Goal: Transaction & Acquisition: Obtain resource

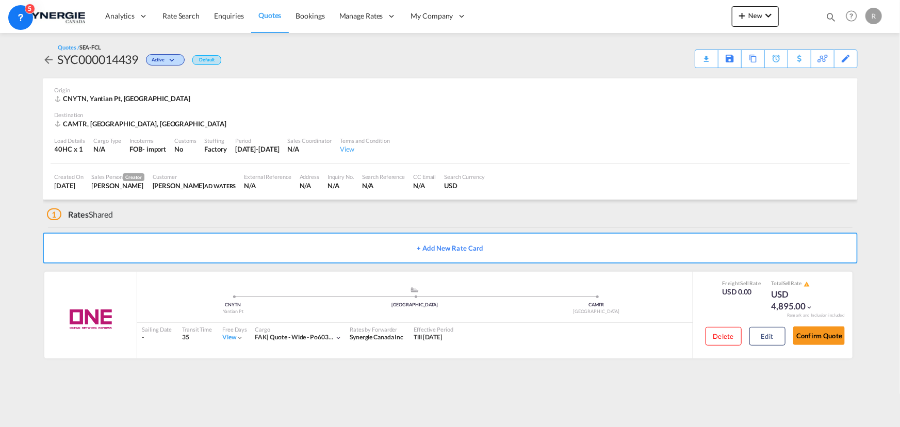
click at [261, 12] on span "Quotes" at bounding box center [269, 15] width 23 height 9
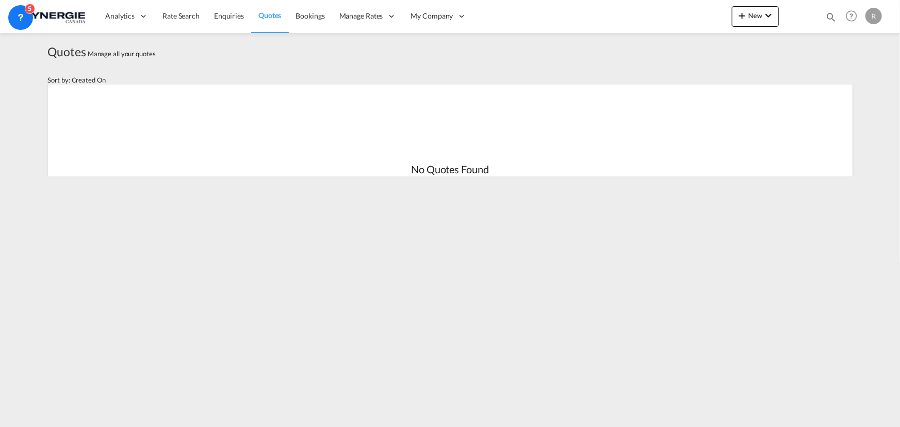
click at [269, 15] on span "Quotes" at bounding box center [269, 15] width 23 height 9
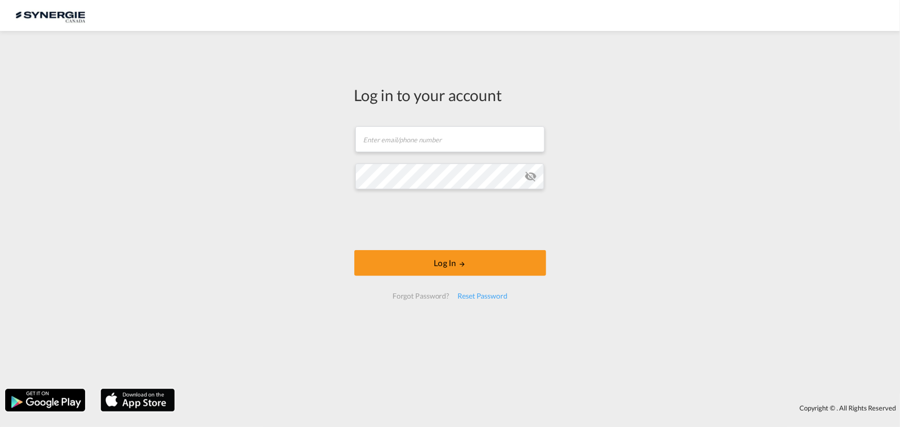
click at [536, 137] on span at bounding box center [538, 139] width 8 height 8
type input "[PERSON_NAME][EMAIL_ADDRESS][DOMAIN_NAME]"
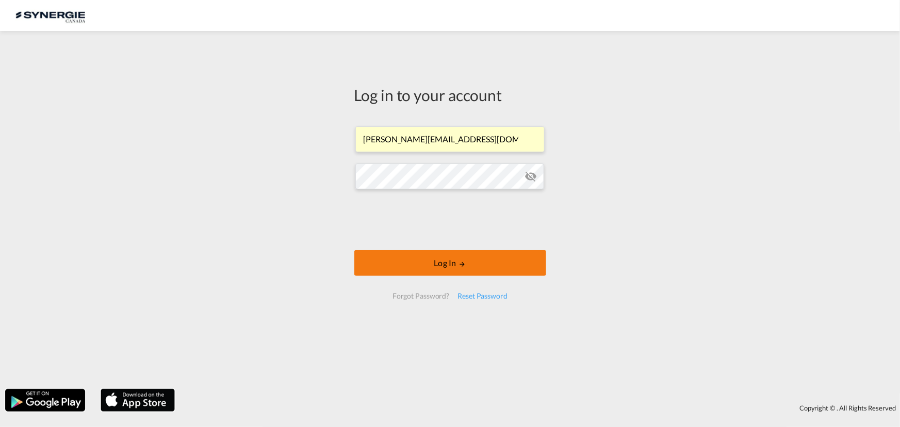
click at [441, 266] on button "Log In" at bounding box center [450, 263] width 192 height 26
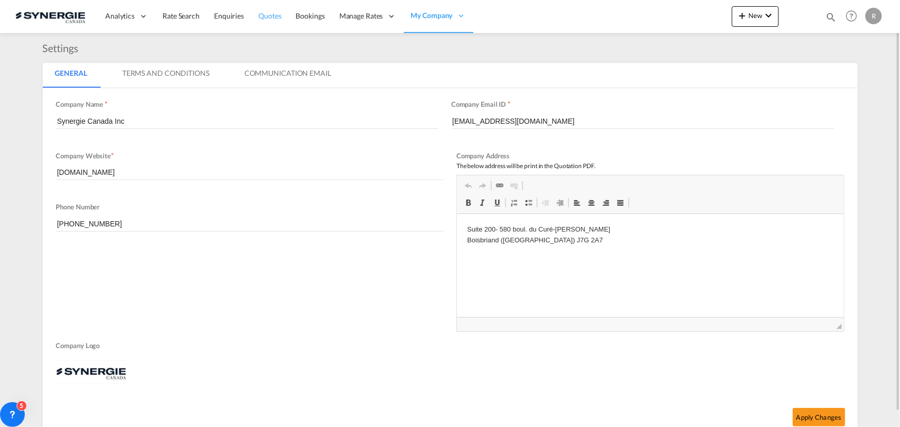
click at [270, 15] on span "Quotes" at bounding box center [269, 15] width 23 height 9
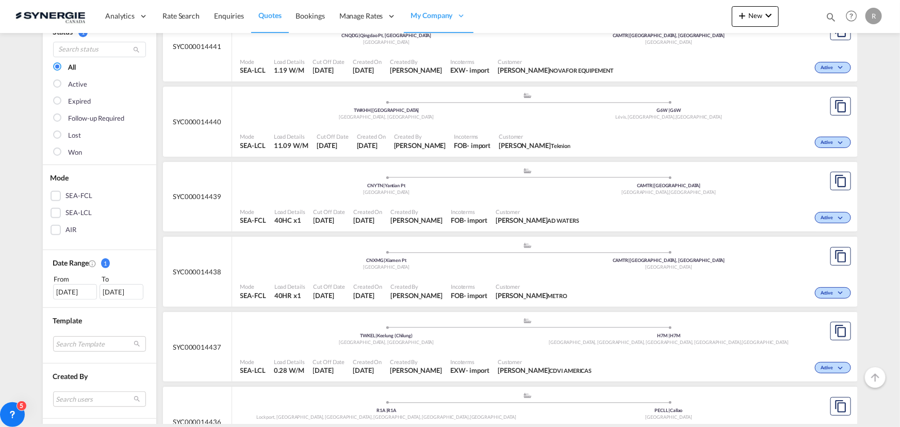
scroll to position [140, 0]
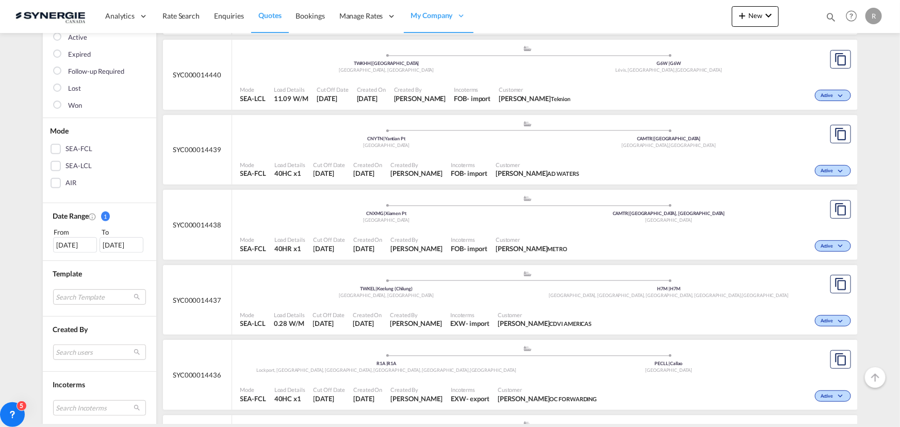
click at [779, 149] on div ".a{fill:#aaa8ad;} .a{fill:#aaa8ad;} CNYTN | Yantian Pt China CAMTR | Port of Mo…" at bounding box center [527, 135] width 575 height 31
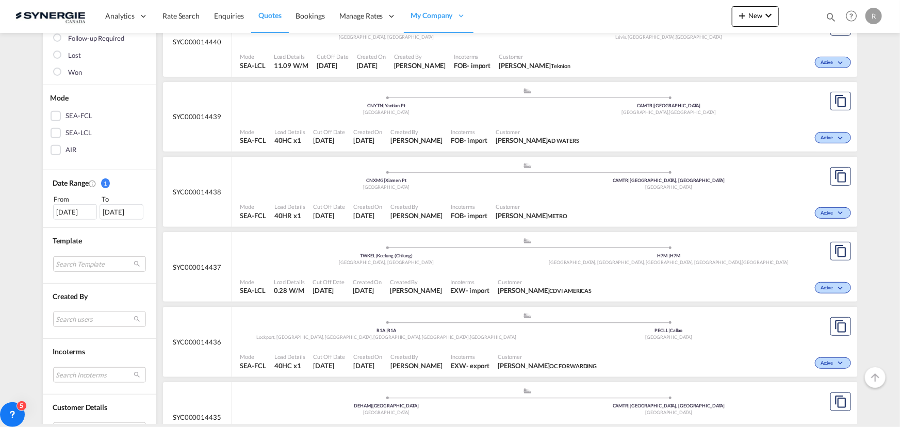
scroll to position [187, 0]
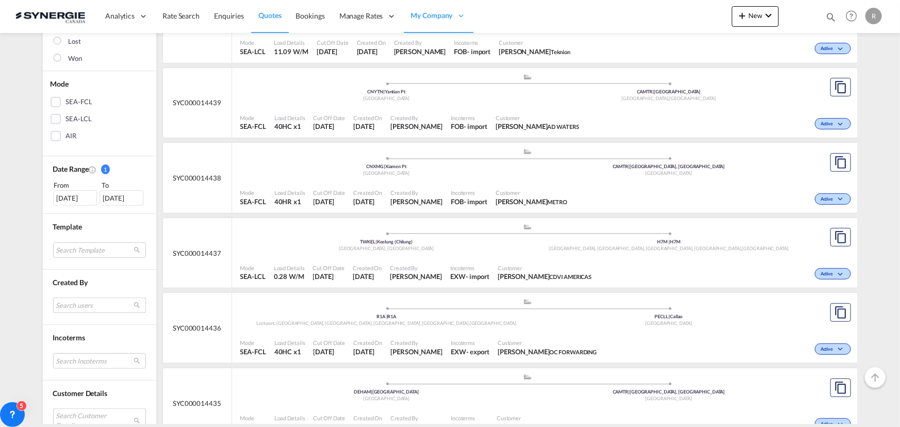
click at [89, 306] on md-select "Search users sugan T sugantha.rajan@freightfy.com raquel Jimenez raquel.jimenez…" at bounding box center [99, 305] width 93 height 15
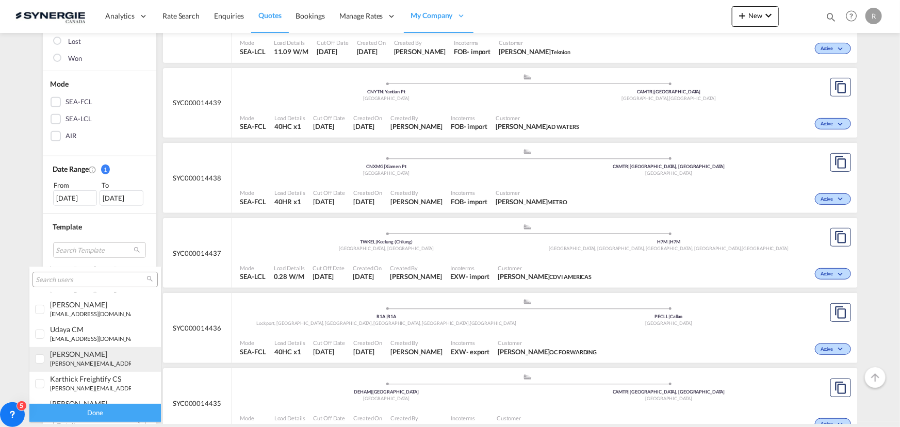
scroll to position [140, 0]
click at [68, 356] on div "rosa Ho" at bounding box center [90, 356] width 81 height 9
click at [119, 416] on div "Done" at bounding box center [95, 413] width 132 height 18
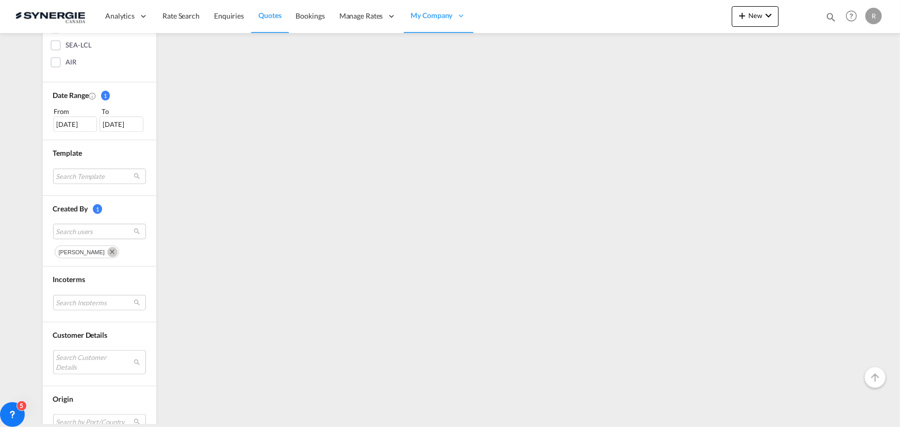
scroll to position [281, 0]
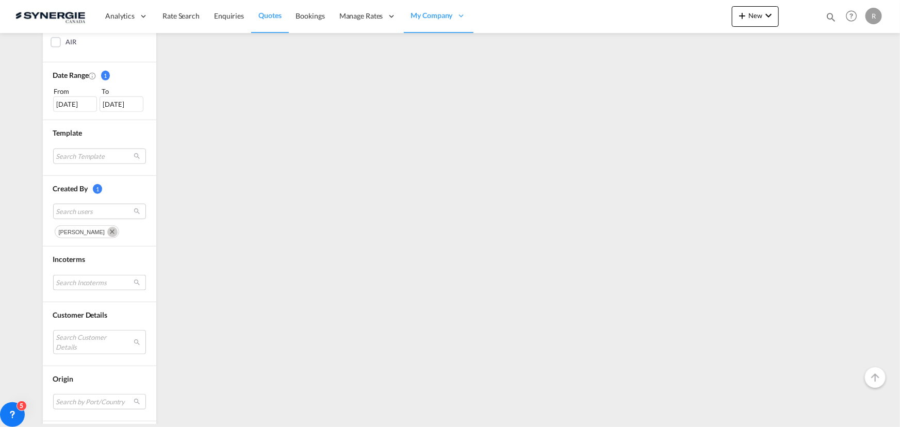
click at [73, 283] on md-select "Search Incoterms DAP-IMPORT delivered at place EXW-EXPORT ex works DPU-EXPORT d…" at bounding box center [99, 282] width 93 height 15
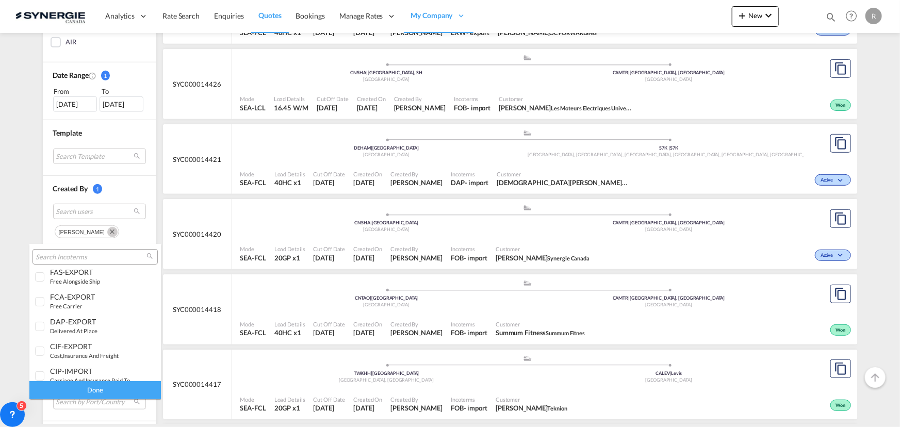
scroll to position [140, 0]
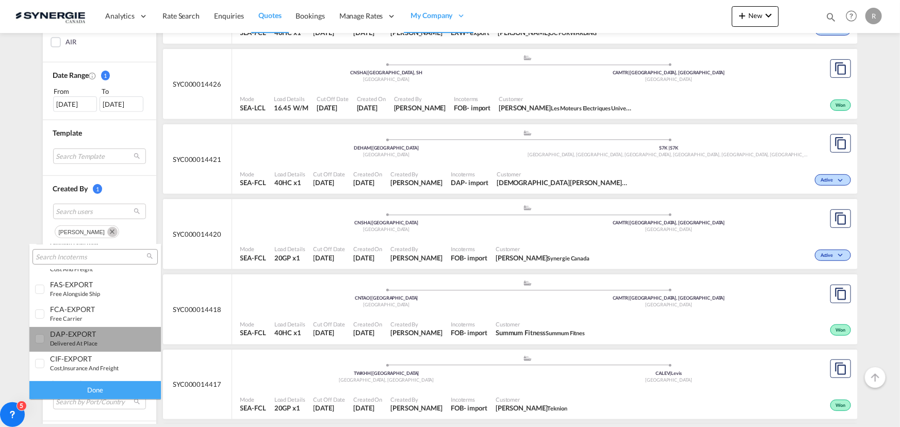
click at [96, 338] on div "DAP-EXPORT delivered at place" at bounding box center [90, 339] width 81 height 18
click at [124, 393] on div "Done" at bounding box center [95, 390] width 132 height 18
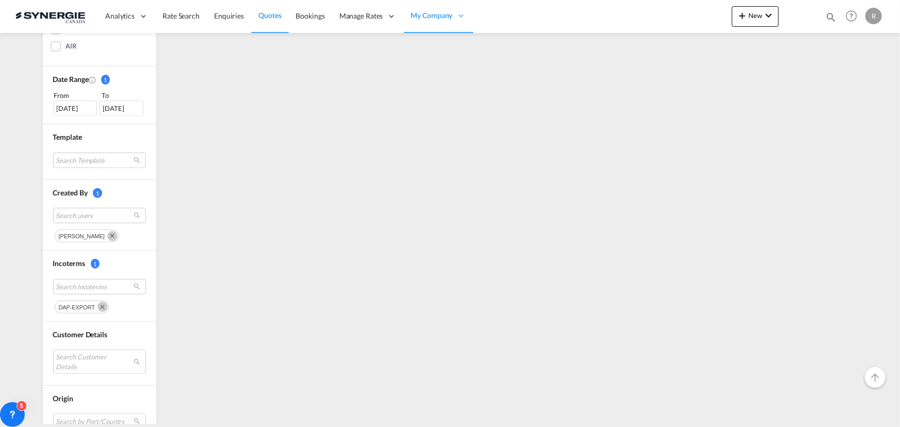
scroll to position [281, 0]
click at [60, 282] on span "Search Incoterms" at bounding box center [91, 282] width 70 height 9
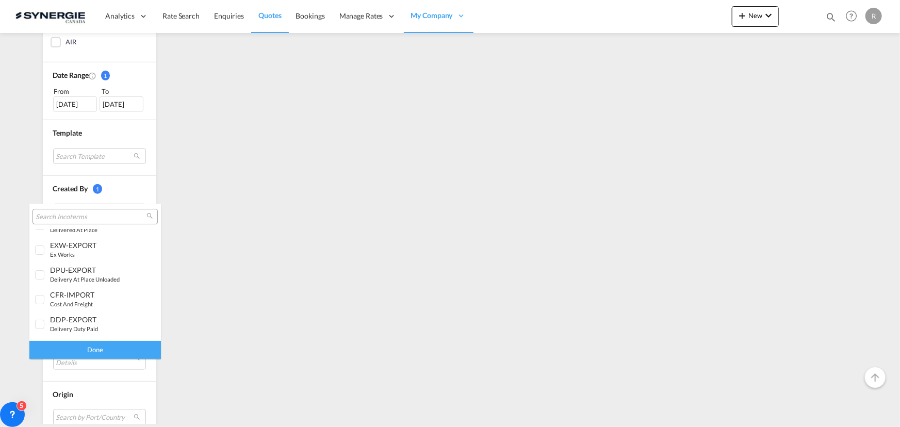
scroll to position [0, 0]
click at [80, 268] on div "EXW-EXPORT ex works" at bounding box center [90, 265] width 81 height 18
click at [104, 343] on div "Done" at bounding box center [95, 350] width 132 height 18
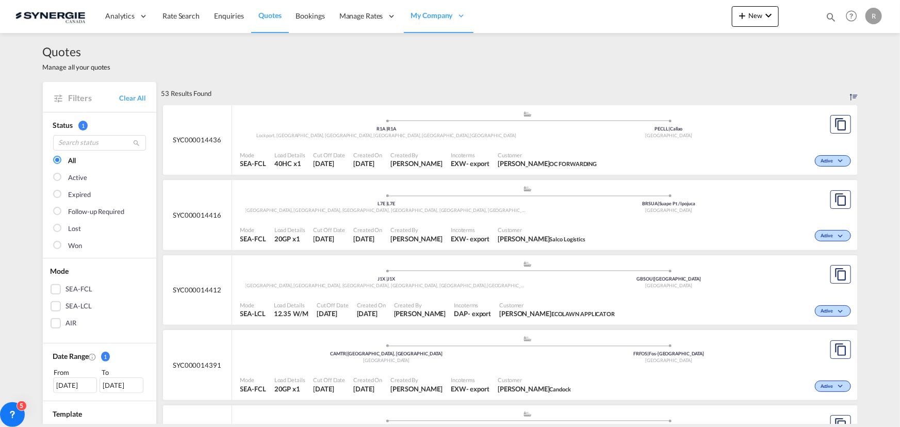
click at [498, 163] on span "Daniela Matos OC FORWARDING" at bounding box center [547, 163] width 99 height 9
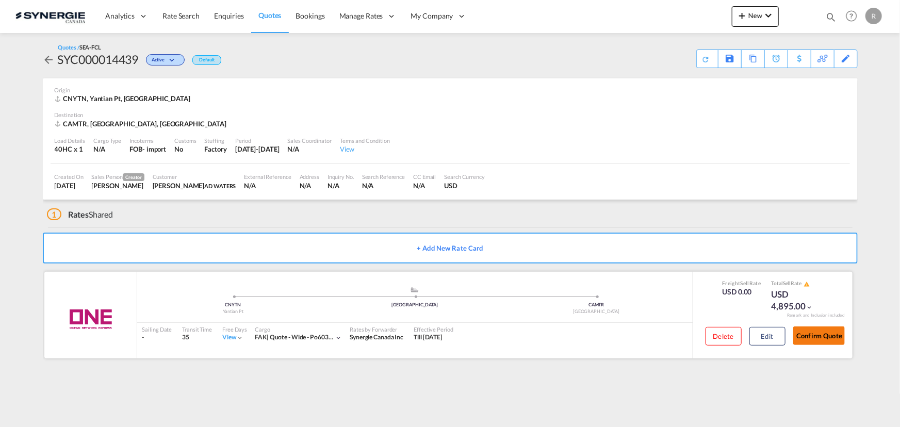
click at [820, 335] on button "Confirm Quote" at bounding box center [819, 335] width 52 height 19
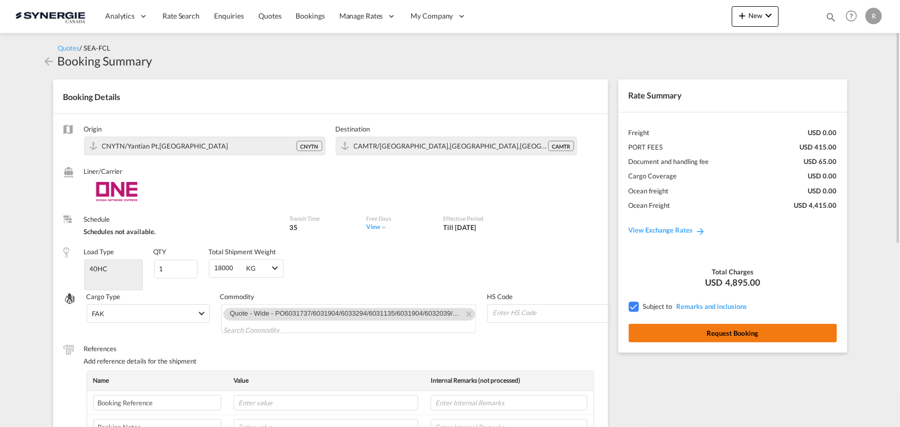
click at [741, 332] on button "Request Booking" at bounding box center [733, 333] width 208 height 19
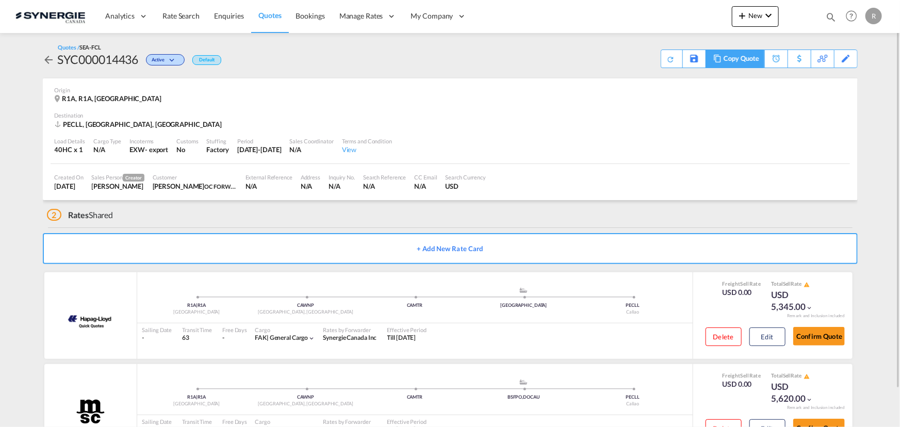
click at [721, 60] on md-icon at bounding box center [717, 59] width 12 height 8
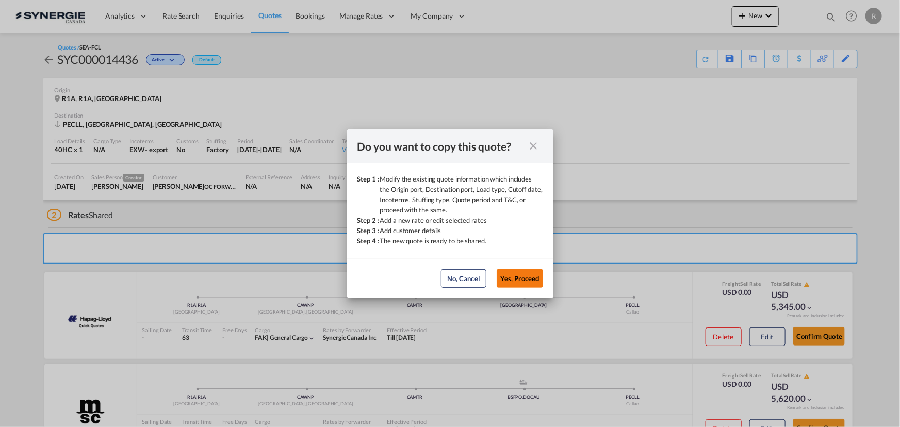
click at [511, 273] on button "Yes, Proceed" at bounding box center [520, 278] width 46 height 19
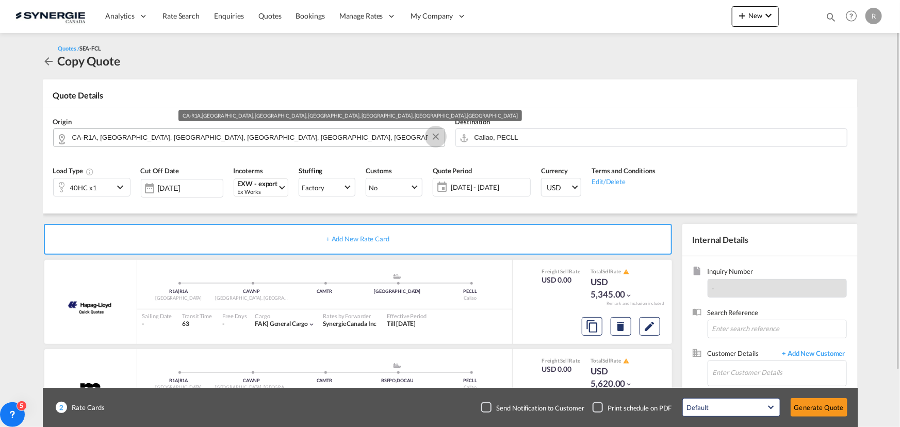
click at [437, 137] on button "Clear Input" at bounding box center [435, 136] width 15 height 15
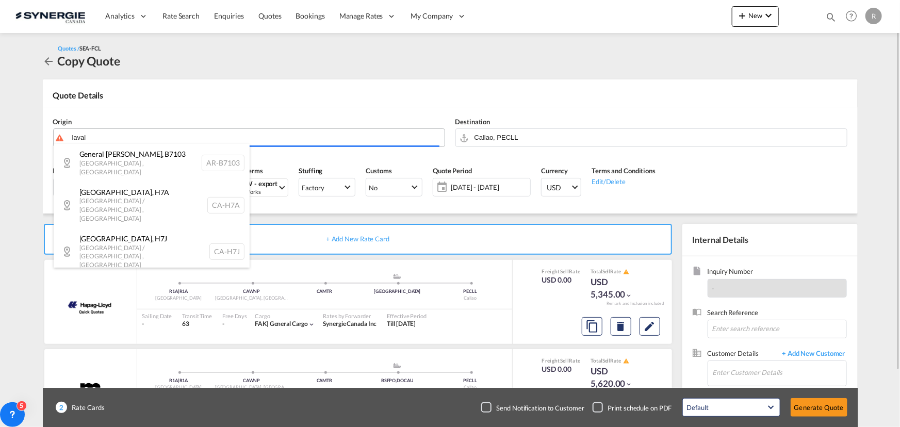
click at [376, 140] on body "Analytics Reports Dashboard Rate Search Enquiries Quotes Bookings" at bounding box center [450, 213] width 900 height 427
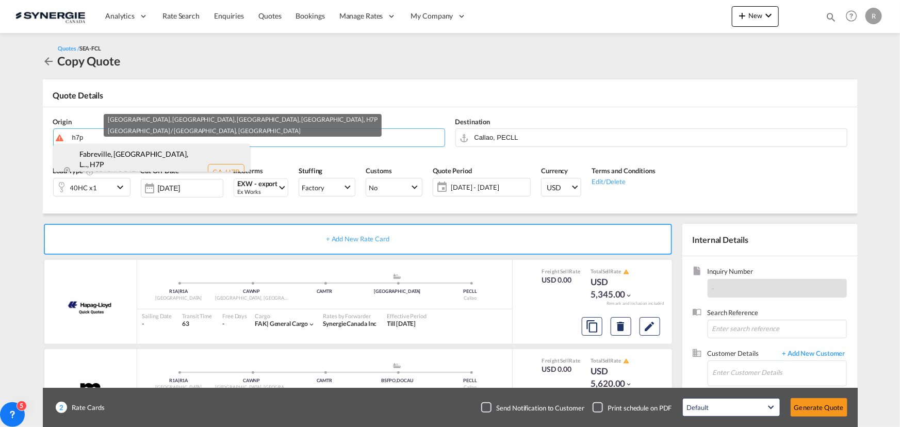
click at [115, 156] on div "Fabreville, QC, L... , H7P Quebec / Québec , Canada CA-H7P" at bounding box center [152, 172] width 196 height 57
type input "CA-H7P, Fabreville, QC, Laval, QC, Quebec / Québec"
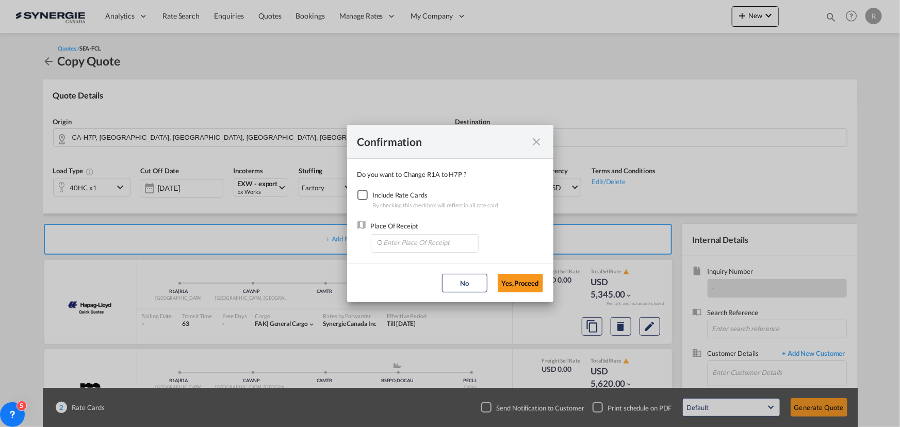
click at [361, 195] on div "Checkbox No Ink" at bounding box center [362, 195] width 10 height 10
click at [422, 237] on input "Enter Place Of Receipt" at bounding box center [427, 242] width 102 height 15
click at [401, 289] on span "CAMTR, Montreal, QC, Canada, North America, Americas" at bounding box center [585, 290] width 405 height 9
type input "CAMTR, Montreal, QC, Canada, North America, Americas"
click at [525, 286] on button "Yes,Proceed" at bounding box center [520, 283] width 45 height 19
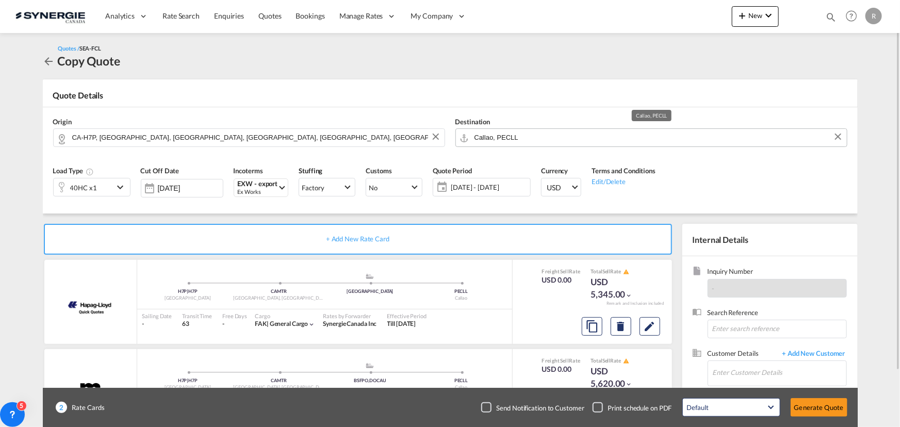
click at [560, 138] on input "Callao, PECLL" at bounding box center [657, 137] width 367 height 18
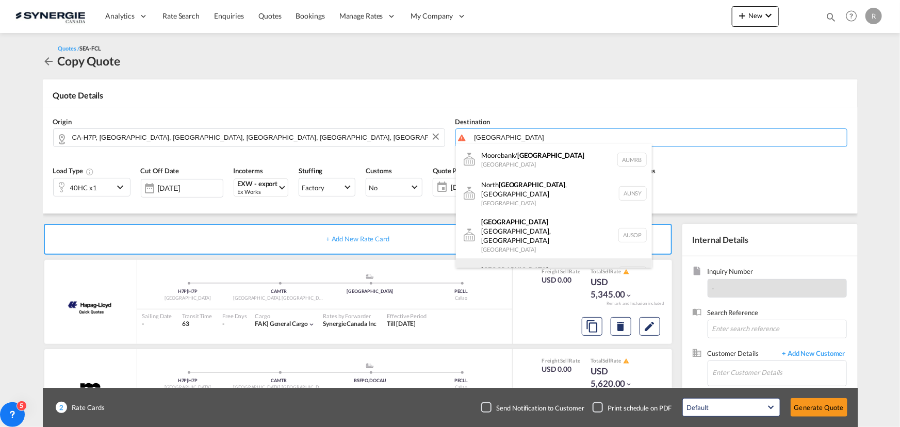
click at [505, 258] on div "Sydney Australia AUSYD" at bounding box center [554, 273] width 196 height 31
type input "Sydney, AUSYD"
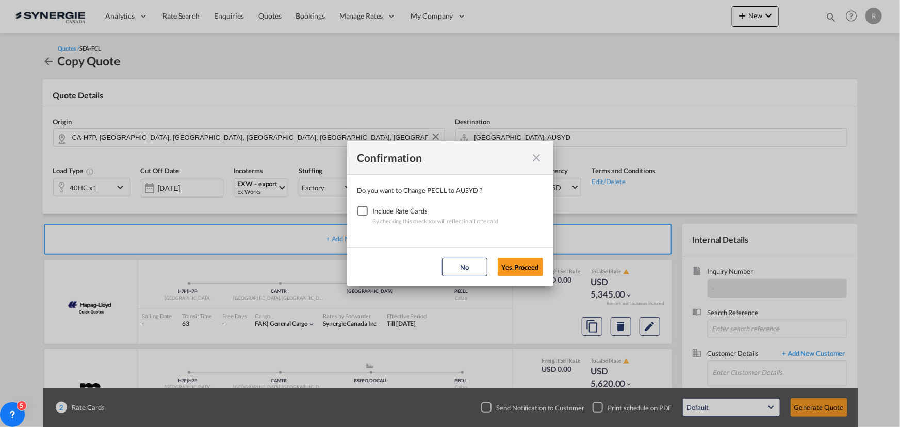
click at [366, 212] on div "Checkbox No Ink" at bounding box center [362, 211] width 10 height 10
click at [521, 271] on button "Yes,Proceed" at bounding box center [520, 267] width 45 height 19
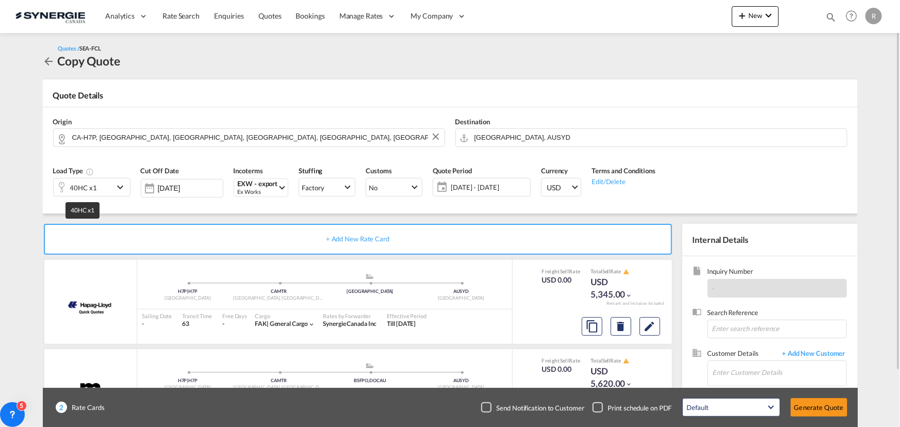
click at [83, 185] on div "40HC x1" at bounding box center [83, 187] width 27 height 14
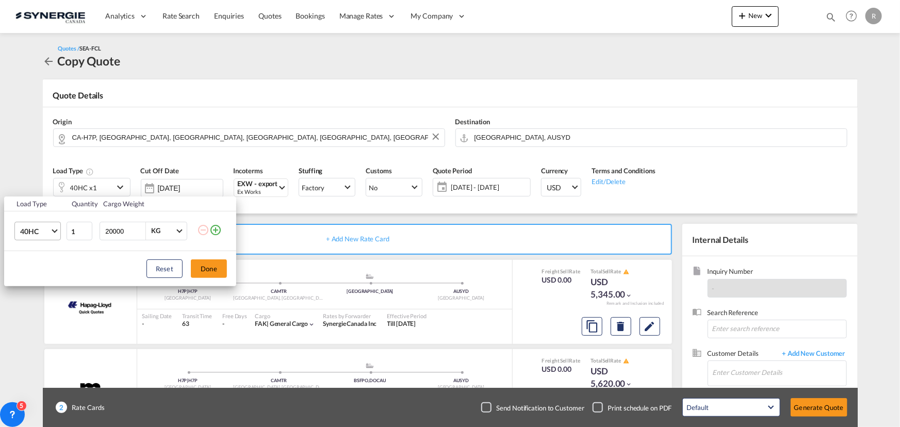
click at [55, 231] on span "Choose: \a40HC" at bounding box center [55, 230] width 6 height 6
click at [120, 261] on md-backdrop at bounding box center [450, 213] width 900 height 427
click at [85, 236] on input "1" at bounding box center [80, 231] width 26 height 19
click at [85, 226] on input "1" at bounding box center [80, 231] width 26 height 19
drag, startPoint x: 81, startPoint y: 229, endPoint x: 62, endPoint y: 226, distance: 18.9
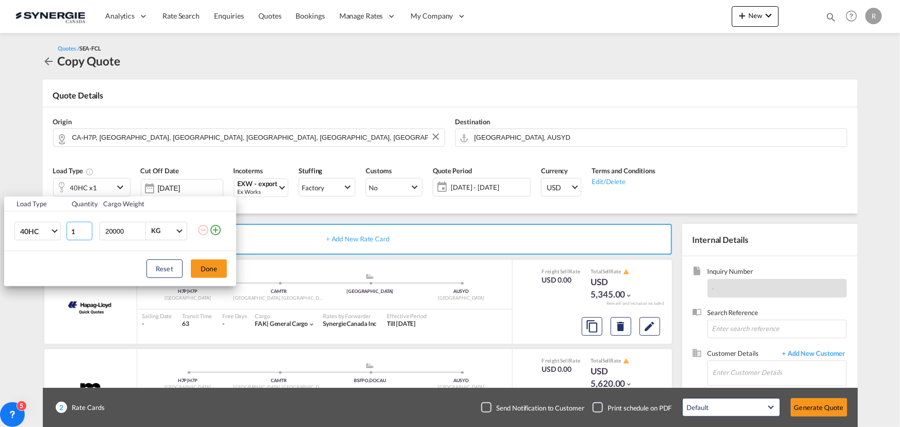
click at [63, 226] on tr "40HC 1 20000 KG KG" at bounding box center [120, 231] width 232 height 40
type input "2"
click at [207, 263] on button "Done" at bounding box center [209, 268] width 36 height 19
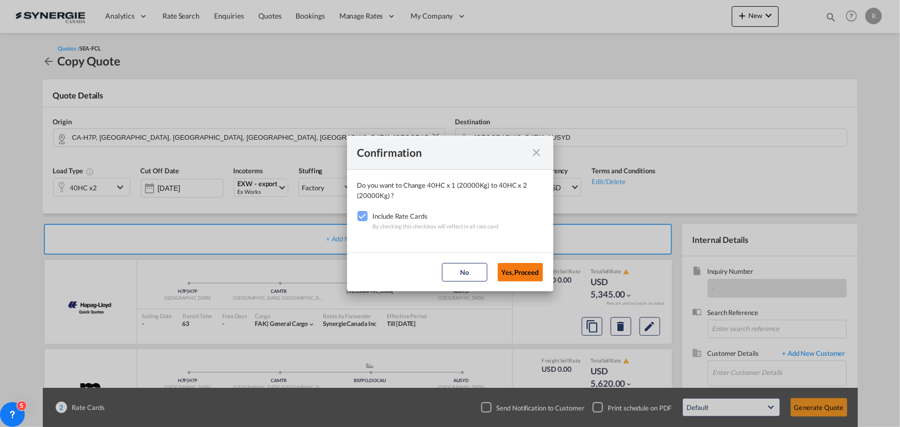
click at [512, 274] on button "Yes,Proceed" at bounding box center [520, 272] width 45 height 19
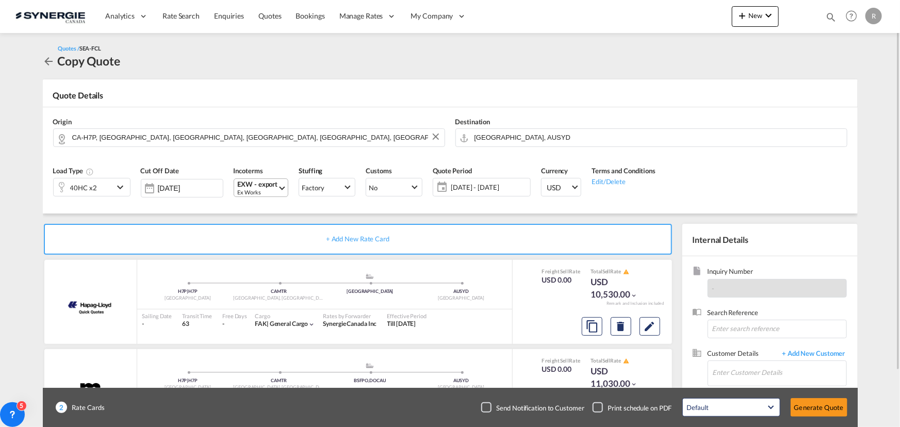
click at [265, 191] on div "Ex Works" at bounding box center [258, 192] width 40 height 8
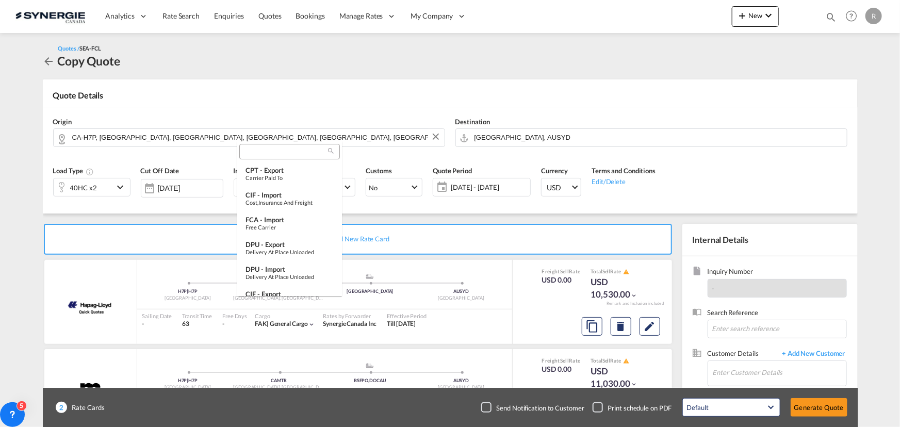
scroll to position [129, 0]
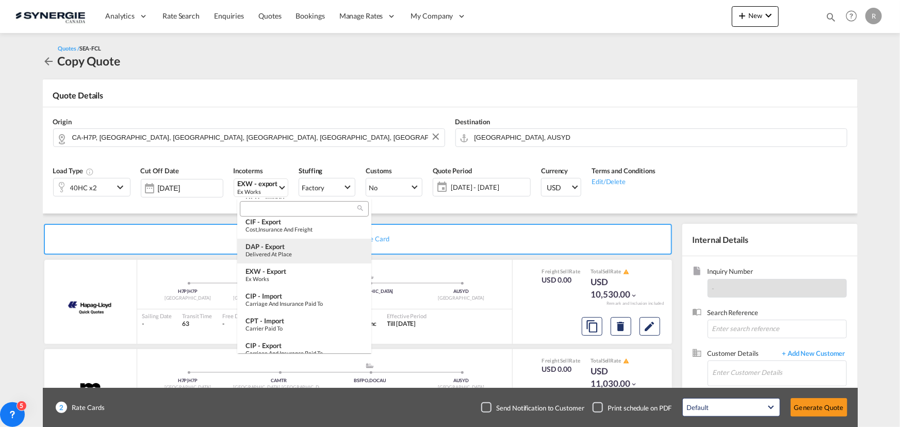
click at [292, 252] on div "Delivered at Place" at bounding box center [304, 254] width 118 height 7
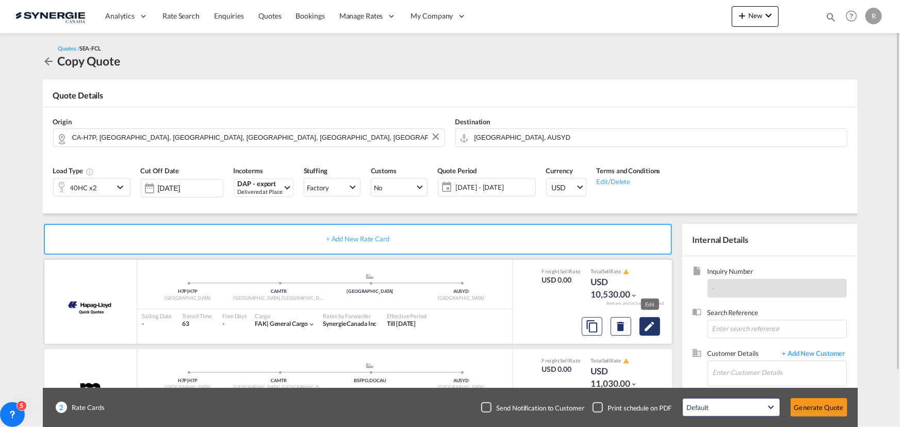
click at [653, 330] on md-icon "Edit" at bounding box center [650, 326] width 12 height 12
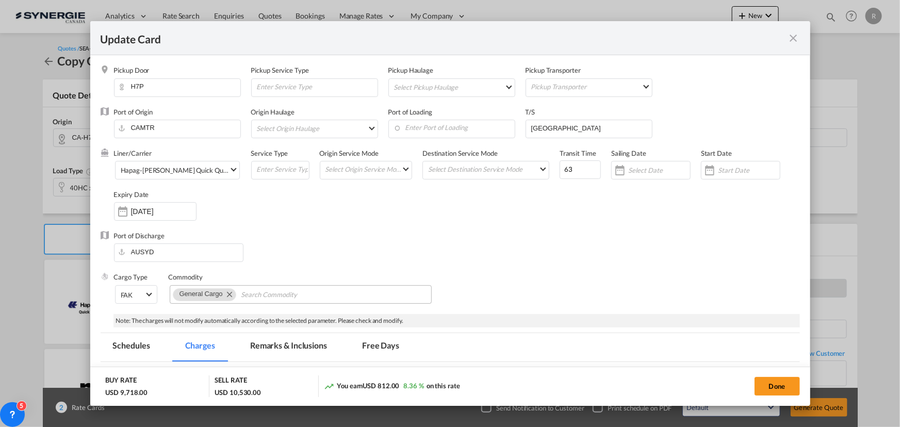
select select "per B/L"
select select "per shipment"
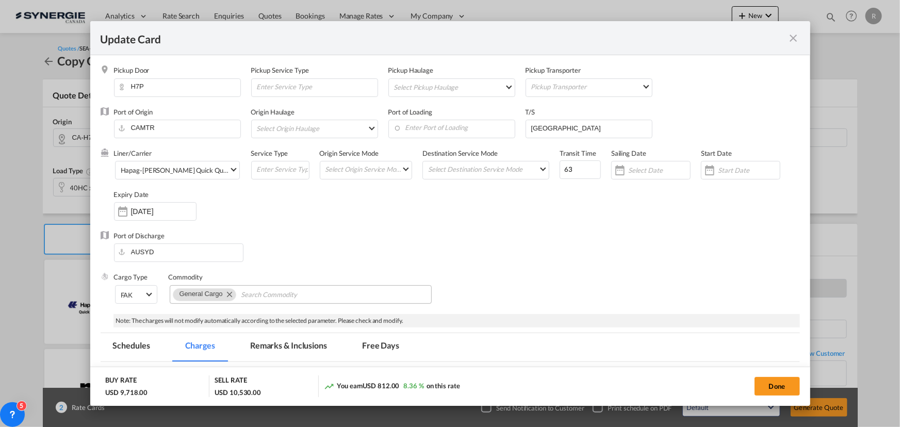
select select "per container"
drag, startPoint x: 567, startPoint y: 165, endPoint x: 491, endPoint y: 146, distance: 78.7
click at [516, 159] on div "Liner/Carrier Hapag-Lloyd Quick Quotes 2HM LOGISTICS D.O.O AAXL GLOBAL SHIPPING…" at bounding box center [457, 190] width 686 height 83
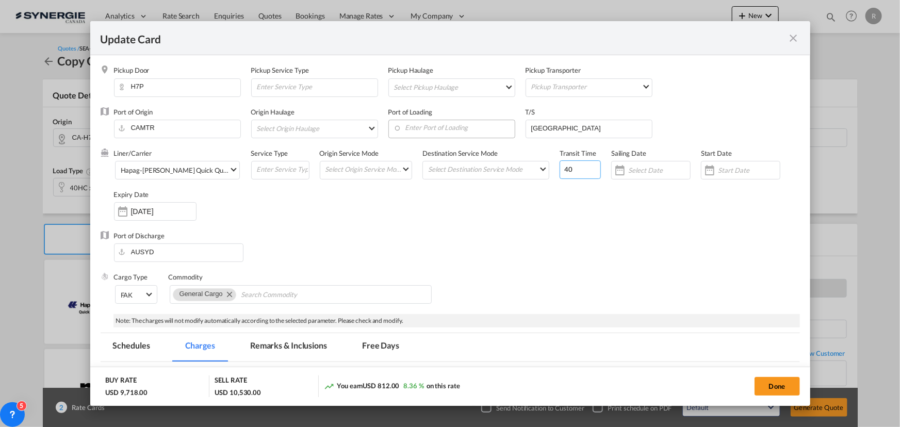
type input "40"
click at [416, 127] on input "Enter Port of Loading" at bounding box center [453, 127] width 121 height 15
click at [438, 147] on div "Philadelphia, PA" at bounding box center [485, 145] width 182 height 9
type input "Philadelphia, PA, USPHL"
drag, startPoint x: 567, startPoint y: 126, endPoint x: 442, endPoint y: 96, distance: 128.3
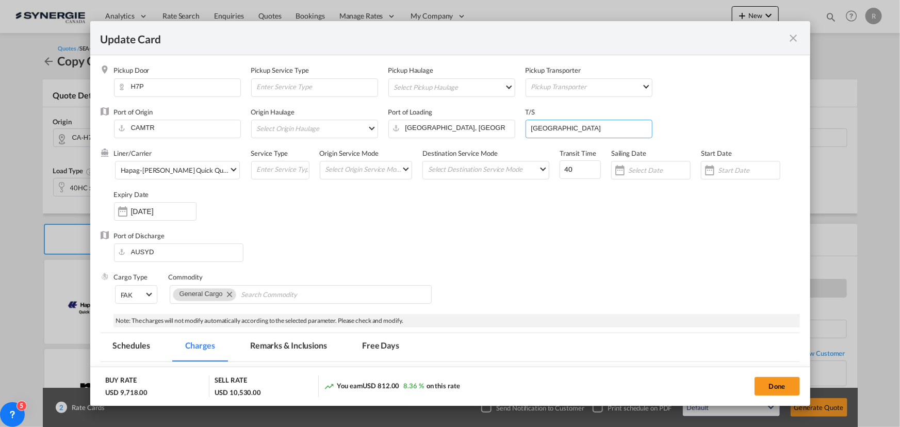
click at [451, 107] on div "Port of Origin CAMTR Origin Haulage Select Origin Haulage rail road barge truck…" at bounding box center [457, 127] width 686 height 41
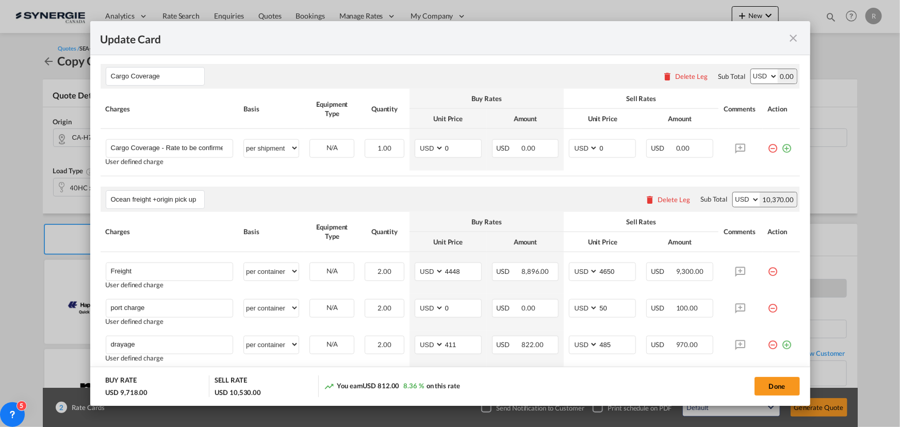
scroll to position [562, 0]
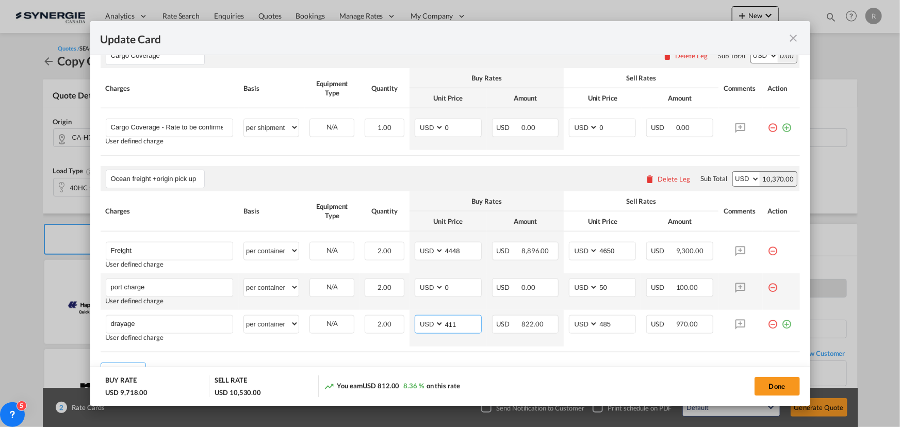
drag, startPoint x: 456, startPoint y: 322, endPoint x: 407, endPoint y: 307, distance: 50.7
click at [407, 307] on tbody "Freight Please Enter User Defined Charges Cannot Be Published User defined char…" at bounding box center [450, 289] width 699 height 115
type input "335"
drag, startPoint x: 464, startPoint y: 285, endPoint x: 407, endPoint y: 275, distance: 57.1
click at [415, 279] on md-input-container "AED AFN ALL AMD ANG AOA ARS AUD AWG AZN BAM BBD BDT BGN BHD BIF BMD BND BOB BRL…" at bounding box center [448, 287] width 67 height 19
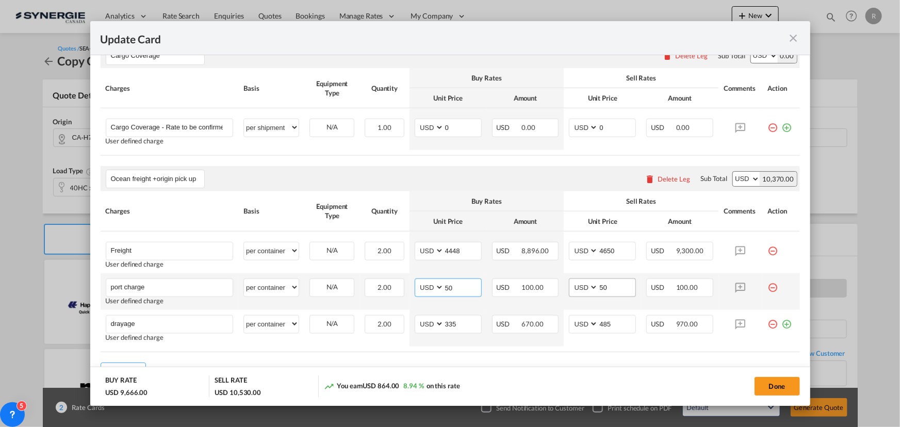
type input "50"
drag, startPoint x: 604, startPoint y: 284, endPoint x: 567, endPoint y: 278, distance: 37.1
click at [569, 278] on md-input-container "AED AFN ALL AMD ANG AOA ARS AUD AWG AZN BAM BBD BDT BGN BHD BIF BMD BND BOB BRL…" at bounding box center [602, 287] width 67 height 19
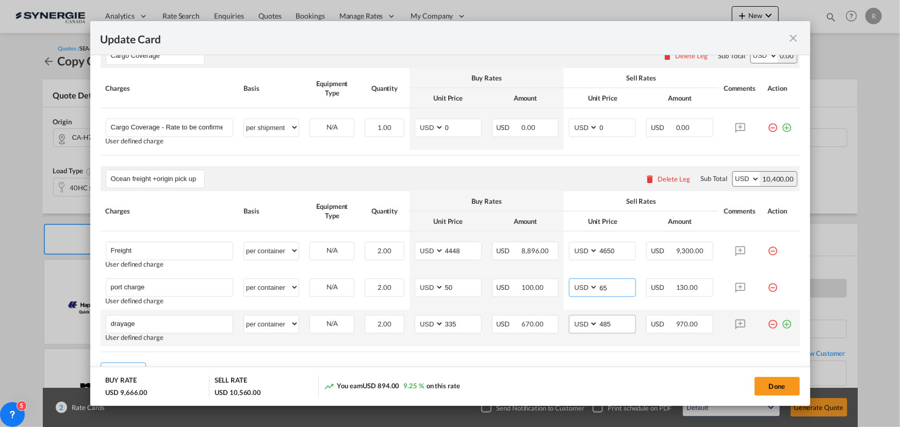
type input "65"
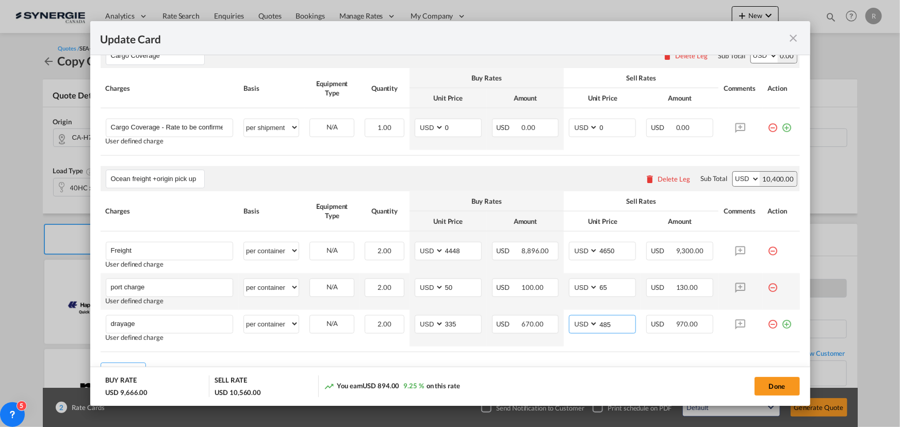
drag, startPoint x: 609, startPoint y: 321, endPoint x: 544, endPoint y: 304, distance: 67.8
click at [548, 313] on tr "drayage Please Enter User Defined Charges Cannot Be Published User defined char…" at bounding box center [450, 328] width 699 height 37
type input "400"
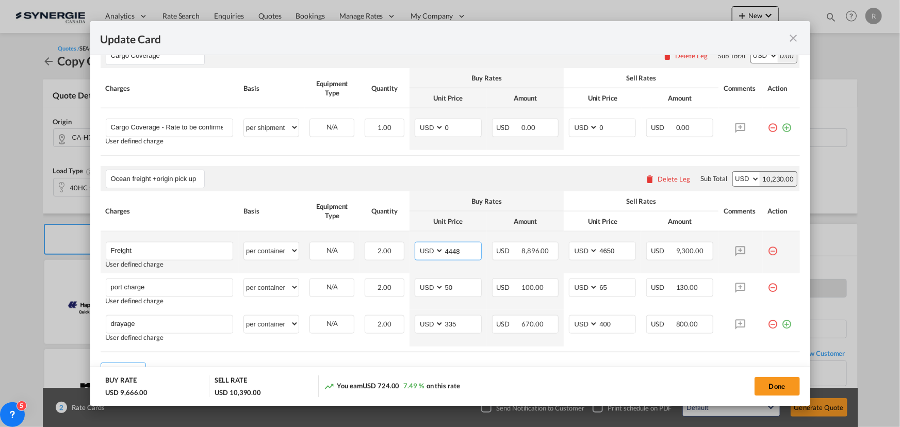
drag, startPoint x: 448, startPoint y: 247, endPoint x: 428, endPoint y: 244, distance: 20.3
click at [428, 244] on md-input-container "AED AFN ALL AMD ANG AOA ARS AUD AWG AZN BAM BBD BDT BGN BHD BIF BMD BND BOB BRL…" at bounding box center [448, 251] width 67 height 19
type input "3897"
drag, startPoint x: 626, startPoint y: 249, endPoint x: 560, endPoint y: 244, distance: 66.2
click at [564, 244] on td "AED AFN ALL AMD ANG AOA ARS AUD AWG AZN BAM BBD BDT BGN BHD BIF BMD BND BOB BRL…" at bounding box center [602, 253] width 77 height 42
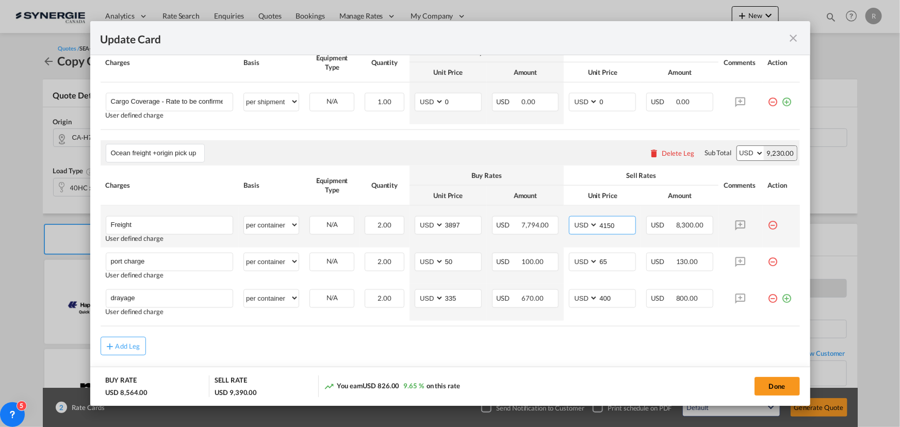
scroll to position [611, 0]
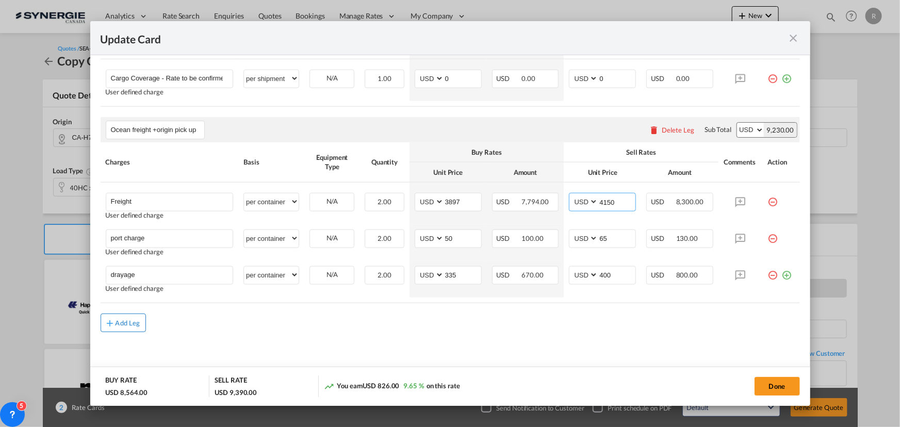
type input "4150"
click at [122, 320] on div "Add Leg" at bounding box center [128, 323] width 25 height 6
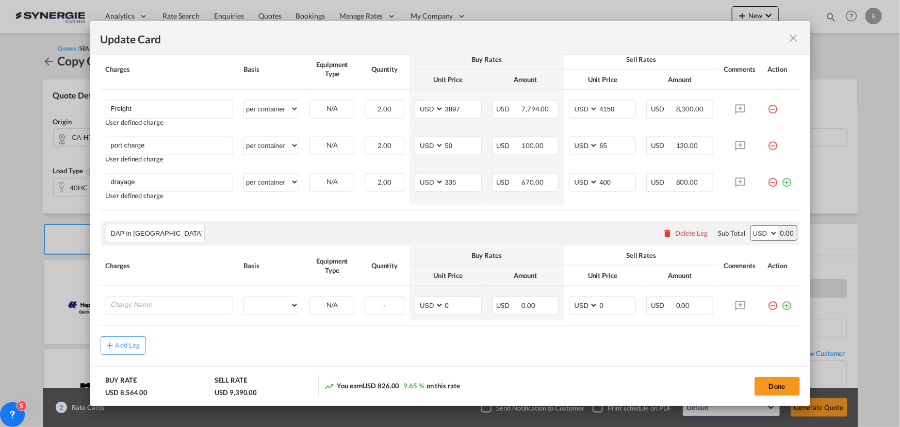
scroll to position [705, 0]
type input "DAP in NSW"
click at [161, 300] on input "Charge Name" at bounding box center [172, 303] width 122 height 15
click at [171, 303] on input "Charge Name" at bounding box center [172, 303] width 122 height 15
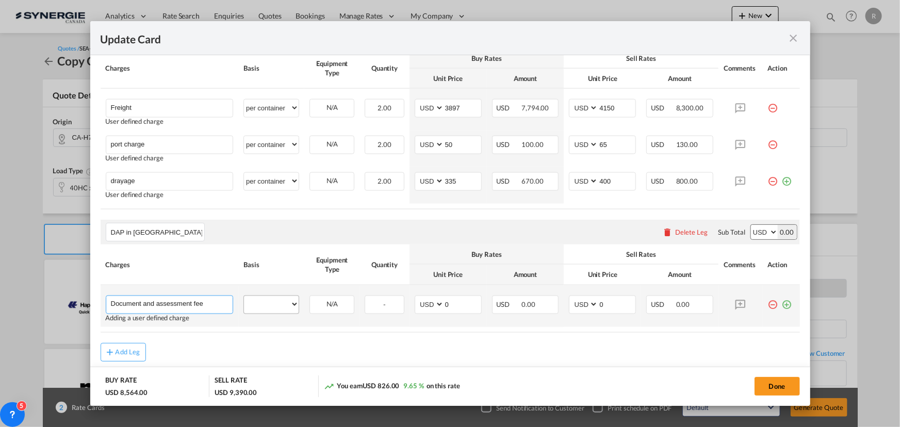
type input "Document and assessment fee"
click at [268, 296] on select "per equipment per container per B/L per shipping bill per shipment per pallet p…" at bounding box center [271, 304] width 55 height 17
select select "per B/L"
click at [244, 296] on select "per equipment per container per B/L per shipping bill per shipment per pallet p…" at bounding box center [271, 304] width 55 height 17
drag, startPoint x: 467, startPoint y: 306, endPoint x: 418, endPoint y: 301, distance: 49.3
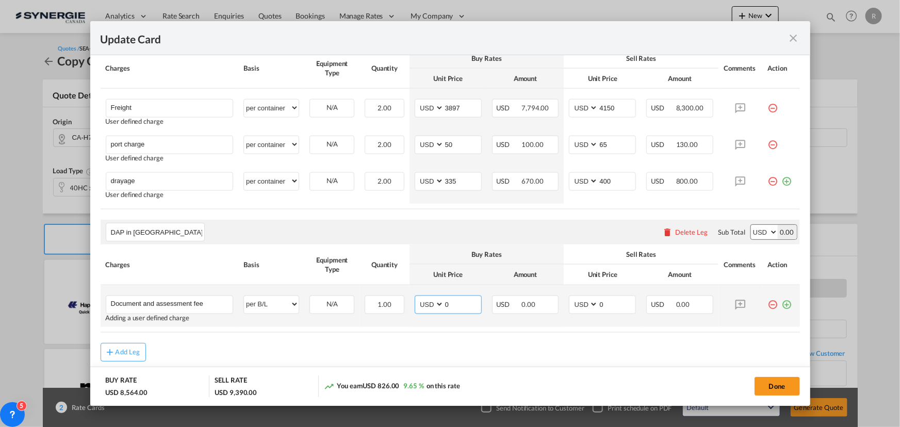
click at [418, 301] on md-input-container "AED AFN ALL AMD ANG AOA ARS AUD AWG AZN BAM BBD BDT BGN BHD BIF BMD BND BOB BRL…" at bounding box center [448, 304] width 67 height 19
type input "120"
click at [784, 306] on md-icon "icon-plus-circle-outline green-400-fg" at bounding box center [787, 300] width 10 height 10
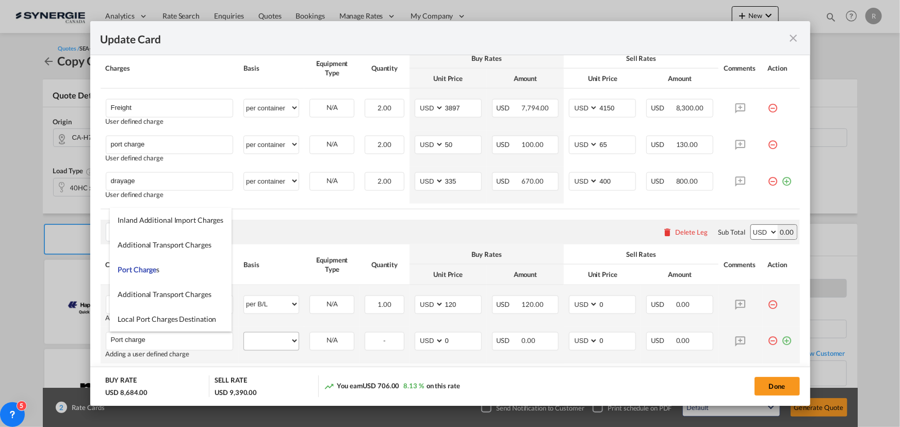
type input "Port charge"
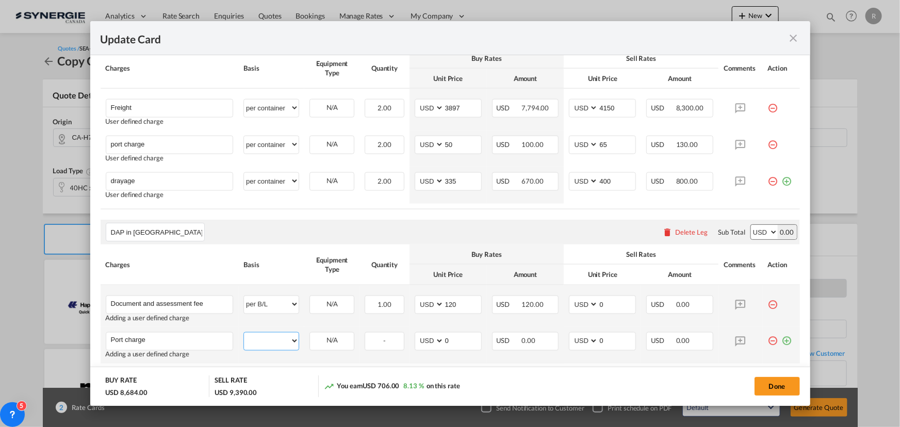
click at [256, 340] on select "per equipment per container per B/L per shipping bill per shipment per pallet p…" at bounding box center [271, 341] width 55 height 17
select select "per container"
click at [244, 333] on select "per equipment per container per B/L per shipping bill per shipment per pallet p…" at bounding box center [271, 341] width 55 height 17
click at [785, 341] on md-icon "icon-plus-circle-outline green-400-fg" at bounding box center [787, 337] width 10 height 10
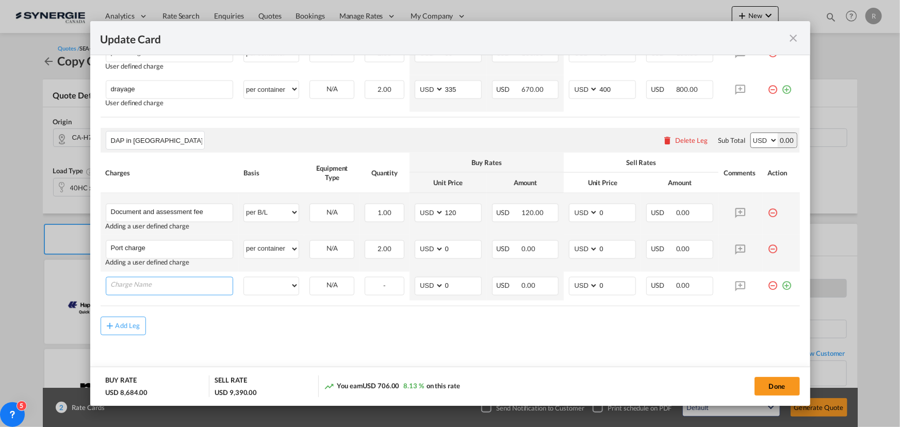
scroll to position [799, 0]
click at [179, 244] on input "Port charge" at bounding box center [172, 246] width 122 height 15
type input "Port charge DTHC"
click at [182, 280] on input "Charge Name" at bounding box center [172, 282] width 122 height 15
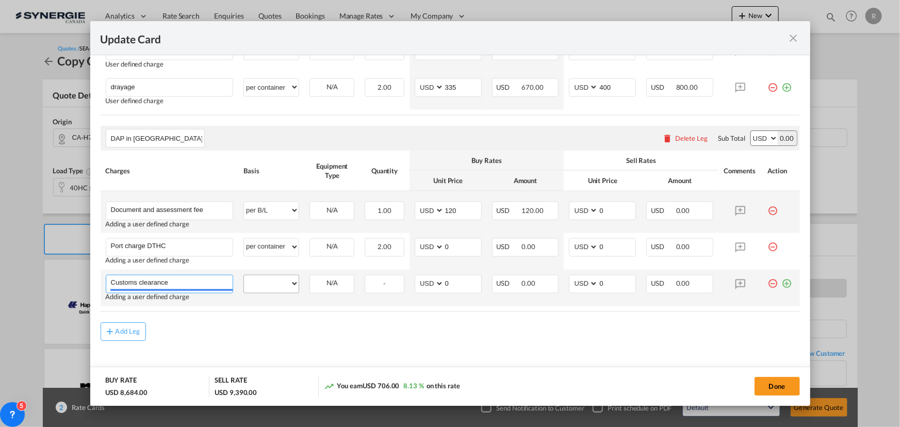
type input "Customs clearance"
click at [264, 285] on select "per equipment per container per B/L per shipping bill per shipment per pallet p…" at bounding box center [271, 283] width 55 height 17
select select "per B/L"
click at [244, 275] on select "per equipment per container per B/L per shipping bill per shipment per pallet p…" at bounding box center [271, 283] width 55 height 17
click at [782, 283] on md-icon "icon-plus-circle-outline green-400-fg" at bounding box center [787, 280] width 10 height 10
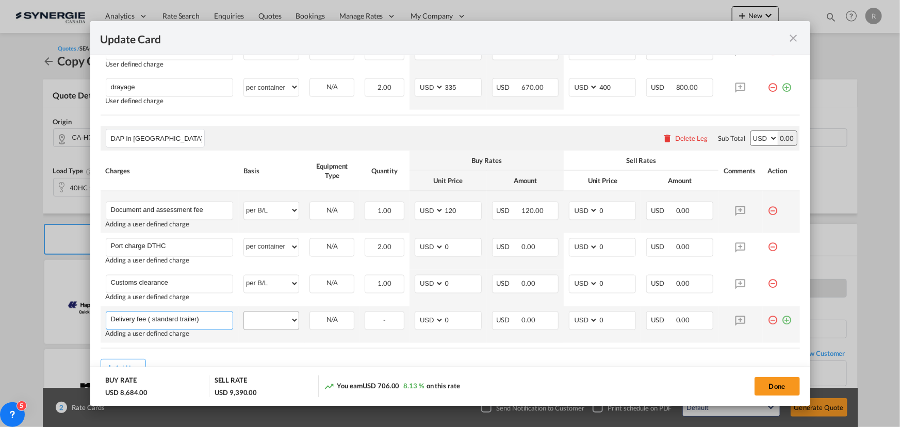
type input "Delivery fee ( standard trailer)"
click at [283, 321] on select "per equipment per container per B/L per shipping bill per shipment per pallet p…" at bounding box center [271, 320] width 55 height 17
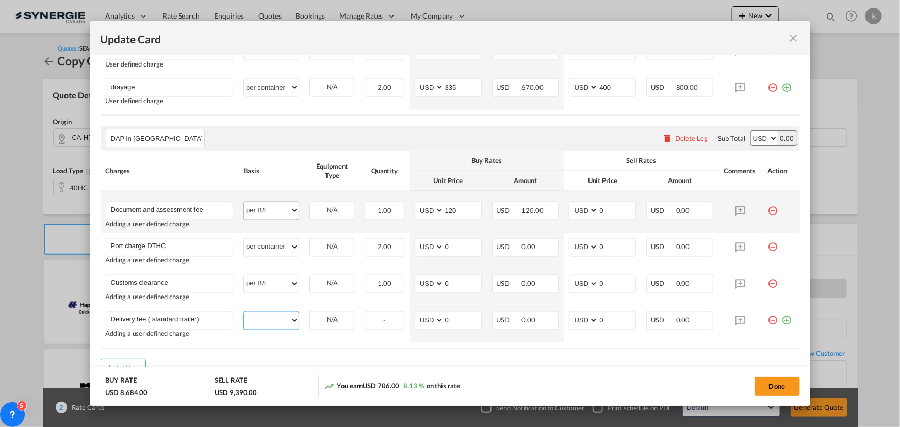
select select "per container"
click at [244, 312] on select "per equipment per container per B/L per shipping bill per shipment per pallet p…" at bounding box center [271, 320] width 55 height 17
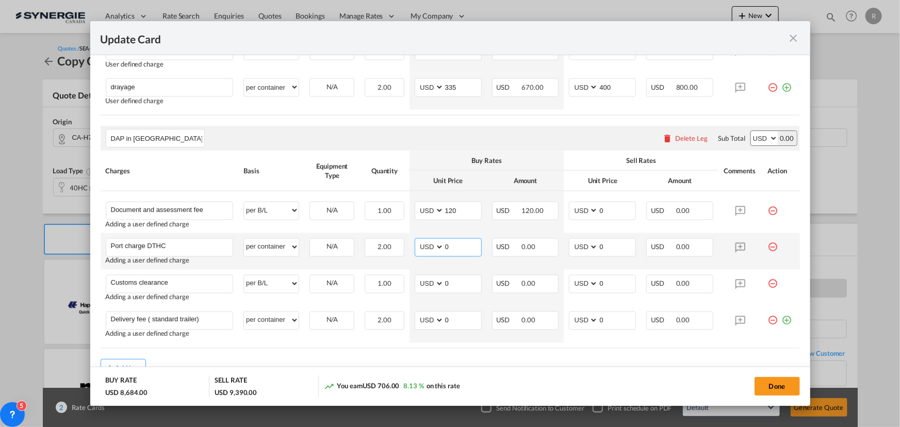
click at [436, 242] on md-input-container "AED AFN ALL AMD ANG AOA ARS AUD AWG AZN BAM BBD BDT BGN BHD BIF BMD BND BOB BRL…" at bounding box center [448, 247] width 67 height 19
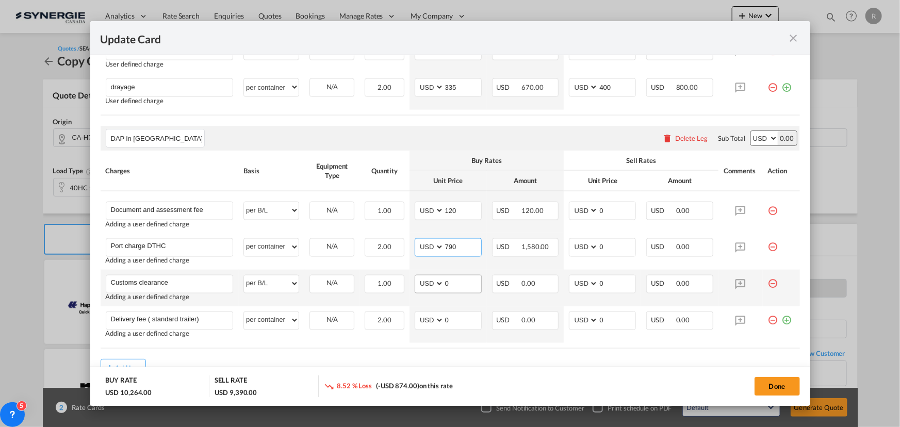
type input "790"
drag, startPoint x: 452, startPoint y: 281, endPoint x: 389, endPoint y: 274, distance: 62.7
click at [389, 274] on tr "Customs clearance Please Enter User Defined Charges Cannot Be Published Adding …" at bounding box center [450, 288] width 699 height 37
type input "70"
drag, startPoint x: 450, startPoint y: 321, endPoint x: 403, endPoint y: 309, distance: 48.3
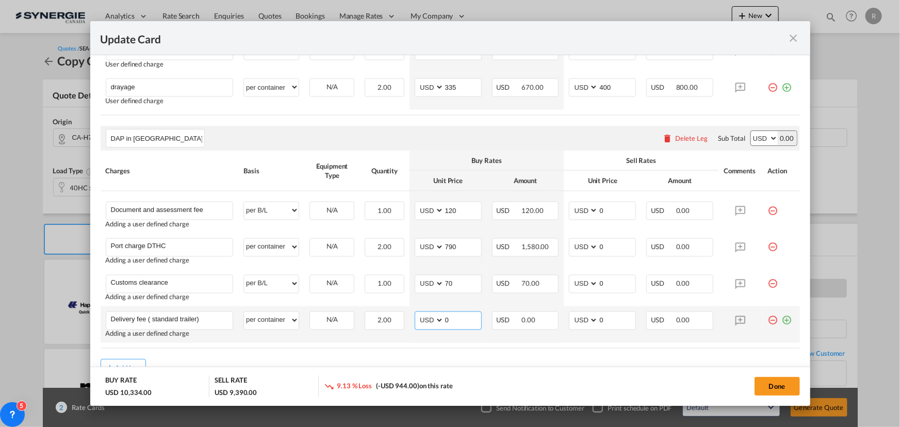
click at [403, 309] on tr "Delivery fee ( standard trailer) Please Enter User Defined Charges Cannot Be Pu…" at bounding box center [450, 324] width 699 height 37
type input "840"
click at [221, 321] on input "Delivery fee ( standard trailer)" at bounding box center [172, 319] width 122 height 15
type input "Delivery fee ( standard trailer if sideloader trailer pls add 80usd on top)"
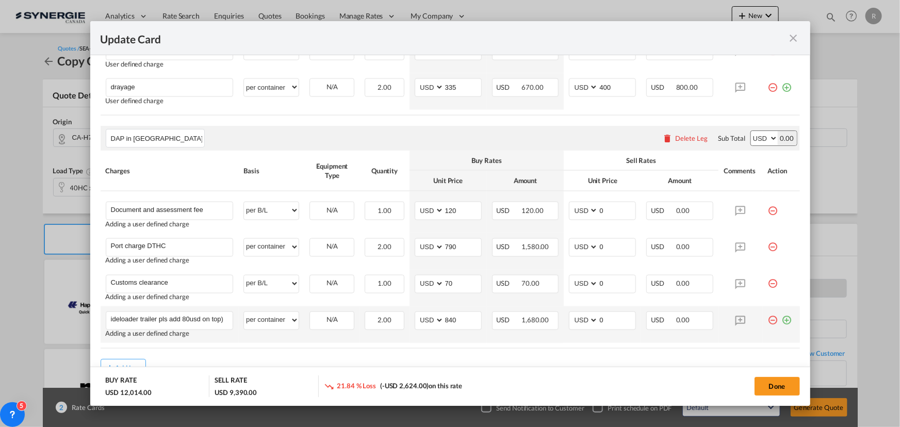
click at [254, 338] on td "per equipment per container per B/L per shipping bill per shipment per pallet p…" at bounding box center [271, 324] width 66 height 37
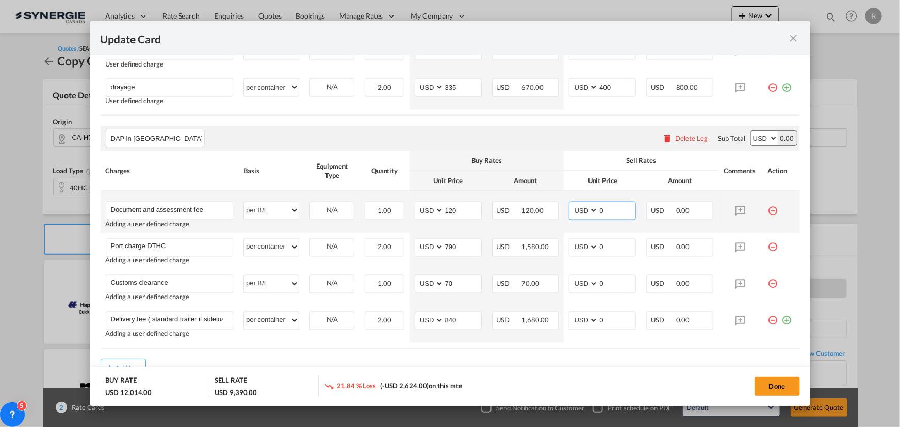
drag, startPoint x: 610, startPoint y: 208, endPoint x: 585, endPoint y: 208, distance: 24.8
click at [585, 208] on md-input-container "AED AFN ALL AMD ANG AOA ARS AUD AWG AZN BAM BBD BDT BGN BHD BIF BMD BND BOB BRL…" at bounding box center [602, 211] width 67 height 19
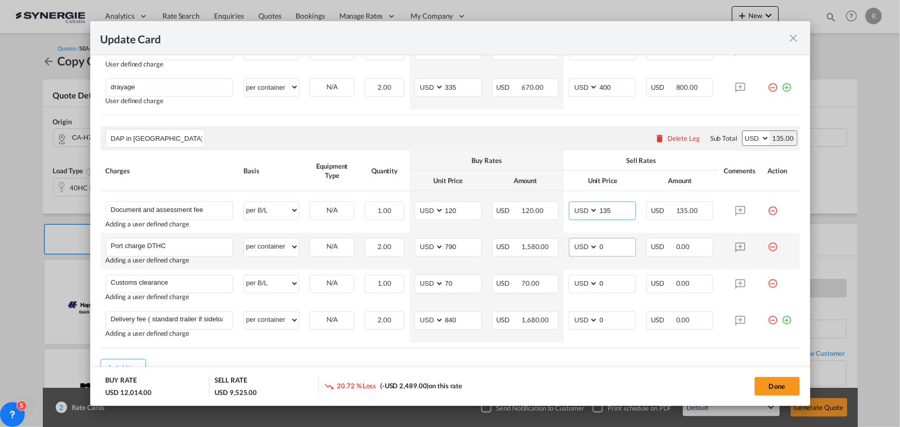
type input "135"
drag, startPoint x: 616, startPoint y: 248, endPoint x: 583, endPoint y: 244, distance: 33.2
click at [583, 244] on md-input-container "AED AFN ALL AMD ANG AOA ARS AUD AWG AZN BAM BBD BDT BGN BHD BIF BMD BND BOB BRL…" at bounding box center [602, 247] width 67 height 19
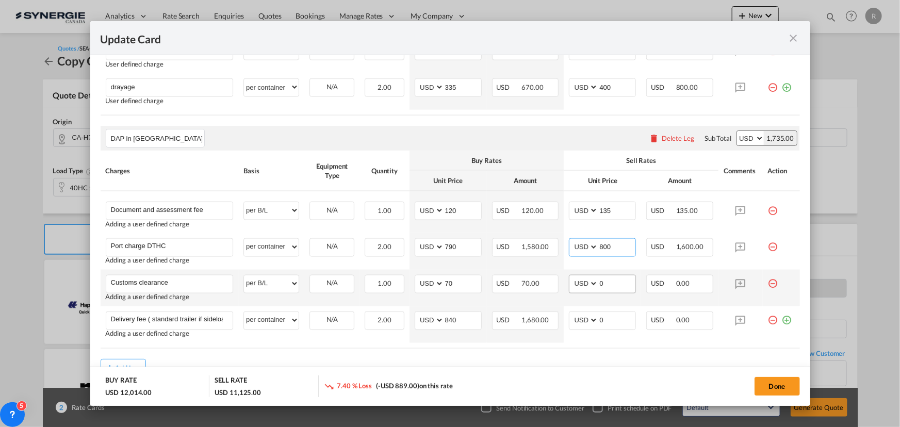
type input "800"
drag, startPoint x: 609, startPoint y: 281, endPoint x: 575, endPoint y: 275, distance: 33.9
click at [575, 278] on md-input-container "AED AFN ALL AMD ANG AOA ARS AUD AWG AZN BAM BBD BDT BGN BHD BIF BMD BND BOB BRL…" at bounding box center [602, 284] width 67 height 19
type input "85"
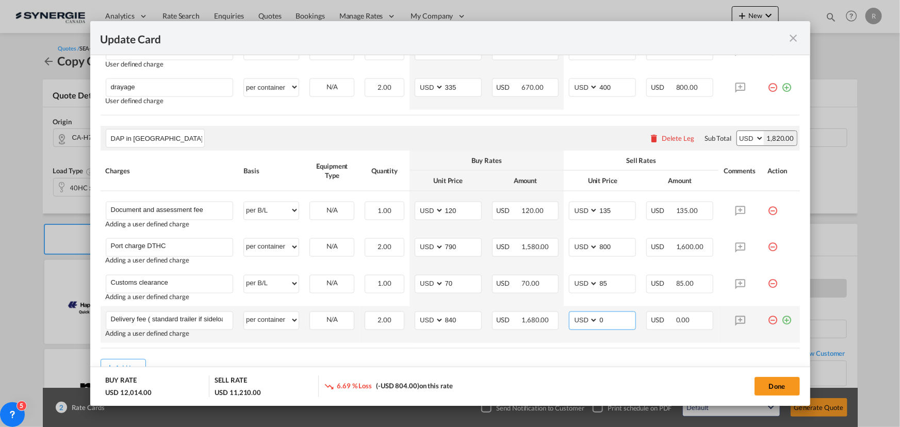
drag, startPoint x: 615, startPoint y: 321, endPoint x: 578, endPoint y: 321, distance: 36.6
click at [578, 321] on md-input-container "AED AFN ALL AMD ANG AOA ARS AUD AWG AZN BAM BBD BDT BGN BHD BIF BMD BND BOB BRL…" at bounding box center [602, 320] width 67 height 19
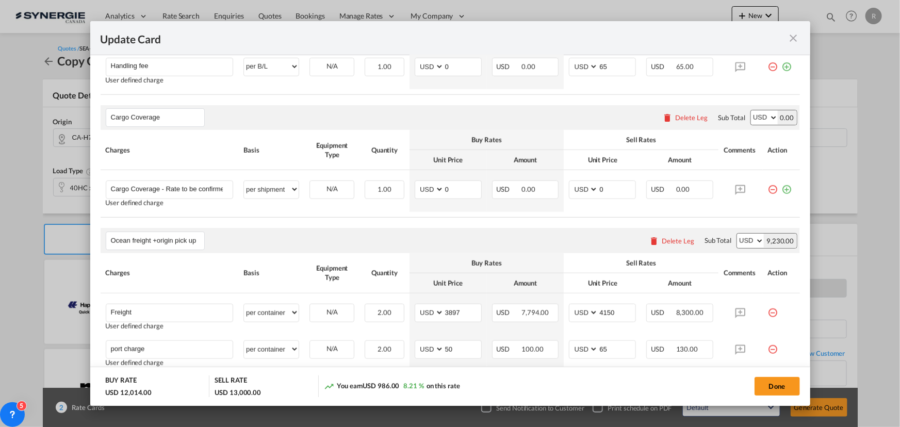
scroll to position [562, 0]
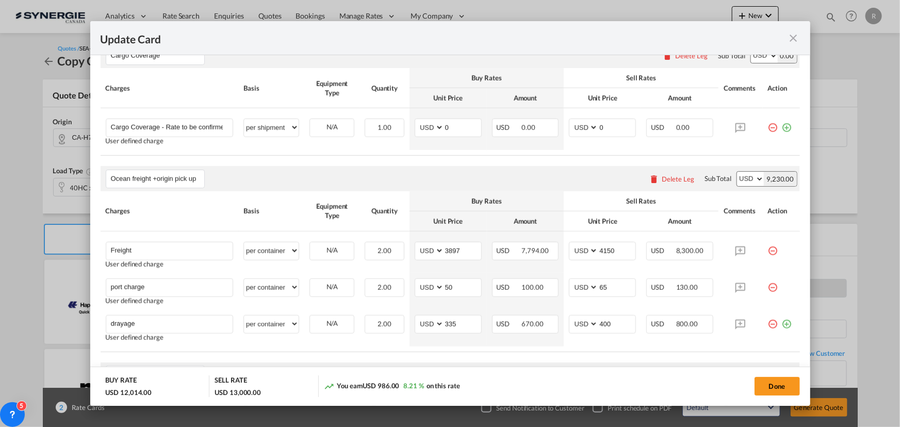
type input "895"
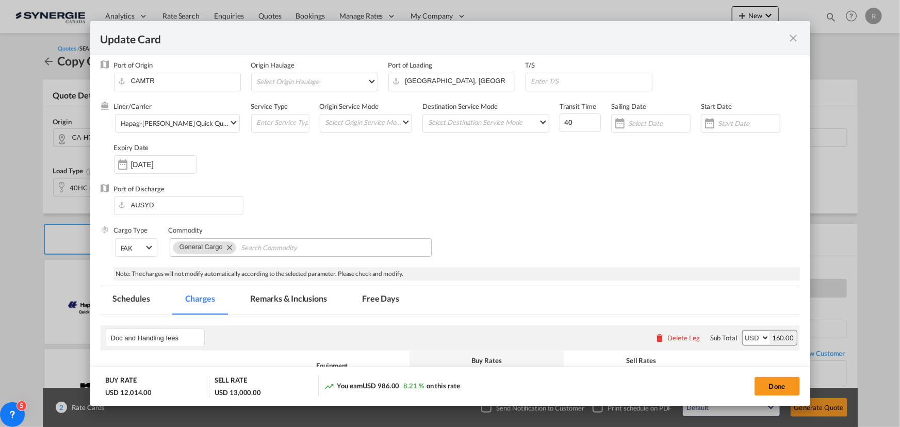
scroll to position [46, 0]
click at [298, 300] on md-tab-item "Remarks & Inclusions" at bounding box center [289, 301] width 102 height 28
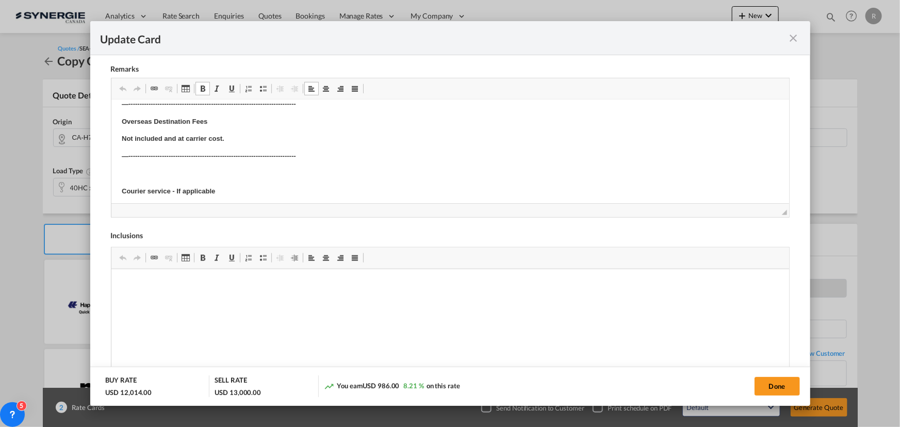
scroll to position [328, 0]
click at [249, 111] on body "Rate is subject to space, equipment Rate is subject to PSS,GRI vatos. Subject t…" at bounding box center [449, 47] width 657 height 530
drag, startPoint x: 116, startPoint y: 135, endPoint x: 244, endPoint y: 137, distance: 128.4
click at [244, 137] on html "Rate is subject to space, equipment Rate is subject to PSS,GRI vatos. Subject t…" at bounding box center [450, 47] width 678 height 550
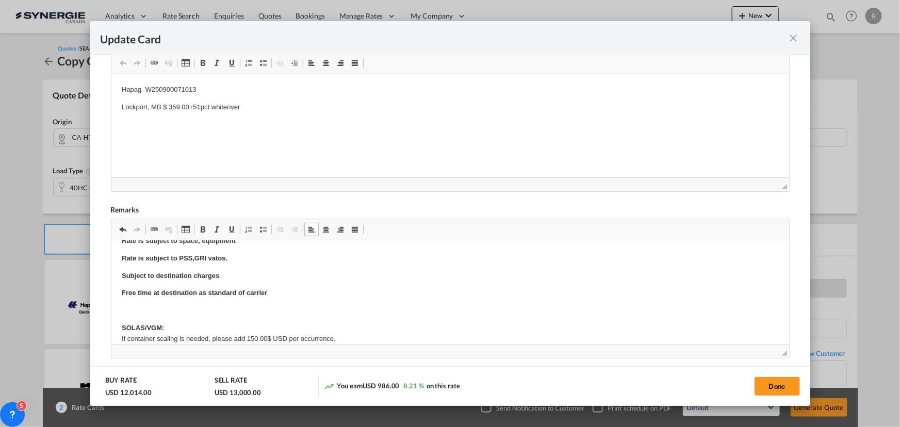
scroll to position [0, 0]
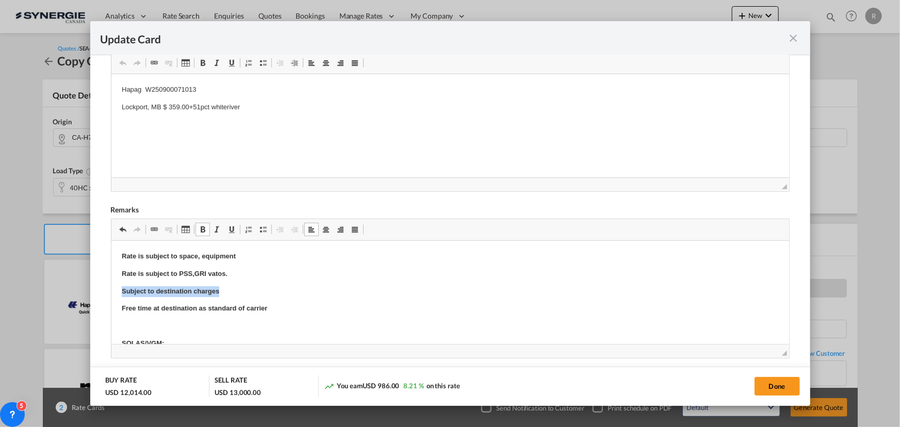
drag, startPoint x: 119, startPoint y: 290, endPoint x: 250, endPoint y: 291, distance: 130.5
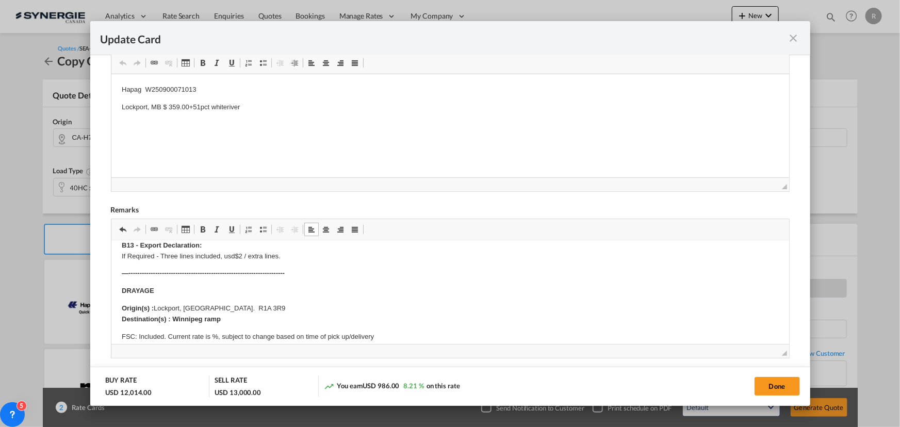
scroll to position [140, 0]
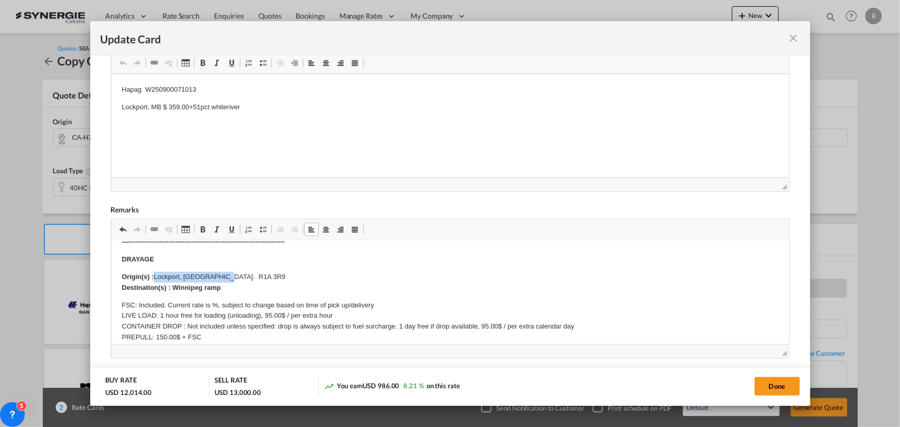
drag, startPoint x: 153, startPoint y: 274, endPoint x: 257, endPoint y: 273, distance: 104.7
click at [257, 273] on p "Origin(s) : Lockport, MB. R1A 3R9 Destination(s) : Winnipeg ramp" at bounding box center [449, 283] width 657 height 22
drag, startPoint x: 171, startPoint y: 285, endPoint x: 232, endPoint y: 283, distance: 60.9
click at [232, 283] on p "Origin(s) : Laval QC Destination(s) : Winnipeg ramp" at bounding box center [449, 283] width 657 height 22
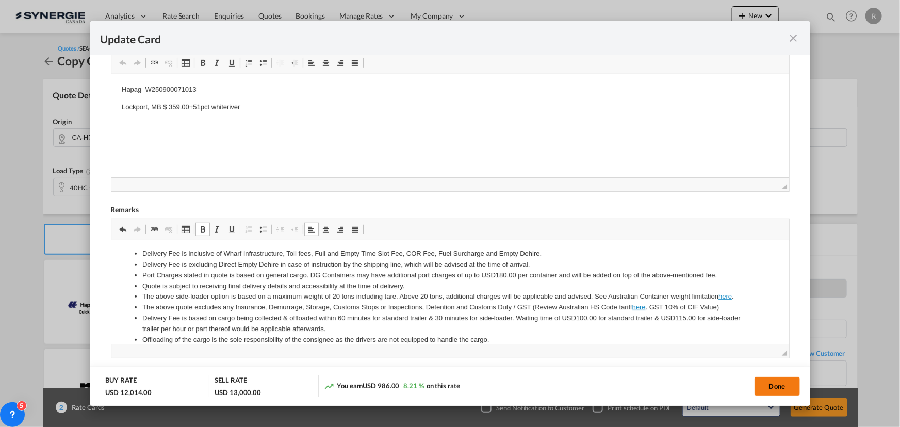
scroll to position [375, 0]
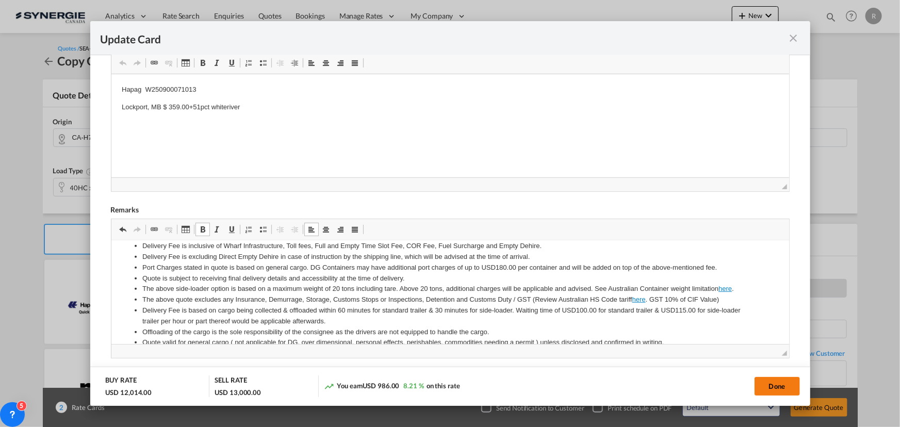
click at [774, 390] on button "Done" at bounding box center [776, 386] width 45 height 19
type input "29 Sep 2025"
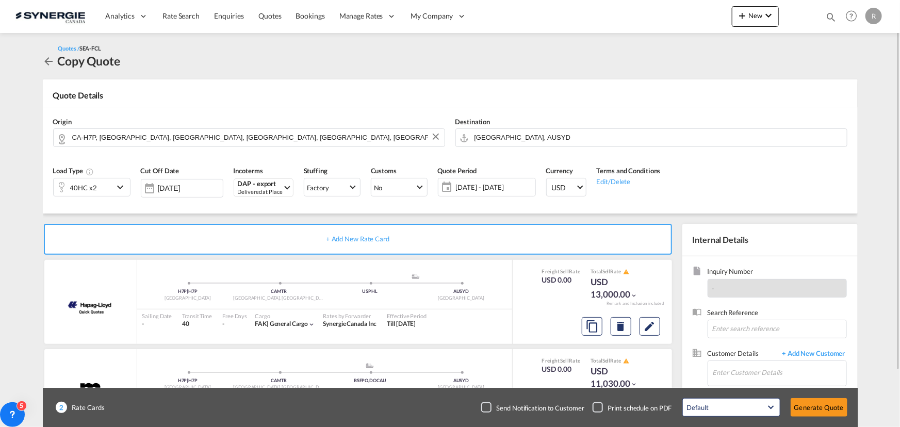
scroll to position [64, 0]
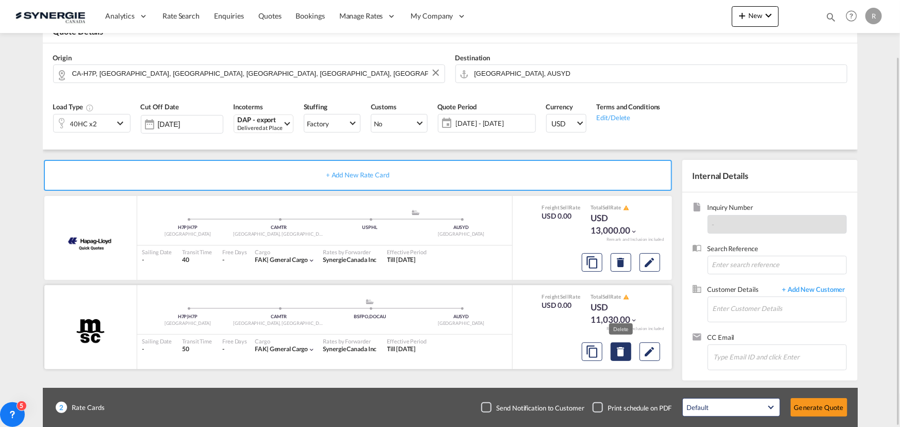
click at [622, 350] on md-icon "Delete" at bounding box center [621, 352] width 12 height 12
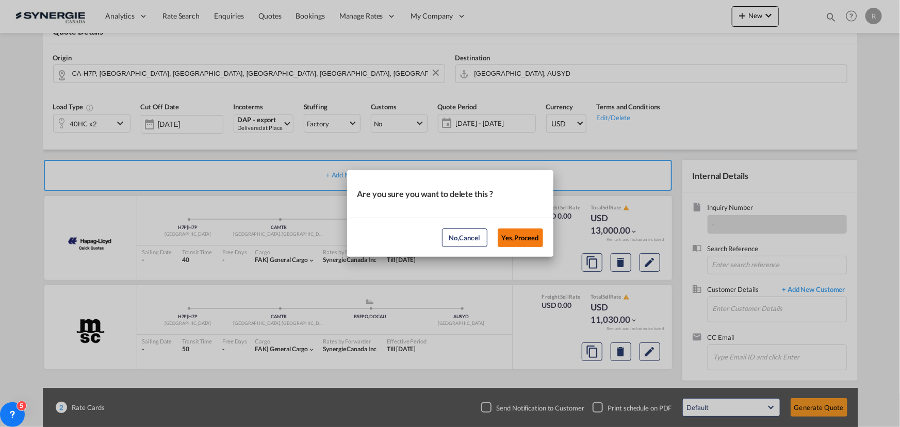
click at [525, 241] on button "Yes,Proceed" at bounding box center [520, 237] width 45 height 19
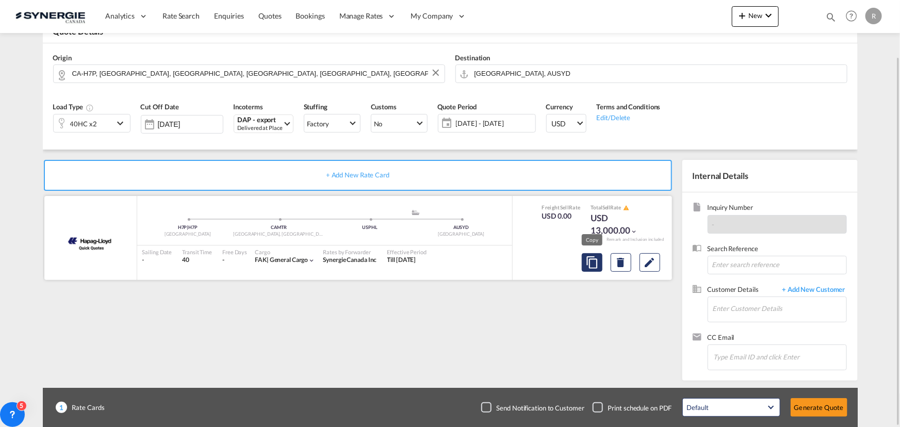
click at [591, 263] on md-icon "assets/icons/custom/copyQuote.svg" at bounding box center [592, 262] width 12 height 12
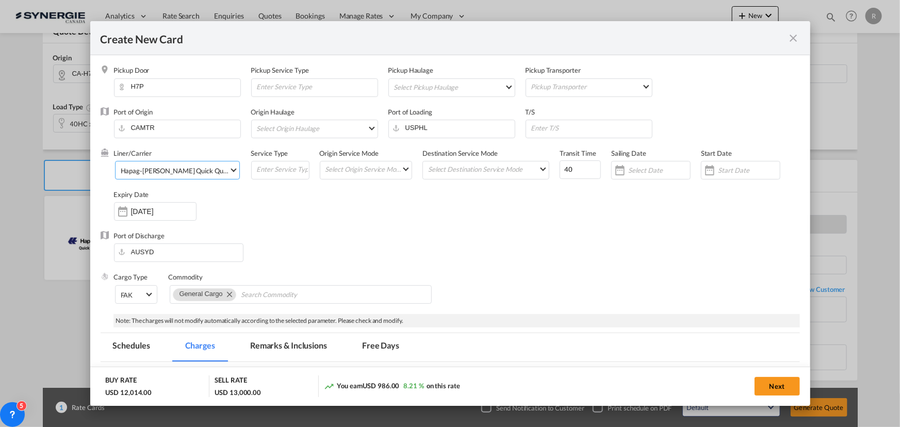
click at [219, 173] on span "Hapag-Lloyd Quick Quotes" at bounding box center [175, 170] width 108 height 9
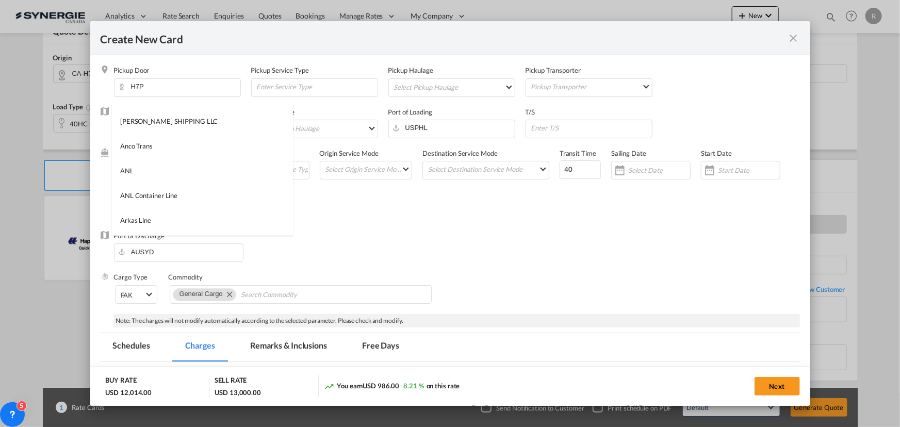
scroll to position [0, 0]
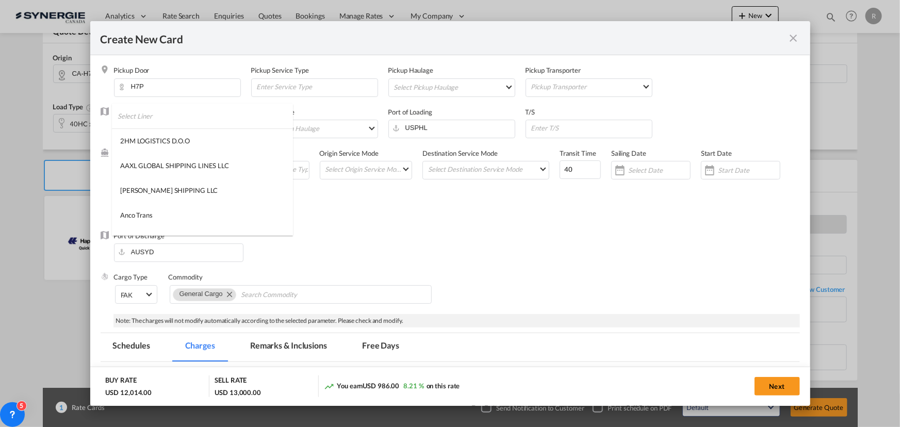
click at [199, 118] on input "search" at bounding box center [205, 116] width 175 height 25
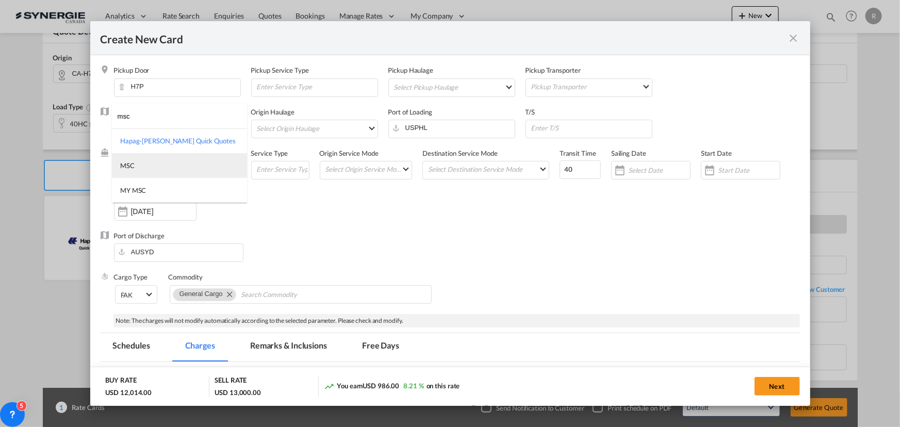
type input "msc"
click at [139, 161] on md-option "MSC" at bounding box center [179, 165] width 135 height 25
click at [463, 241] on div "Port of Discharge AUSYD" at bounding box center [450, 251] width 699 height 41
drag, startPoint x: 282, startPoint y: 344, endPoint x: 289, endPoint y: 338, distance: 9.5
click at [282, 344] on md-tab-item "Remarks & Inclusions" at bounding box center [289, 347] width 102 height 28
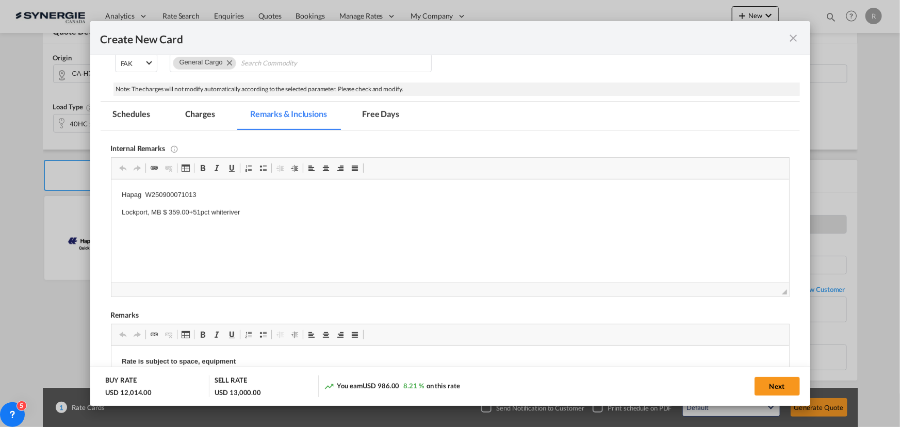
scroll to position [234, 0]
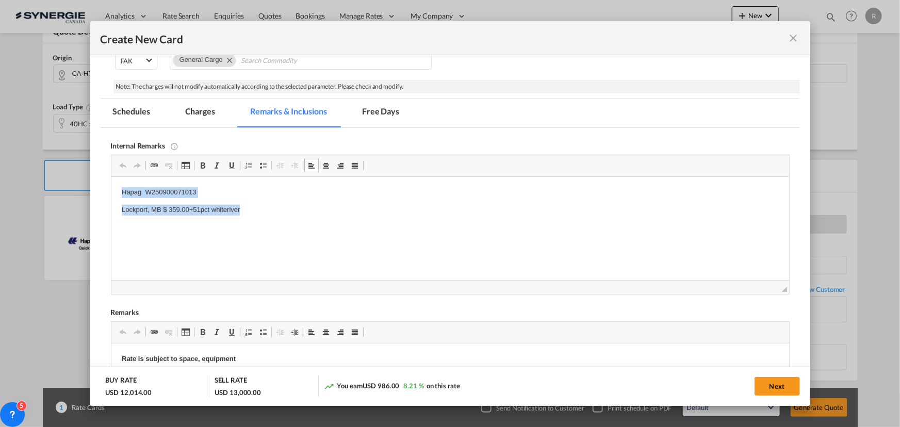
drag, startPoint x: 116, startPoint y: 189, endPoint x: 291, endPoint y: 203, distance: 176.4
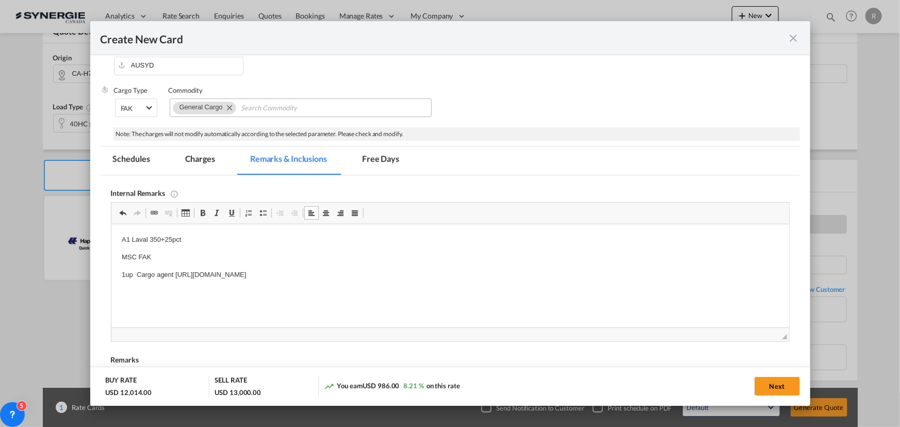
scroll to position [140, 0]
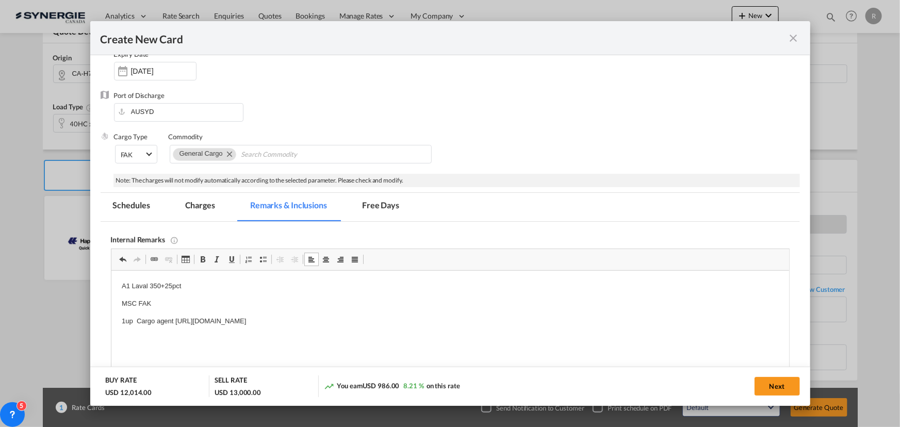
drag, startPoint x: 118, startPoint y: 284, endPoint x: 487, endPoint y: 317, distance: 370.7
click at [487, 317] on html "A1 Laval 350+25pct MSC FAK 1up Cargo agent https://app.frontapp.com/open/msg_1h…" at bounding box center [450, 321] width 678 height 101
click at [284, 334] on span "Copy" at bounding box center [298, 335] width 32 height 15
copy body "A1 Laval 350+25pct MSC FAK 1up Cargo agent https://app.frontapp.com/open/msg_1h…"
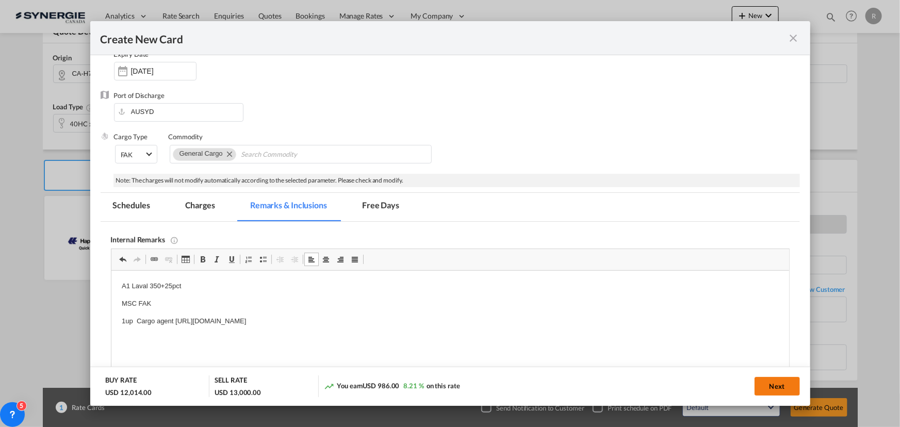
click at [769, 387] on button "Next" at bounding box center [776, 386] width 45 height 19
type input "29 Sep 2025"
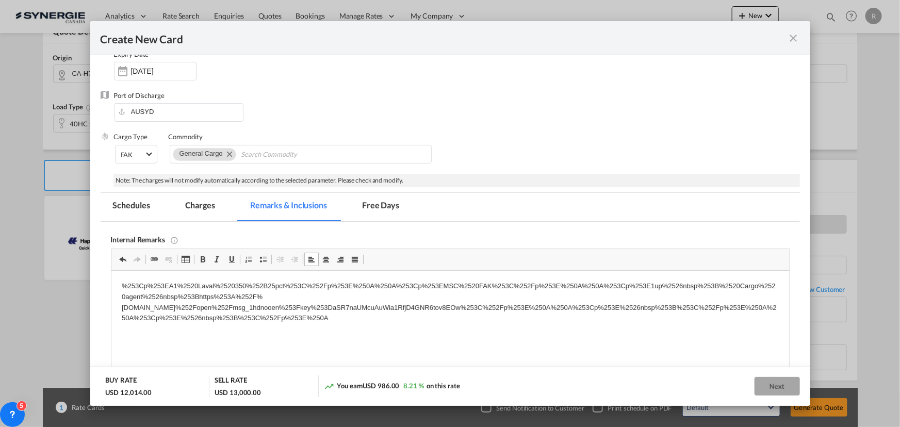
scroll to position [93, 0]
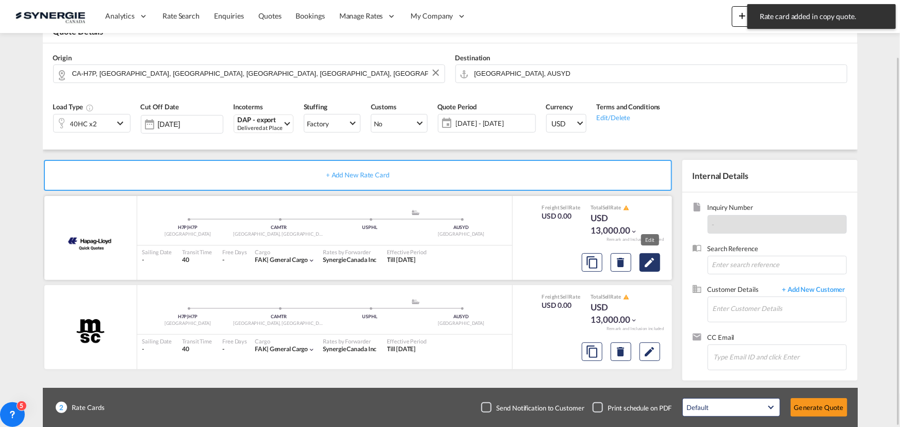
click at [651, 262] on md-icon "Edit" at bounding box center [650, 262] width 12 height 12
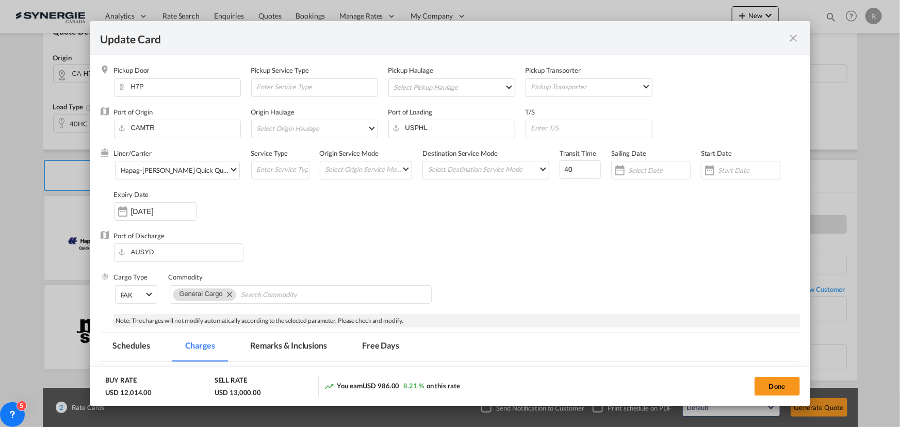
click at [292, 347] on md-tab-item "Remarks & Inclusions" at bounding box center [289, 347] width 102 height 28
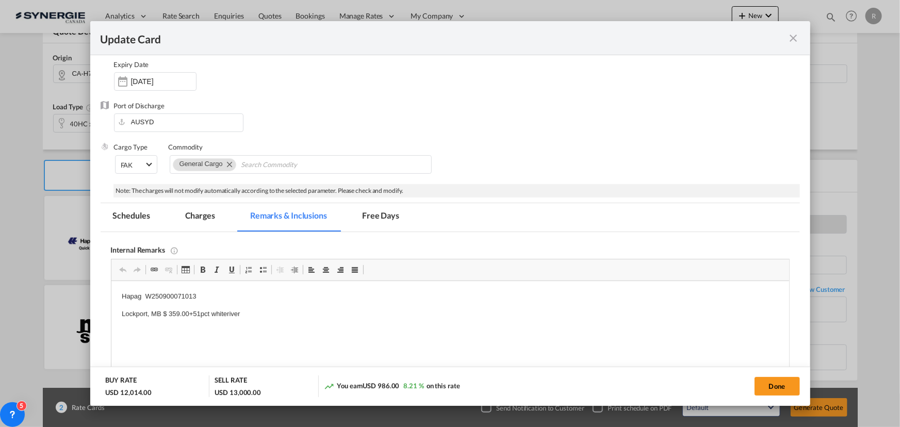
scroll to position [187, 0]
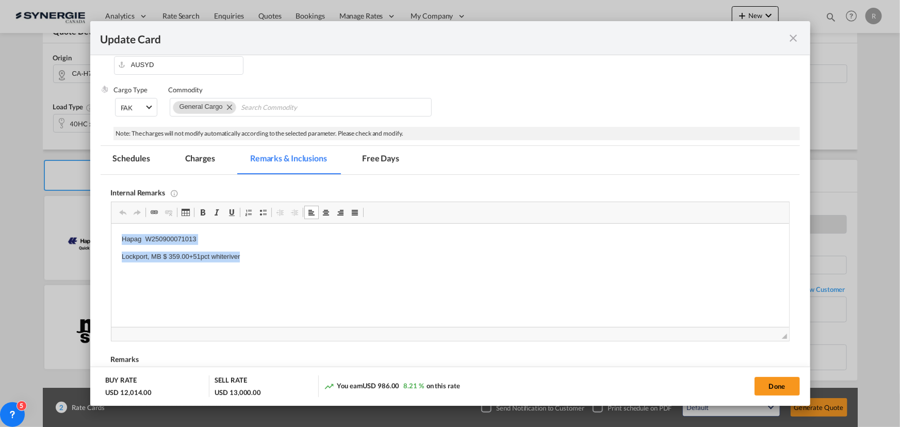
drag, startPoint x: 117, startPoint y: 235, endPoint x: 281, endPoint y: 259, distance: 165.8
drag, startPoint x: 122, startPoint y: 255, endPoint x: 183, endPoint y: 256, distance: 61.4
click at [183, 256] on p "MSC FAK" at bounding box center [449, 257] width 657 height 11
click at [198, 252] on p "Hapag :" at bounding box center [449, 257] width 657 height 11
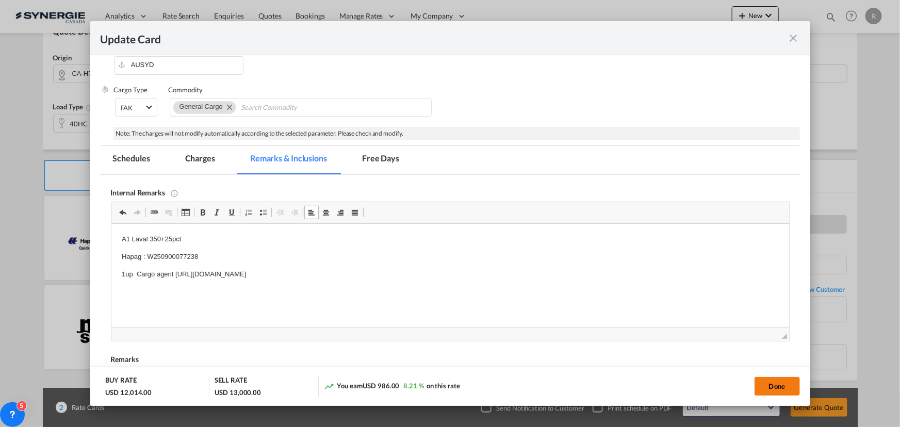
click at [783, 392] on button "Done" at bounding box center [776, 386] width 45 height 19
type input "29 Sep 2025"
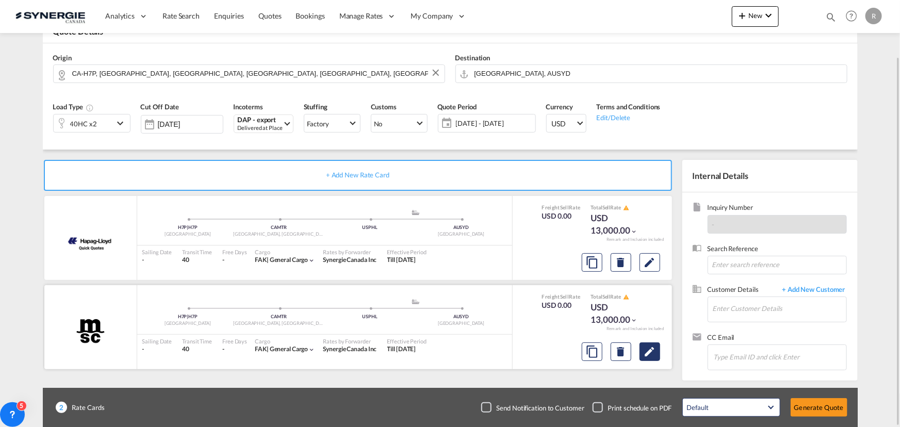
click at [650, 354] on md-icon "Edit" at bounding box center [650, 352] width 12 height 12
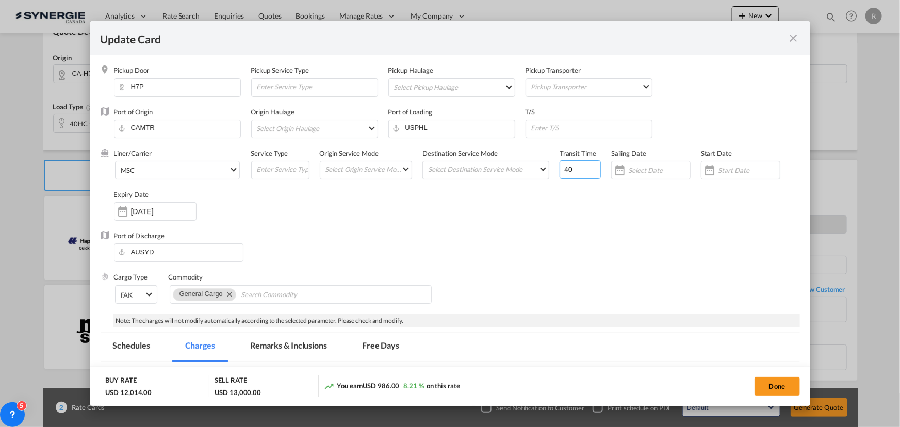
drag, startPoint x: 573, startPoint y: 163, endPoint x: 500, endPoint y: 160, distance: 73.8
click at [502, 160] on div "Liner/Carrier MSC 2HM LOGISTICS D.O.O AAXL GLOBAL SHIPPING LINES LLC ABDUL MUHS…" at bounding box center [457, 190] width 686 height 83
type input "50"
click at [579, 131] on input "Update Card Pickup ..." at bounding box center [591, 127] width 122 height 15
type input "BSFPO, BABLB"
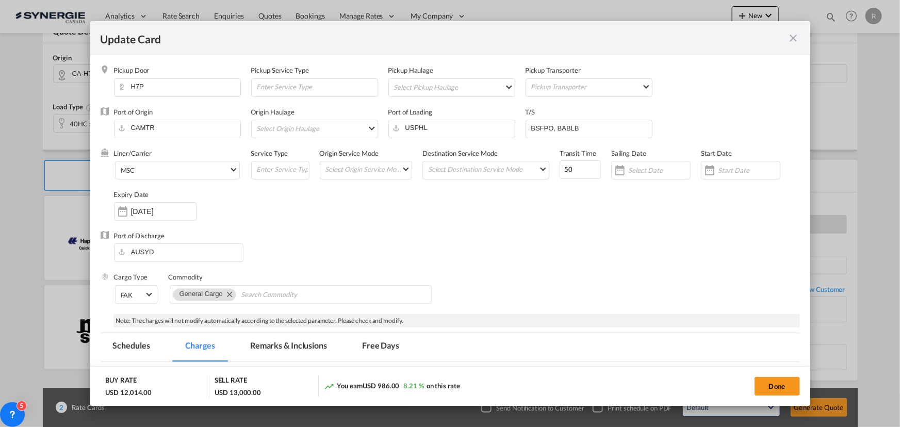
click at [507, 199] on div "Liner/Carrier MSC 2HM LOGISTICS D.O.O AAXL GLOBAL SHIPPING LINES LLC ABDUL MUHS…" at bounding box center [457, 190] width 686 height 83
drag, startPoint x: 408, startPoint y: 121, endPoint x: 373, endPoint y: 118, distance: 34.7
click at [373, 118] on div "Port of Origin CAMTR Origin Haulage Select Origin Haulage rail road barge truck…" at bounding box center [457, 127] width 686 height 41
click at [424, 176] on div "[GEOGRAPHIC_DATA]" at bounding box center [485, 179] width 182 height 8
type input "Montreal, QC, CAMTR"
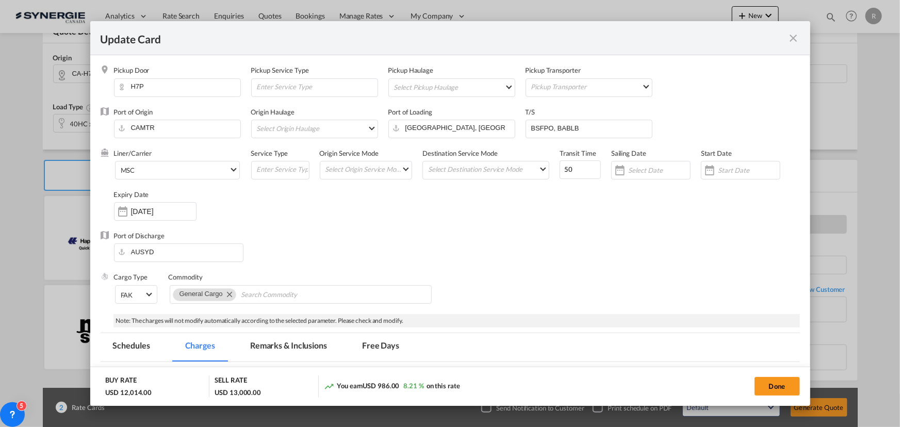
click at [484, 244] on div "Port of Discharge AUSYD" at bounding box center [450, 251] width 699 height 41
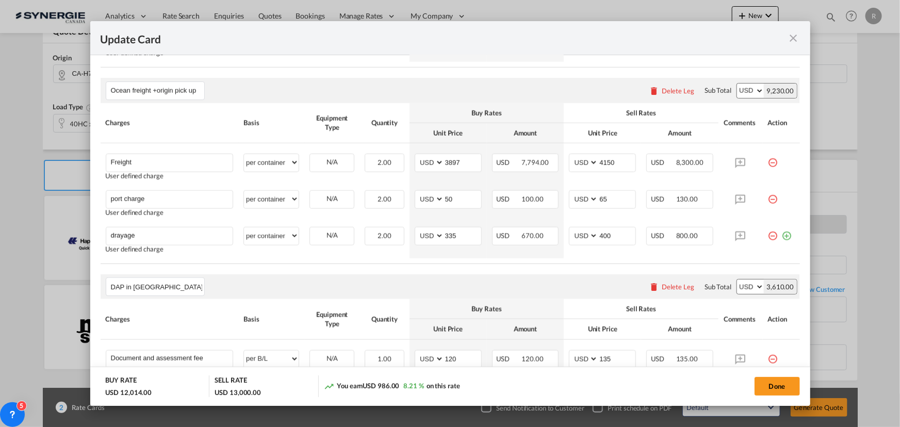
scroll to position [656, 0]
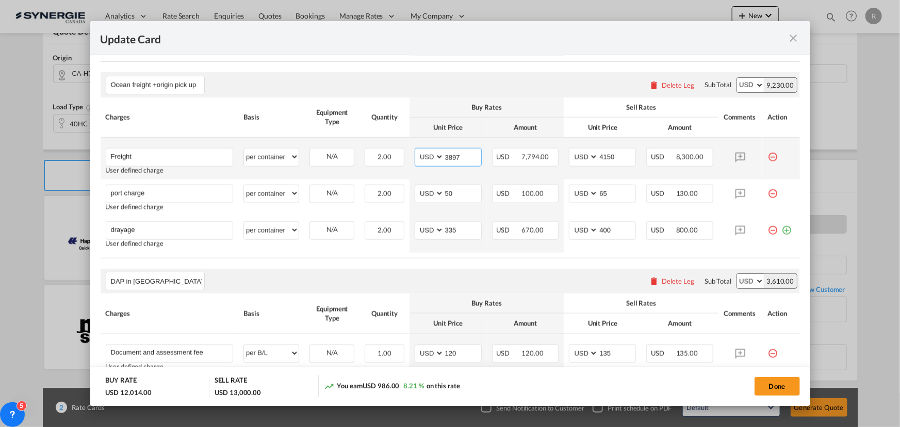
drag, startPoint x: 466, startPoint y: 155, endPoint x: 374, endPoint y: 141, distance: 93.3
click at [382, 150] on tr "Freight Please Enter User Defined Charges Cannot Be Published User defined char…" at bounding box center [450, 159] width 699 height 42
type input "2942"
drag, startPoint x: 621, startPoint y: 156, endPoint x: 571, endPoint y: 153, distance: 50.1
click at [571, 153] on md-input-container "AED AFN ALL AMD ANG AOA ARS AUD AWG AZN BAM BBD BDT BGN BHD BIF BMD BND BOB BRL…" at bounding box center [602, 157] width 67 height 19
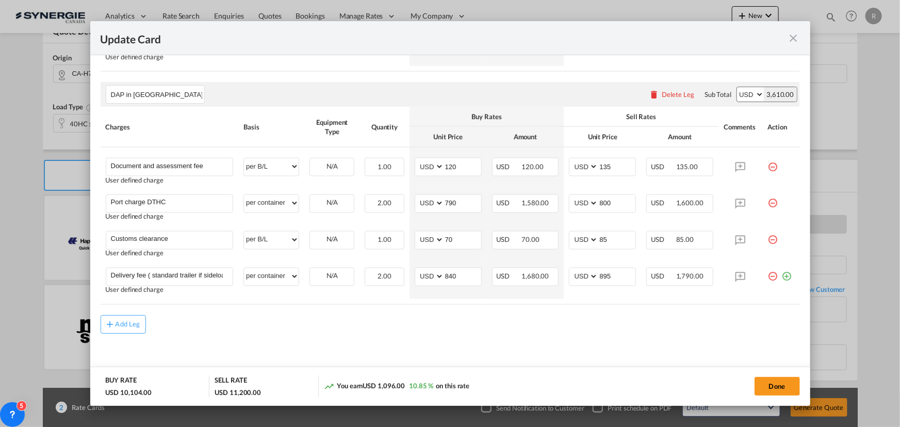
scroll to position [844, 0]
type input "3250"
click at [789, 390] on button "Done" at bounding box center [776, 386] width 45 height 19
type input "29 Sep 2025"
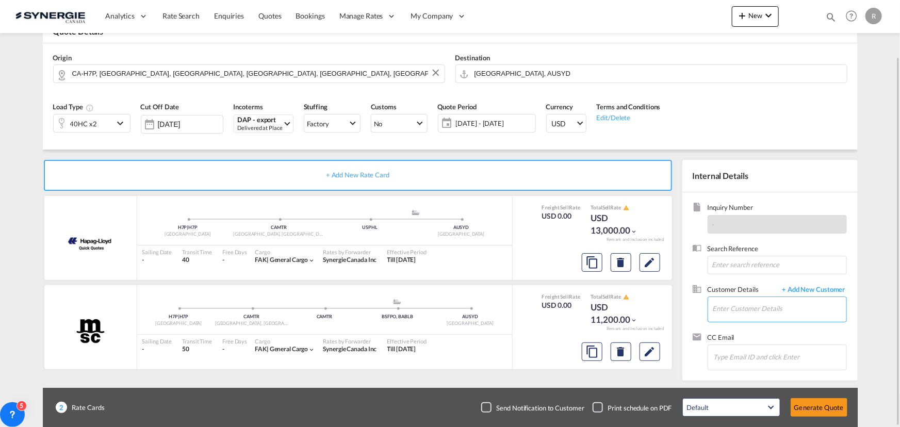
click at [762, 302] on input "Enter Customer Details" at bounding box center [780, 308] width 134 height 23
paste input "agoudreault@qmb.ca"
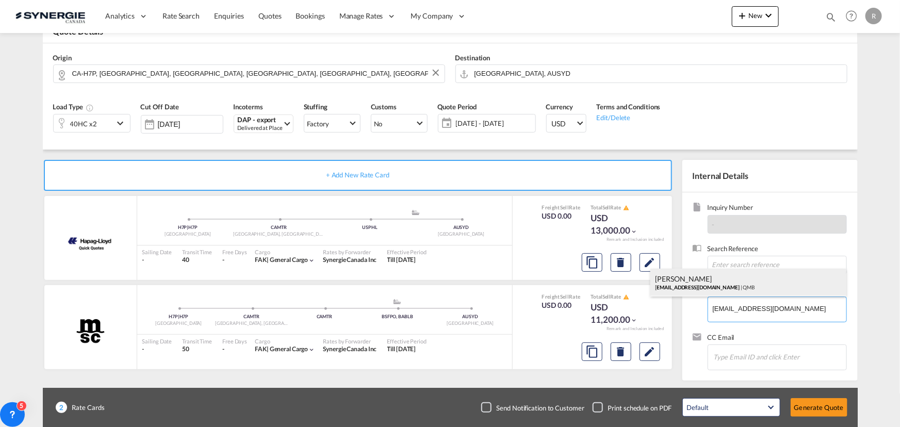
click at [701, 281] on div "Antoine Goudreault agoudreault@qmb.ca | QMB" at bounding box center [748, 283] width 196 height 28
type input "QMB, Antoine Goudreault, agoudreault@qmb.ca"
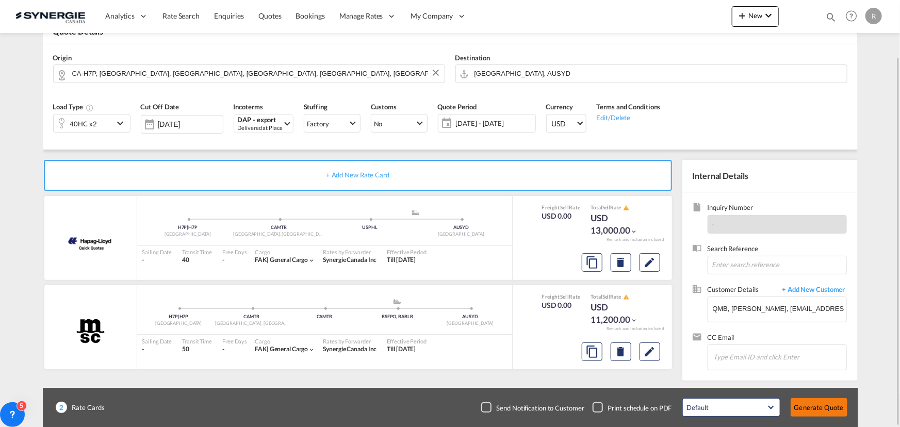
click at [808, 407] on button "Generate Quote" at bounding box center [819, 407] width 57 height 19
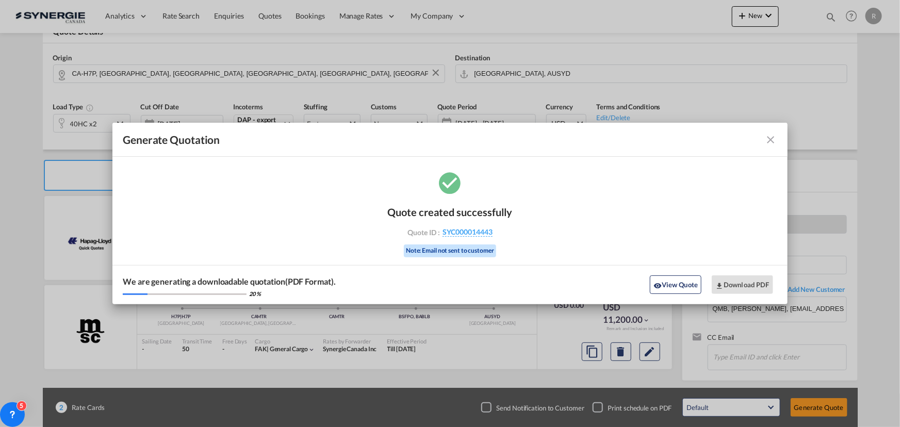
click at [769, 139] on md-icon "icon-close fg-AAA8AD cursor m-0" at bounding box center [771, 140] width 12 height 12
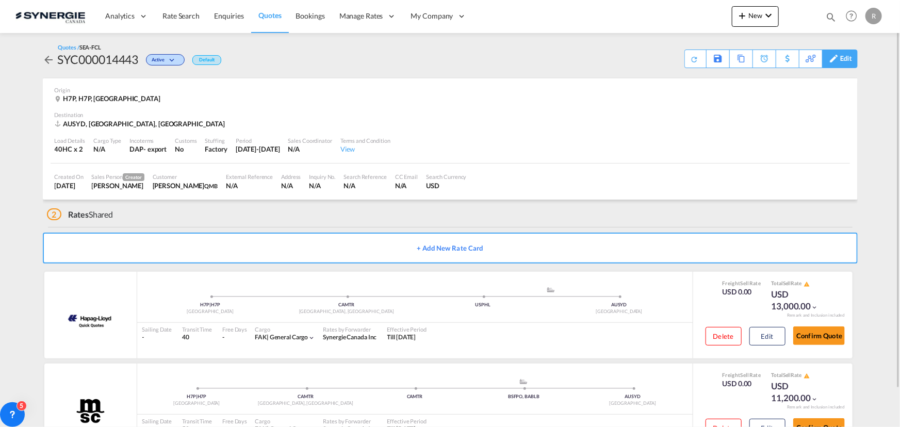
click at [850, 63] on div "Edit" at bounding box center [846, 59] width 12 height 18
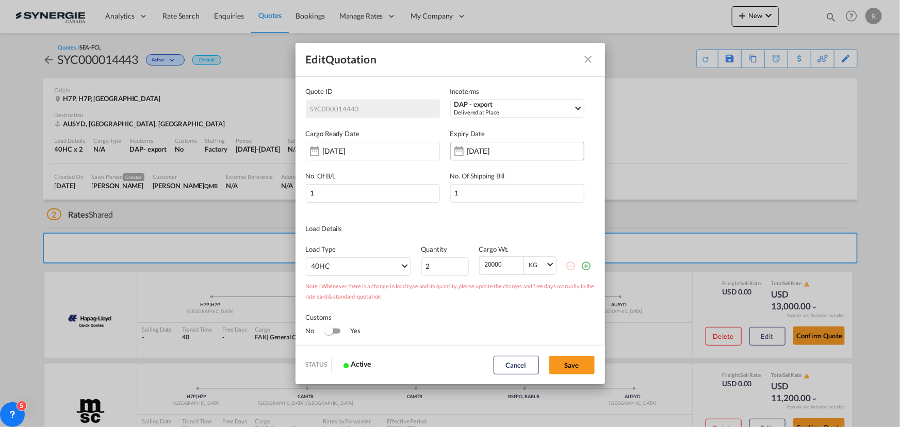
click at [490, 152] on input "18 Sep 2025" at bounding box center [499, 151] width 65 height 8
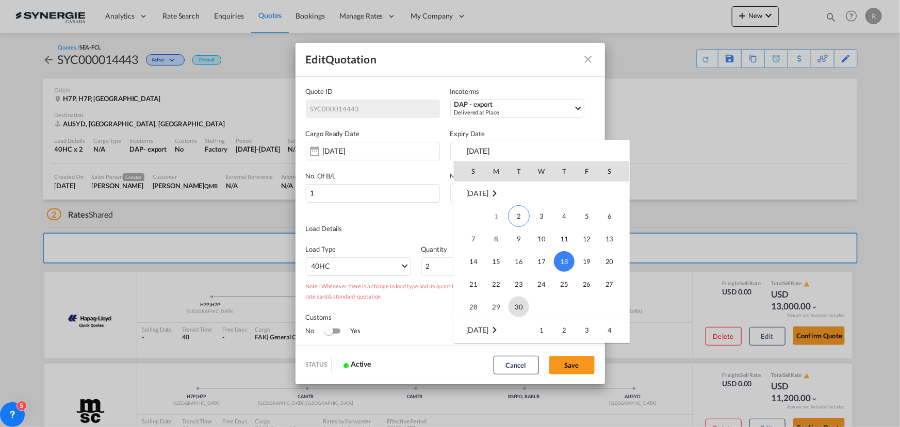
click at [520, 306] on span "30" at bounding box center [518, 307] width 21 height 21
type input "30 Sep 2025"
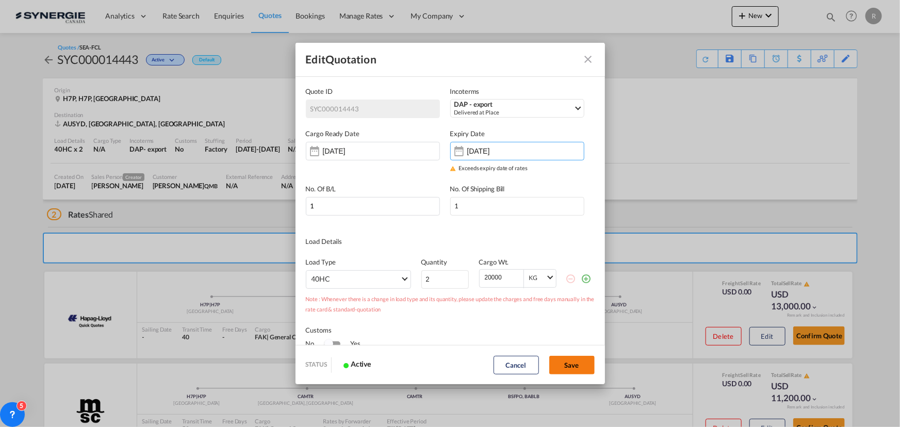
click at [580, 366] on button "Save" at bounding box center [571, 365] width 45 height 19
type input "[DATE]"
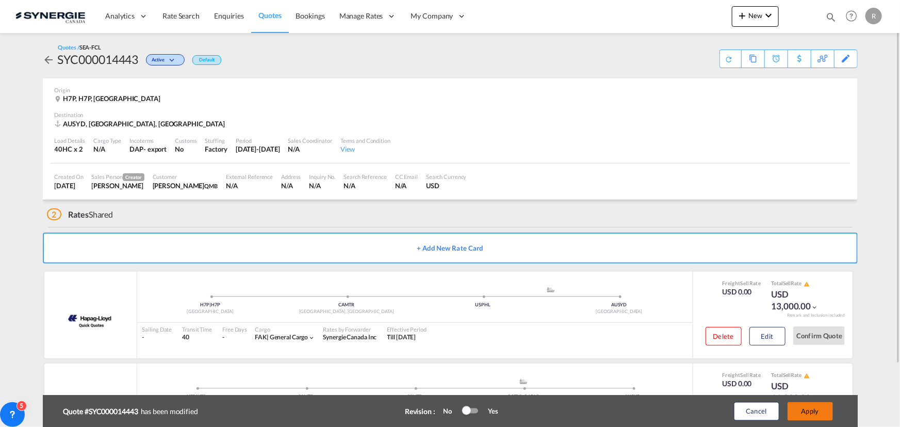
click at [820, 405] on button "Apply" at bounding box center [809, 411] width 45 height 19
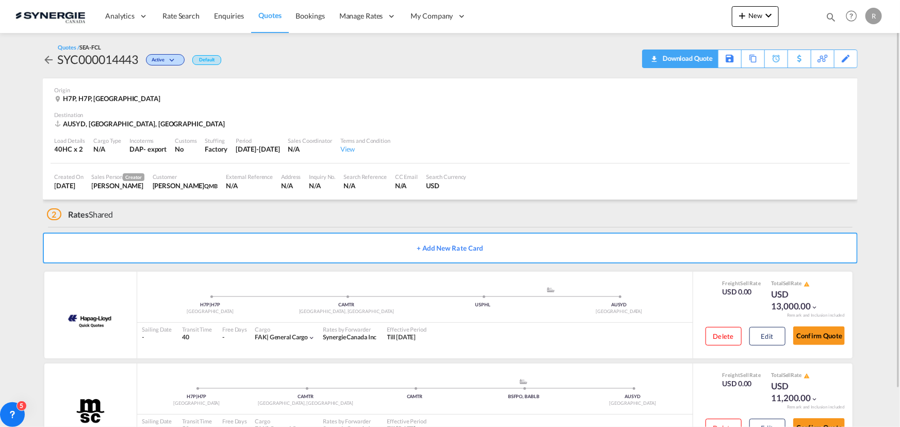
click at [700, 59] on div "Download Quote" at bounding box center [686, 58] width 53 height 17
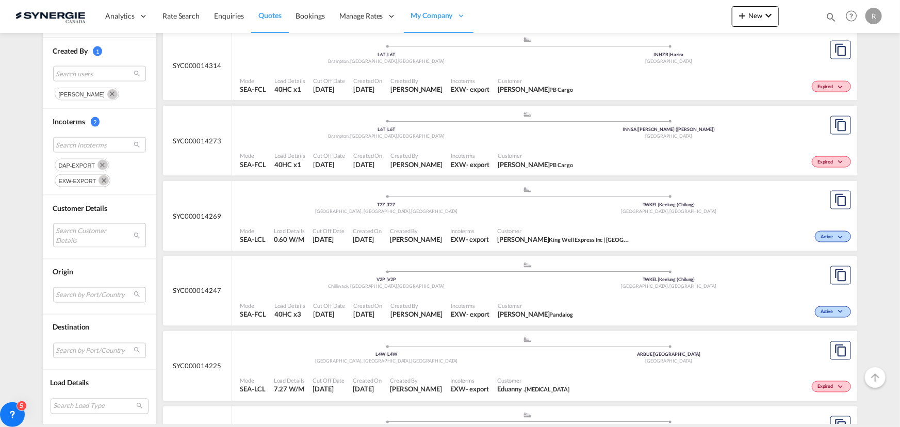
scroll to position [844, 0]
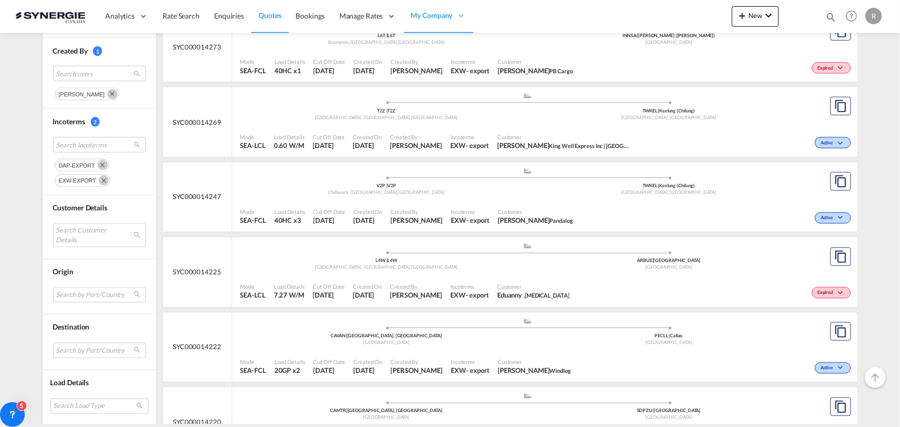
click at [98, 180] on md-icon "Remove" at bounding box center [103, 180] width 10 height 10
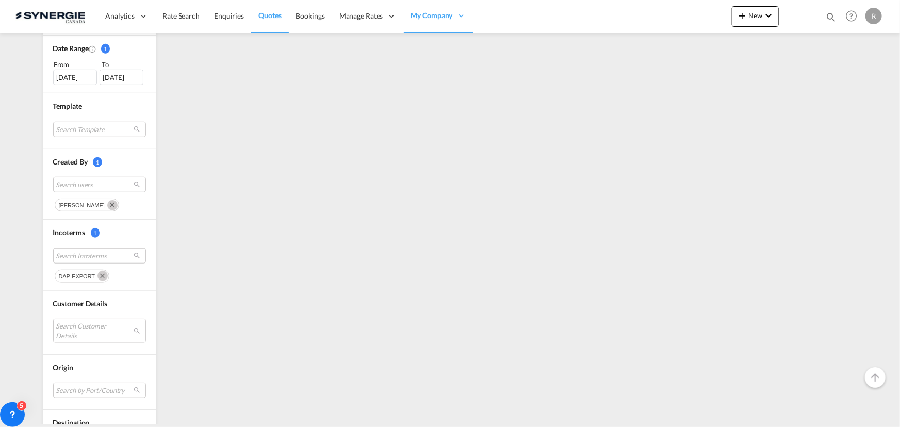
scroll to position [328, 0]
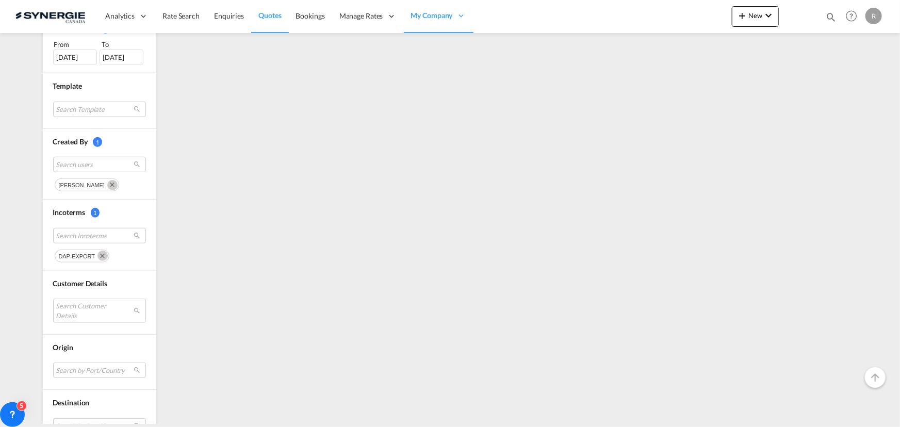
click at [97, 256] on md-icon "Remove" at bounding box center [102, 256] width 10 height 10
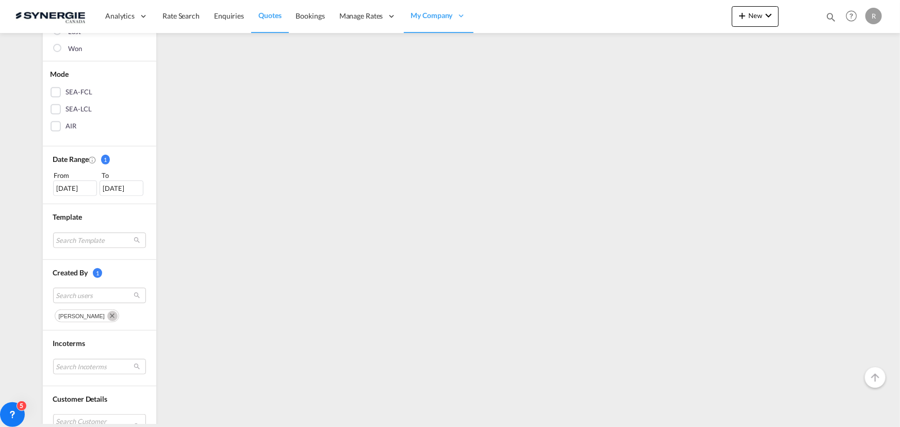
scroll to position [281, 0]
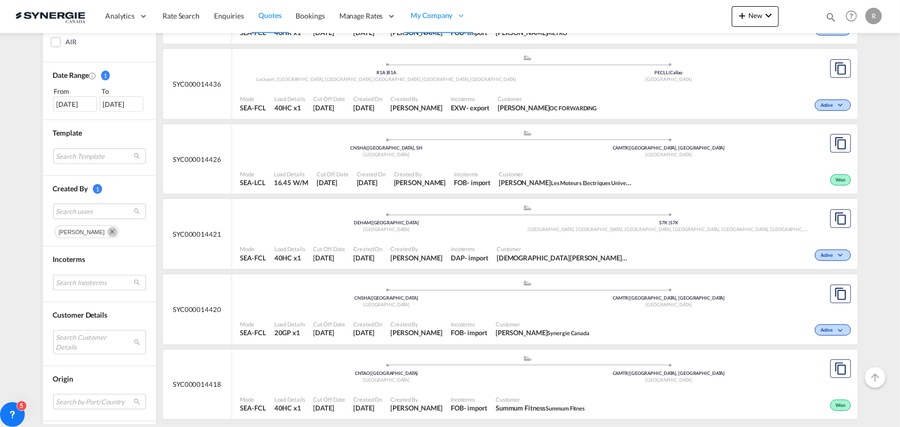
click at [83, 284] on md-select "Search Incoterms" at bounding box center [99, 282] width 93 height 15
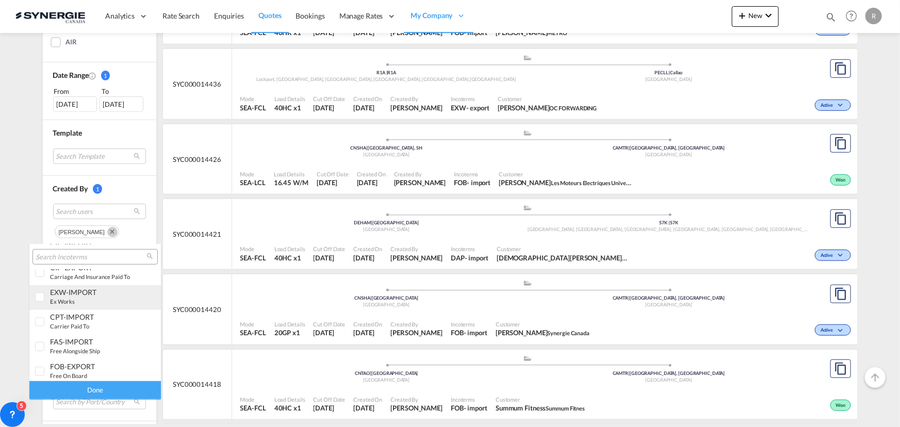
click at [60, 294] on div "EXW-IMPORT" at bounding box center [90, 292] width 81 height 9
click at [103, 383] on div "Done" at bounding box center [95, 390] width 132 height 18
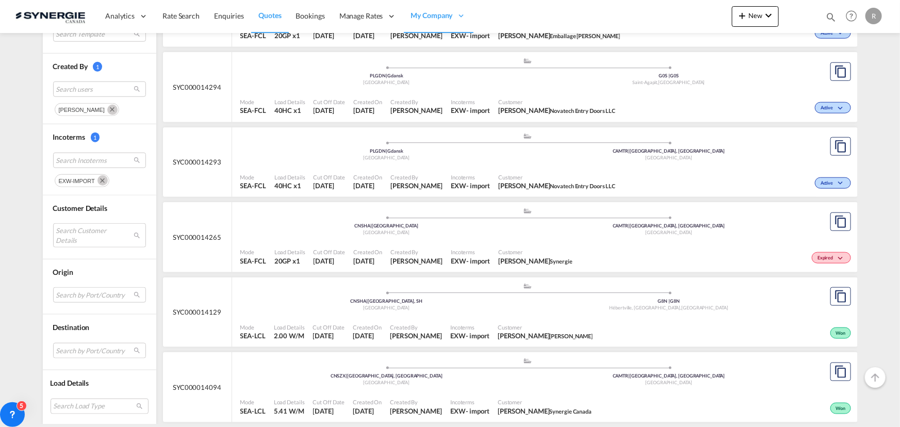
scroll to position [516, 0]
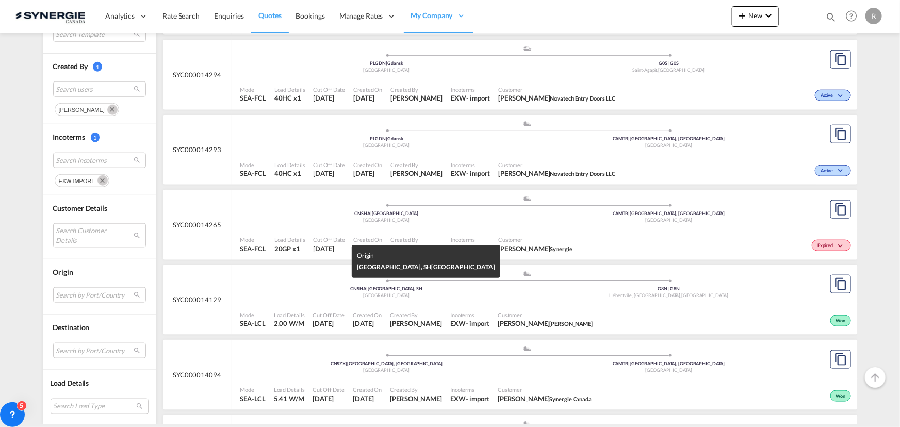
click at [433, 294] on div "[GEOGRAPHIC_DATA]" at bounding box center [386, 295] width 283 height 7
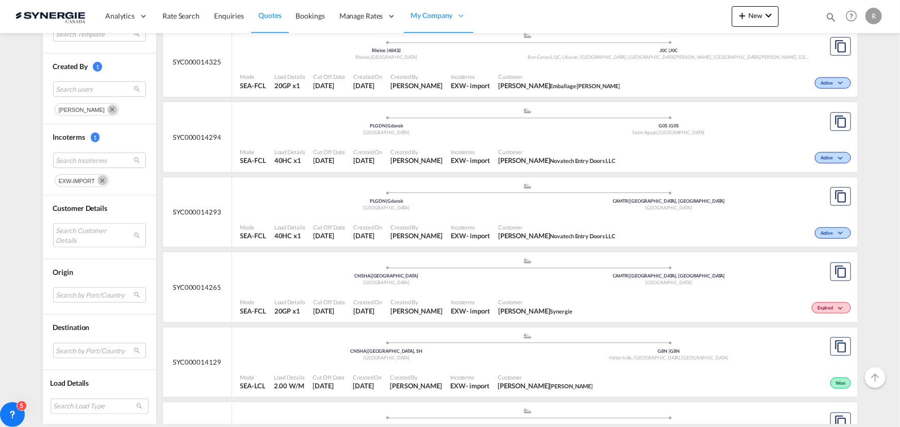
scroll to position [375, 0]
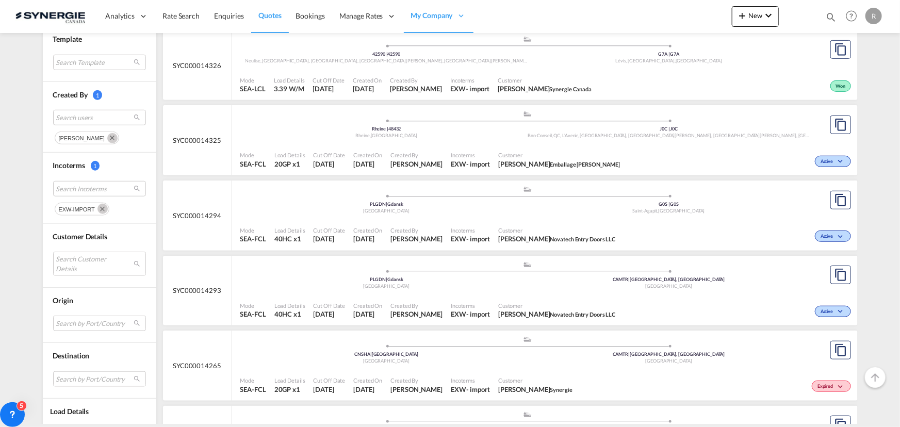
click at [107, 138] on md-icon "Remove" at bounding box center [112, 138] width 10 height 10
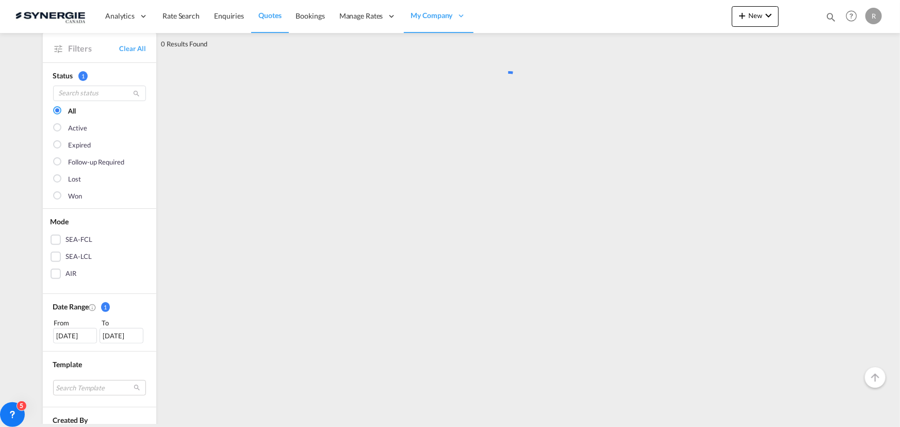
scroll to position [0, 0]
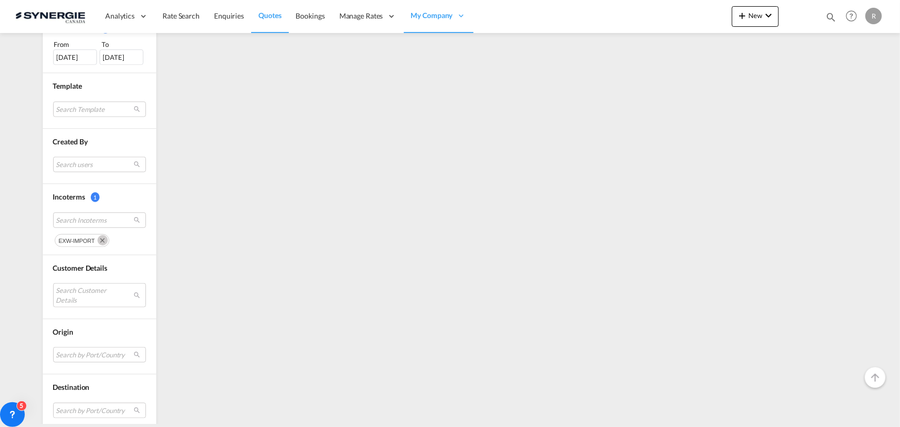
click at [98, 240] on md-icon "Remove" at bounding box center [102, 240] width 10 height 10
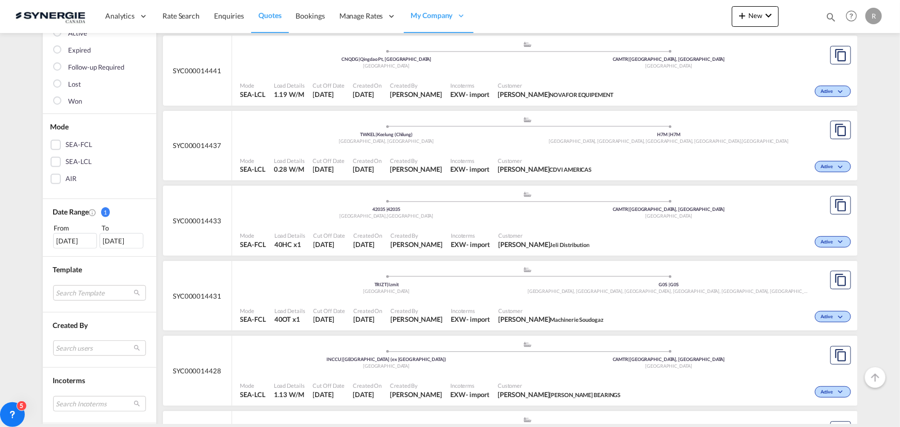
scroll to position [234, 0]
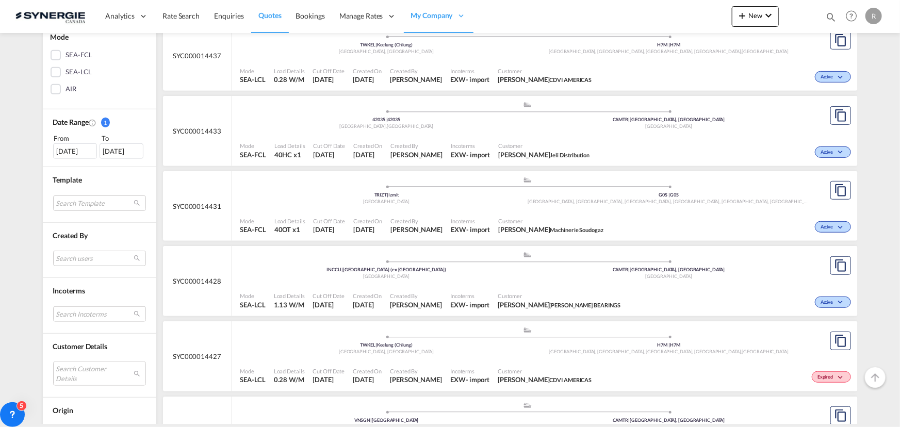
click at [74, 150] on div "03 Aug 2025" at bounding box center [75, 150] width 44 height 15
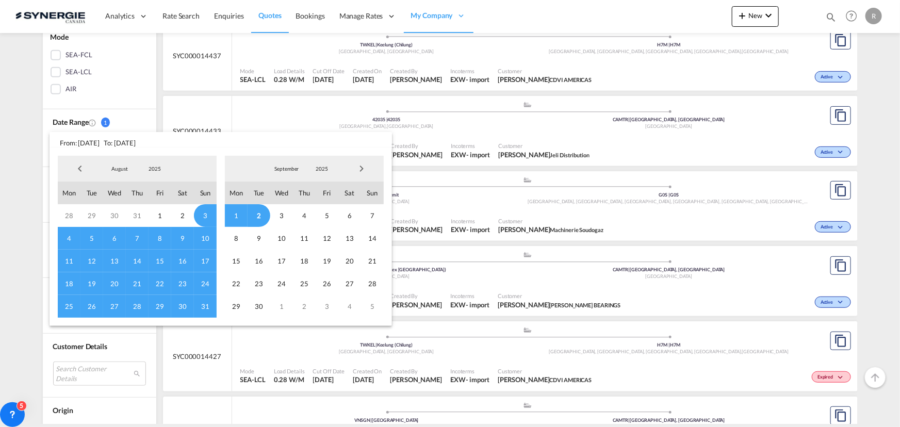
click at [78, 173] on span "Previous Month" at bounding box center [80, 168] width 21 height 21
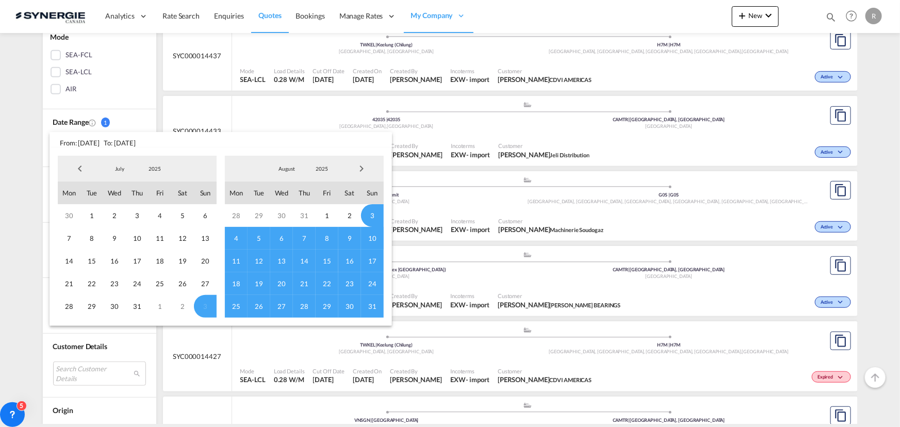
click at [78, 173] on span "Previous Month" at bounding box center [80, 168] width 21 height 21
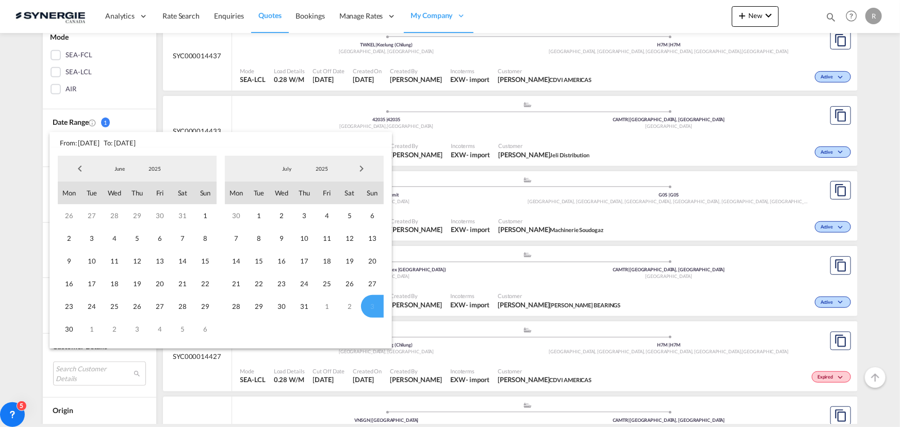
click at [78, 173] on span "Previous Month" at bounding box center [80, 168] width 21 height 21
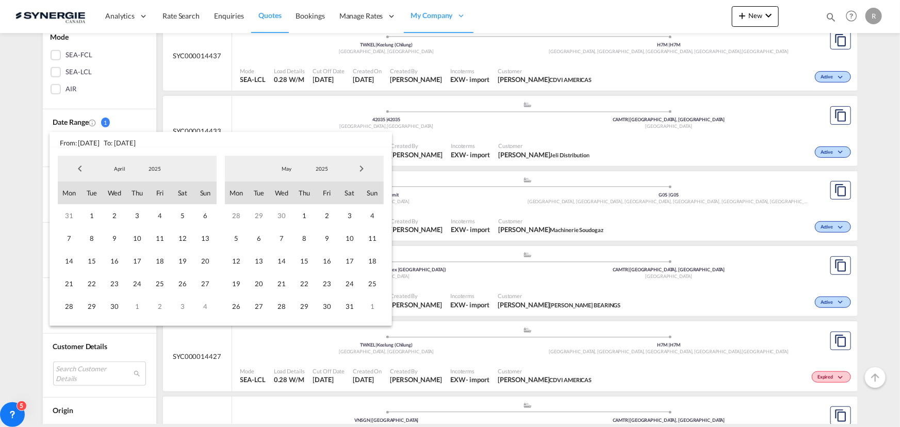
click at [78, 173] on span "Previous Month" at bounding box center [80, 168] width 21 height 21
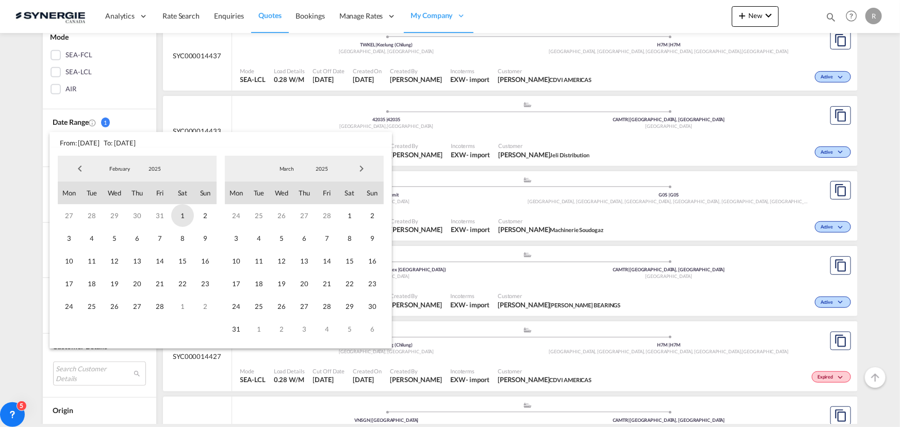
click at [175, 214] on span "1" at bounding box center [182, 215] width 23 height 23
click at [361, 172] on span "Next Month" at bounding box center [361, 168] width 21 height 21
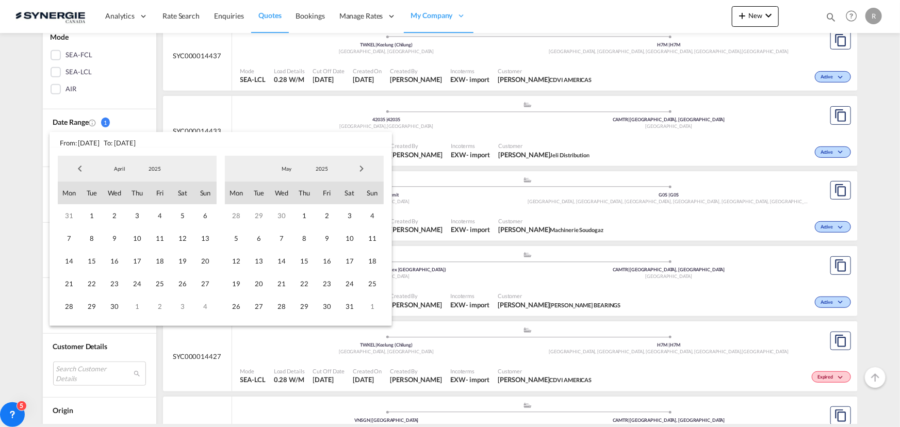
click at [361, 172] on span "Next Month" at bounding box center [361, 168] width 21 height 21
click at [254, 214] on span "2" at bounding box center [259, 215] width 23 height 23
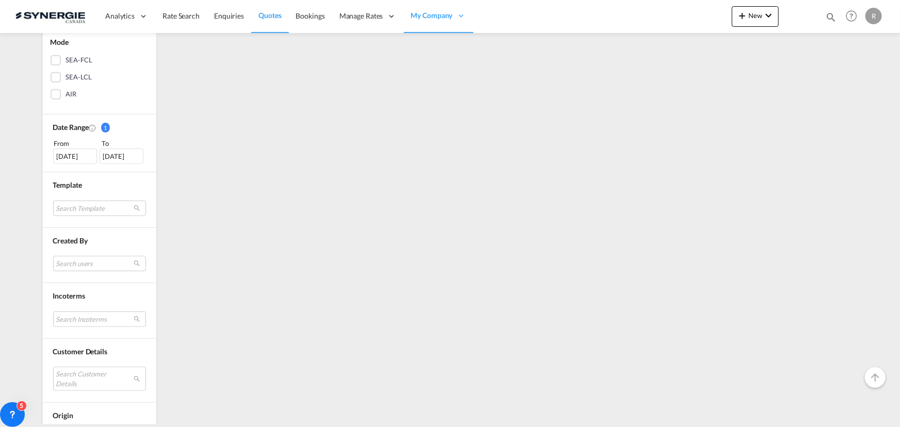
scroll to position [281, 0]
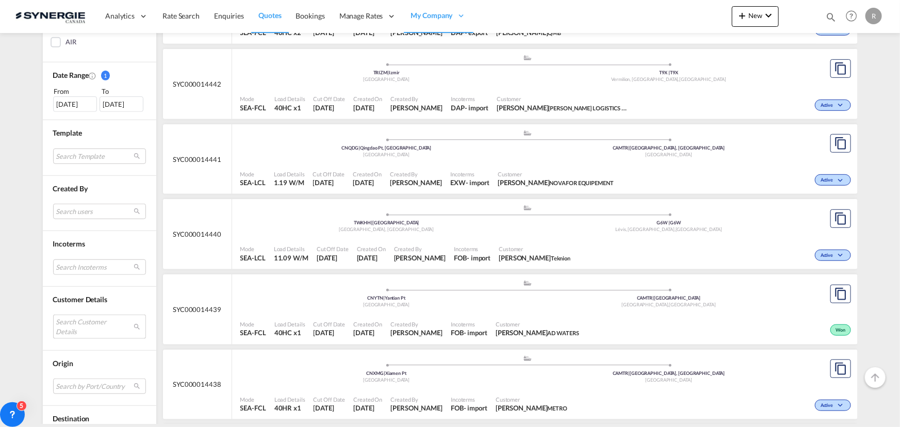
click at [77, 320] on md-select "Search Customer Details user name user yannick ODIJK y.odijk@rabelink.nl | rabe…" at bounding box center [99, 327] width 93 height 24
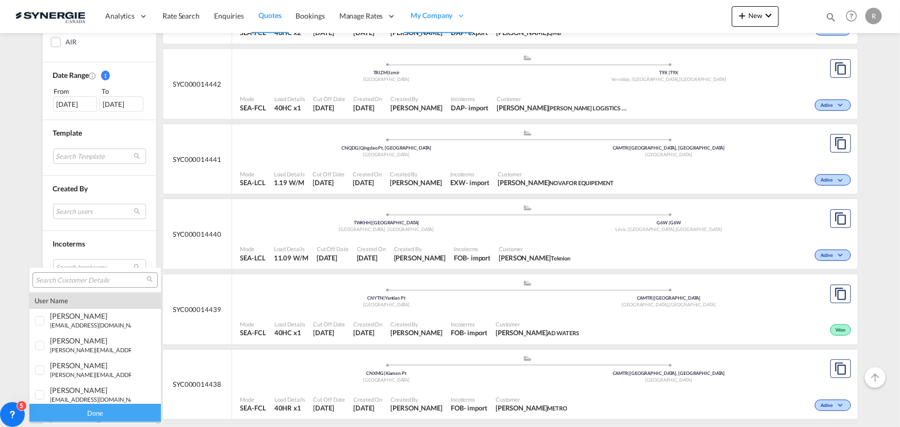
click at [77, 278] on input "search" at bounding box center [91, 280] width 111 height 9
paste input "[EMAIL_ADDRESS][DOMAIN_NAME]"
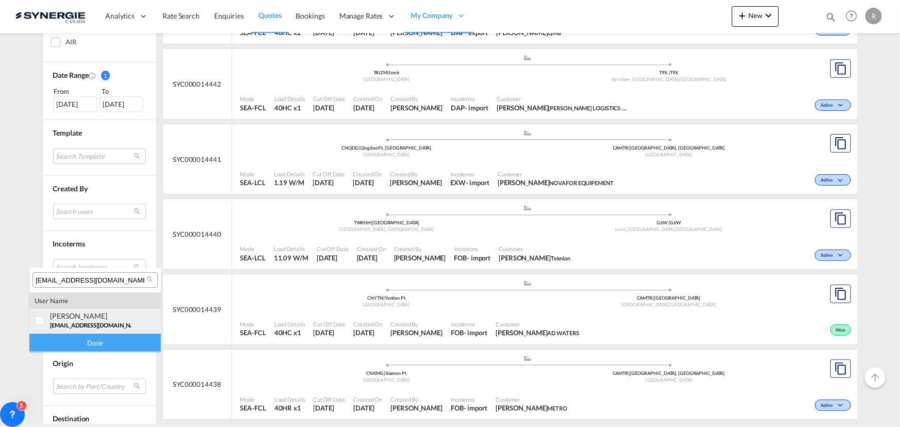
type input "[EMAIL_ADDRESS][DOMAIN_NAME]"
click at [45, 319] on div at bounding box center [40, 321] width 10 height 10
click at [108, 342] on div "Done" at bounding box center [95, 343] width 132 height 18
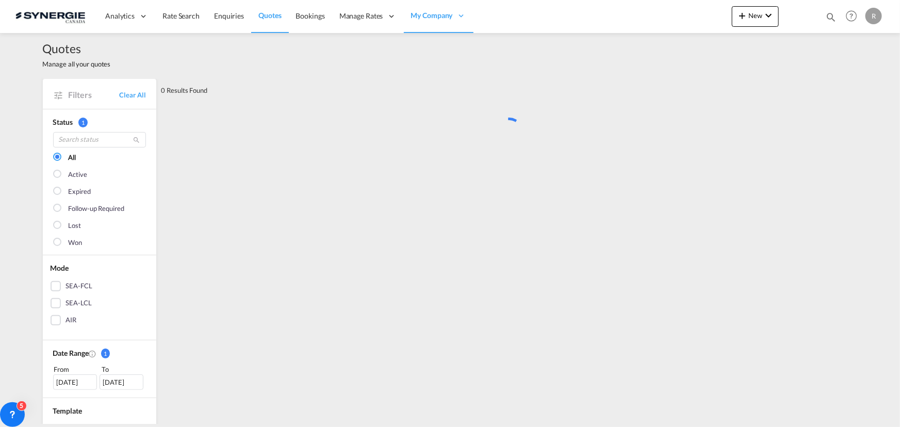
scroll to position [0, 0]
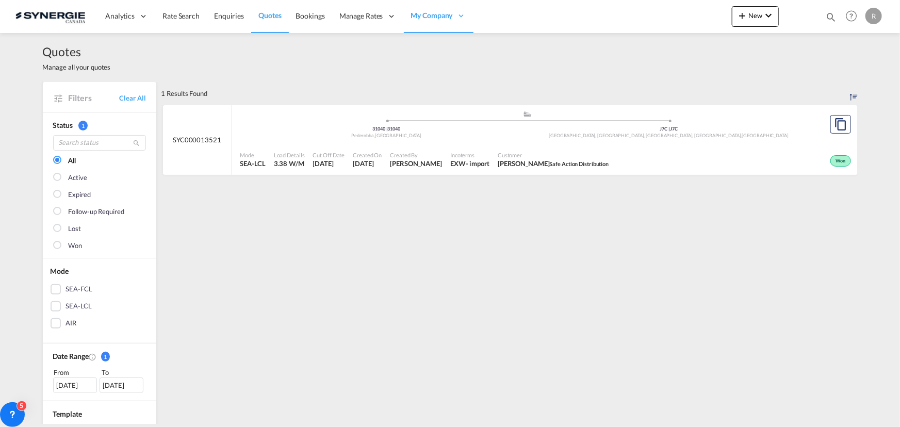
click at [625, 145] on div "Mode SEA-LCL Load Details 3.38 W/M Cut Off Date 24 Jul 2025 Created On 24 Jul 2…" at bounding box center [545, 159] width 626 height 31
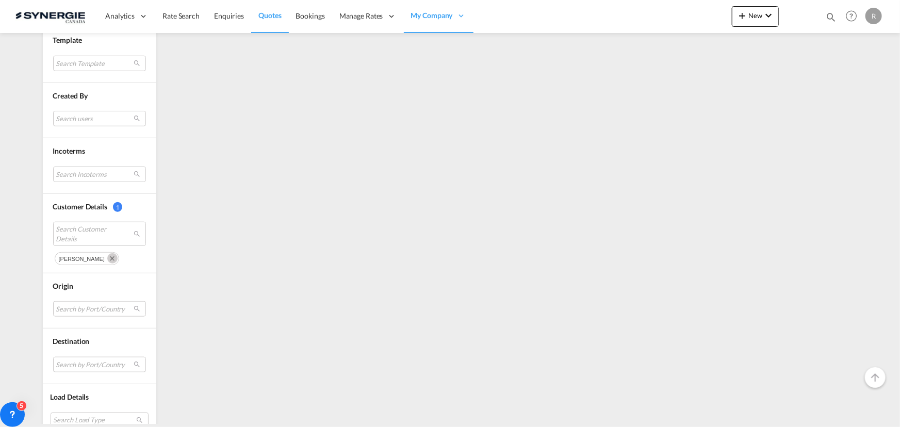
scroll to position [375, 0]
click at [107, 257] on md-icon "Remove" at bounding box center [112, 257] width 10 height 10
click at [97, 233] on md-select "Search Customer Details" at bounding box center [99, 236] width 93 height 24
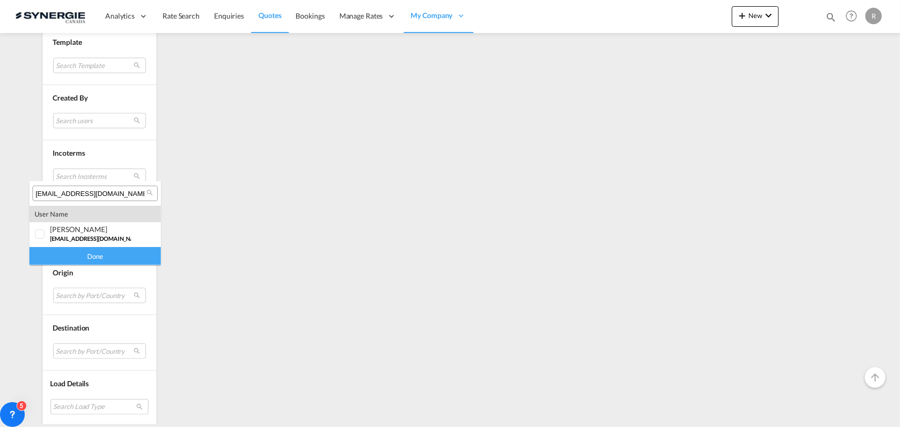
click at [131, 190] on input "[EMAIL_ADDRESS][DOMAIN_NAME]" at bounding box center [91, 193] width 111 height 9
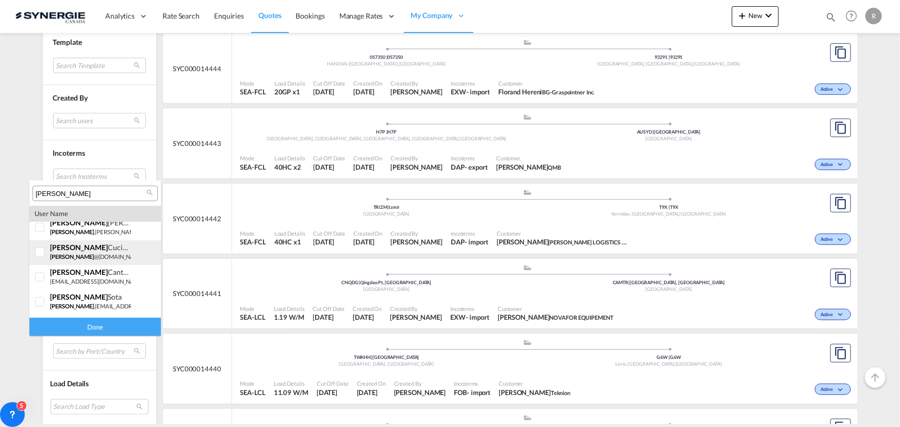
scroll to position [46, 0]
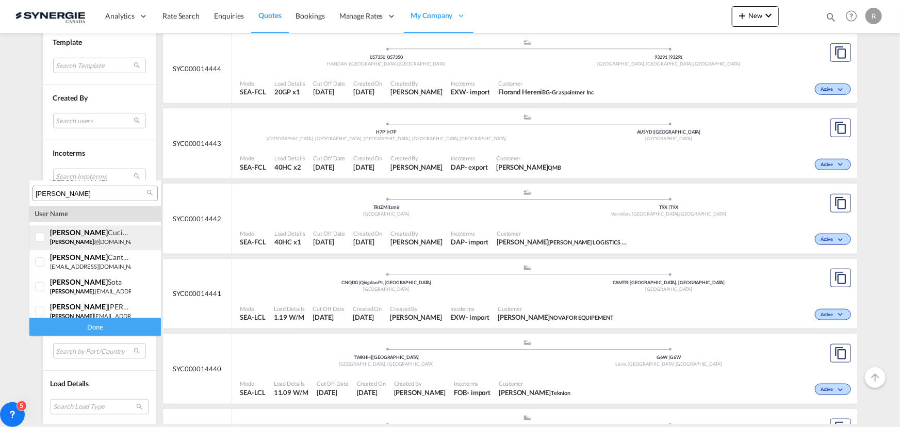
type input "laura"
click at [84, 240] on small "laura @ad-waters.com" at bounding box center [97, 241] width 94 height 7
click at [83, 325] on div "Done" at bounding box center [95, 327] width 132 height 18
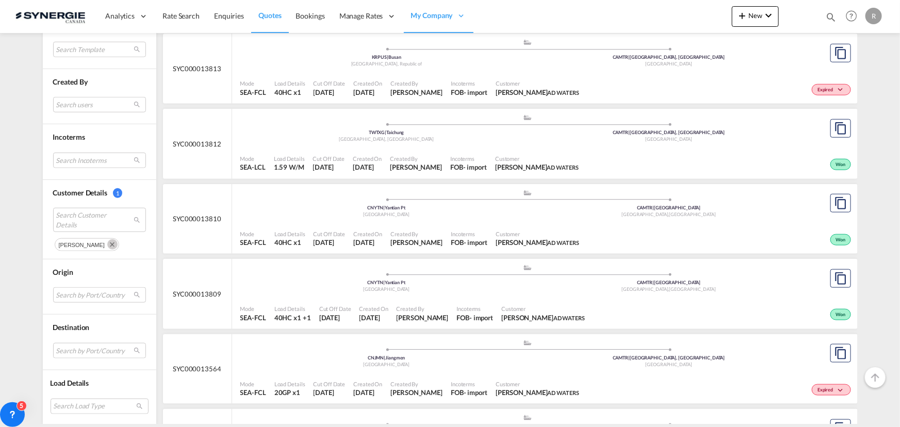
scroll to position [469, 0]
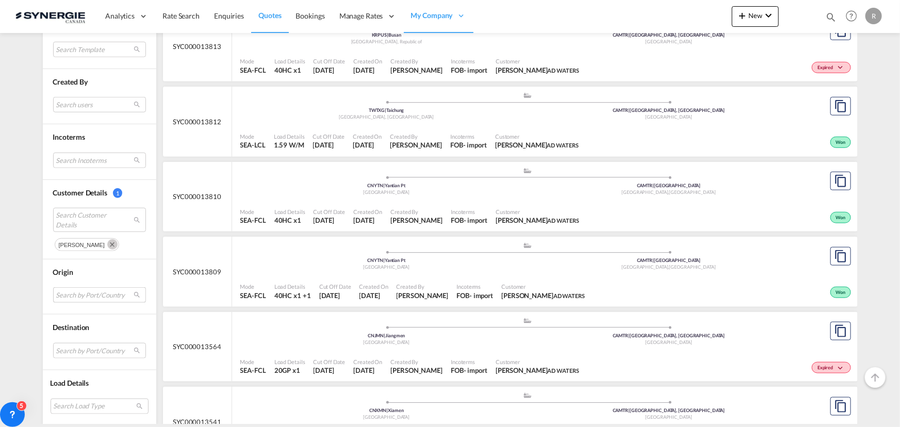
click at [110, 293] on md-select "Search by Port/Country JPNIC nichinan japan AEAMF mussafah united arab emirates…" at bounding box center [99, 294] width 93 height 15
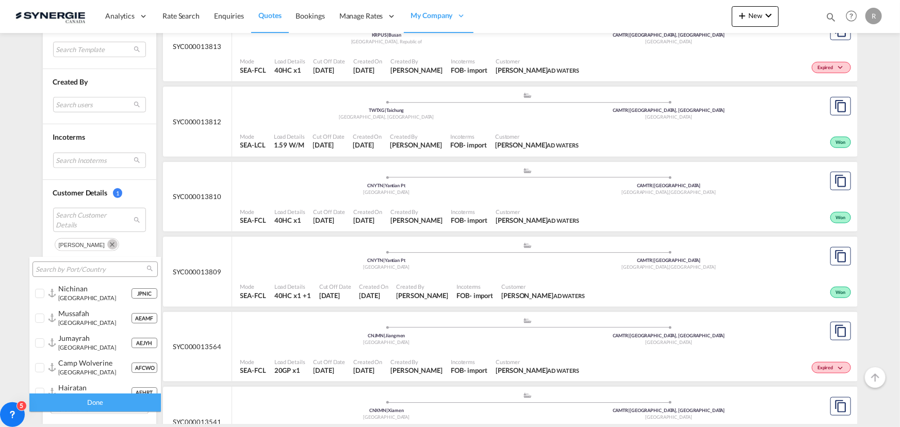
click at [84, 265] on input "search" at bounding box center [91, 269] width 111 height 9
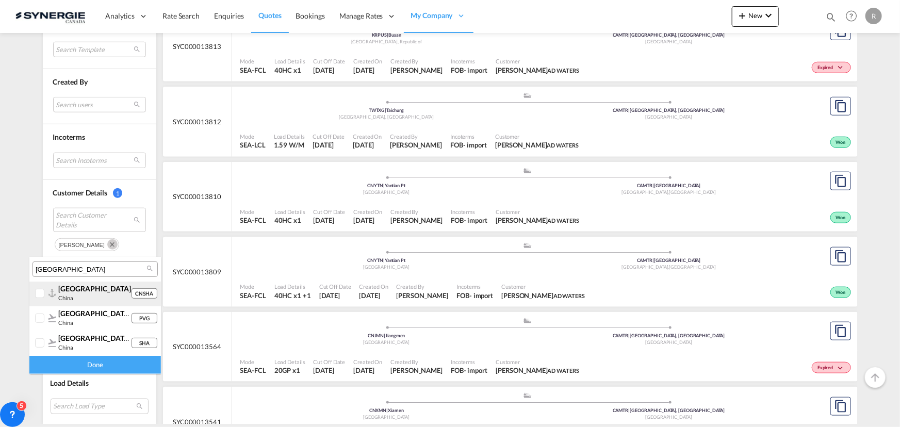
type input "shanghai"
click at [51, 291] on div at bounding box center [51, 293] width 7 height 9
click at [93, 362] on div "Done" at bounding box center [95, 365] width 132 height 18
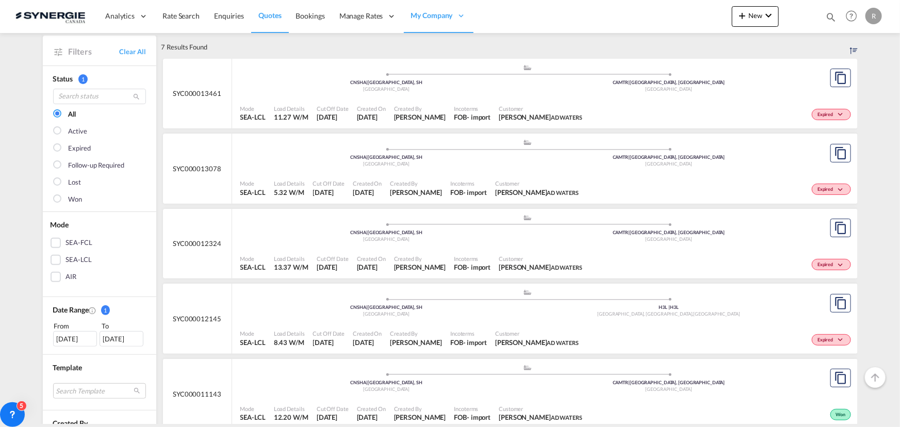
scroll to position [187, 0]
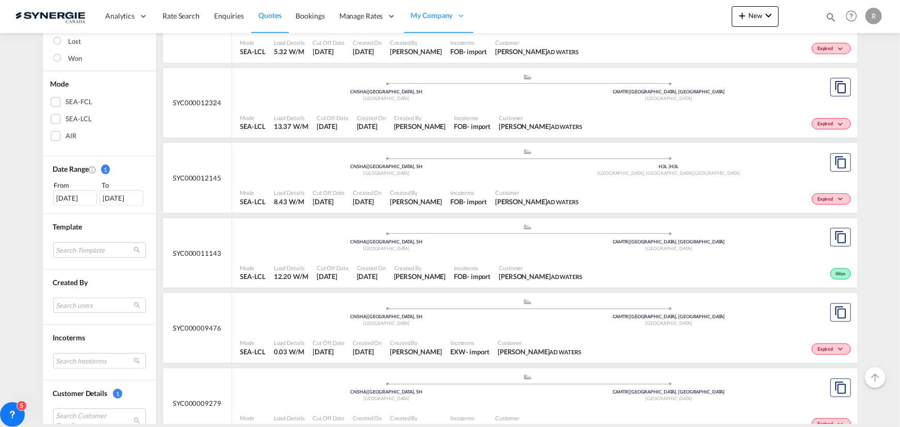
click at [522, 268] on span "Customer" at bounding box center [541, 268] width 84 height 8
click at [586, 268] on div "Won" at bounding box center [719, 273] width 267 height 26
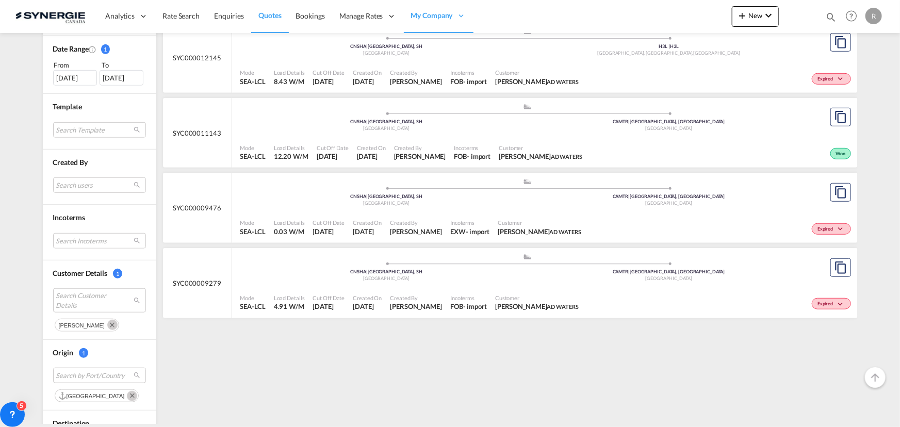
scroll to position [375, 0]
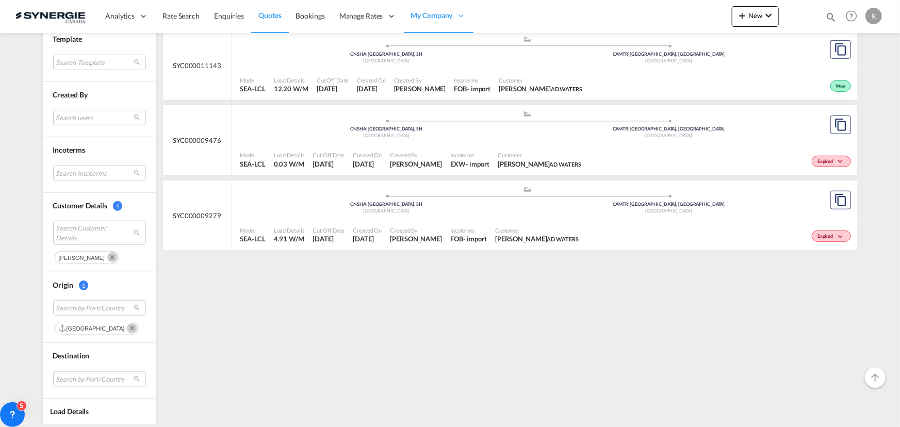
click at [107, 258] on md-icon "Remove" at bounding box center [112, 257] width 10 height 10
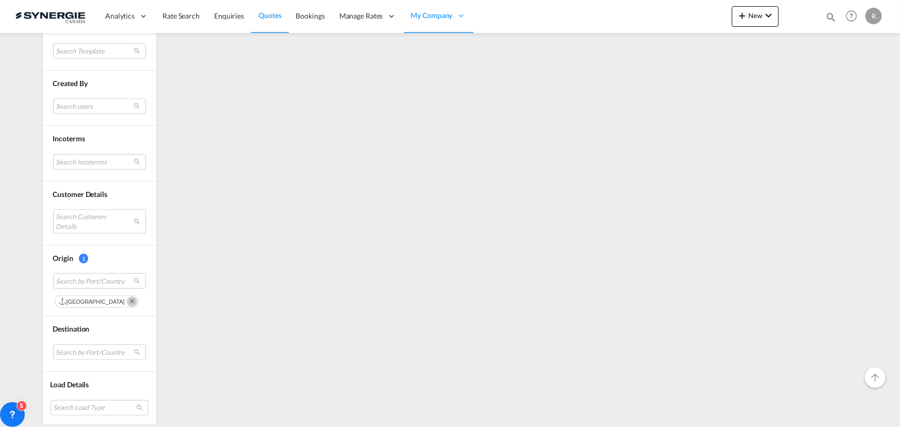
scroll to position [387, 0]
click at [127, 299] on md-icon "Remove" at bounding box center [132, 300] width 10 height 10
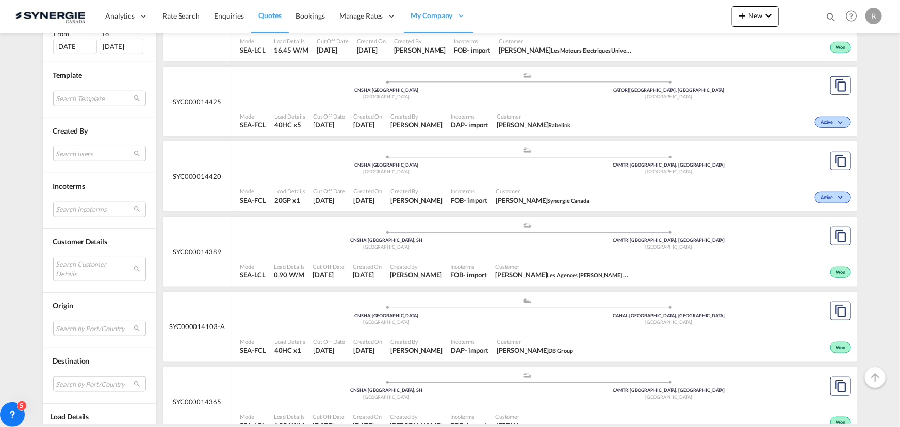
scroll to position [375, 0]
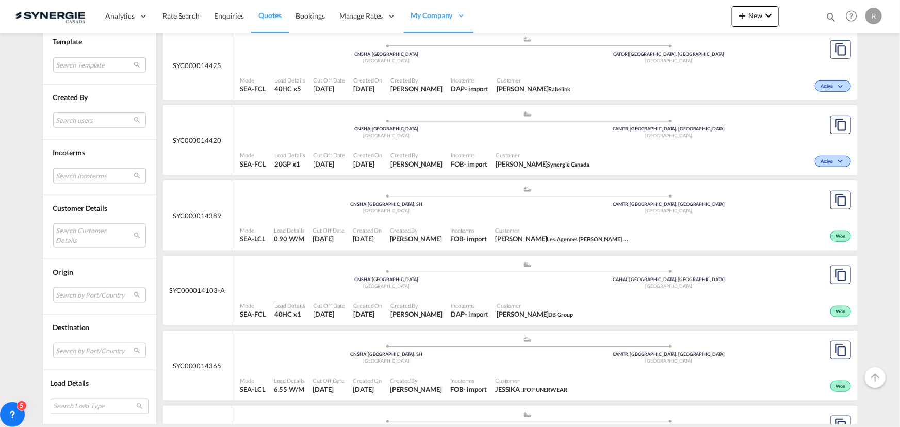
click at [66, 171] on md-select "Search Incoterms" at bounding box center [99, 175] width 93 height 15
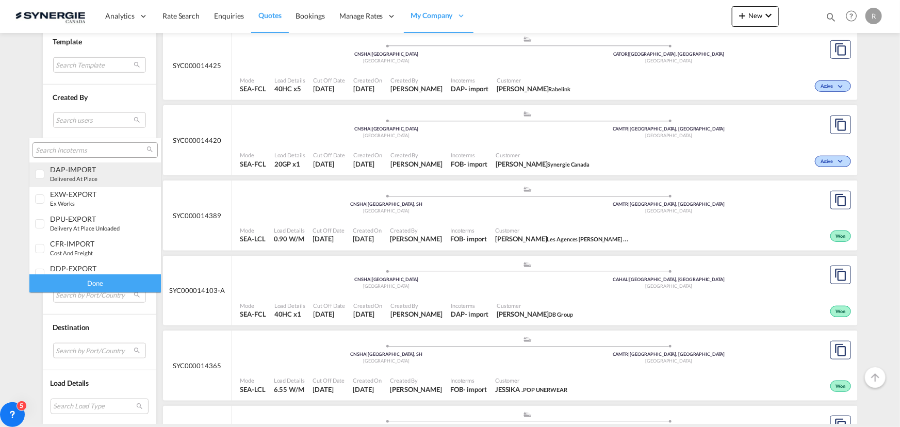
click at [72, 177] on small "delivered at place" at bounding box center [73, 178] width 47 height 7
click at [83, 284] on div "Done" at bounding box center [95, 283] width 132 height 18
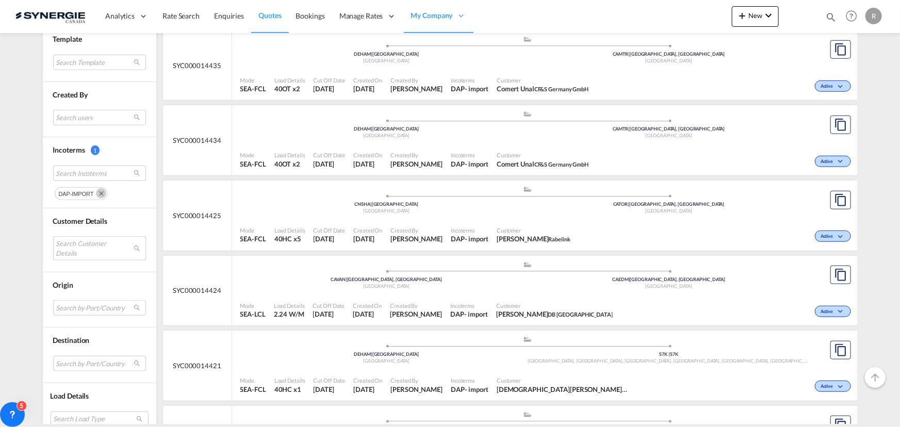
click at [93, 247] on md-select "Search Customer Details" at bounding box center [99, 248] width 93 height 24
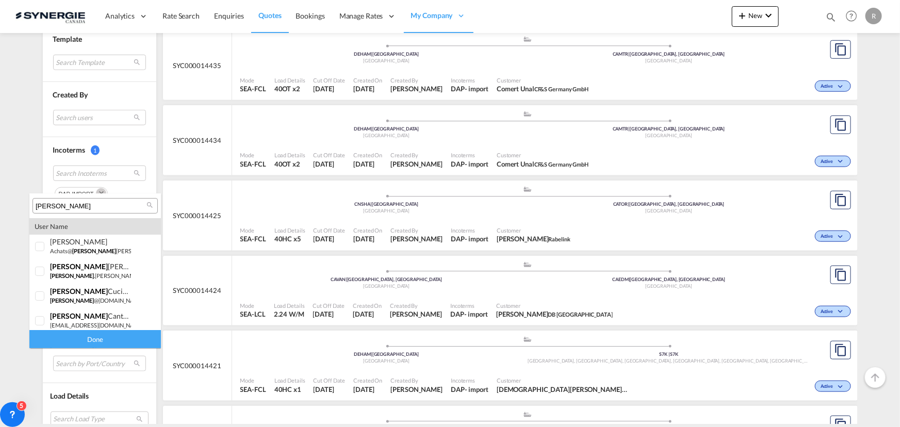
click at [95, 209] on input "laura" at bounding box center [91, 206] width 111 height 9
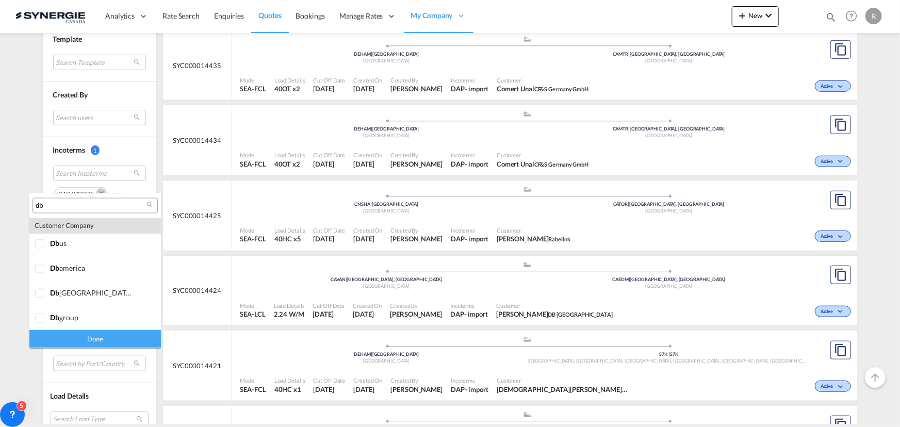
scroll to position [1031, 0]
type input "db"
click at [64, 276] on md-option "company db group" at bounding box center [95, 271] width 132 height 25
click at [93, 339] on div "Done" at bounding box center [95, 339] width 132 height 18
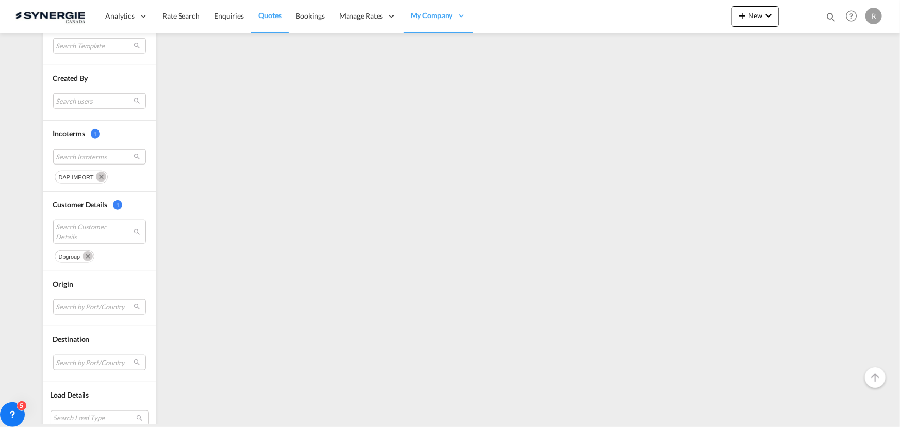
scroll to position [403, 0]
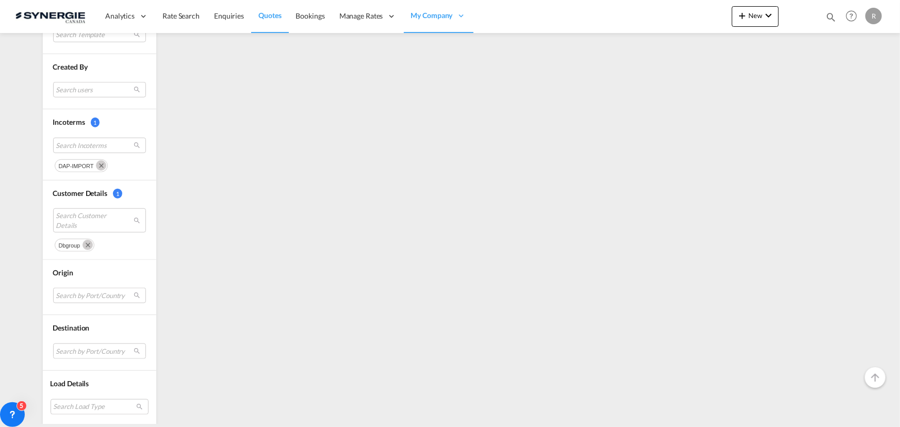
click at [83, 241] on md-icon "Remove" at bounding box center [88, 245] width 10 height 10
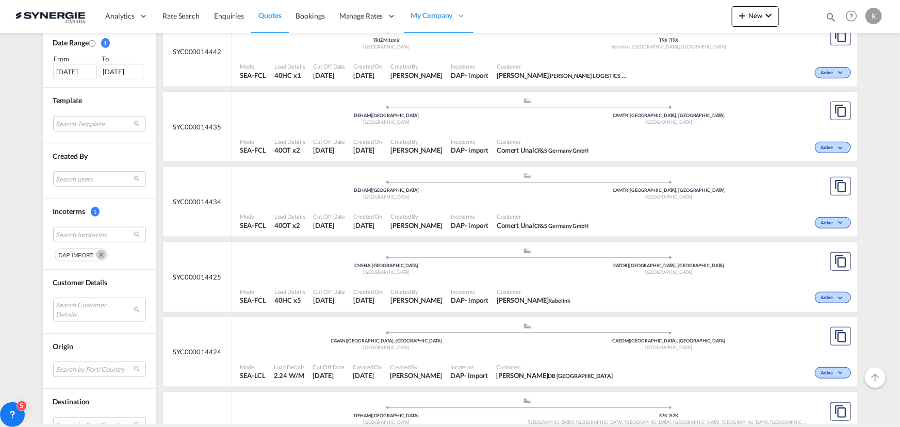
scroll to position [387, 0]
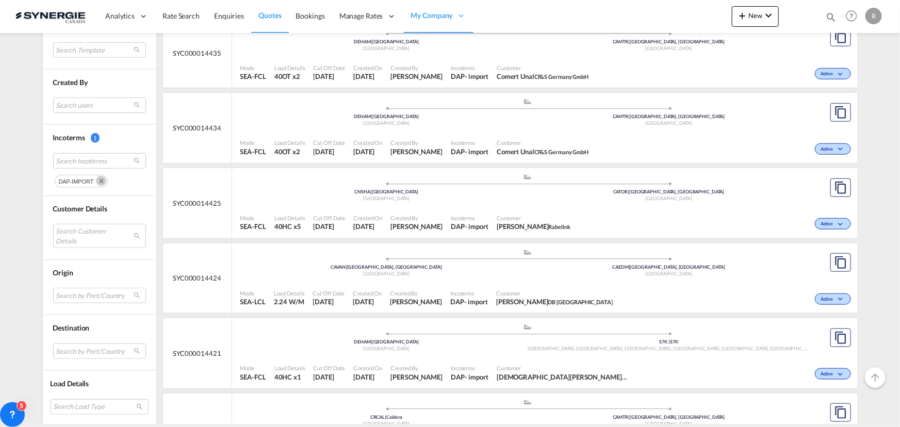
click at [80, 293] on md-select "Search by Port/Country" at bounding box center [99, 295] width 93 height 15
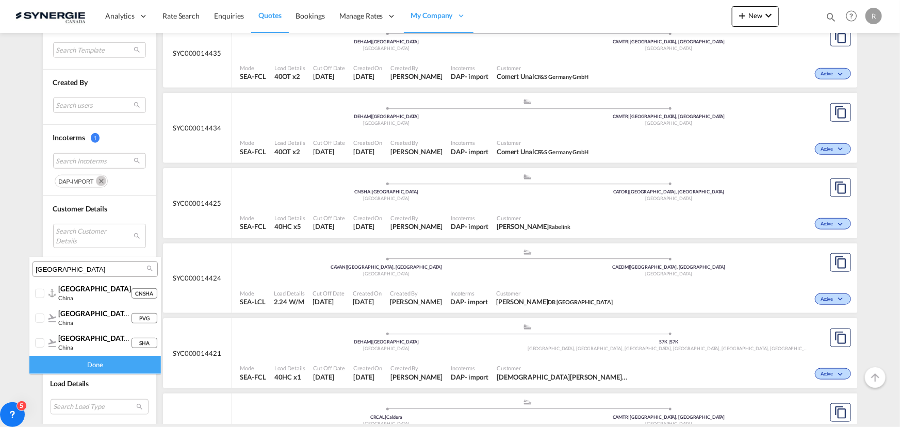
click at [93, 271] on input "shanghai" at bounding box center [91, 269] width 111 height 9
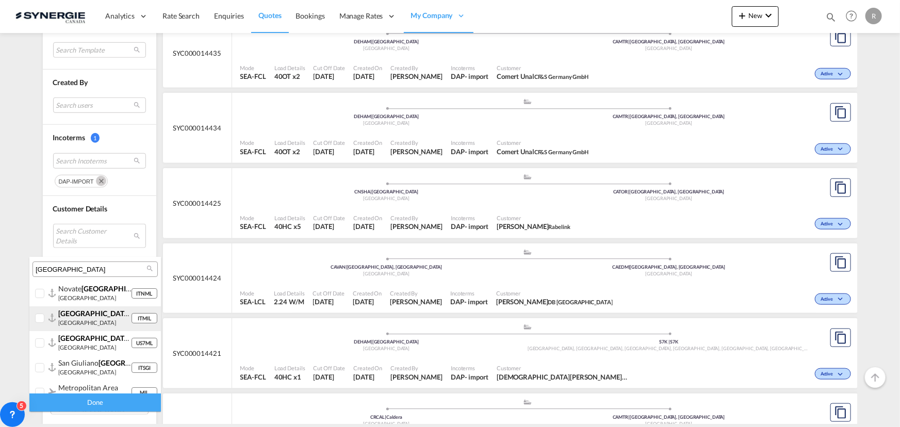
type input "milan"
click at [51, 320] on div at bounding box center [51, 318] width 7 height 9
click at [70, 404] on div "Done" at bounding box center [95, 402] width 132 height 18
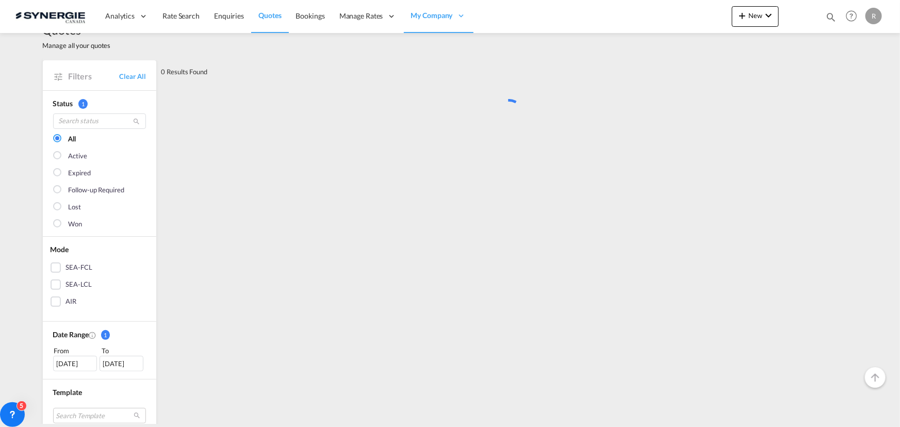
scroll to position [0, 0]
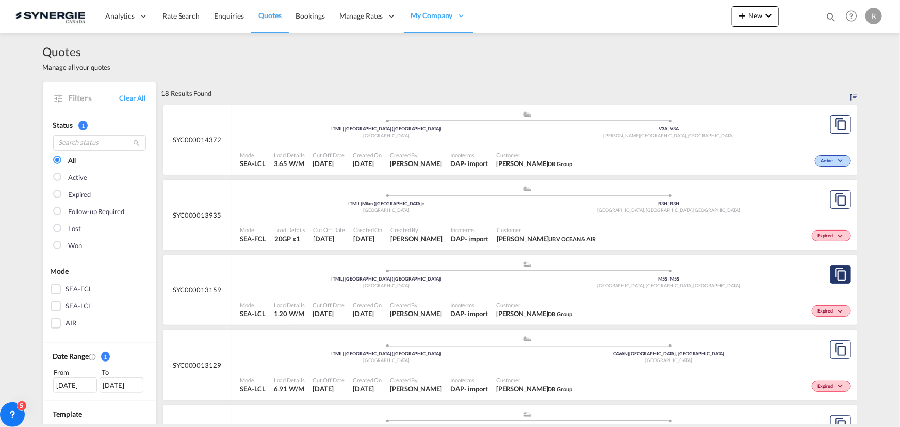
click at [837, 283] on button "Copy Quote" at bounding box center [840, 274] width 21 height 19
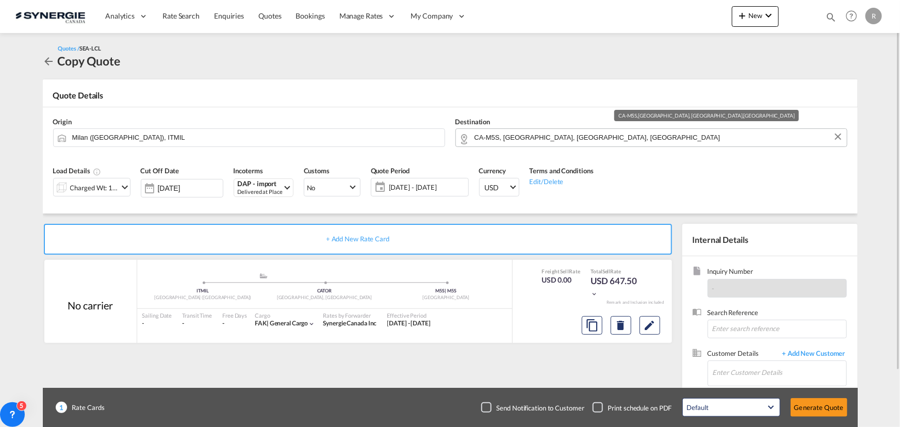
click at [603, 138] on input "CA-M5S, Toronto, ON, Ontario" at bounding box center [657, 137] width 367 height 18
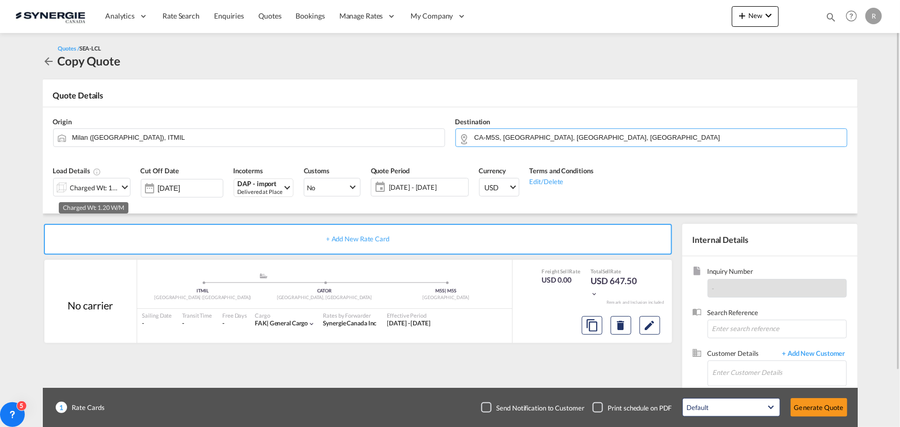
click at [110, 186] on div "Charged Wt: 1.20 W/M" at bounding box center [94, 187] width 48 height 14
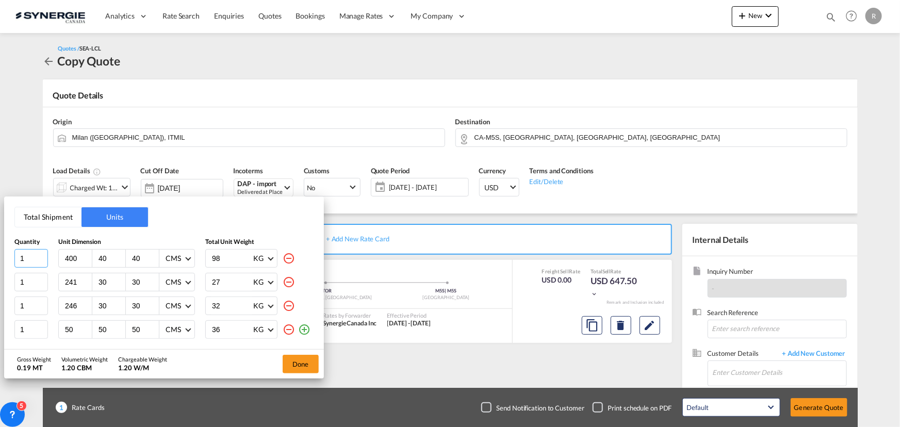
drag, startPoint x: 30, startPoint y: 255, endPoint x: 2, endPoint y: 254, distance: 28.9
click at [2, 254] on div "Total Shipment Units Quantity Unit Dimension Total Unit Weight 1 400 40 40 CMS …" at bounding box center [450, 213] width 900 height 427
type input "4"
drag, startPoint x: 81, startPoint y: 255, endPoint x: 23, endPoint y: 248, distance: 58.7
click at [23, 249] on div "4 400 40 40 CMS CMS Inches 98 KG KG LB" at bounding box center [163, 258] width 299 height 19
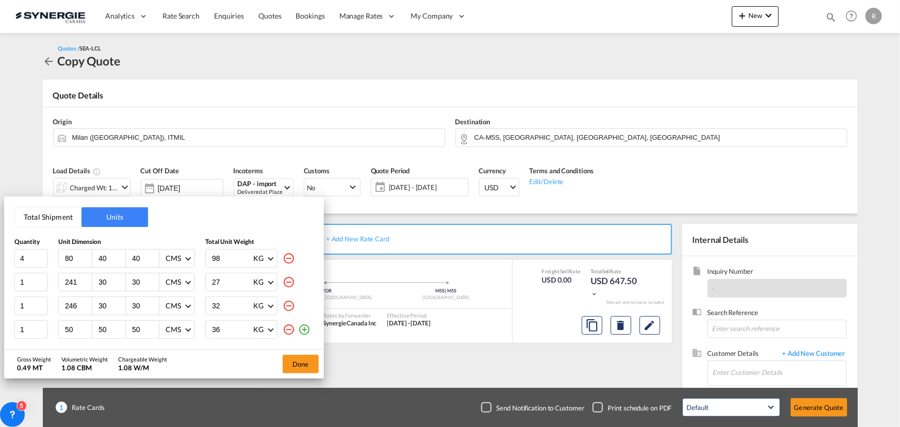
type input "80"
type input "120"
type input "150"
type input "94"
click at [286, 304] on md-icon "icon-minus-circle-outline" at bounding box center [289, 306] width 12 height 12
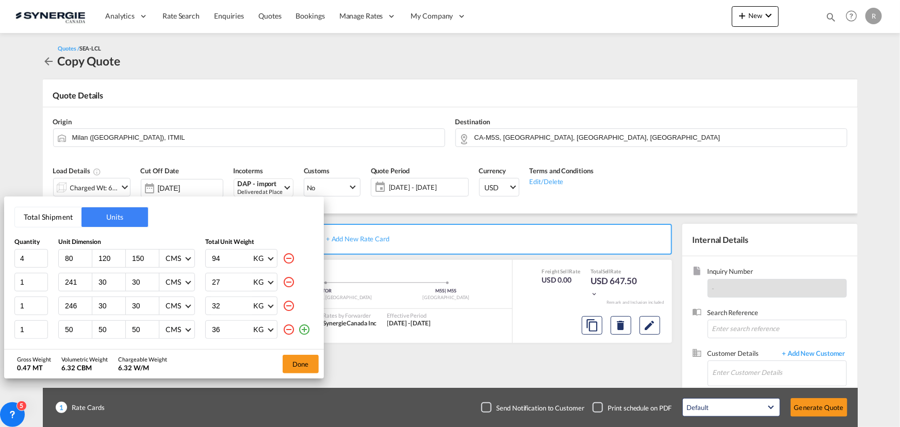
type input "50"
type input "36"
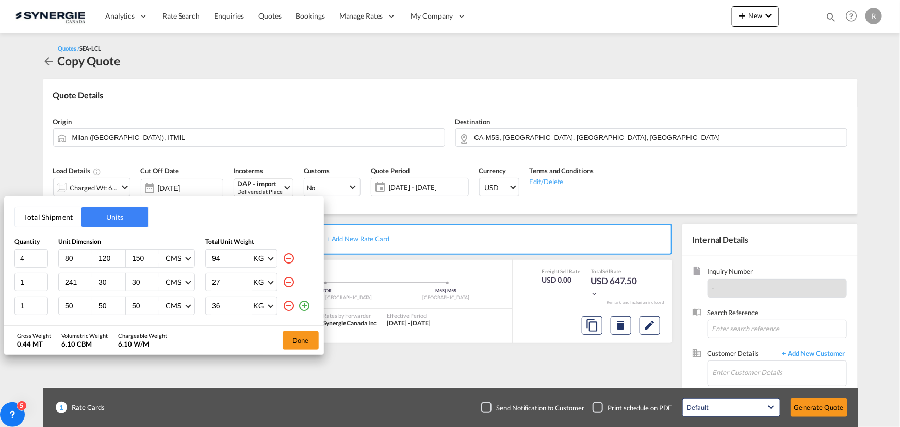
click at [291, 304] on md-icon "icon-minus-circle-outline" at bounding box center [289, 306] width 12 height 12
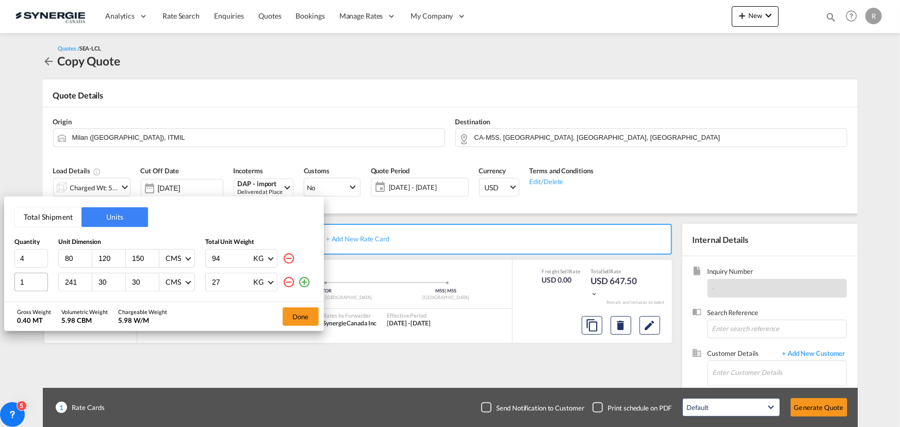
drag, startPoint x: 80, startPoint y: 283, endPoint x: 28, endPoint y: 273, distance: 52.9
click at [28, 273] on div "1 241 30 30 CMS CMS Inches 27 KG KG LB" at bounding box center [163, 282] width 299 height 19
type input "80"
type input "120"
type input "100"
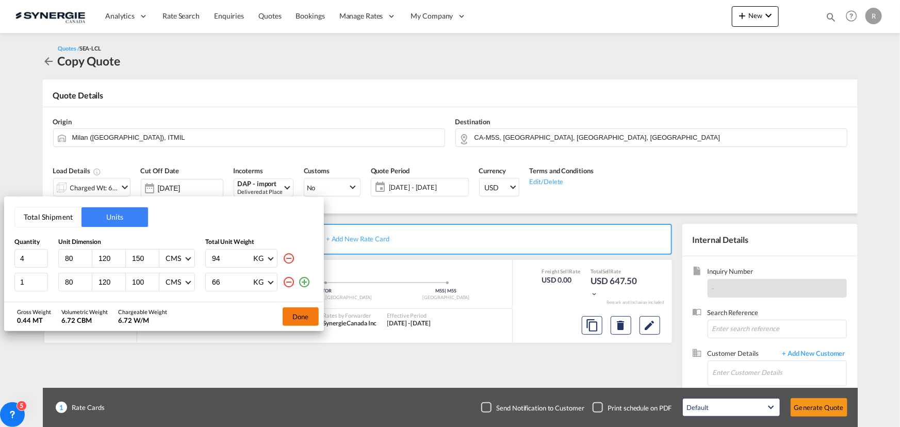
type input "66"
click at [305, 318] on button "Done" at bounding box center [301, 316] width 36 height 19
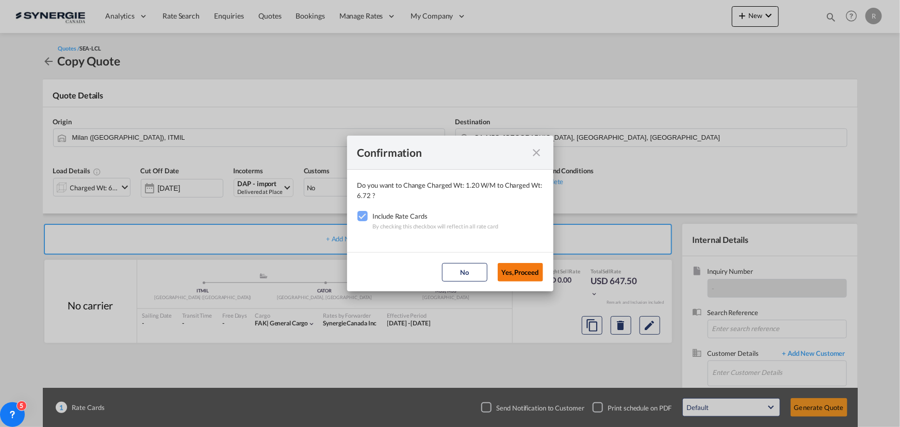
click at [531, 276] on button "Yes,Proceed" at bounding box center [520, 272] width 45 height 19
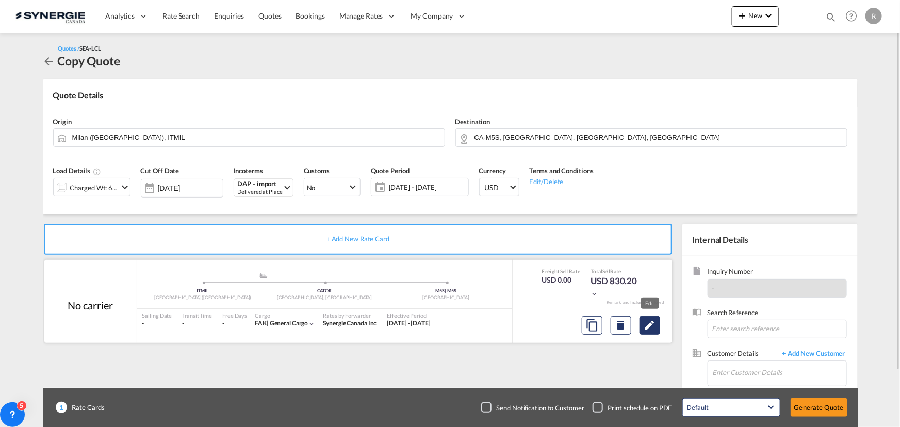
click at [651, 323] on md-icon "Edit" at bounding box center [650, 325] width 12 height 12
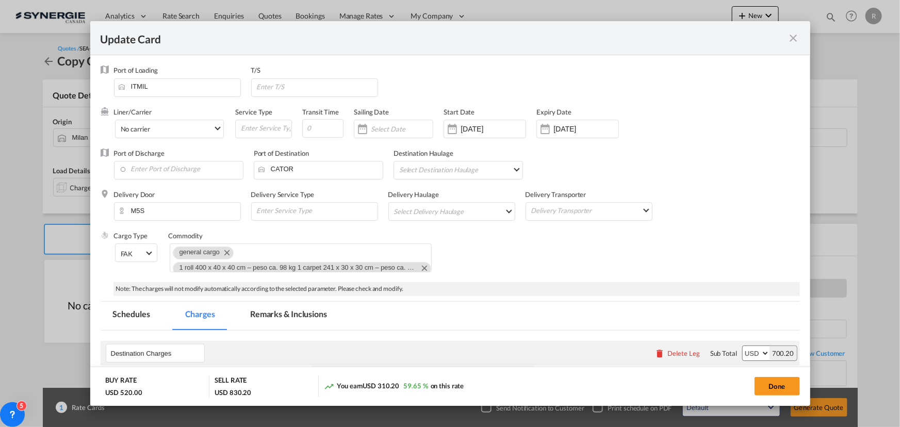
select select "flat"
select select "per_shipment"
select select "per_w/m"
select select "per_shipment"
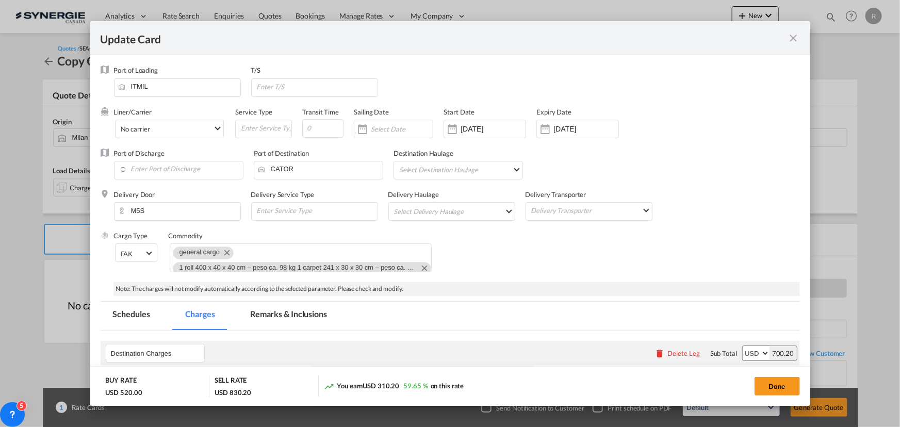
select select "per_bl"
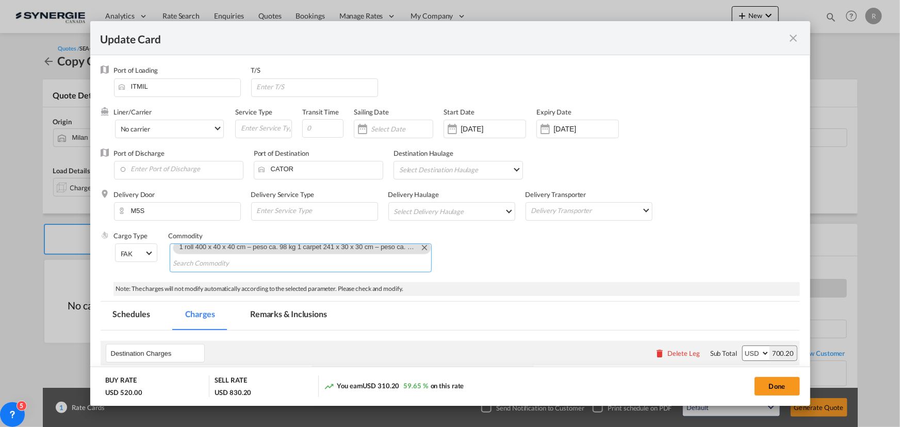
click at [418, 246] on md-icon "Remove 1 roll 400 x 40 x 40 cm – peso ca. 98 kg 1 carpet 241 x 30 x 30 cm – pes…" at bounding box center [424, 247] width 12 height 12
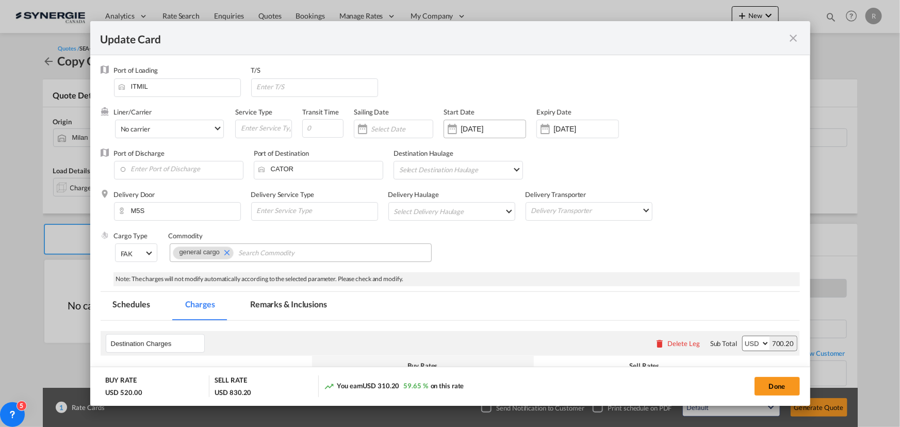
click at [493, 123] on div "20 May 2025" at bounding box center [485, 129] width 83 height 19
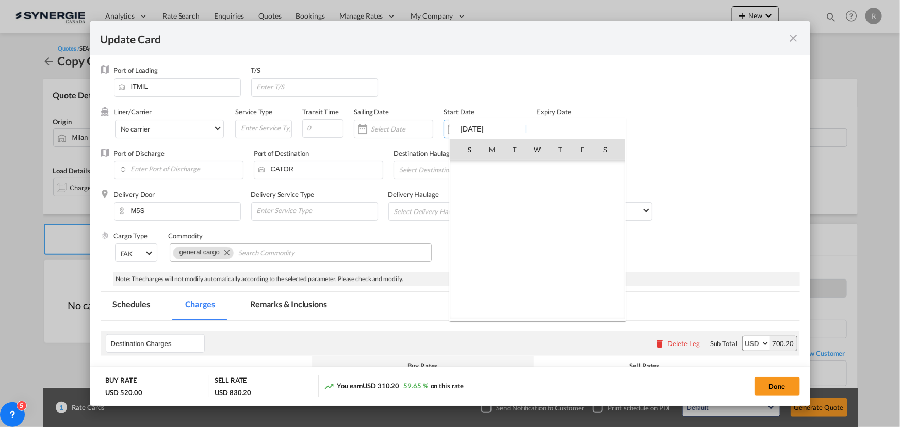
scroll to position [238337, 0]
click at [525, 129] on div "S M T W T F S Feb 2025 1 2 3 4 5 6 7 8 9 10 11 12 13 14 15 16 17 18 19 20 21 22…" at bounding box center [537, 219] width 176 height 203
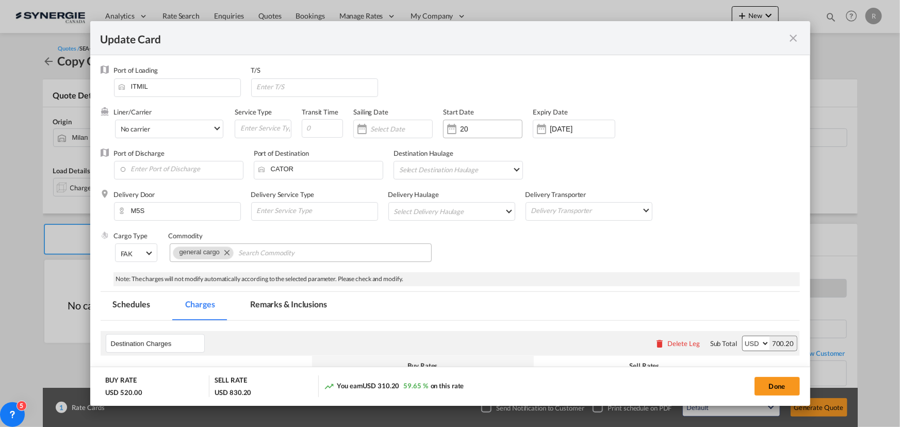
type input "2"
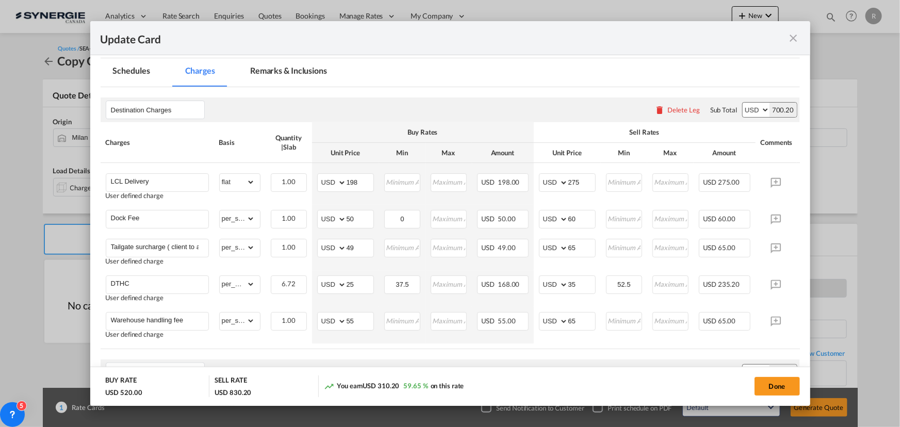
scroll to position [234, 0]
drag, startPoint x: 363, startPoint y: 247, endPoint x: 331, endPoint y: 242, distance: 32.8
click at [331, 242] on md-input-container "AED AFN ALL AMD ANG AOA ARS AUD AWG AZN BAM BBD BDT BGN BHD BIF BMD BND BOB BRL…" at bounding box center [345, 247] width 57 height 19
type input "57"
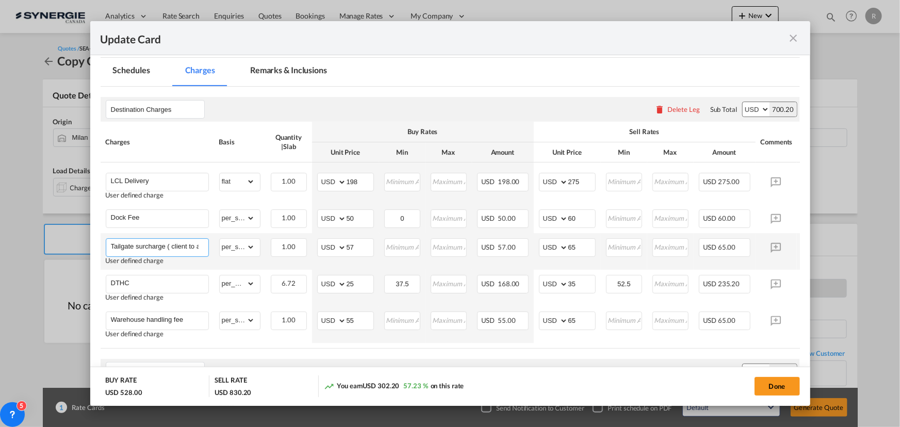
click at [187, 250] on input "Tailgate surcharge ( client to assit with unloading the long carpet)" at bounding box center [159, 246] width 97 height 15
type input "Tailgate surcharge"
drag, startPoint x: 586, startPoint y: 245, endPoint x: 550, endPoint y: 236, distance: 36.9
click at [555, 241] on md-input-container "AED AFN ALL AMD ANG AOA ARS AUD AWG AZN BAM BBD BDT BGN BHD BIF BMD BND BOB BRL…" at bounding box center [567, 247] width 57 height 19
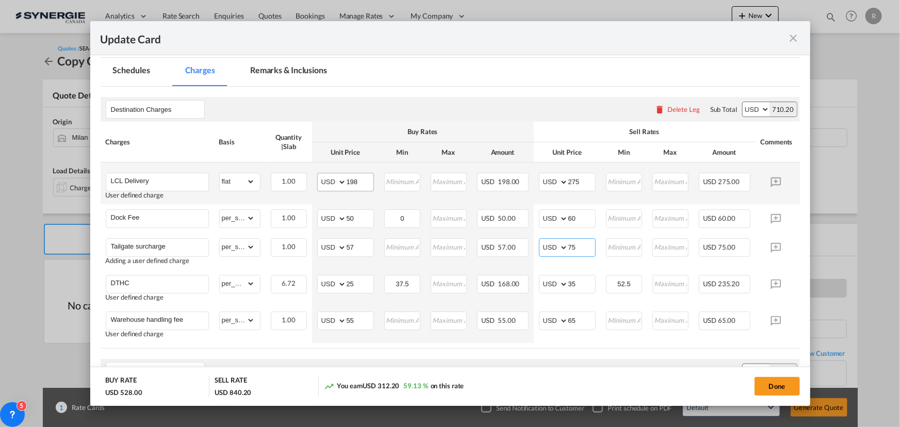
type input "75"
drag, startPoint x: 363, startPoint y: 182, endPoint x: 330, endPoint y: 180, distance: 33.6
click at [330, 180] on md-input-container "AED AFN ALL AMD ANG AOA ARS AUD AWG AZN BAM BBD BDT BGN BHD BIF BMD BND BOB BRL…" at bounding box center [345, 182] width 57 height 19
click at [365, 178] on input "198" at bounding box center [360, 180] width 27 height 15
drag, startPoint x: 365, startPoint y: 179, endPoint x: 318, endPoint y: 174, distance: 47.2
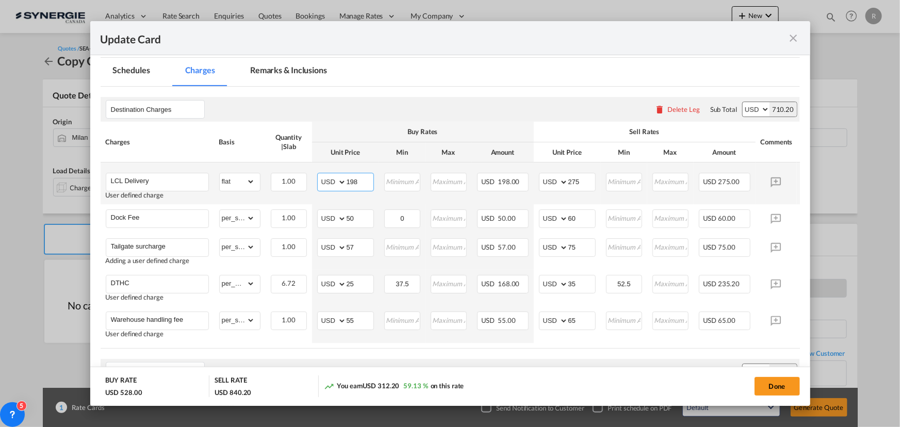
click at [318, 174] on md-input-container "AED AFN ALL AMD ANG AOA ARS AUD AWG AZN BAM BBD BDT BGN BHD BIF BMD BND BOB BRL…" at bounding box center [345, 182] width 57 height 19
type input "226"
drag, startPoint x: 585, startPoint y: 178, endPoint x: 526, endPoint y: 178, distance: 59.3
click at [526, 178] on tr "LCL Delivery User defined charge Please Enter Already Exists gross_weight volum…" at bounding box center [466, 183] width 731 height 42
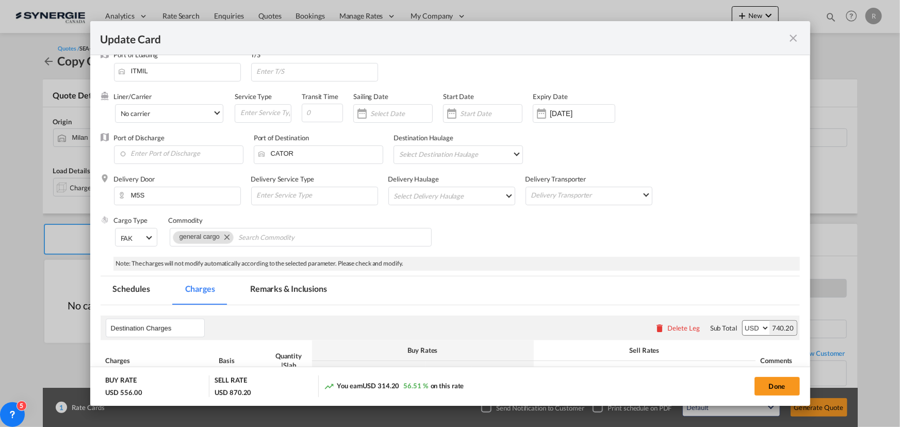
scroll to position [12, 0]
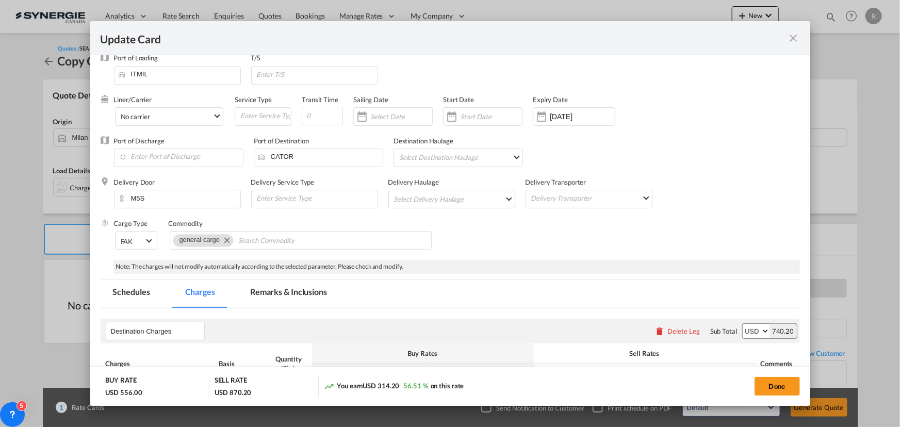
type input "305"
click at [302, 286] on md-tab-item "Remarks & Inclusions" at bounding box center [289, 294] width 102 height 28
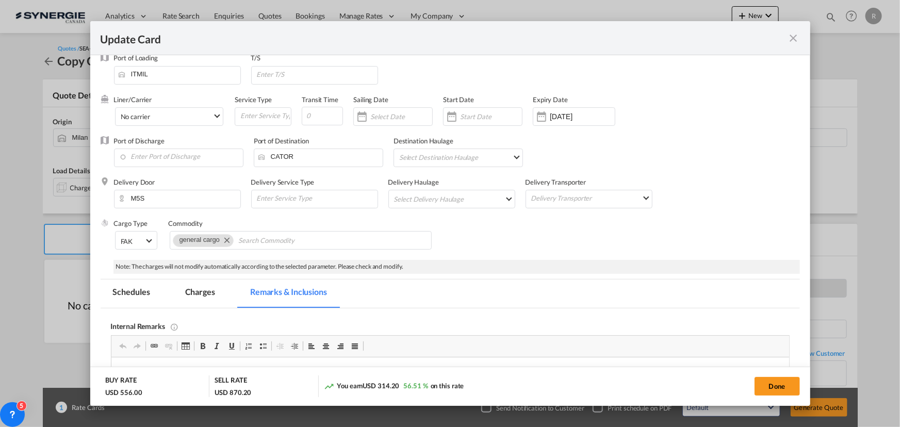
scroll to position [106, 0]
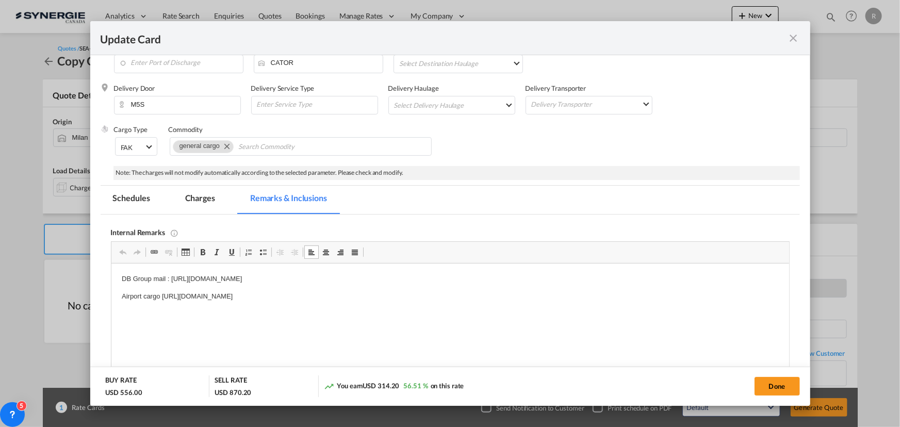
drag, startPoint x: 112, startPoint y: 277, endPoint x: 528, endPoint y: 281, distance: 415.7
drag, startPoint x: 160, startPoint y: 294, endPoint x: 482, endPoint y: 294, distance: 321.8
click at [482, 294] on p "Airport cargo https://app.frontapp.com/open/msg_1gabosr3?key=JZbTyiE_qIjf-UvGA0…" at bounding box center [449, 296] width 657 height 11
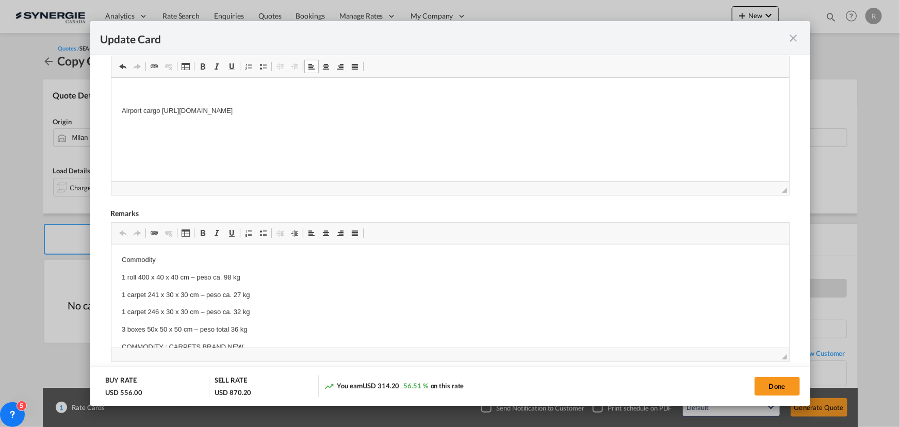
scroll to position [294, 0]
click at [108, 277] on div "Internal Remarks Rich Text Editor, editor6 Editor toolbars Clipboard/Undo Undo …" at bounding box center [450, 299] width 699 height 544
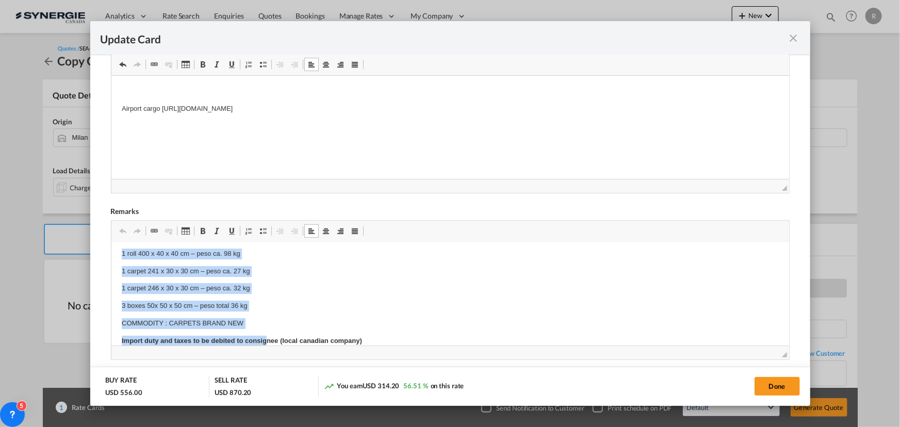
scroll to position [35, 0]
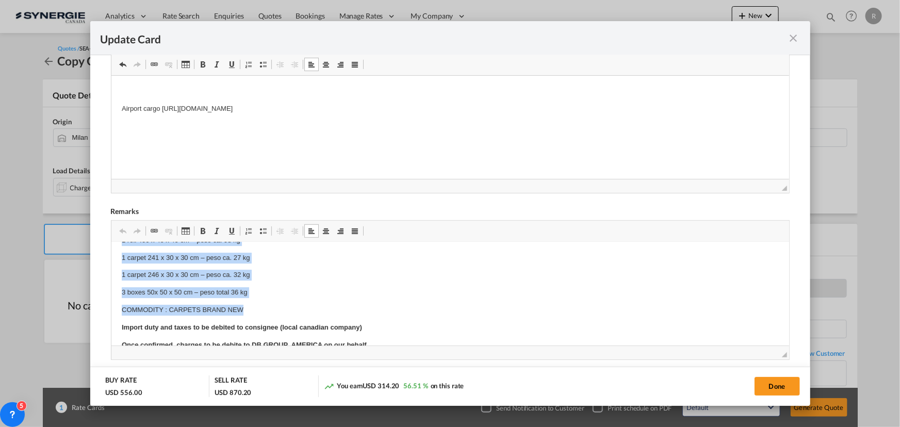
drag, startPoint x: 118, startPoint y: 272, endPoint x: 268, endPoint y: 313, distance: 155.4
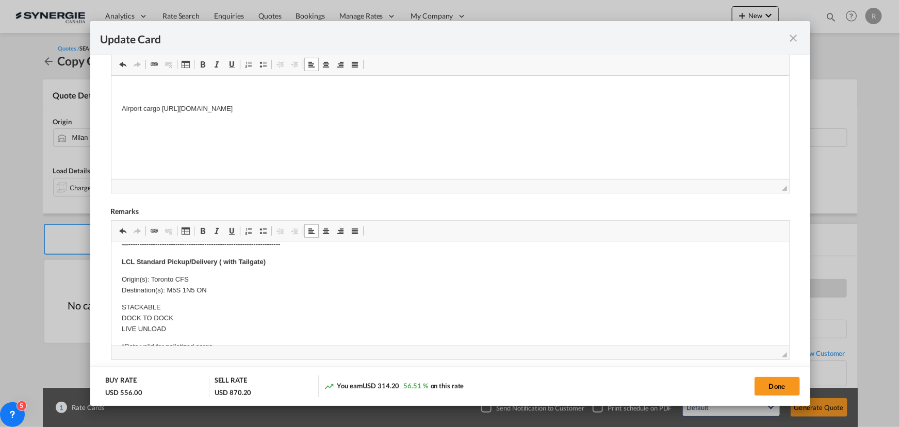
scroll to position [328, 0]
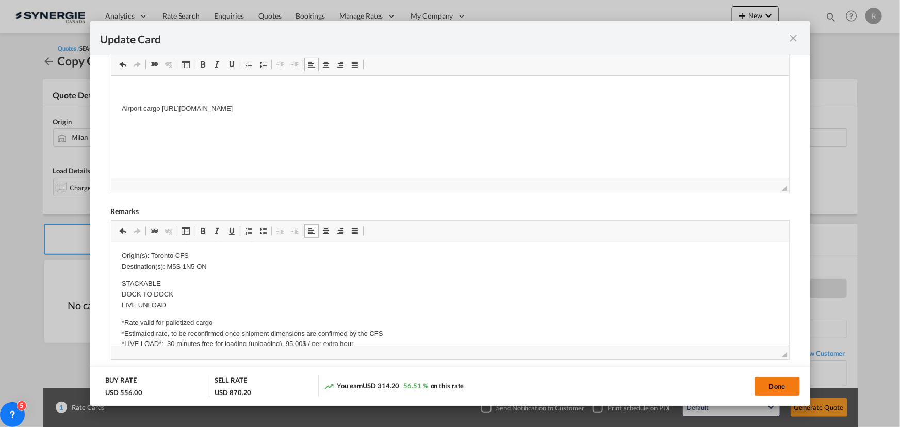
click at [776, 393] on button "Done" at bounding box center [776, 386] width 45 height 19
type input "01 Oct 2025"
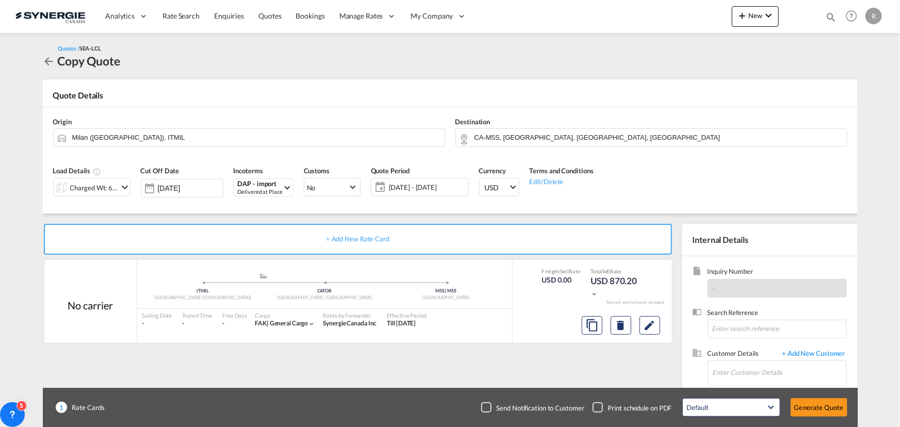
scroll to position [155, 0]
click at [737, 376] on input "Enter Customer Details" at bounding box center [780, 372] width 134 height 23
paste input "alessandra.comis@dbgroup.net"
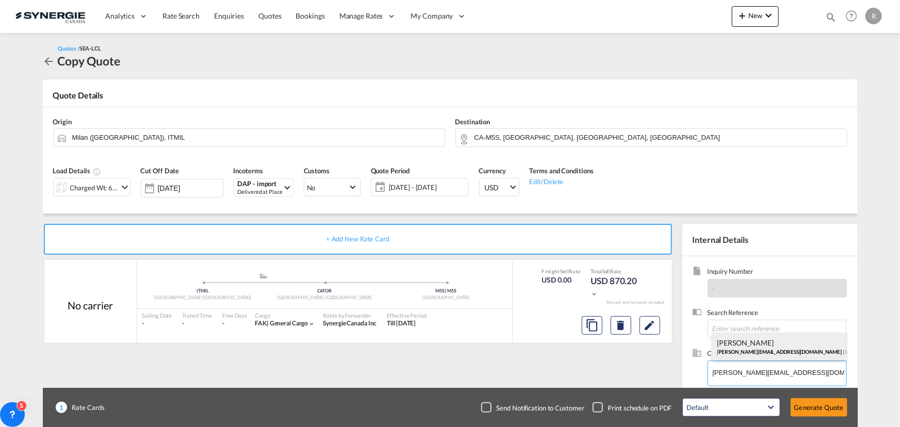
click at [731, 344] on div "Alessandra Comis alessandra.comis@dbgroup.net | DB Group" at bounding box center [779, 347] width 134 height 28
type input "DB Group, Alessandra Comis, alessandra.comis@dbgroup.net"
click at [821, 409] on button "Generate Quote" at bounding box center [819, 407] width 57 height 19
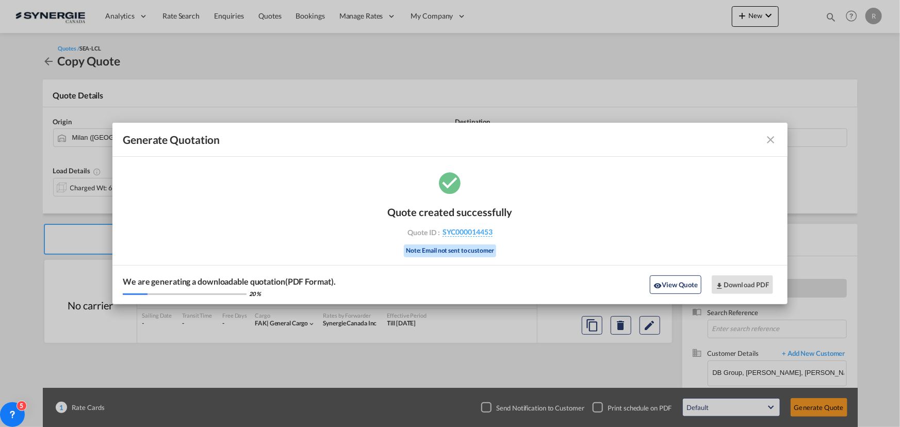
click at [770, 143] on md-icon "icon-close fg-AAA8AD cursor m-0" at bounding box center [771, 140] width 12 height 12
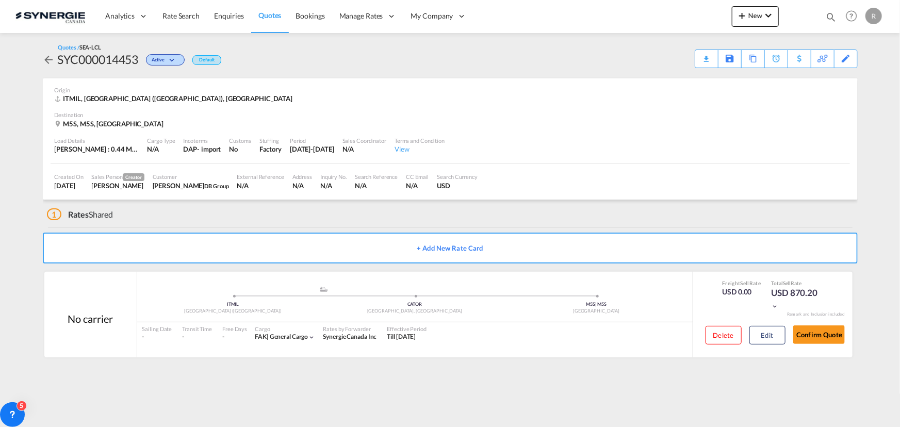
click at [0, 0] on div "Download Quote" at bounding box center [0, 0] width 0 height 0
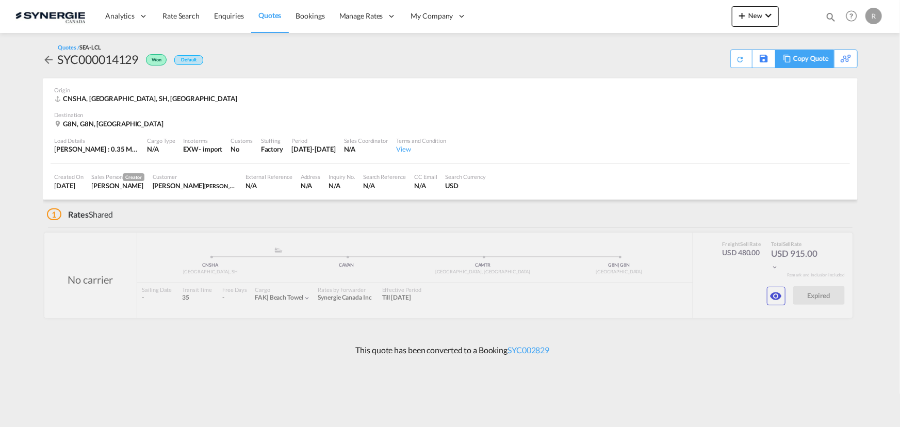
click at [798, 59] on div "Copy Quote" at bounding box center [810, 59] width 35 height 18
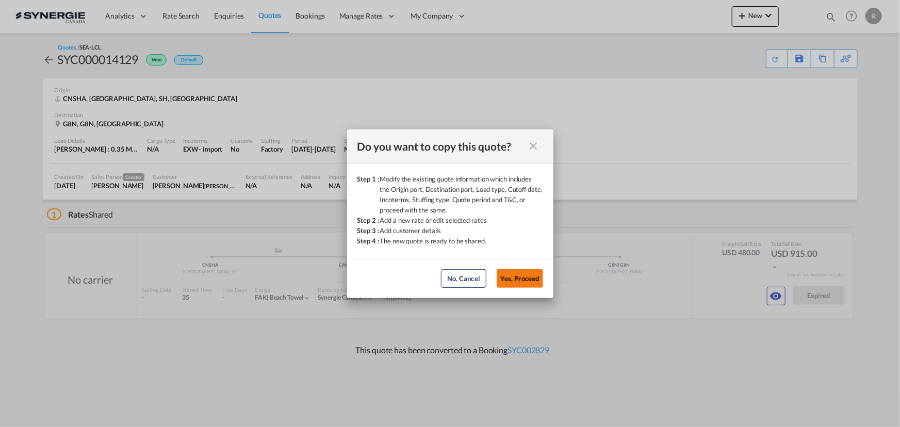
click at [527, 280] on button "Yes, Proceed" at bounding box center [520, 278] width 46 height 19
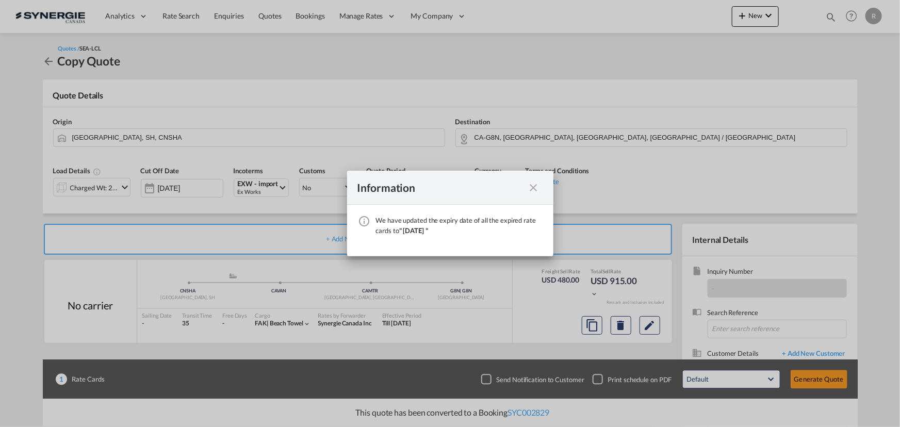
click at [534, 189] on md-icon "icon-close fg-AAA8AD cursor" at bounding box center [534, 188] width 12 height 12
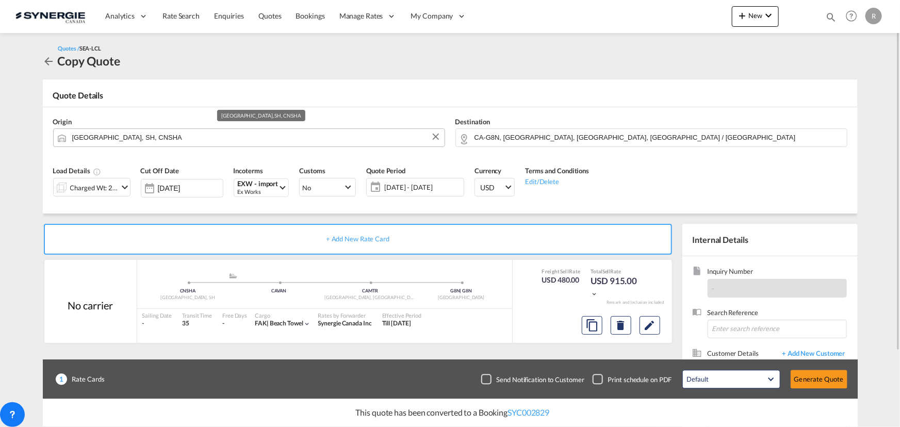
click at [215, 140] on input "[GEOGRAPHIC_DATA], SH, CNSHA" at bounding box center [255, 137] width 367 height 18
drag, startPoint x: 436, startPoint y: 136, endPoint x: 432, endPoint y: 139, distance: 5.3
click at [436, 136] on button "Clear Input" at bounding box center [435, 136] width 15 height 15
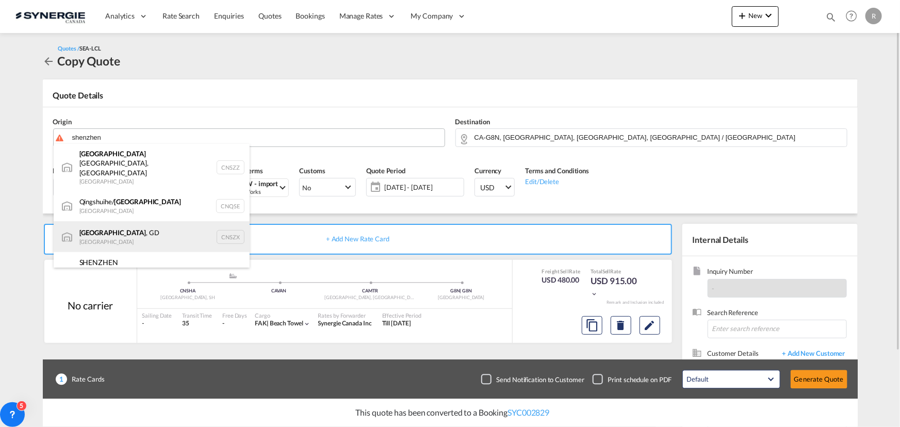
click at [102, 221] on div "[GEOGRAPHIC_DATA] , GD [GEOGRAPHIC_DATA] CNSZX" at bounding box center [152, 236] width 196 height 31
type input "[GEOGRAPHIC_DATA], GD, CNSZX"
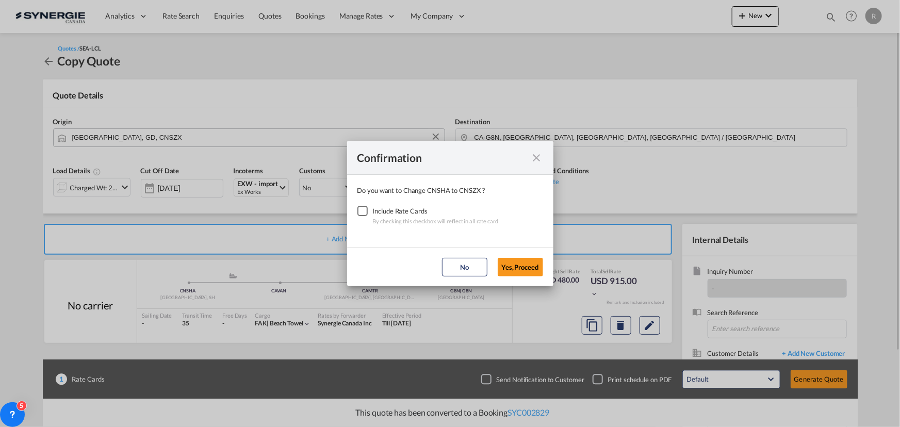
click at [364, 210] on div "Checkbox No Ink" at bounding box center [362, 211] width 10 height 10
click at [524, 266] on button "Yes,Proceed" at bounding box center [520, 267] width 45 height 19
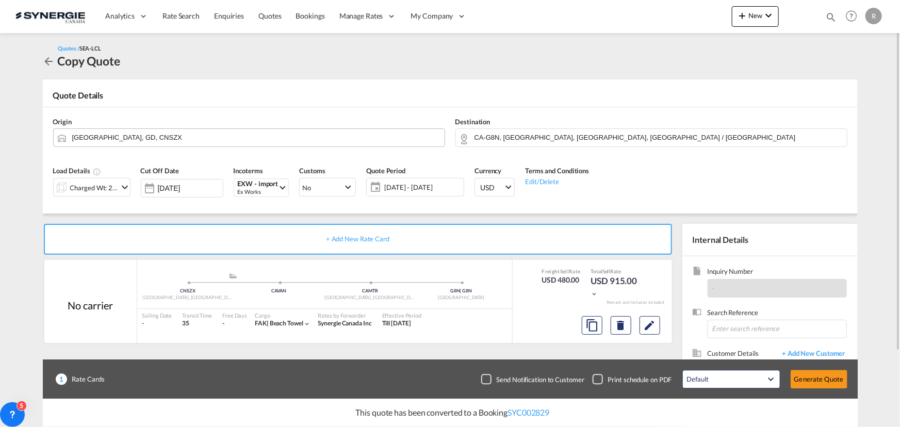
click at [425, 188] on span "[DATE] - [DATE]" at bounding box center [422, 187] width 77 height 9
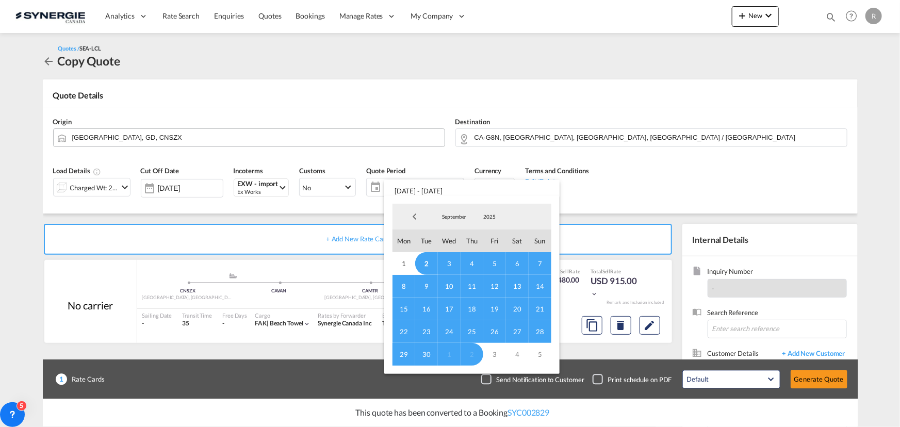
click at [541, 286] on span "14" at bounding box center [540, 286] width 23 height 23
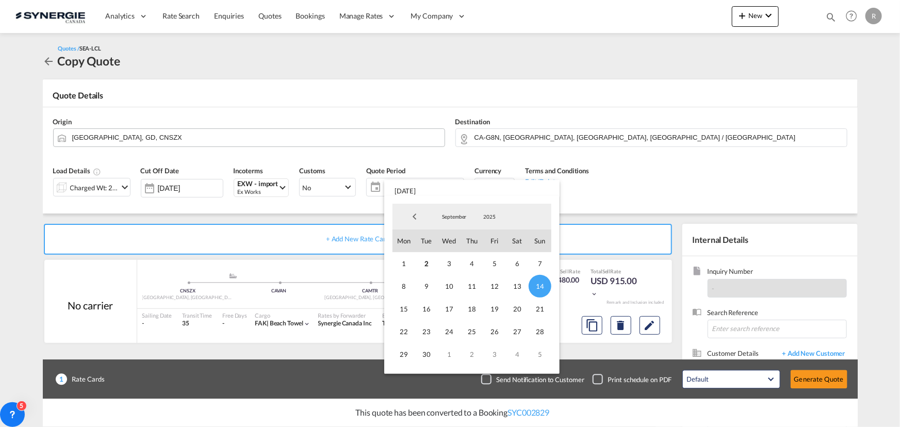
click at [738, 171] on md-backdrop at bounding box center [450, 213] width 900 height 427
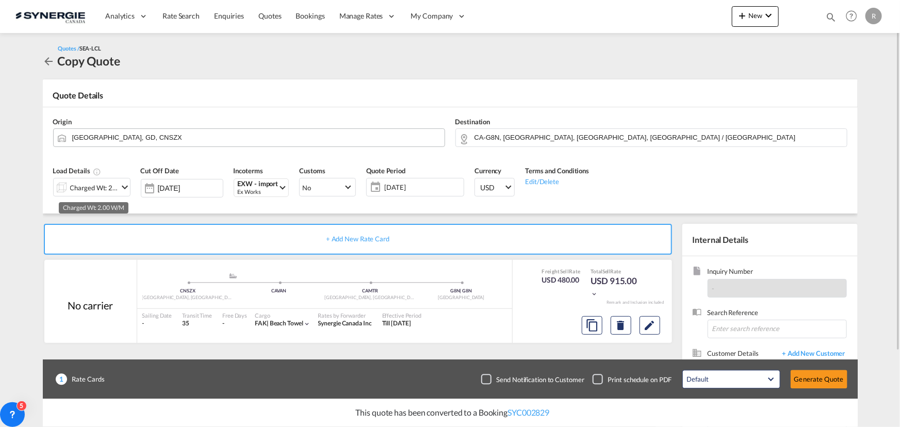
click at [93, 192] on div "Charged Wt: 2.00 W/M" at bounding box center [94, 187] width 48 height 14
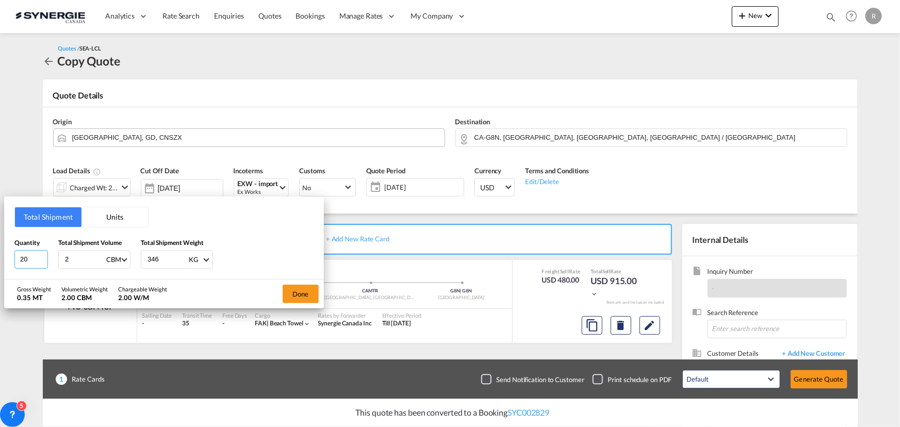
drag, startPoint x: 31, startPoint y: 255, endPoint x: 1, endPoint y: 253, distance: 30.5
click at [1, 253] on div "Total Shipment Units Quantity 20 Total Shipment Volume 2 CBM CBM CFT Total Ship…" at bounding box center [450, 213] width 900 height 427
type input "1"
type input "75"
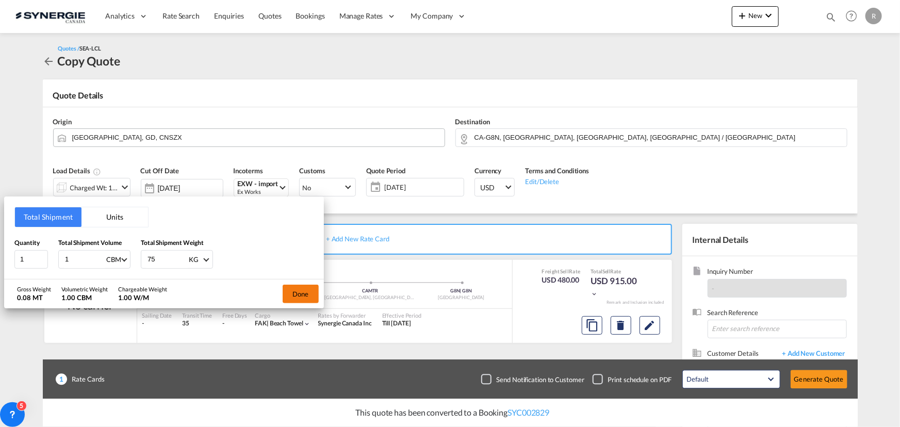
click at [304, 297] on button "Done" at bounding box center [301, 294] width 36 height 19
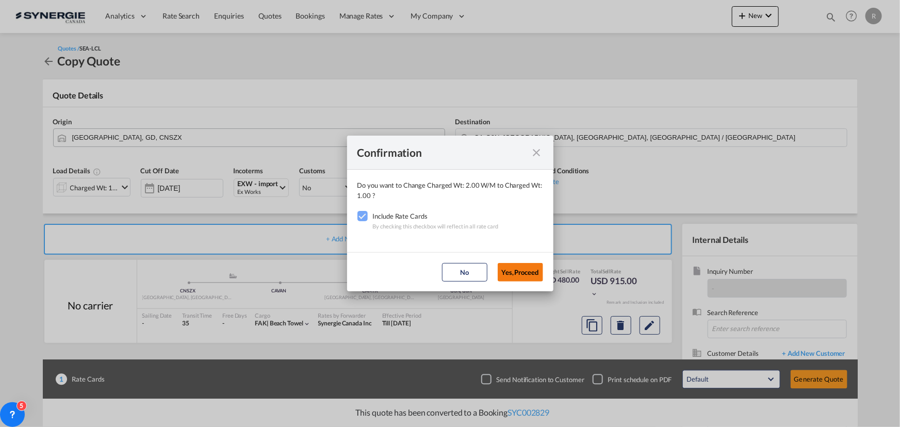
click at [526, 277] on button "Yes,Proceed" at bounding box center [520, 272] width 45 height 19
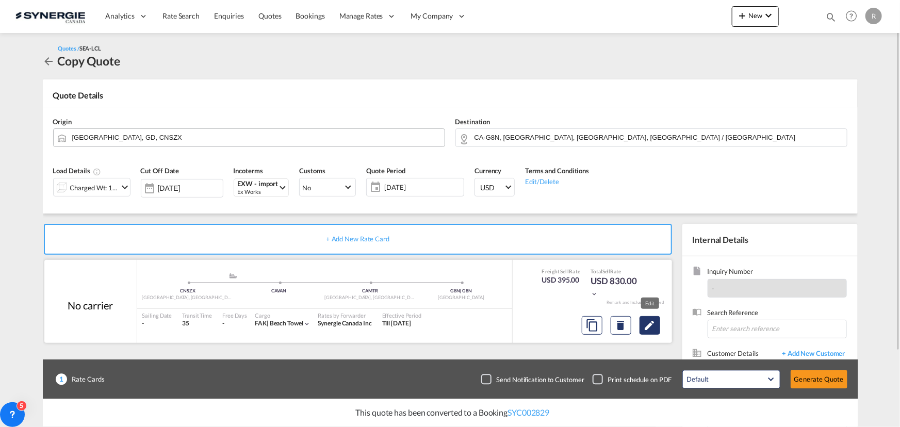
click at [650, 330] on md-icon "Edit" at bounding box center [650, 325] width 12 height 12
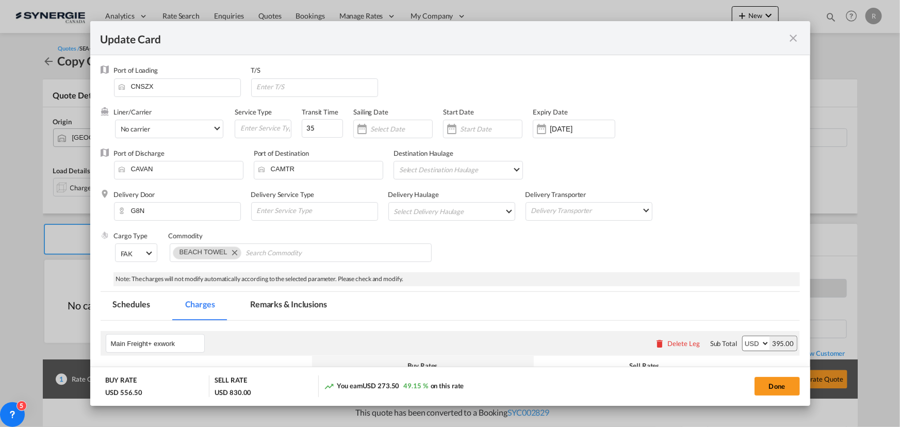
select select "per_w/m"
select select "per_shipment"
select select "per_hbl"
select select "flat"
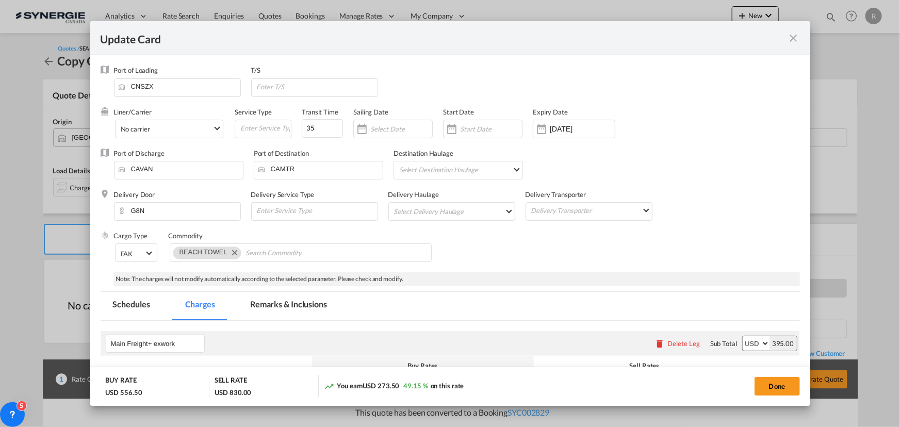
select select "per_bl"
select select "per_shipment"
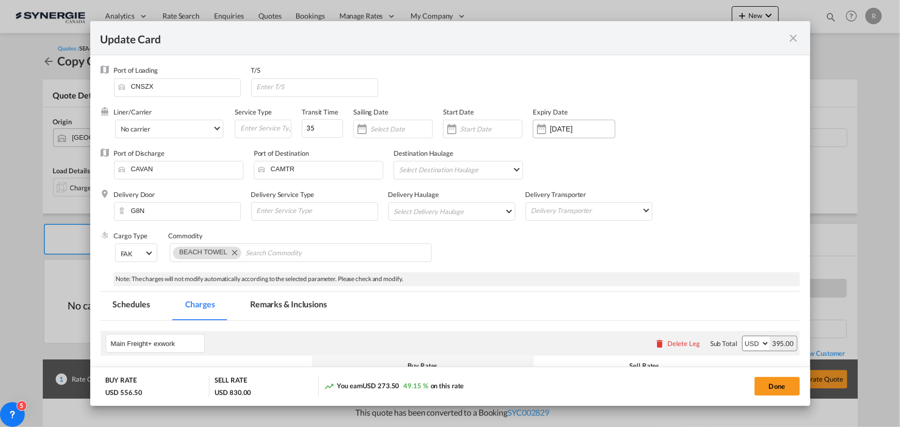
click at [602, 128] on input "02 Oct 2025" at bounding box center [582, 129] width 65 height 8
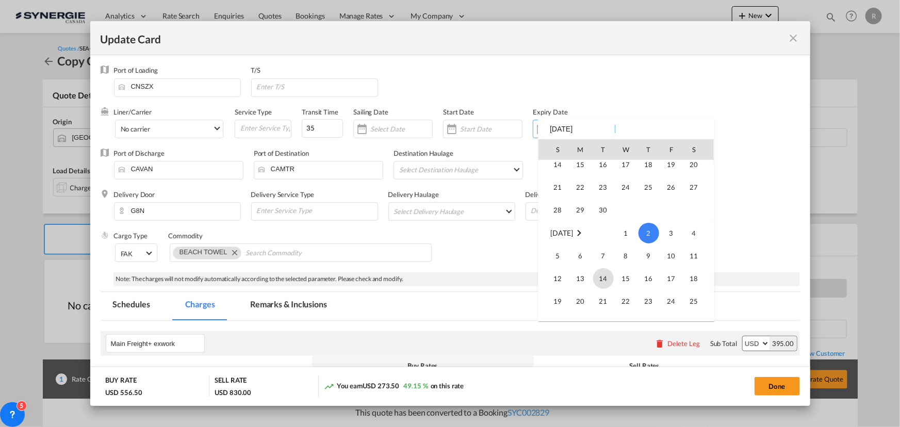
scroll to position [238926, 0]
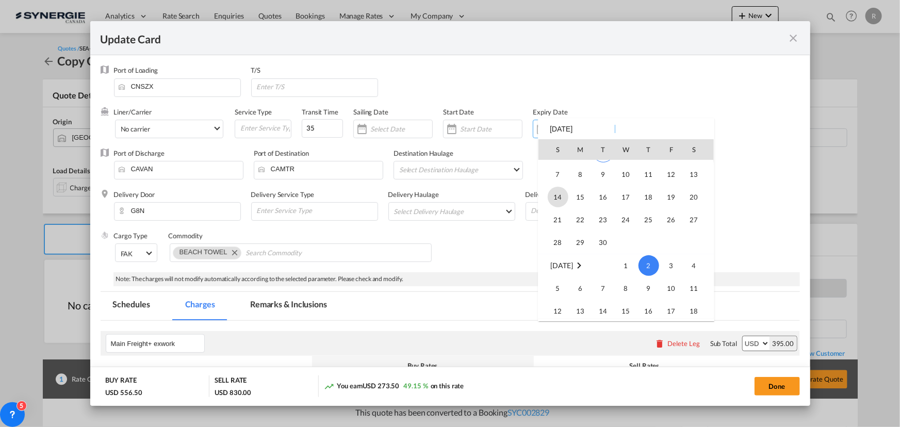
click at [555, 192] on span "14" at bounding box center [558, 197] width 21 height 21
type input "14 Sep 2025"
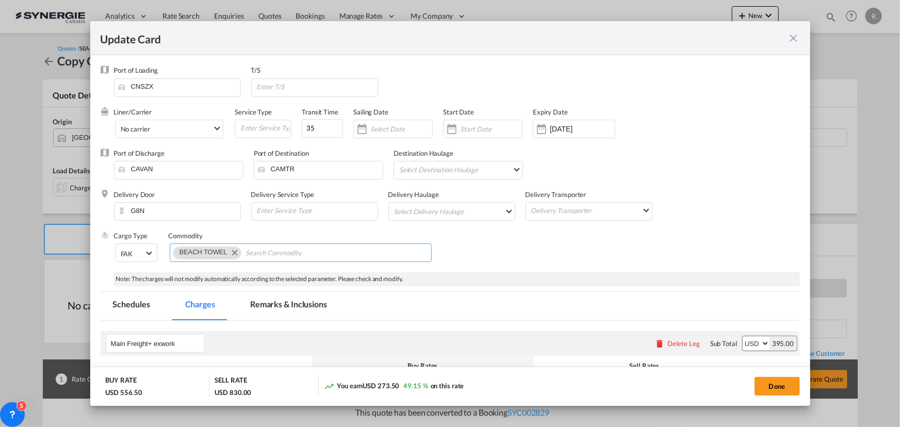
click at [238, 252] on md-icon "Remove BEACH TOWEL" at bounding box center [234, 252] width 12 height 12
click at [249, 248] on input "Chips input." at bounding box center [220, 253] width 94 height 17
type input "general cargos"
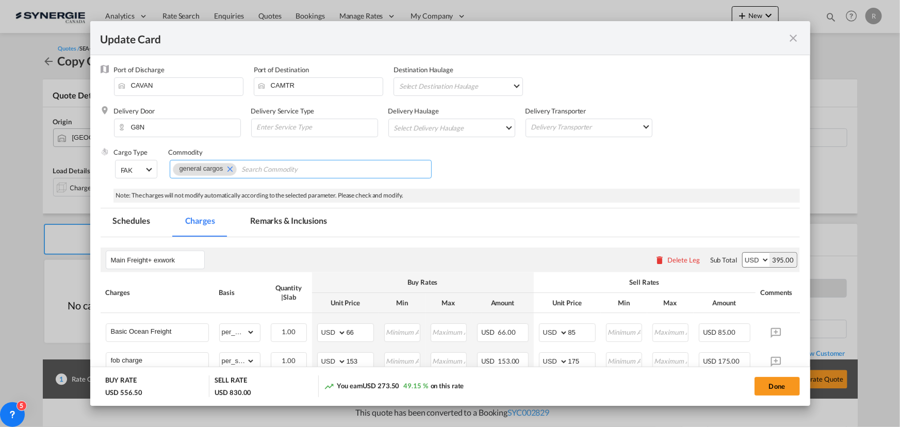
scroll to position [0, 0]
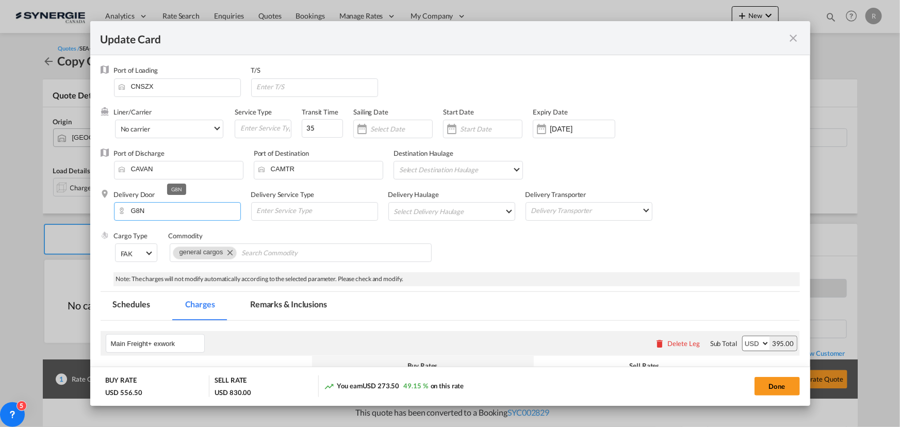
click at [173, 211] on input "G8N" at bounding box center [179, 210] width 121 height 15
drag, startPoint x: 173, startPoint y: 211, endPoint x: 77, endPoint y: 218, distance: 96.2
click at [77, 218] on div "Update Card Port of Loading CNSZX T/S Liner/Carrier No carrier 2HM LOGISTICS D.…" at bounding box center [450, 213] width 900 height 427
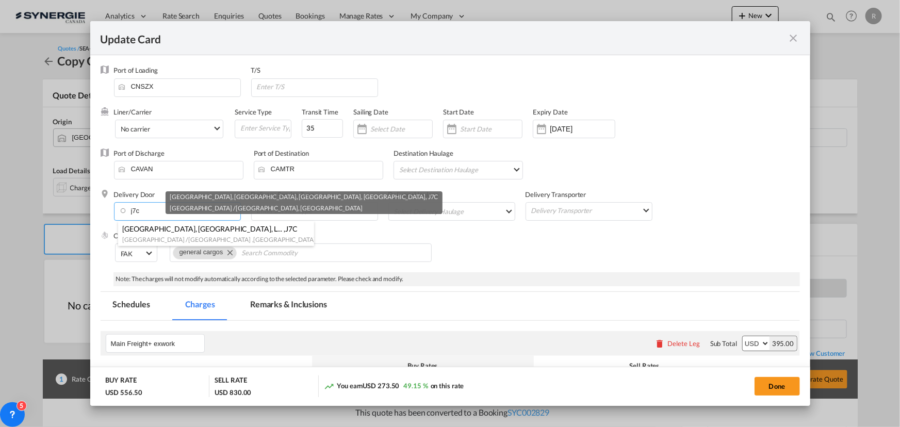
click at [143, 226] on span "Blainville, QC, L..." at bounding box center [202, 228] width 160 height 9
type input "CA-J7C, Blainville, QC, Lorraine, QC, Quebec / Québec"
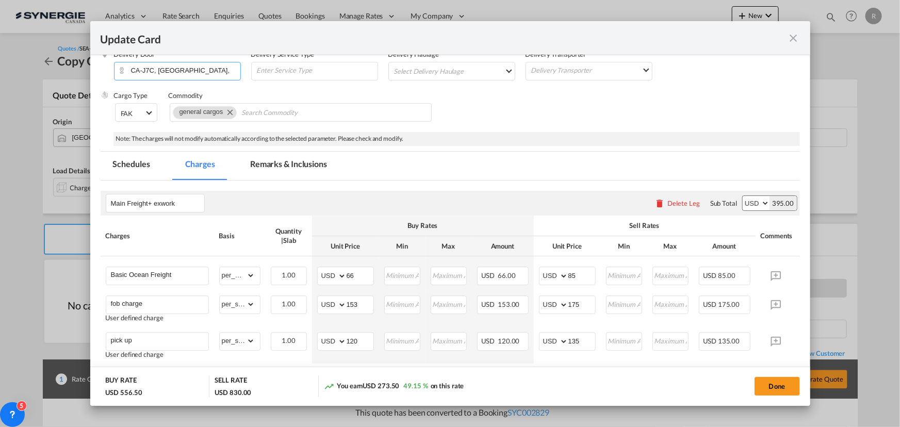
scroll to position [187, 0]
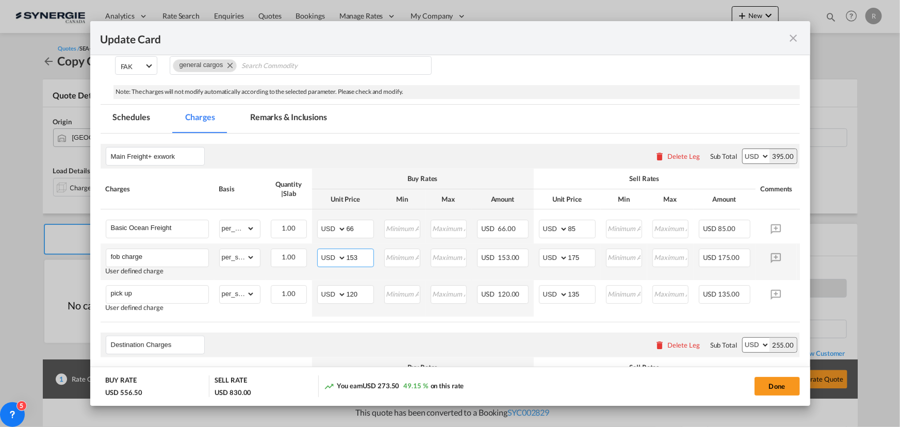
click at [366, 258] on input "153" at bounding box center [360, 256] width 27 height 15
type input "151"
drag, startPoint x: 366, startPoint y: 293, endPoint x: 316, endPoint y: 290, distance: 50.2
click at [316, 290] on td "AED AFN ALL AMD ANG AOA ARS AUD AWG AZN BAM BBD BDT BGN BHD BIF BMD BND BOB BRL…" at bounding box center [345, 298] width 67 height 37
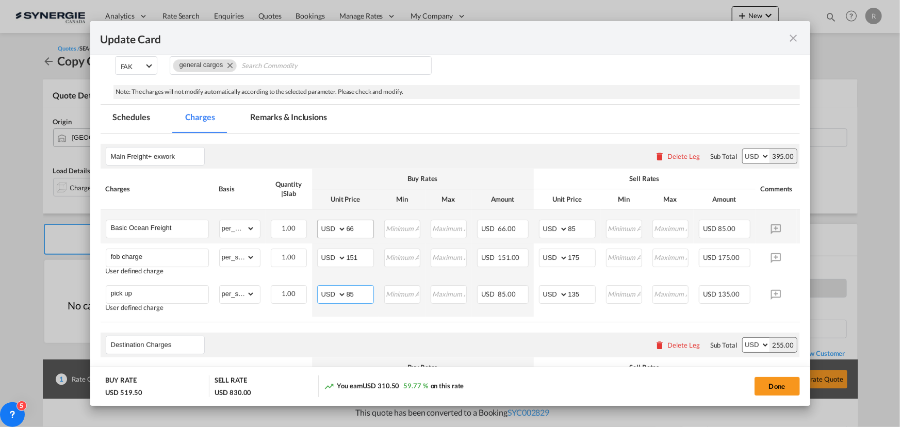
type input "85"
drag, startPoint x: 358, startPoint y: 226, endPoint x: 310, endPoint y: 223, distance: 48.1
click at [310, 223] on tr "Basic Ocean Freight Please Enter Already Exists gross_weight volumetric_weight …" at bounding box center [466, 226] width 731 height 34
click at [365, 229] on input "66" at bounding box center [360, 227] width 27 height 15
drag, startPoint x: 365, startPoint y: 229, endPoint x: 326, endPoint y: 227, distance: 38.2
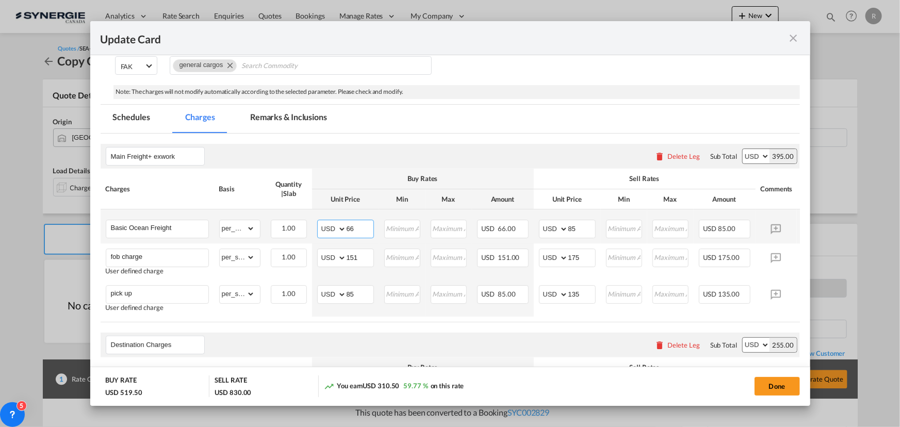
click at [326, 227] on md-input-container "AED AFN ALL AMD ANG AOA ARS AUD AWG AZN BAM BBD BDT BGN BHD BIF BMD BND BOB BRL…" at bounding box center [345, 229] width 57 height 19
type input "15"
drag, startPoint x: 582, startPoint y: 221, endPoint x: 538, endPoint y: 221, distance: 43.8
click at [539, 221] on md-input-container "AED AFN ALL AMD ANG AOA ARS AUD AWG AZN BAM BBD BDT BGN BHD BIF BMD BND BOB BRL…" at bounding box center [567, 229] width 57 height 19
drag, startPoint x: 359, startPoint y: 228, endPoint x: 307, endPoint y: 225, distance: 52.7
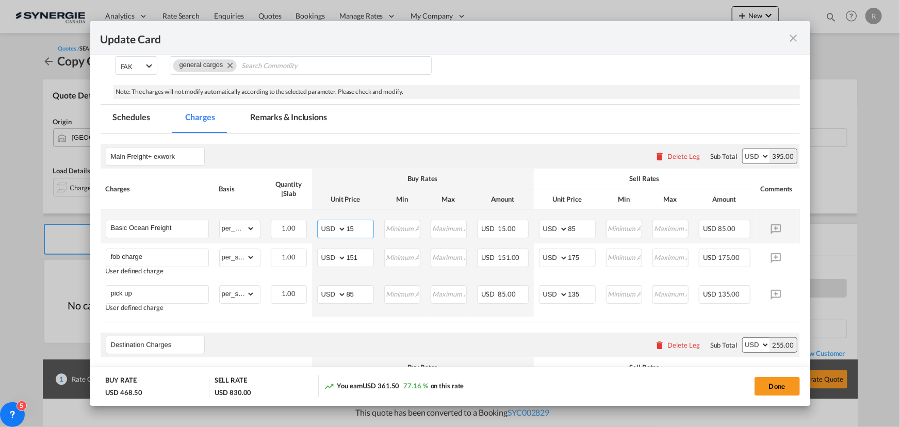
click at [307, 225] on tr "Basic Ocean Freight Please Enter Already Exists gross_weight volumetric_weight …" at bounding box center [466, 226] width 731 height 34
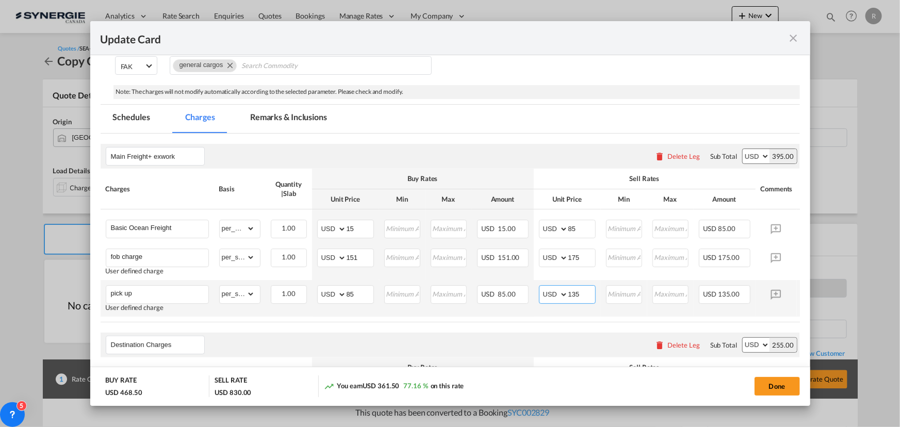
drag, startPoint x: 583, startPoint y: 291, endPoint x: 549, endPoint y: 291, distance: 34.0
click at [549, 291] on md-input-container "AED AFN ALL AMD ANG AOA ARS AUD AWG AZN BAM BBD BDT BGN BHD BIF BMD BND BOB BRL…" at bounding box center [567, 294] width 57 height 19
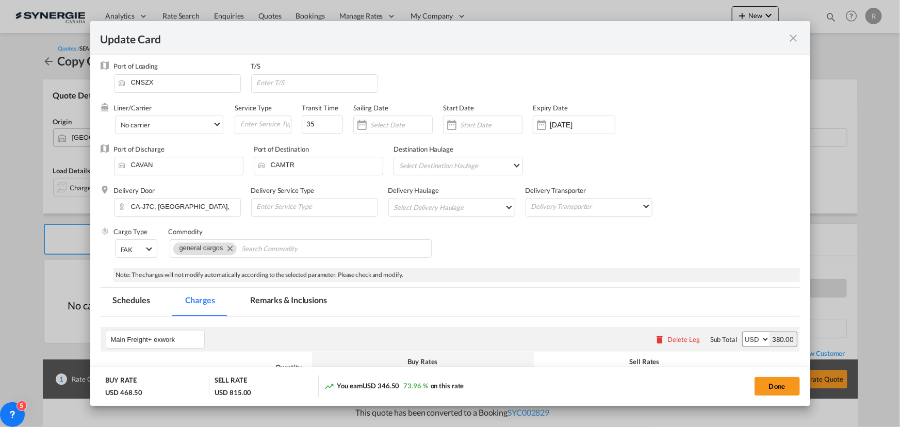
scroll to position [0, 0]
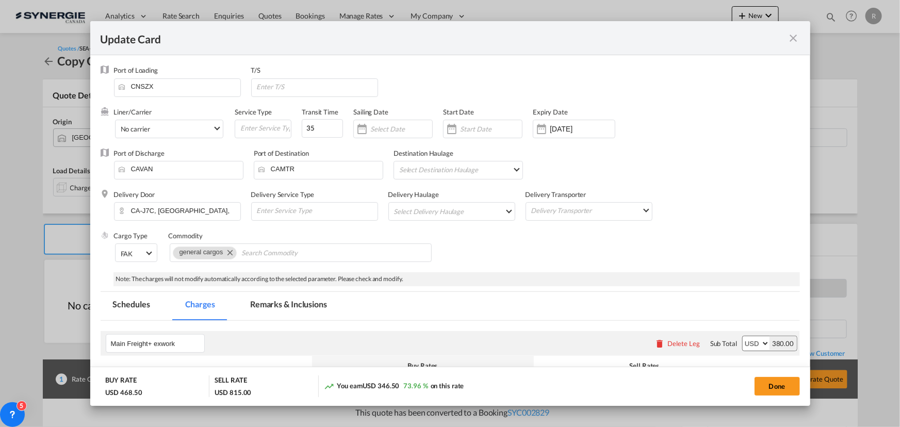
type input "120"
click at [277, 302] on md-tab-item "Remarks & Inclusions" at bounding box center [289, 306] width 102 height 28
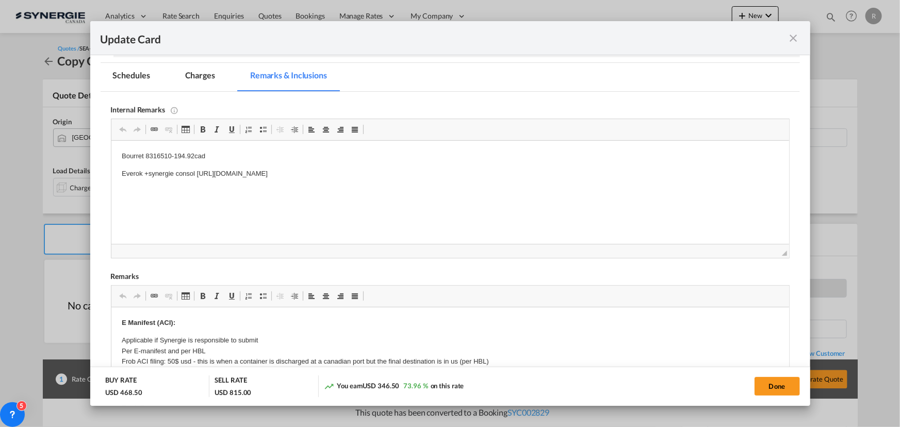
scroll to position [234, 0]
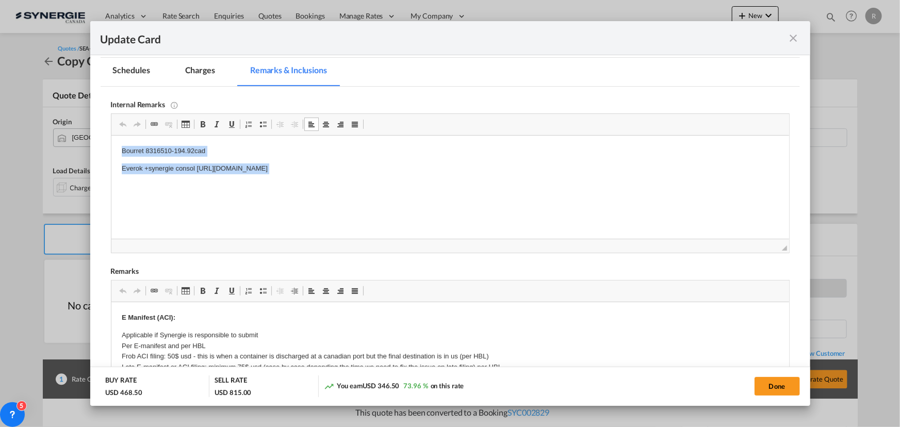
drag, startPoint x: 114, startPoint y: 151, endPoint x: 599, endPoint y: 186, distance: 485.5
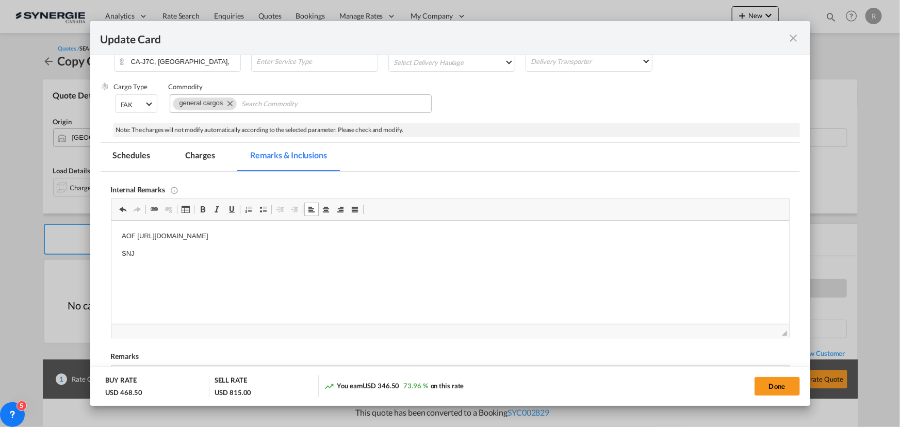
scroll to position [140, 0]
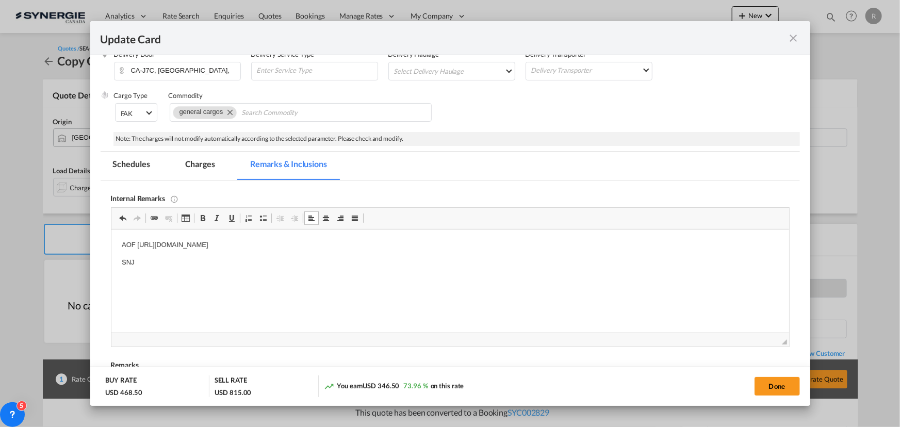
drag, startPoint x: 198, startPoint y: 162, endPoint x: 211, endPoint y: 168, distance: 14.6
click at [198, 162] on md-tab-item "Charges" at bounding box center [200, 166] width 55 height 28
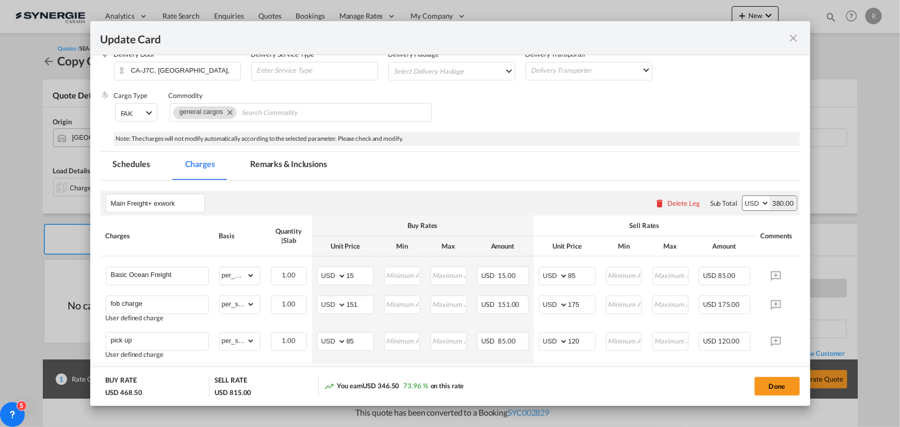
click at [279, 165] on md-tab-item "Remarks & Inclusions" at bounding box center [289, 166] width 102 height 28
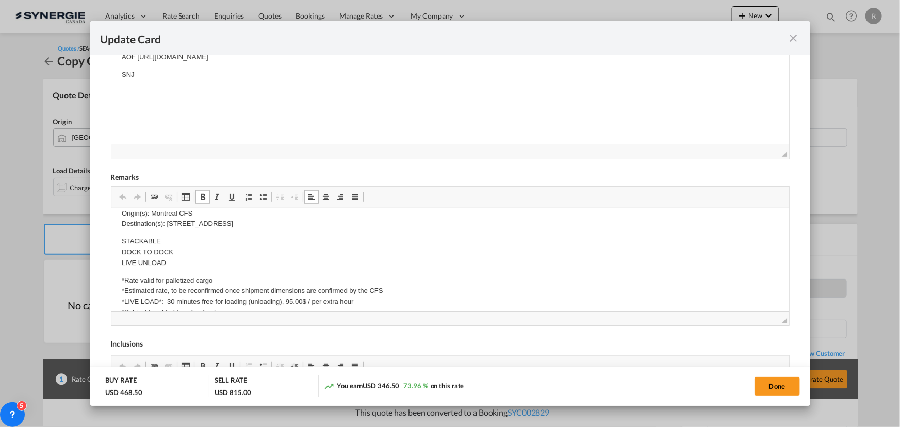
scroll to position [187, 0]
drag, startPoint x: 167, startPoint y: 223, endPoint x: 338, endPoint y: 225, distance: 170.7
click at [338, 225] on p "Origin(s): Montreal CFS Destination(s): 220 rue commerciale, Hébertville, Québe…" at bounding box center [449, 218] width 657 height 22
drag, startPoint x: 168, startPoint y: 221, endPoint x: 482, endPoint y: 227, distance: 314.1
click at [482, 227] on p "Origin(s): Montreal CFS Destination(s): https://app.frontapp.com/open/msg_1hdbv…" at bounding box center [449, 218] width 657 height 22
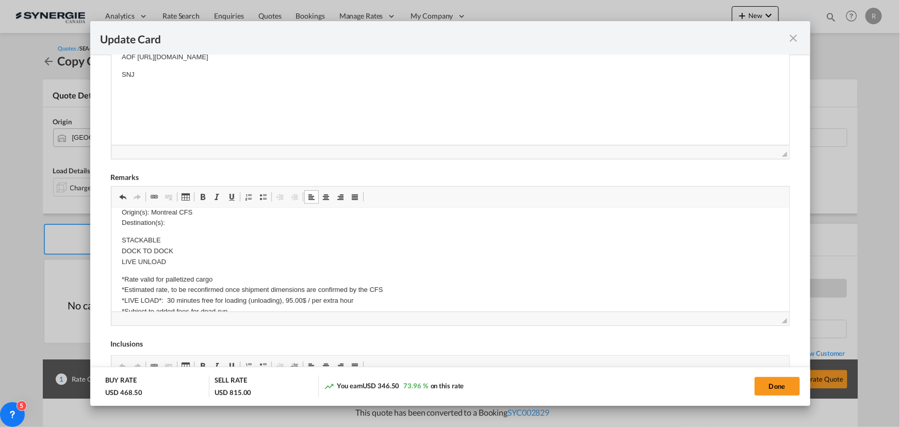
click at [174, 223] on p "Origin(s): Montreal CFS Destination(s):" at bounding box center [449, 218] width 657 height 22
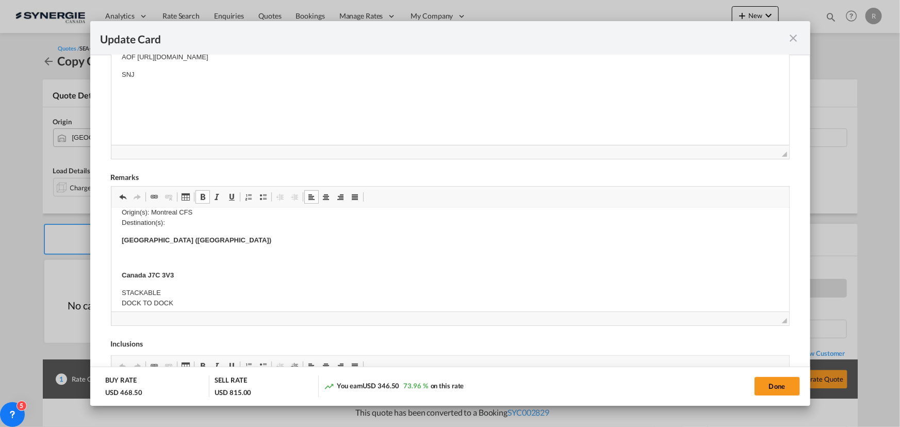
click at [178, 216] on p "Origin(s): Montreal CFS Destination(s):" at bounding box center [449, 218] width 657 height 22
click at [174, 224] on p "Origin(s): Montreal CFS Destination(s):" at bounding box center [449, 218] width 657 height 22
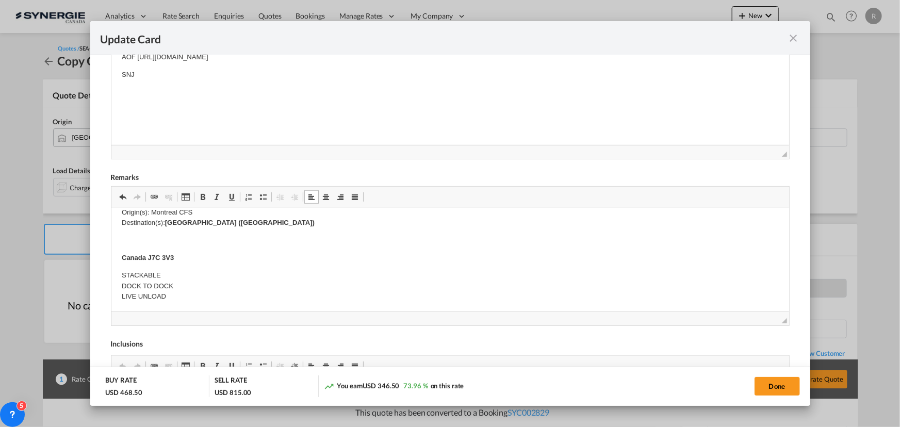
click at [247, 222] on p "Origin(s): Montreal CFS Destination(s): ​​​​​​​ Blainville (Quebec)" at bounding box center [449, 218] width 657 height 22
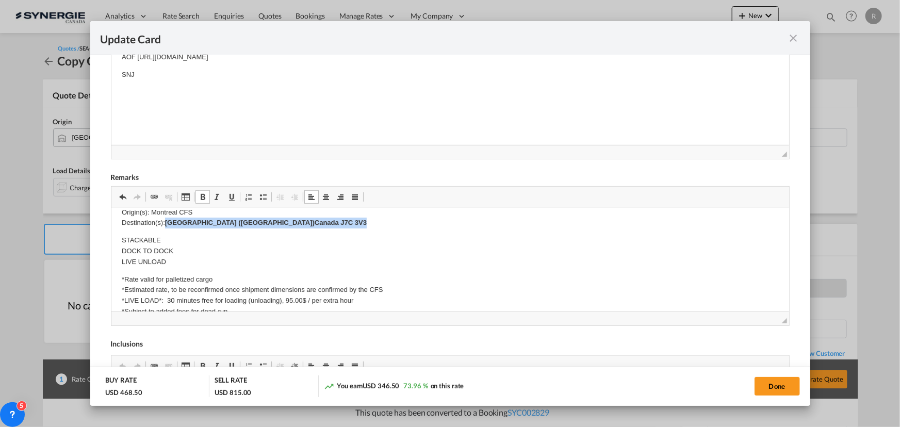
drag, startPoint x: 167, startPoint y: 220, endPoint x: 305, endPoint y: 223, distance: 138.2
click at [305, 223] on p "Origin(s): Montreal CFS Destination(s): ​​​​​​​ Blainville (Quebec) Canada J7C …" at bounding box center [449, 218] width 657 height 22
click at [200, 194] on span "Update CardPort of ..." at bounding box center [203, 197] width 8 height 8
click at [265, 246] on p "STACKABLE DOCK TO DOCK LIVE UNLOAD" at bounding box center [449, 251] width 657 height 32
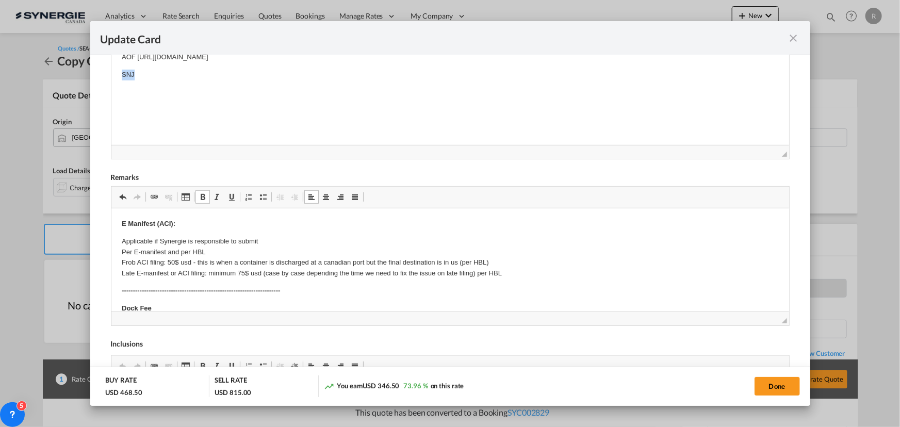
scroll to position [325, 0]
drag, startPoint x: 117, startPoint y: 74, endPoint x: 146, endPoint y: 73, distance: 29.4
click at [240, 73] on p "Bouret 48x40x40inch," at bounding box center [449, 77] width 657 height 11
click at [172, 93] on p "Editor, editor4" at bounding box center [449, 95] width 657 height 11
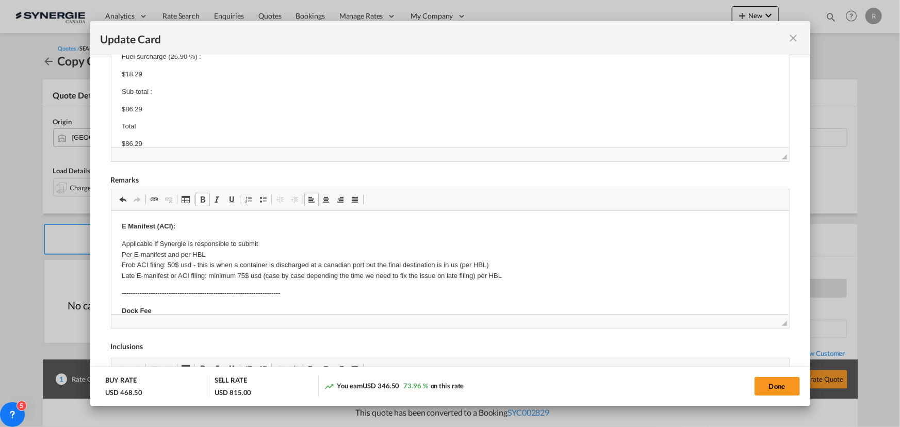
click at [159, 89] on p "Sub-total :" at bounding box center [449, 92] width 657 height 11
click at [220, 79] on p "Bouret 48x40x40inch, 75kgs :" at bounding box center [449, 77] width 657 height 11
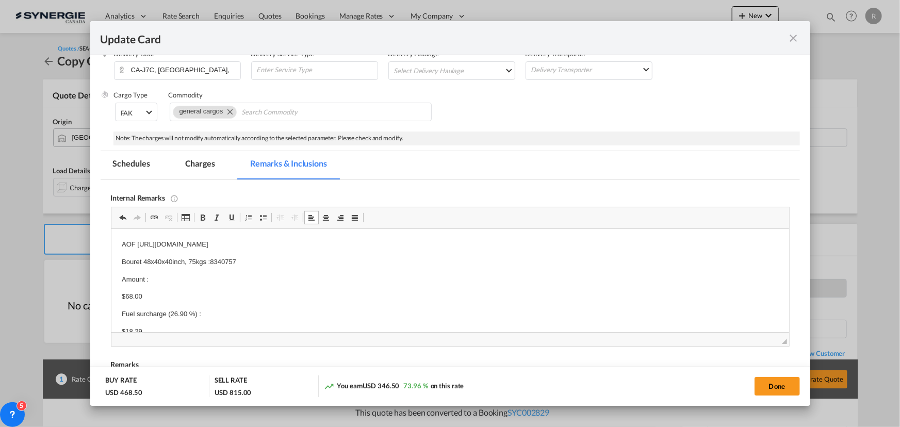
scroll to position [138, 0]
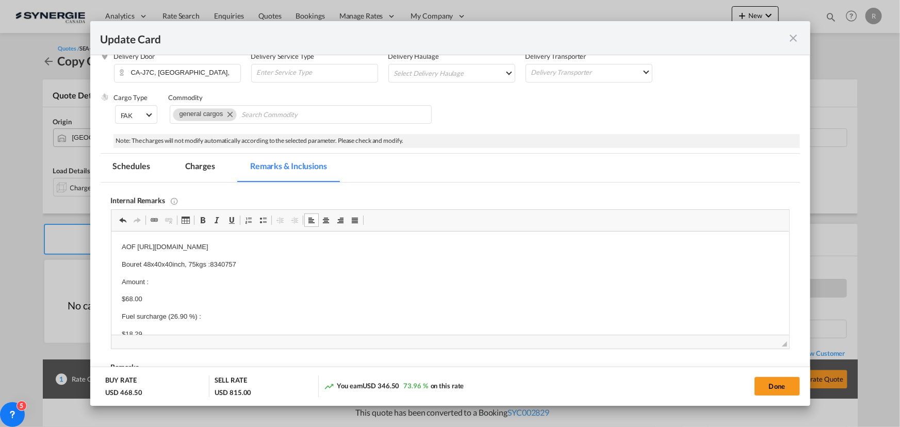
click at [199, 165] on md-tab-item "Charges" at bounding box center [200, 168] width 55 height 28
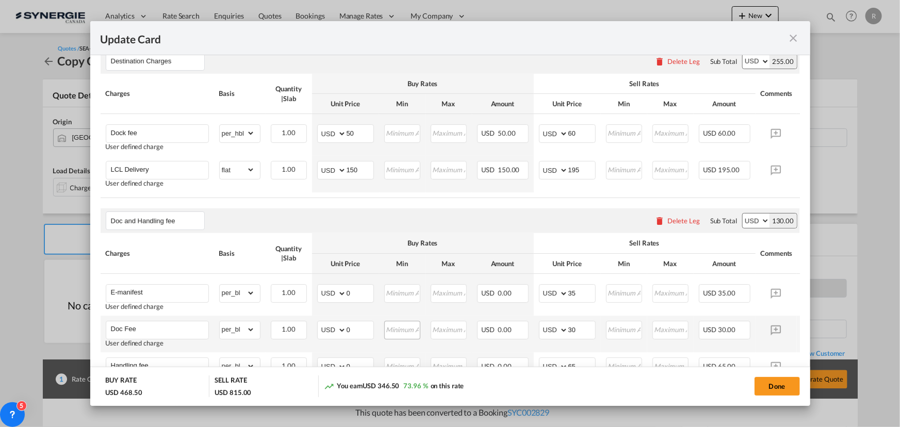
scroll to position [466, 0]
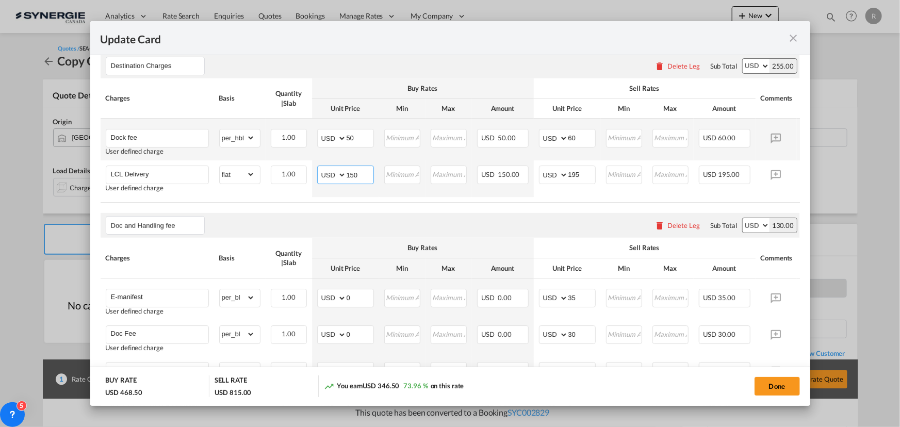
drag, startPoint x: 369, startPoint y: 179, endPoint x: 245, endPoint y: 156, distance: 125.9
click at [274, 173] on tr "LCL Delivery User defined charge Please Enter Already Exists gross_weight volum…" at bounding box center [466, 178] width 731 height 37
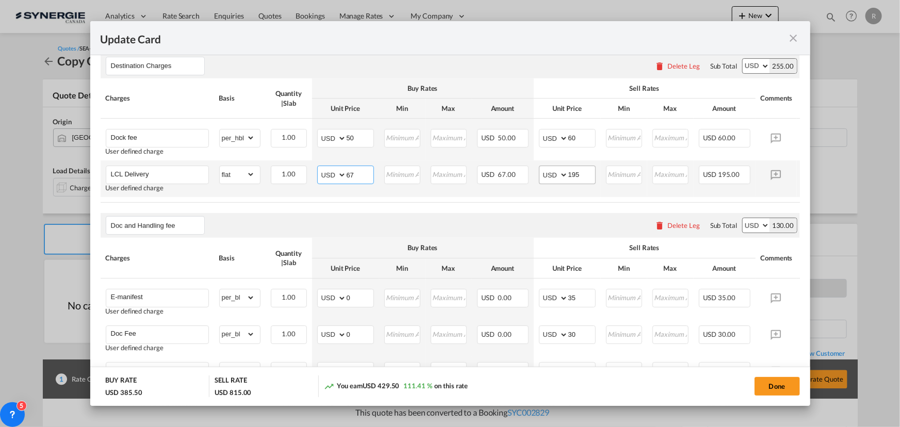
type input "67"
drag, startPoint x: 543, startPoint y: 173, endPoint x: 530, endPoint y: 173, distance: 12.4
click at [530, 173] on tr "LCL Delivery User defined charge Please Enter Already Exists gross_weight volum…" at bounding box center [466, 178] width 731 height 37
type input "9"
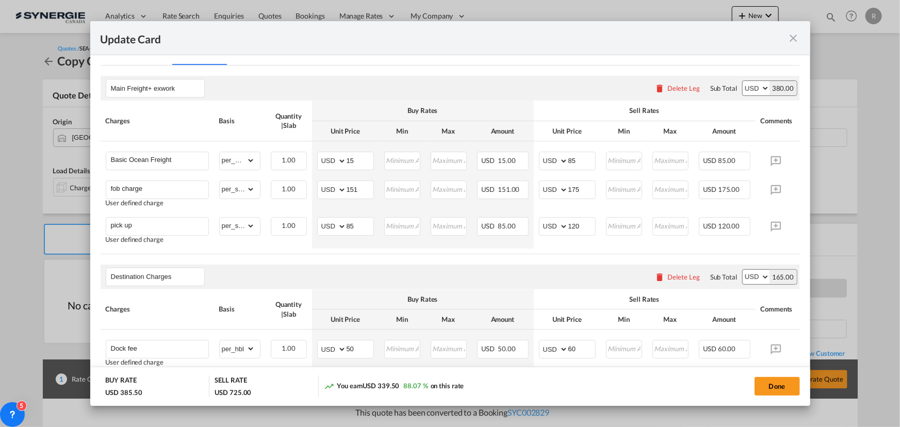
scroll to position [185, 0]
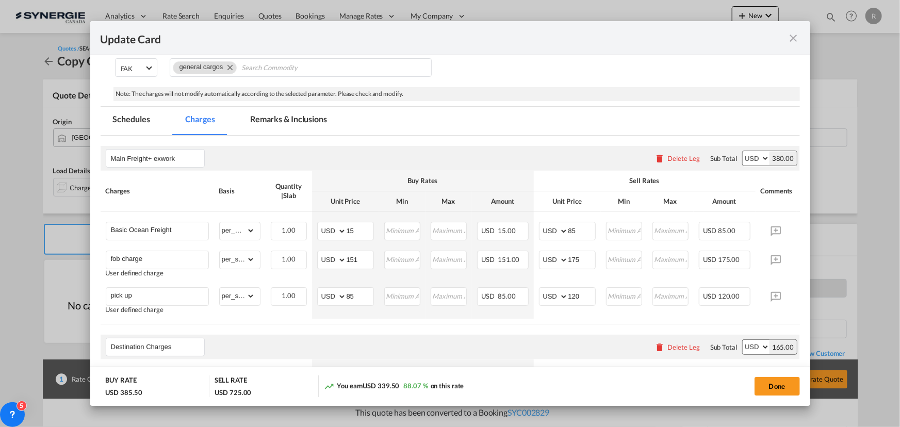
type input "105"
click at [300, 123] on md-tab-item "Remarks & Inclusions" at bounding box center [289, 121] width 102 height 28
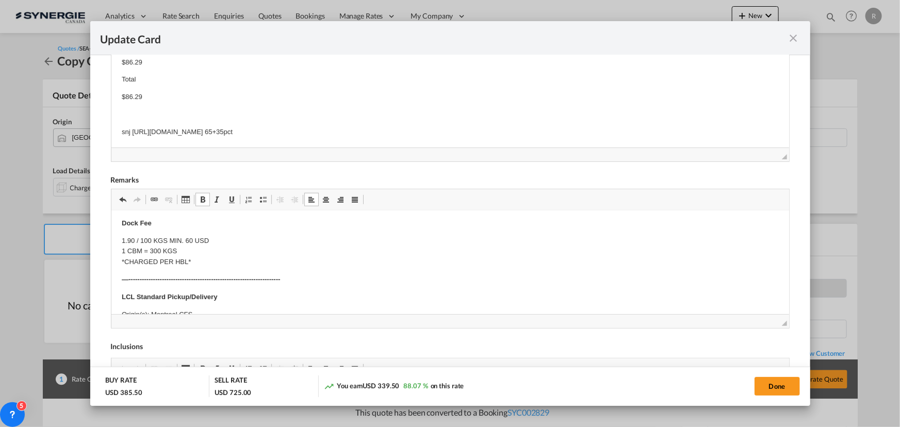
scroll to position [93, 0]
click at [226, 288] on p "LCL Standard Pickup/Delivery" at bounding box center [449, 291] width 657 height 11
click at [318, 289] on strong "LCL Standard Pickup/Delivery ( based on 1 plt 48x40x40inchd/75kgs)" at bounding box center [230, 291] width 219 height 8
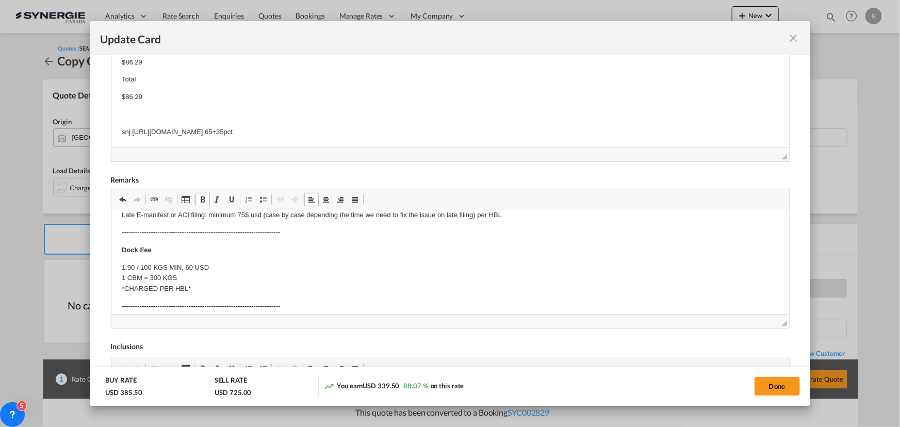
scroll to position [46, 0]
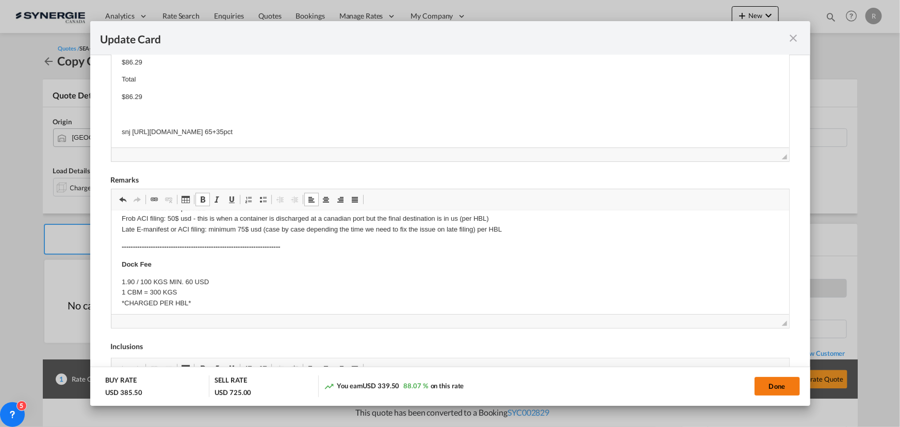
click at [767, 387] on button "Done" at bounding box center [776, 386] width 45 height 19
type input "13 Sep 2025"
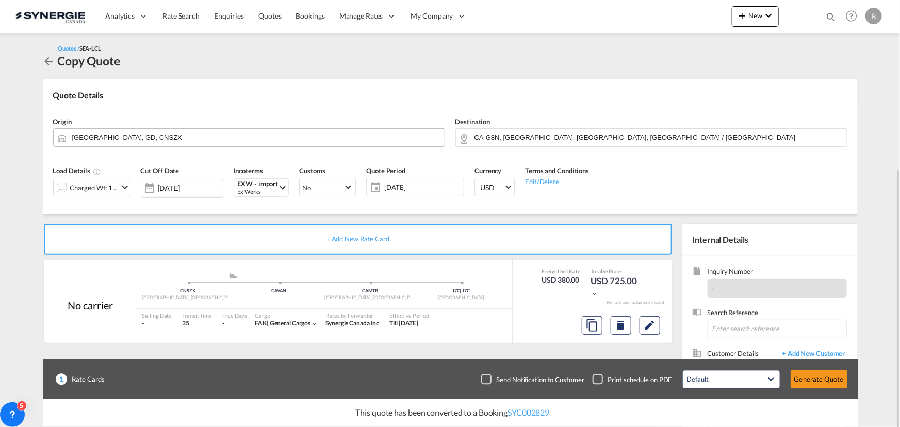
scroll to position [92, 0]
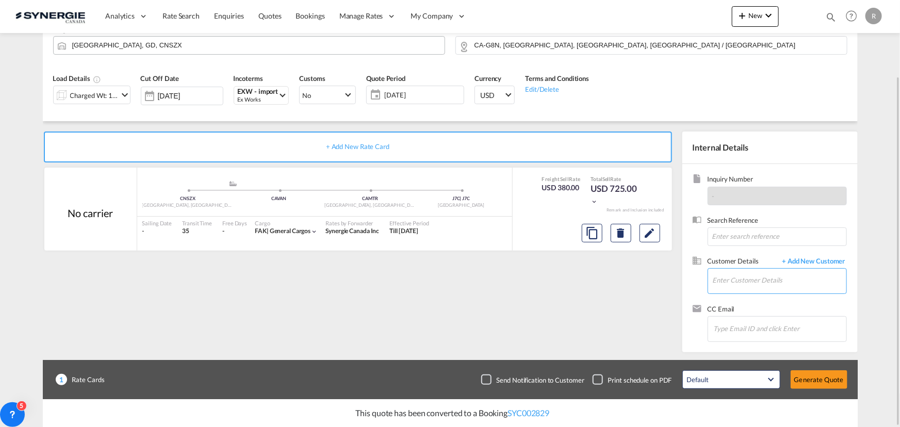
click at [730, 285] on input "Enter Customer Details" at bounding box center [780, 280] width 134 height 23
paste input "jennyfer@safeaction.ca"
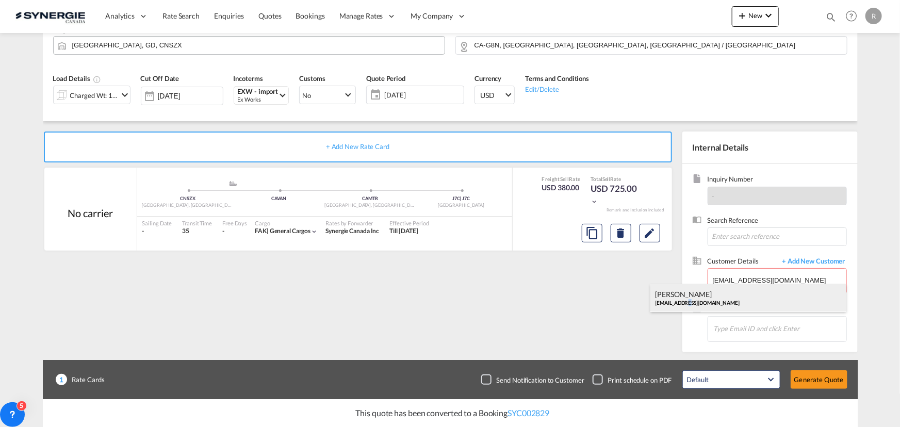
drag, startPoint x: 726, startPoint y: 287, endPoint x: 684, endPoint y: 304, distance: 44.6
click at [684, 304] on div "Jennyfer Lemieux jennyfer@safeaction.ca" at bounding box center [748, 298] width 196 height 28
type input "Safe Action Distribution, Jennyfer Lemieux, jennyfer@safeaction.ca"
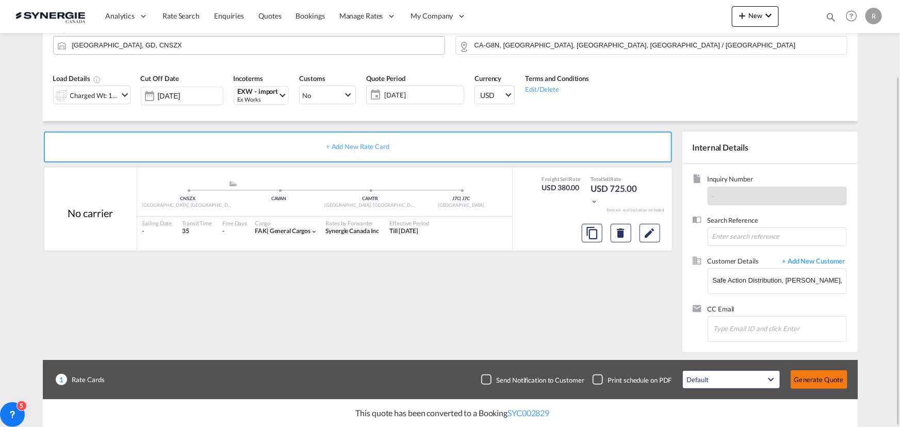
click at [825, 380] on button "Generate Quote" at bounding box center [819, 379] width 57 height 19
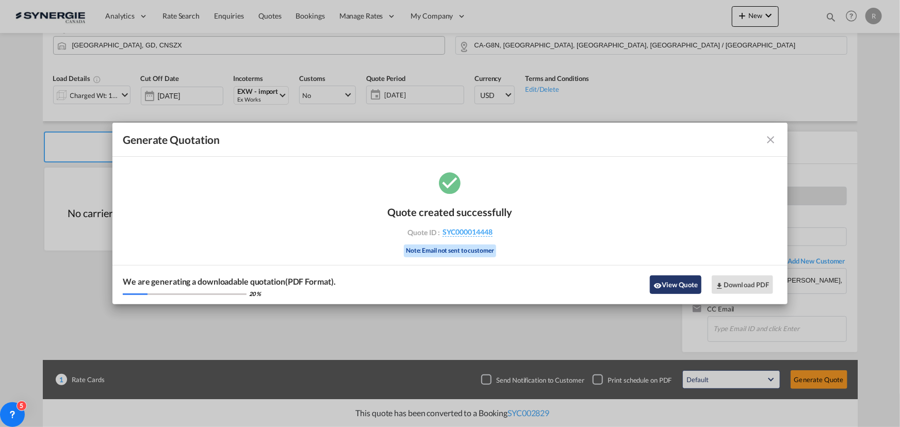
click at [673, 290] on button "View Quote" at bounding box center [676, 284] width 52 height 19
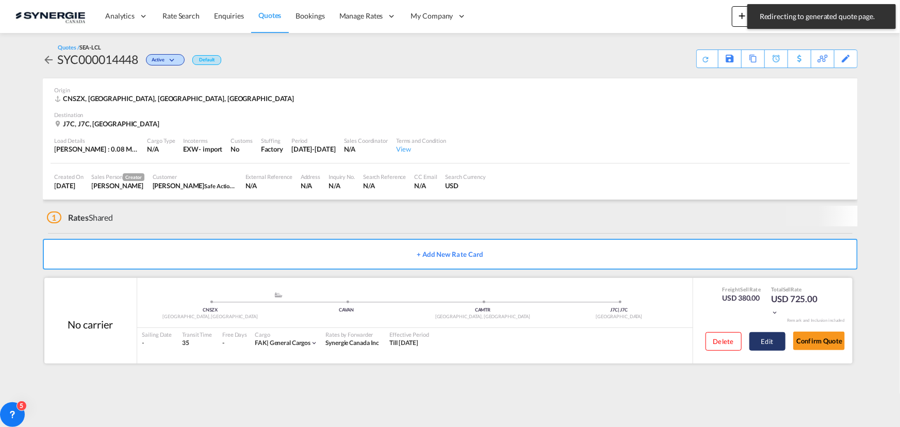
click at [767, 341] on button "Edit" at bounding box center [767, 341] width 36 height 19
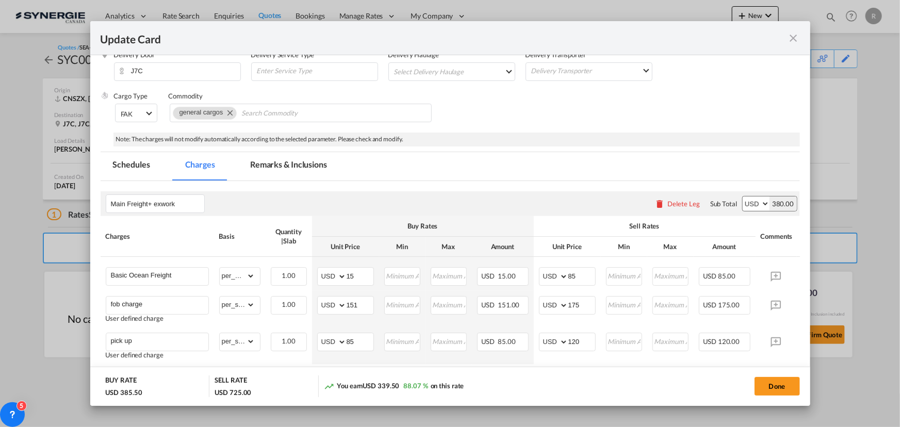
scroll to position [140, 0]
click at [784, 392] on button "Done" at bounding box center [776, 386] width 45 height 19
type input "13 Sep 2025"
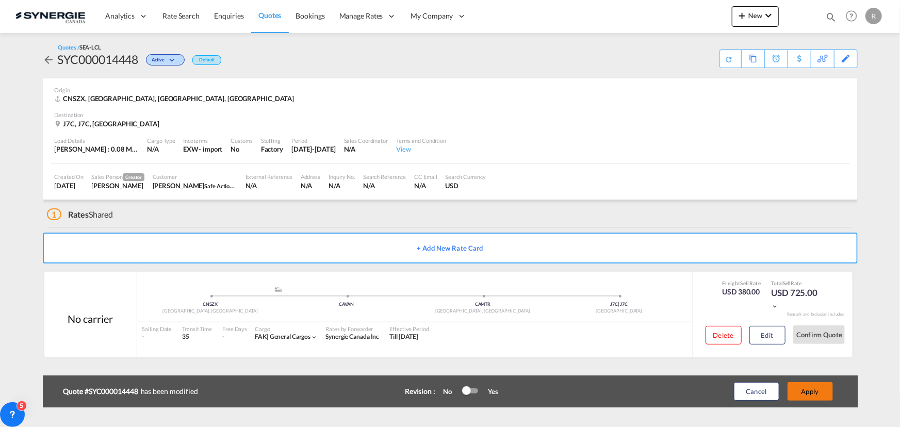
click at [814, 395] on button "Apply" at bounding box center [809, 391] width 45 height 19
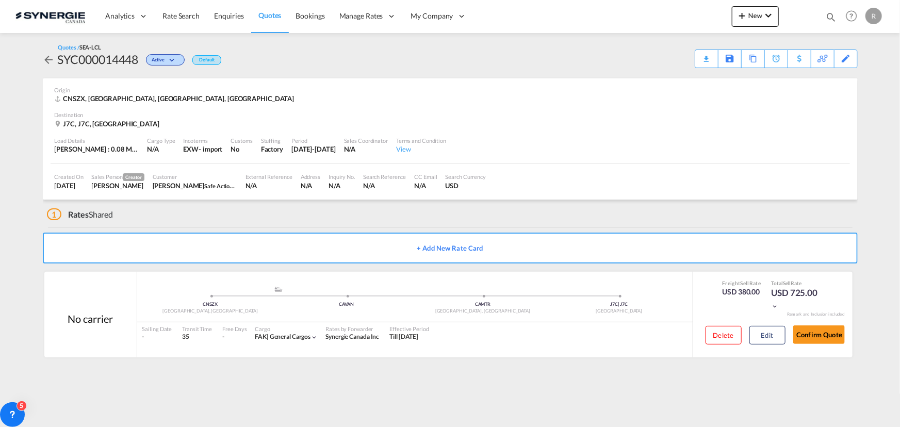
click at [0, 0] on div "Download Quote" at bounding box center [0, 0] width 0 height 0
click at [768, 340] on button "Edit" at bounding box center [767, 335] width 36 height 19
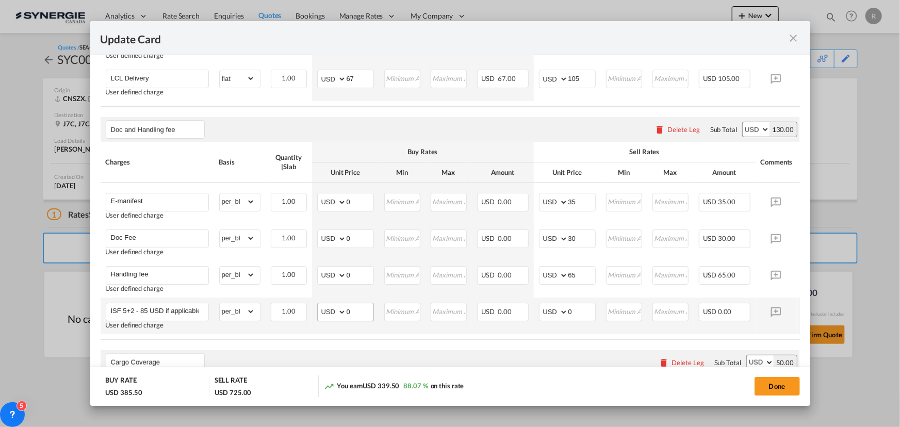
scroll to position [562, 0]
drag, startPoint x: 358, startPoint y: 278, endPoint x: 303, endPoint y: 273, distance: 54.9
click at [303, 273] on tr "Handling fee User defined charge Please Enter Already Exists gross_weight volum…" at bounding box center [466, 279] width 731 height 37
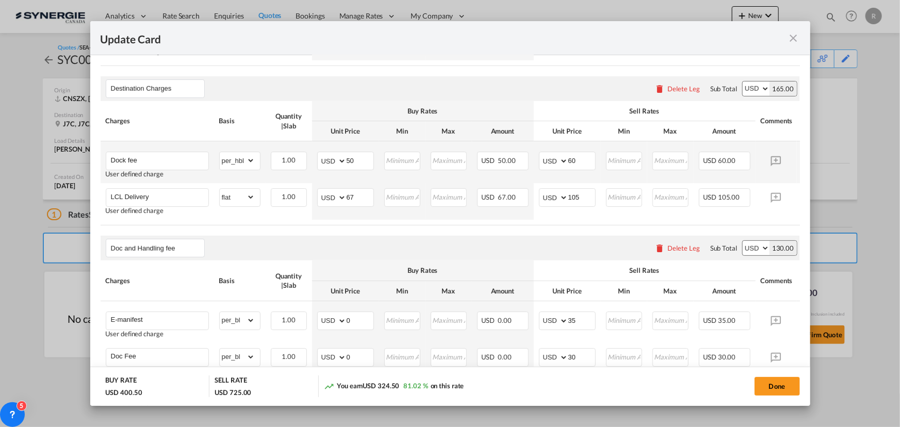
scroll to position [422, 0]
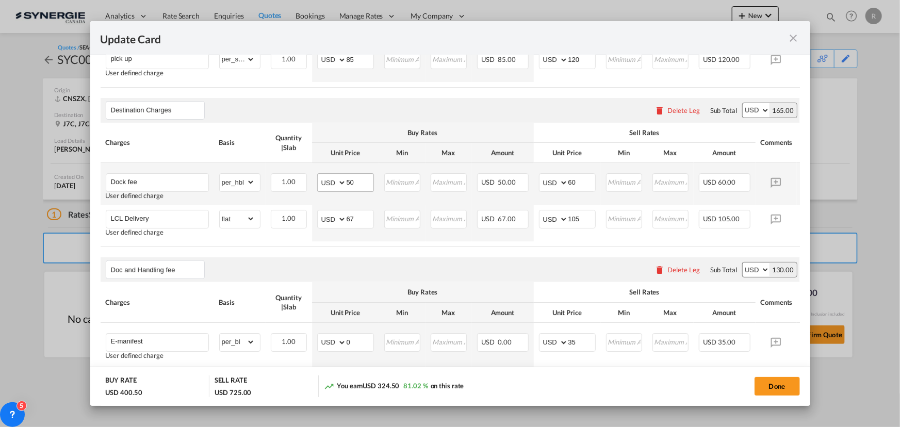
type input "15"
drag, startPoint x: 359, startPoint y: 180, endPoint x: 308, endPoint y: 175, distance: 50.8
click at [308, 175] on tr "Dock fee User defined charge Please Enter Already Exists gross_weight volumetri…" at bounding box center [466, 184] width 731 height 42
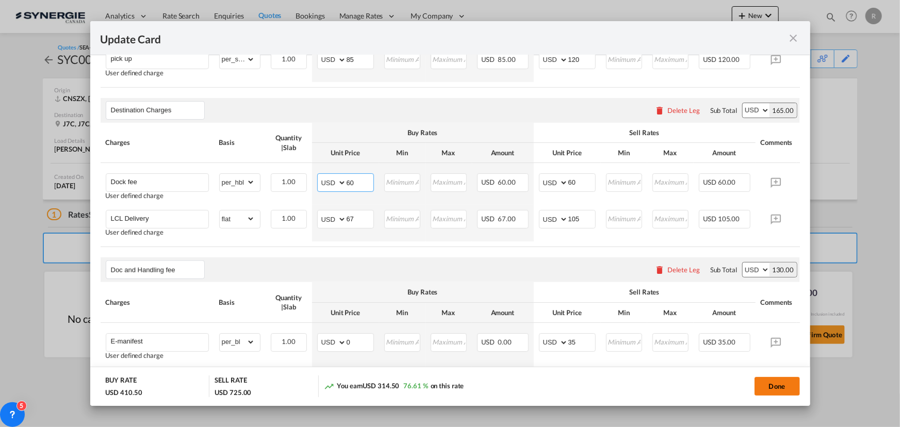
type input "60"
click at [777, 385] on button "Done" at bounding box center [776, 386] width 45 height 19
type input "13 Sep 2025"
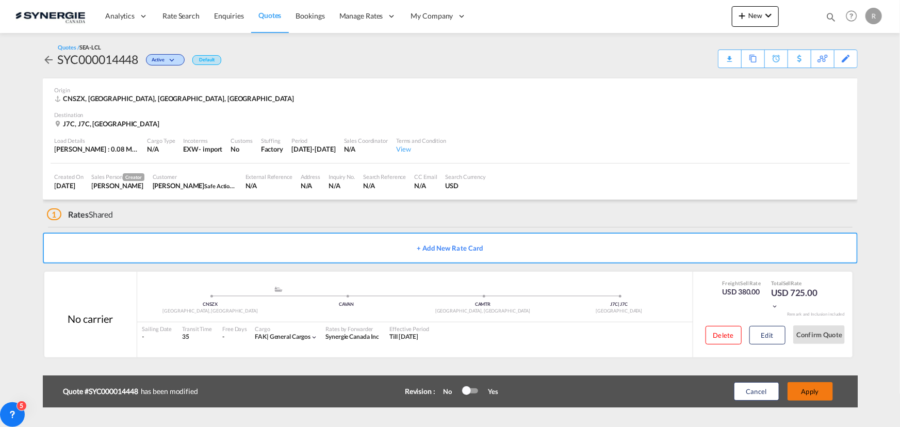
click at [815, 397] on button "Apply" at bounding box center [809, 391] width 45 height 19
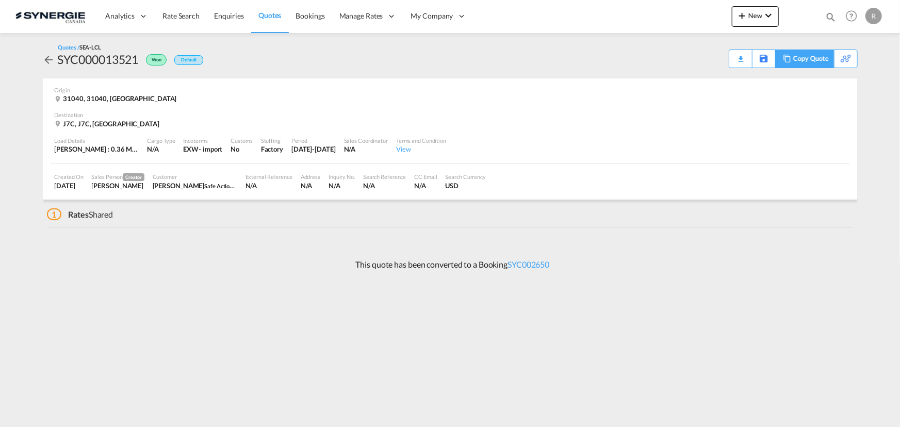
click at [791, 60] on md-icon at bounding box center [787, 59] width 12 height 8
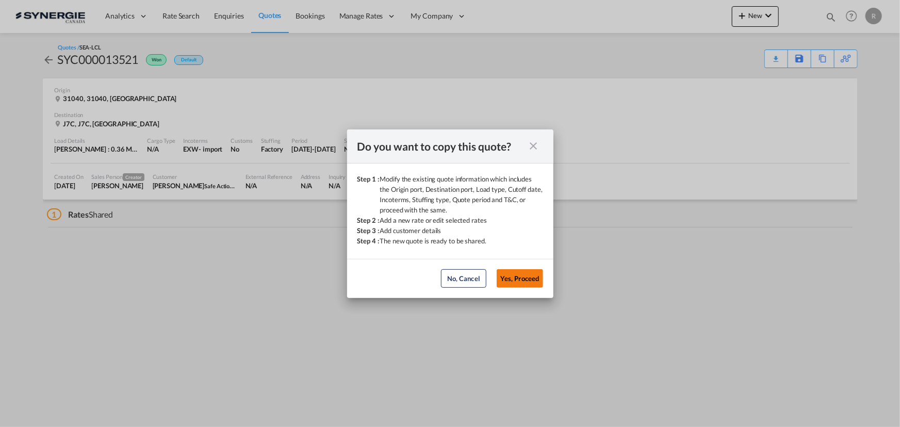
click at [507, 281] on button "Yes, Proceed" at bounding box center [520, 278] width 46 height 19
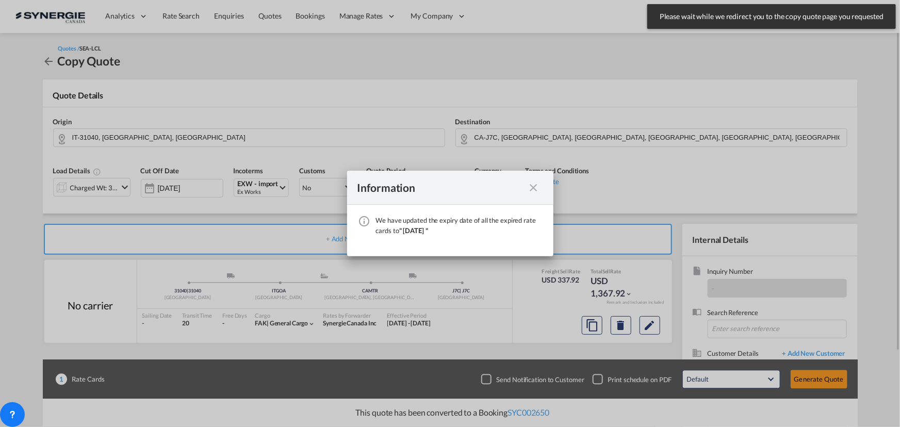
click at [532, 189] on md-icon "icon-close fg-AAA8AD cursor" at bounding box center [534, 188] width 12 height 12
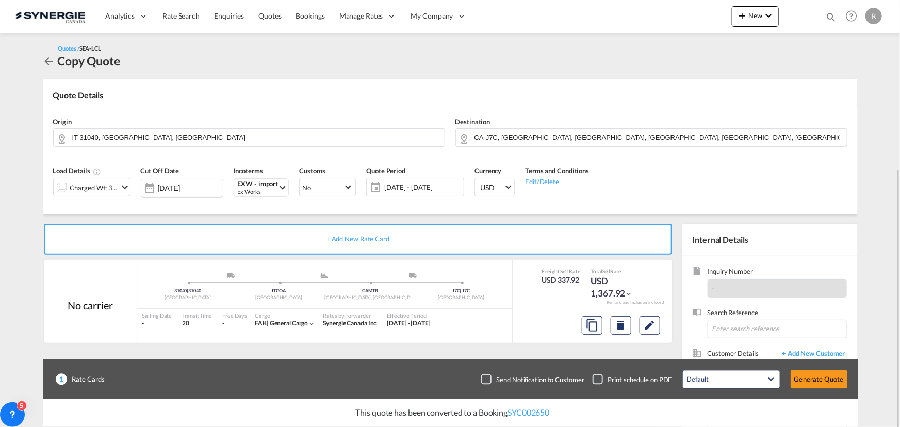
scroll to position [92, 0]
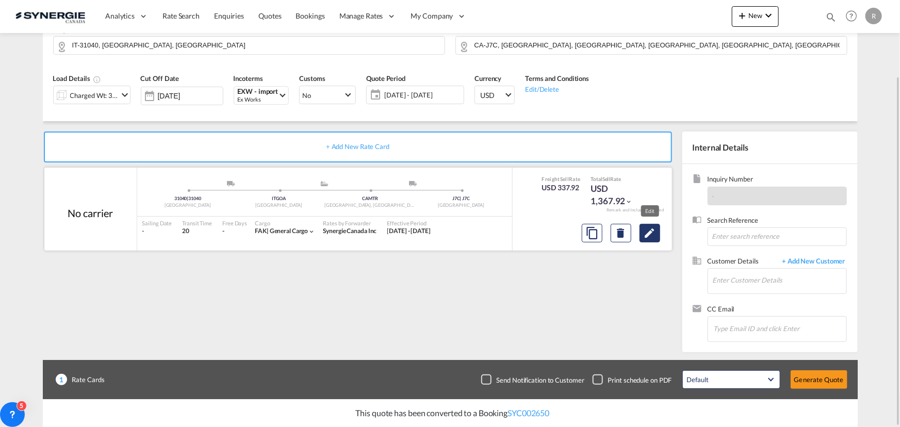
click at [650, 237] on md-icon "Edit" at bounding box center [650, 233] width 12 height 12
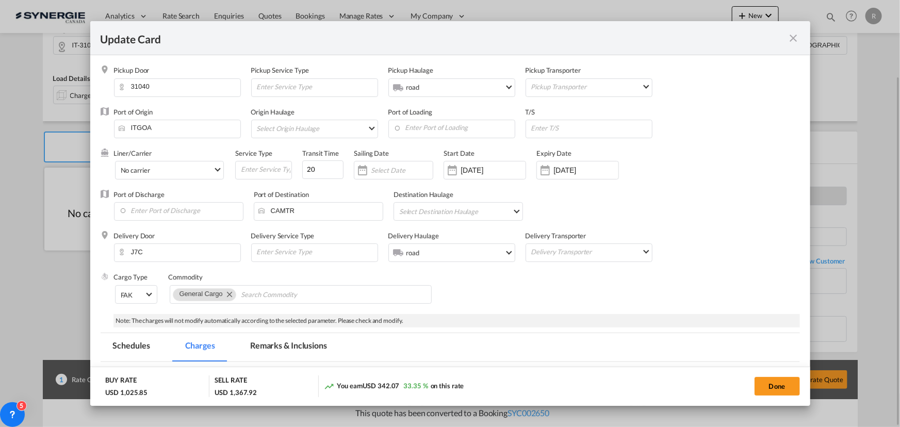
scroll to position [93, 0]
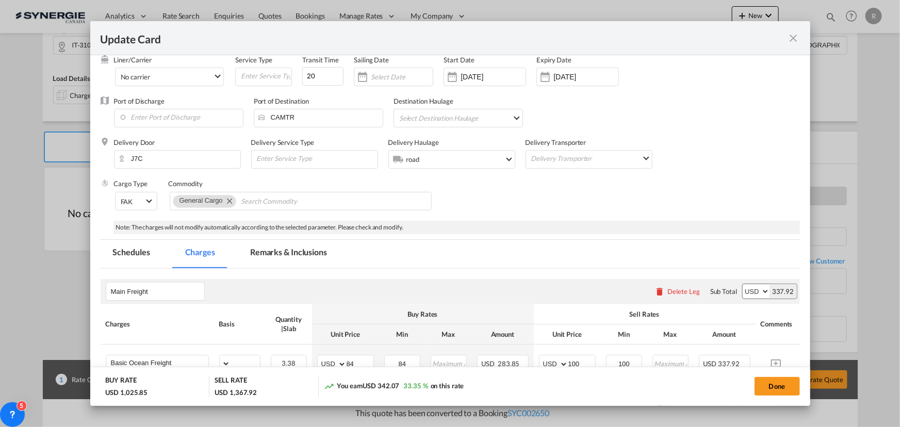
click at [269, 245] on md-tab-item "Remarks & Inclusions" at bounding box center [289, 254] width 102 height 28
select select "per_w/m"
select select "flat"
select select "per_hbl"
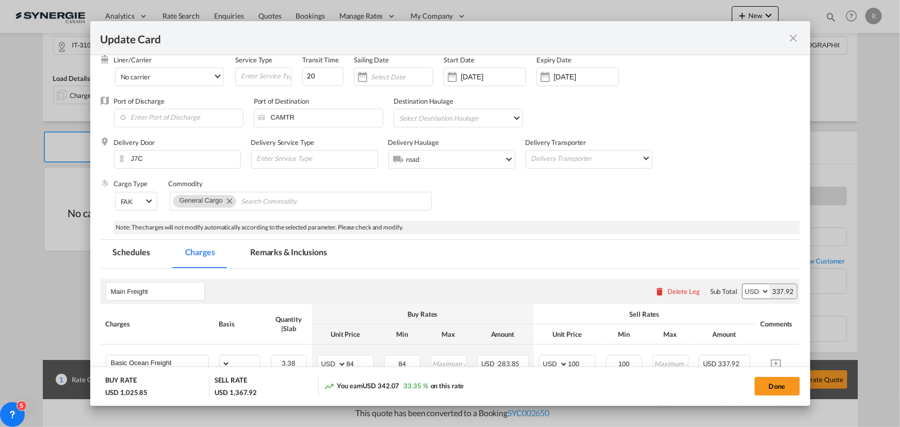
select select "flat"
select select "per_bl"
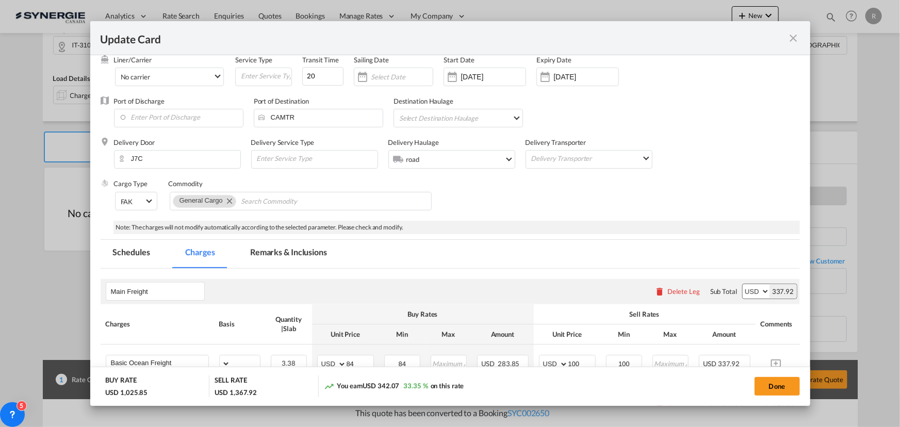
select select "per_shipment"
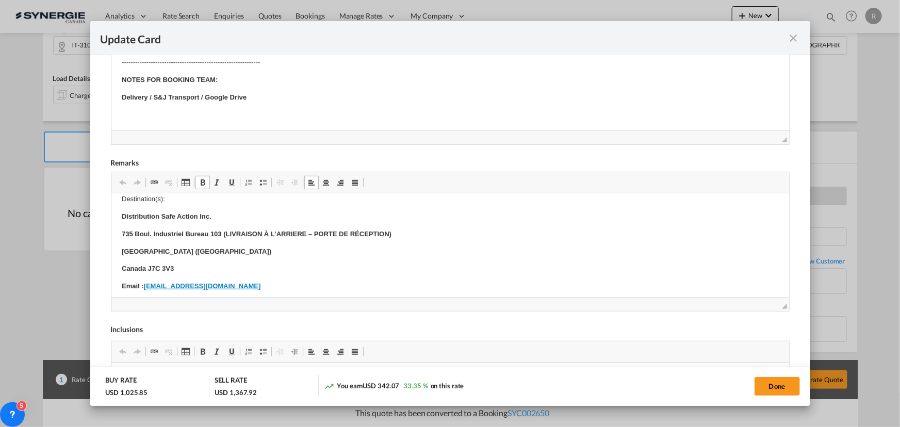
scroll to position [0, 0]
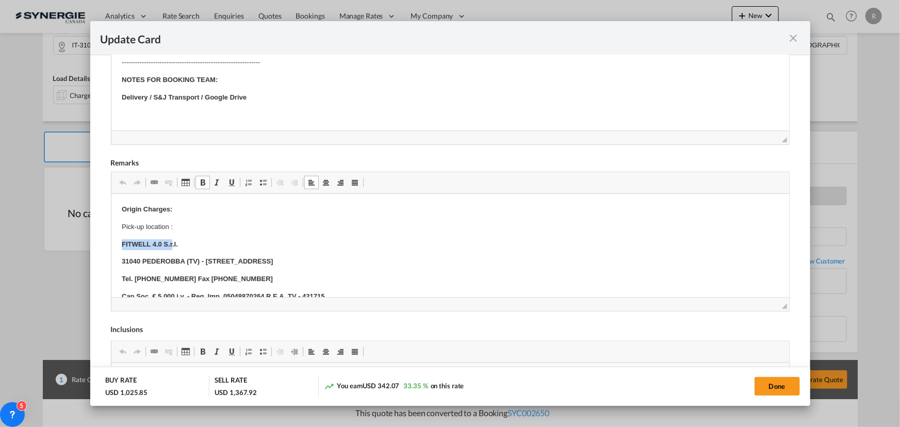
drag, startPoint x: 119, startPoint y: 234, endPoint x: 172, endPoint y: 242, distance: 53.2
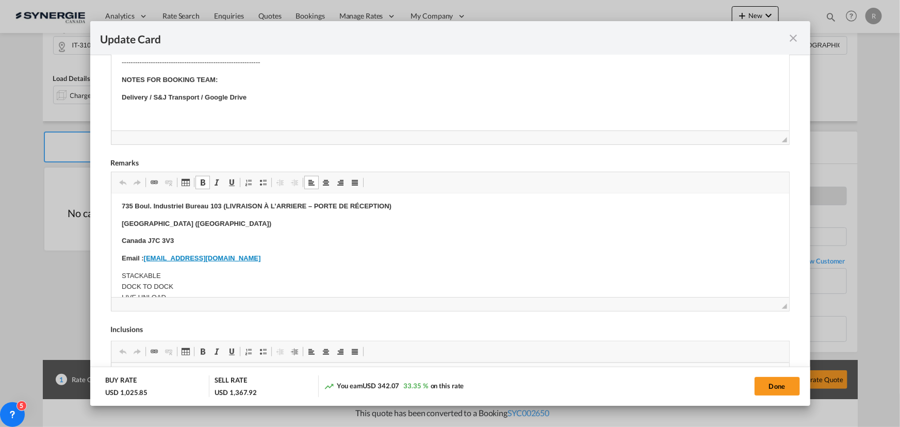
scroll to position [375, 0]
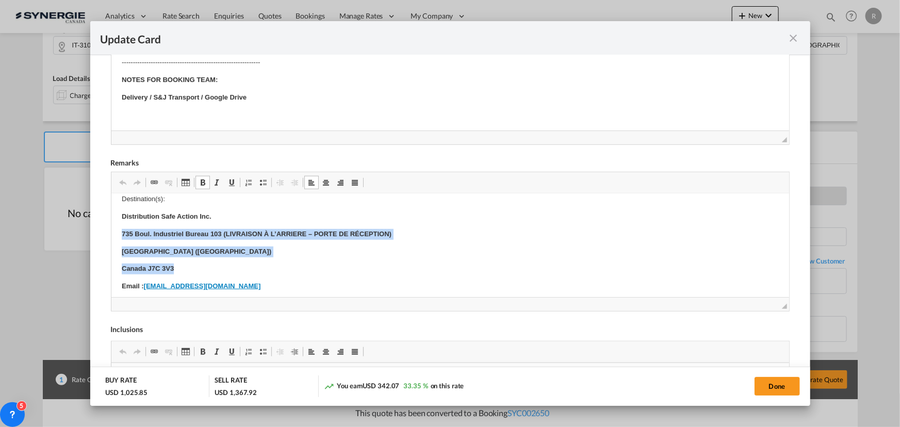
drag, startPoint x: 119, startPoint y: 233, endPoint x: 184, endPoint y: 263, distance: 71.5
click at [184, 263] on html "Origin Charges: Pick-up location : FITWELL 4.0 S.r.l. 31040 PEDEROBBA (TV) - Vi…" at bounding box center [450, 210] width 678 height 782
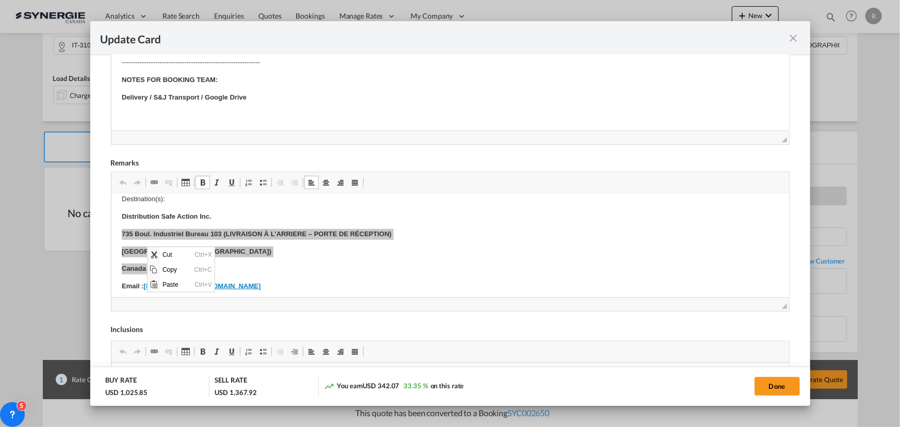
scroll to position [0, 0]
click at [166, 271] on span "Copy" at bounding box center [176, 268] width 32 height 15
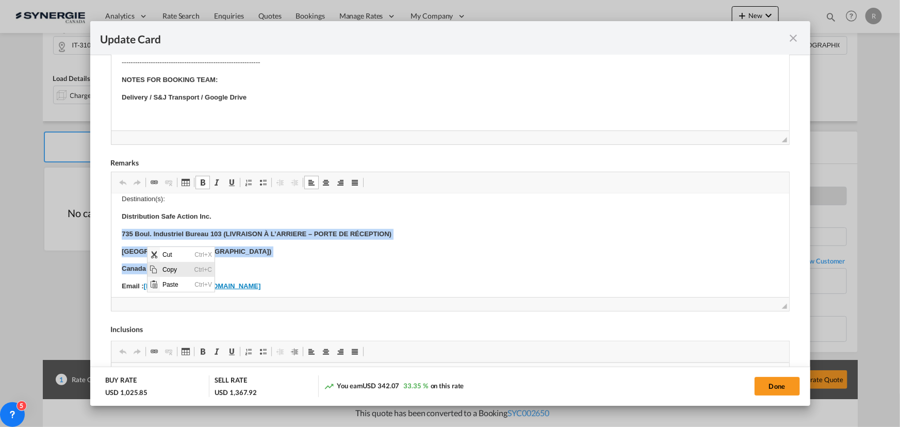
copy body "735 Boul. Industriel Bureau 103 (LIVRAISON À L’ARRIERE – PORTE DE RÉCEPTION) Bl…"
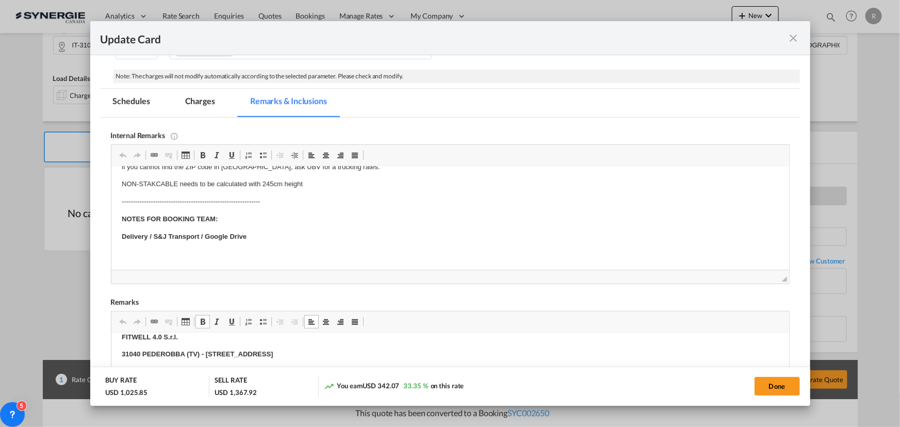
scroll to position [243, 0]
click at [204, 100] on md-tab-item "Charges" at bounding box center [200, 104] width 55 height 28
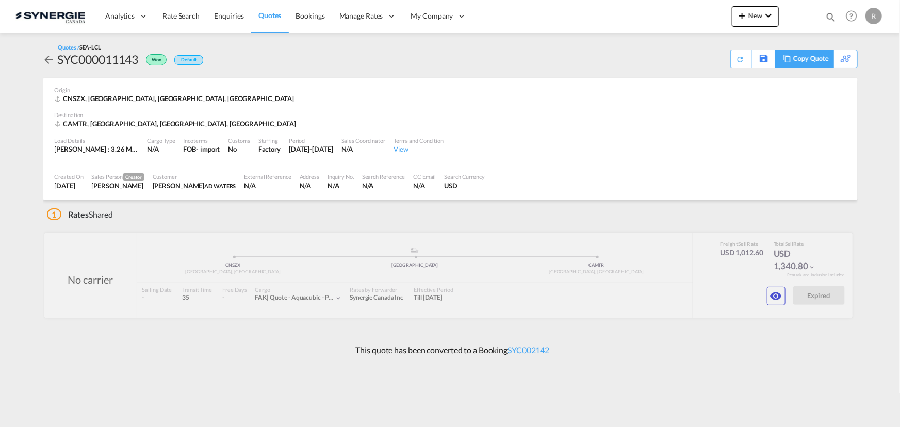
click at [812, 58] on div "Copy Quote" at bounding box center [810, 59] width 35 height 18
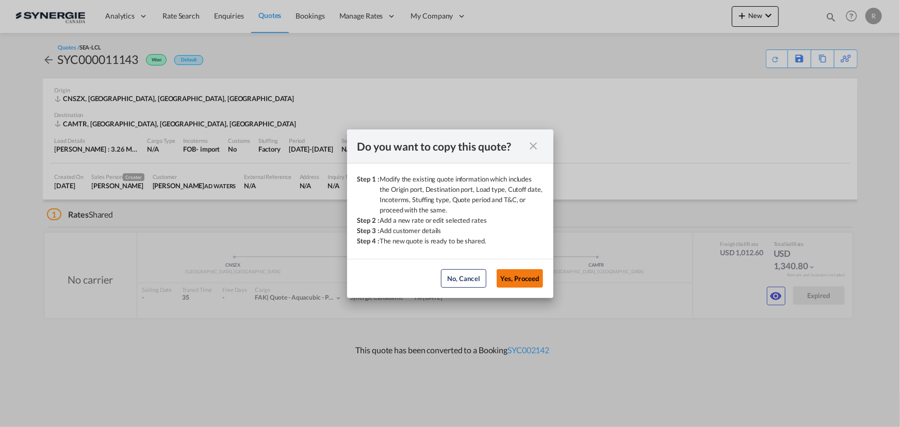
click at [511, 280] on button "Yes, Proceed" at bounding box center [520, 278] width 46 height 19
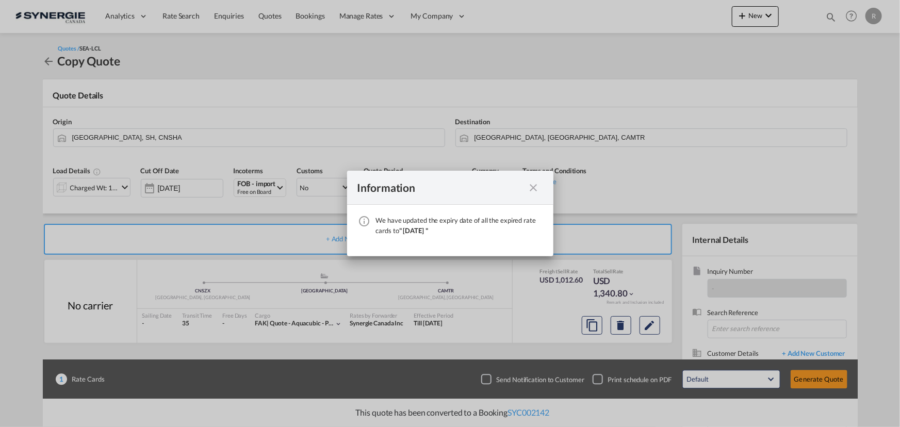
click at [535, 190] on md-icon "icon-close fg-AAA8AD cursor" at bounding box center [534, 188] width 12 height 12
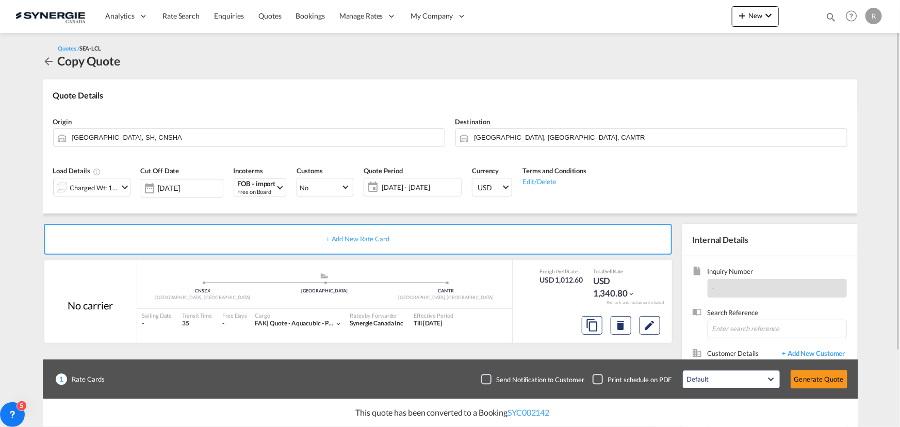
click at [400, 187] on span "[DATE] - [DATE]" at bounding box center [420, 187] width 77 height 9
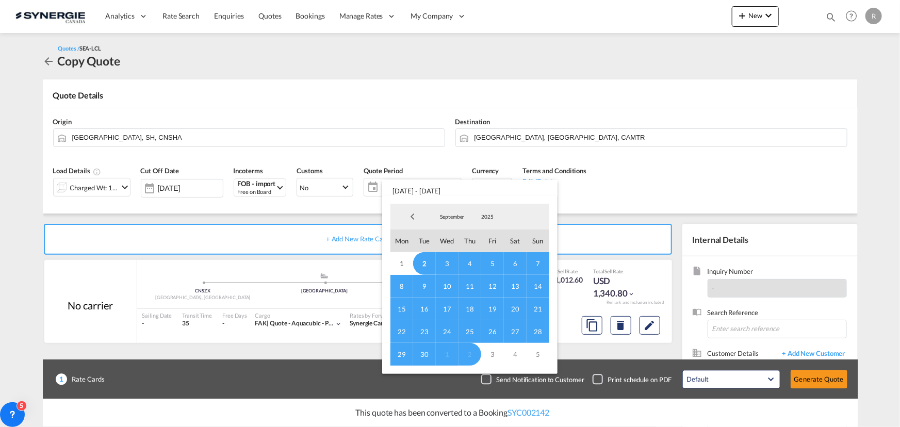
click at [536, 287] on span "14" at bounding box center [538, 286] width 23 height 23
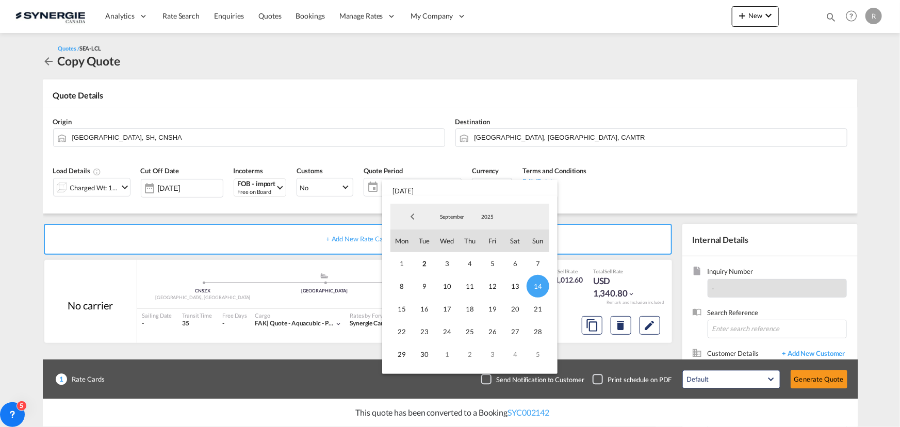
click at [95, 191] on md-backdrop at bounding box center [450, 213] width 900 height 427
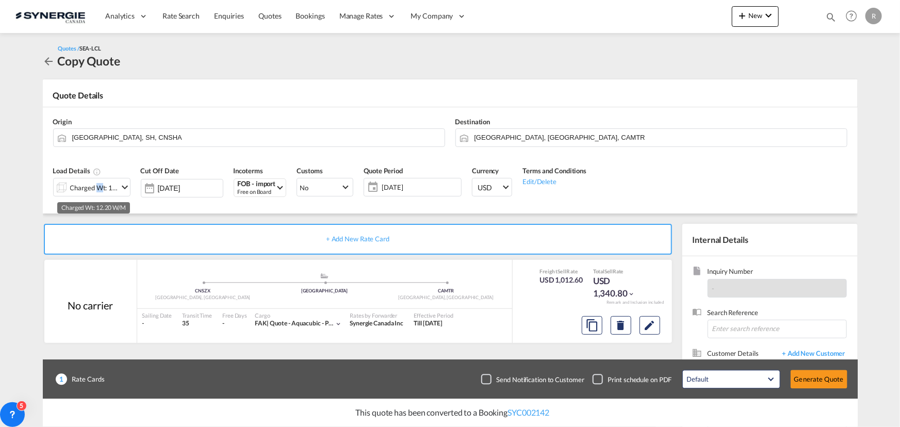
click at [95, 191] on div "Charged Wt: 12.20 W/M" at bounding box center [94, 187] width 48 height 14
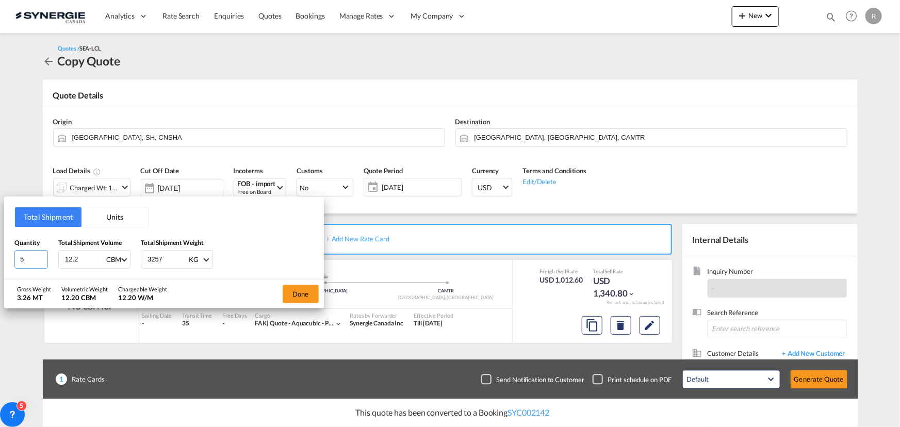
drag, startPoint x: 31, startPoint y: 257, endPoint x: -4, endPoint y: 254, distance: 34.7
click at [0, 254] on html "Analytics Reports Dashboard Rate Search Enquiries Quotes" at bounding box center [450, 213] width 900 height 427
type input "7"
drag, startPoint x: 89, startPoint y: 254, endPoint x: 26, endPoint y: 249, distance: 62.6
click at [28, 250] on div "Quantity 7 Total Shipment Volume 12.2 CBM CBM CFT Total Shipment Weight 3257 KG…" at bounding box center [163, 253] width 299 height 31
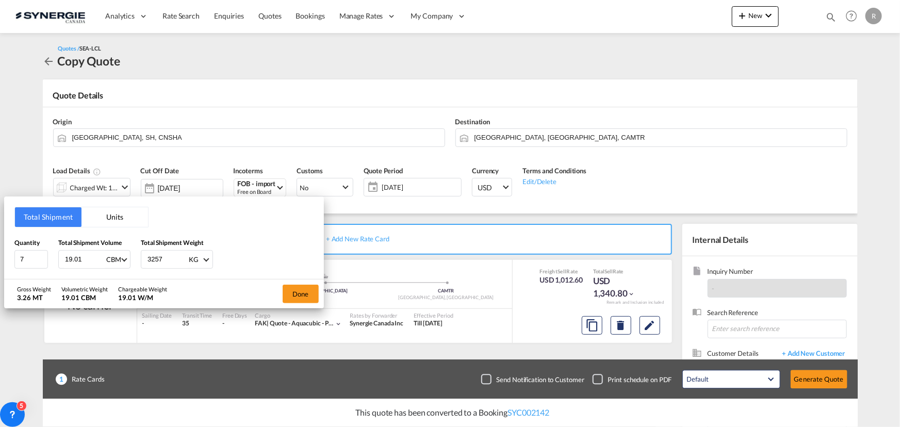
type input "19.01"
drag, startPoint x: 171, startPoint y: 259, endPoint x: 133, endPoint y: 253, distance: 38.6
click at [134, 258] on div "Quantity 7 Total Shipment Volume 19.01 CBM CBM CFT Total Shipment Weight 3257 K…" at bounding box center [163, 253] width 299 height 31
type input "3600"
click at [305, 298] on button "Done" at bounding box center [301, 294] width 36 height 19
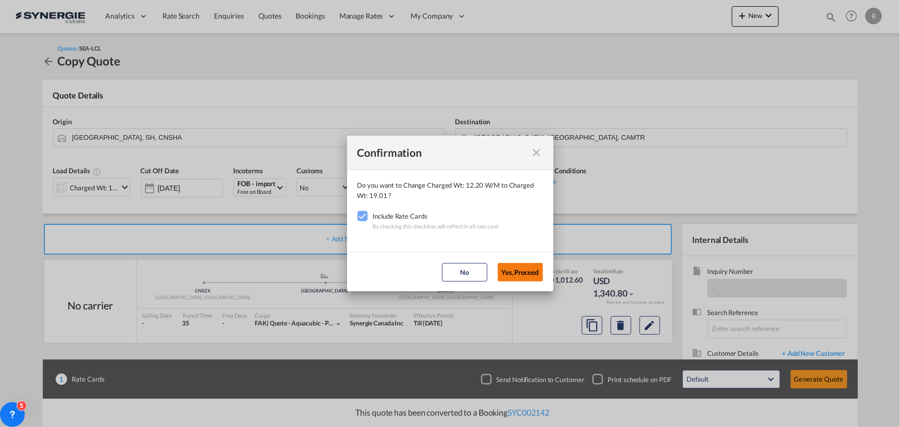
click at [518, 275] on button "Yes,Proceed" at bounding box center [520, 272] width 45 height 19
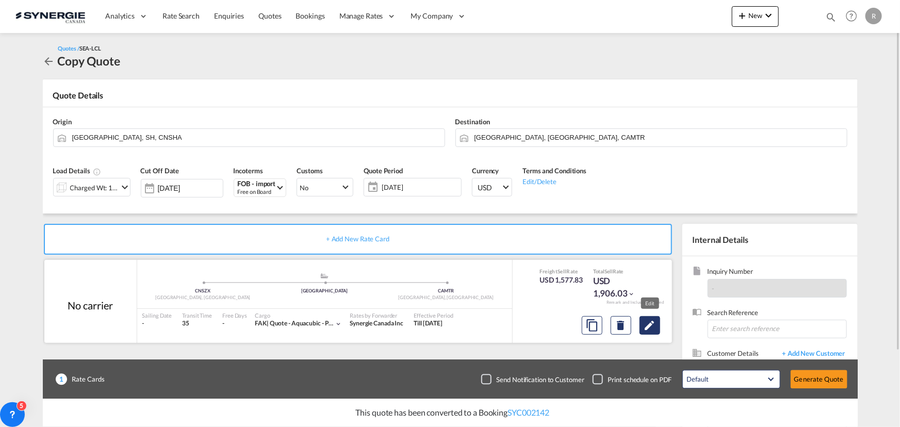
click at [648, 325] on md-icon "Edit" at bounding box center [650, 325] width 12 height 12
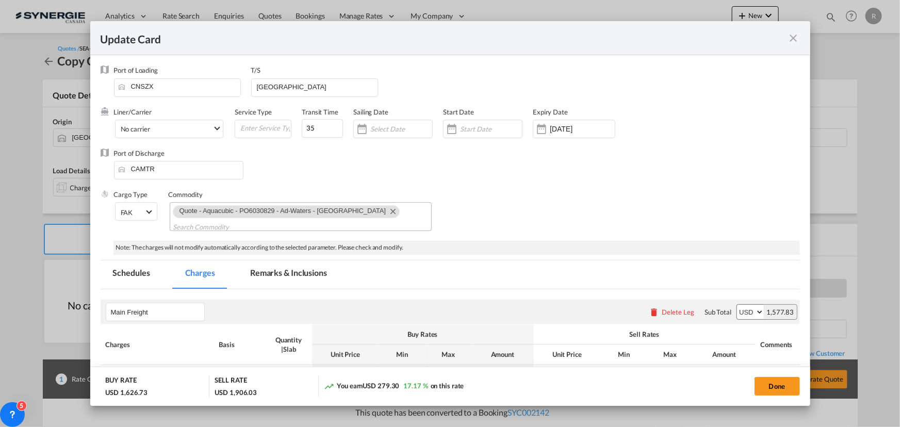
select select "per_cbm"
select select "flat"
select select "per_shipment"
select select "per_bl"
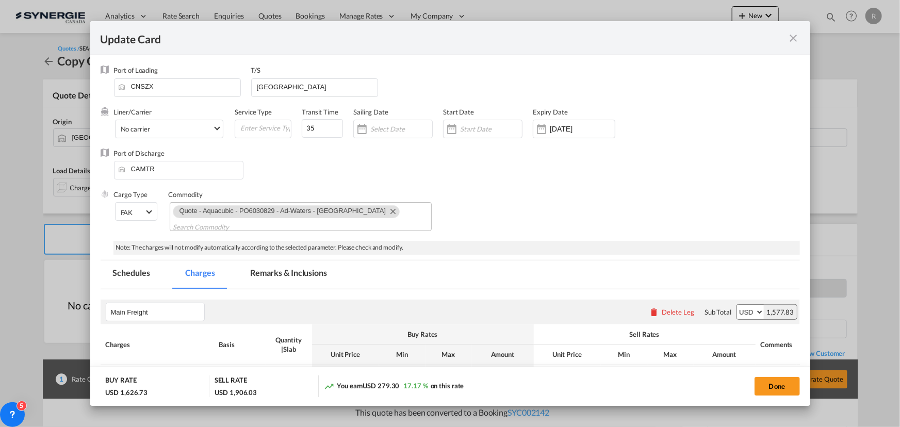
select select "per_bl"
click at [386, 211] on md-icon "Remove Quote - Aquacubic - PO6030829 - Ad-Waters - Montreal" at bounding box center [392, 211] width 12 height 12
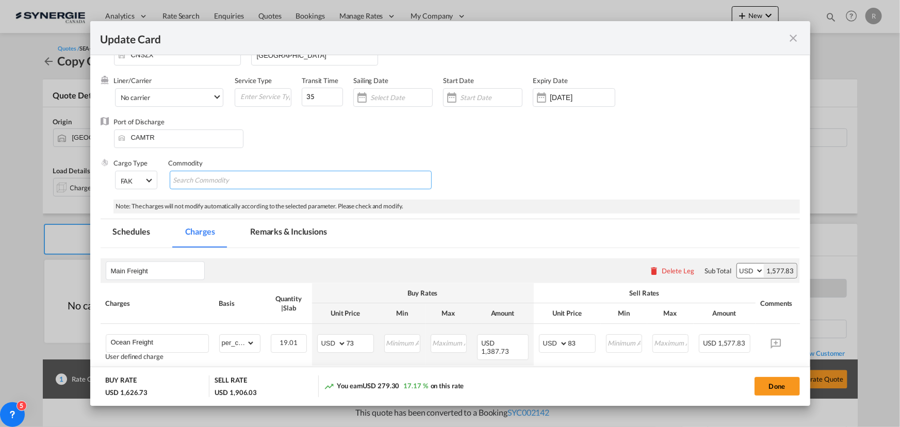
scroll to position [46, 0]
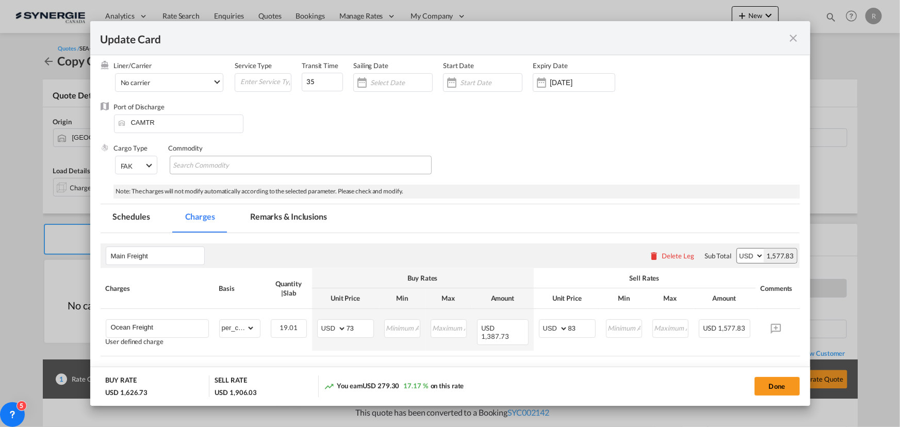
click at [272, 207] on md-tab-item "Remarks & Inclusions" at bounding box center [289, 218] width 102 height 28
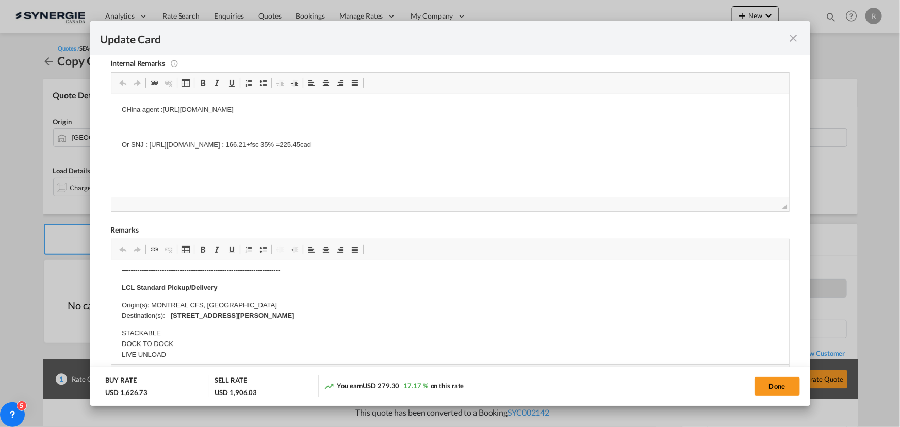
scroll to position [0, 0]
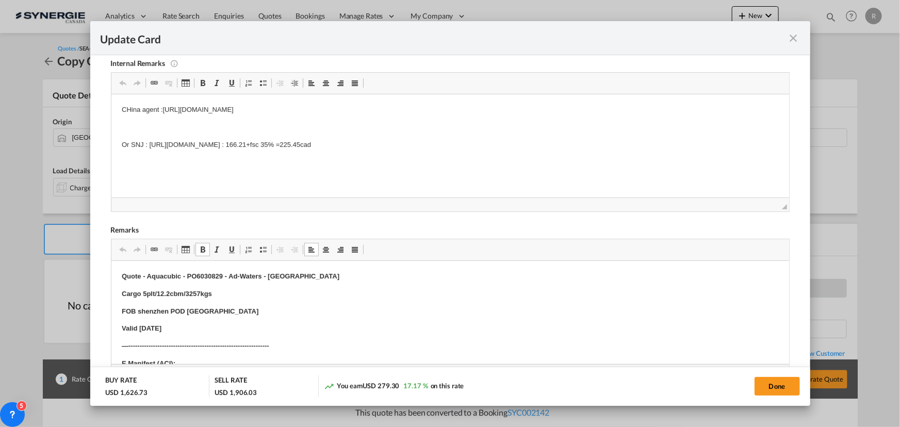
drag, startPoint x: 172, startPoint y: 313, endPoint x: 234, endPoint y: 311, distance: 61.4
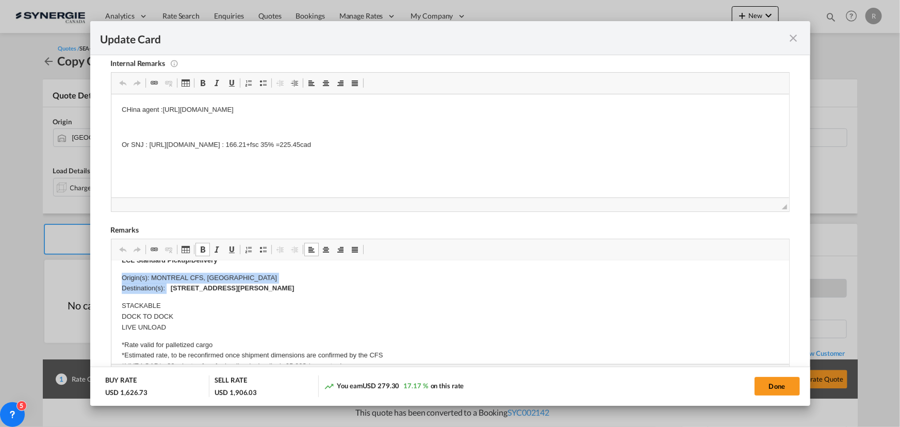
scroll to position [261, 0]
drag, startPoint x: 168, startPoint y: 269, endPoint x: 336, endPoint y: 290, distance: 170.0
click at [336, 290] on p "Origin(s): MONTREAL CFS, [GEOGRAPHIC_DATA] Destination(s): [STREET_ADDRESS][PER…" at bounding box center [449, 284] width 657 height 22
copy p "[STREET_ADDRESS][PERSON_NAME]"
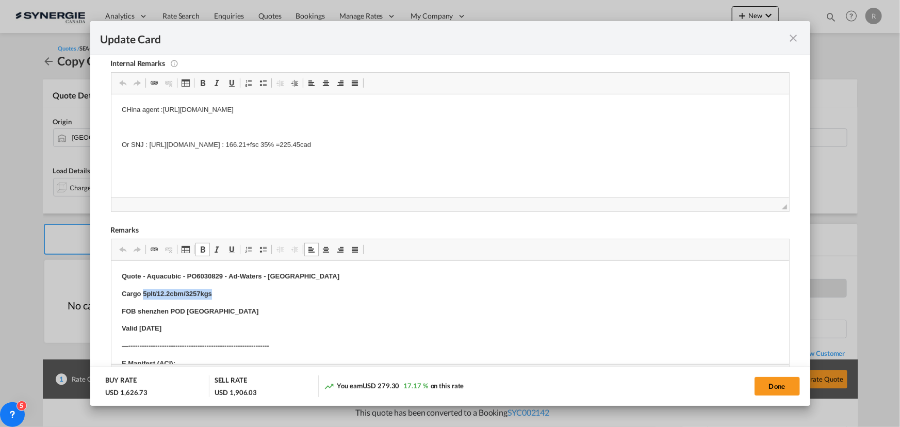
drag, startPoint x: 141, startPoint y: 290, endPoint x: 234, endPoint y: 288, distance: 92.8
click at [234, 288] on p "Cargo 5plt/12.2cbm/3257kgs" at bounding box center [449, 293] width 657 height 11
drag, startPoint x: 118, startPoint y: 274, endPoint x: 347, endPoint y: 274, distance: 229.0
paste body "Editor, editor5"
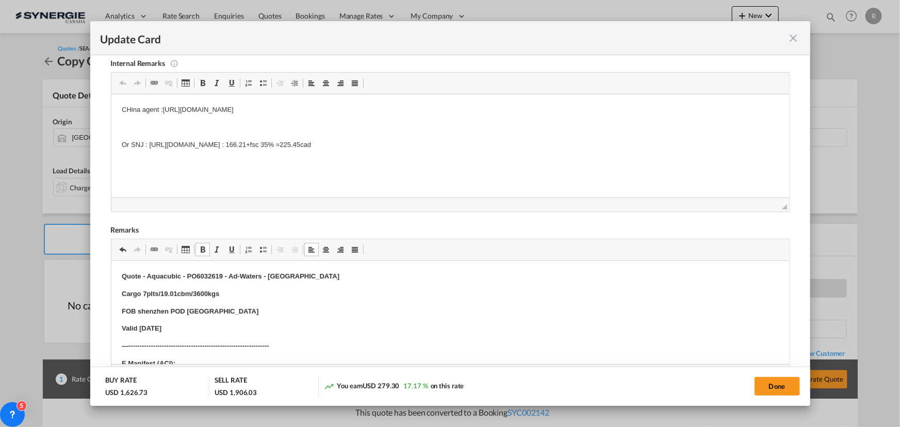
click at [177, 330] on p "Valid [DATE]" at bounding box center [449, 328] width 657 height 11
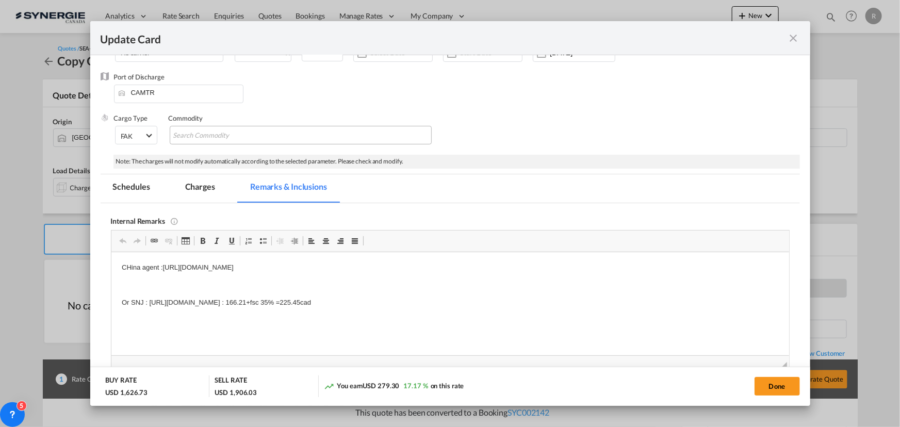
scroll to position [46, 0]
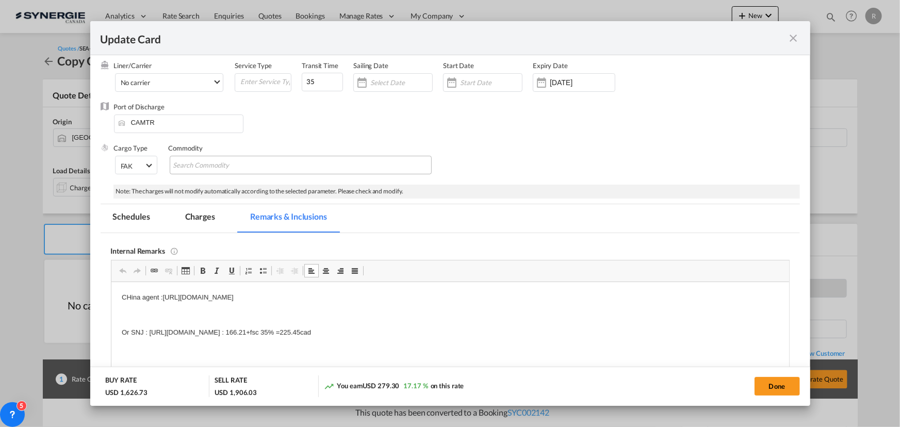
drag, startPoint x: 119, startPoint y: 296, endPoint x: 589, endPoint y: 336, distance: 472.0
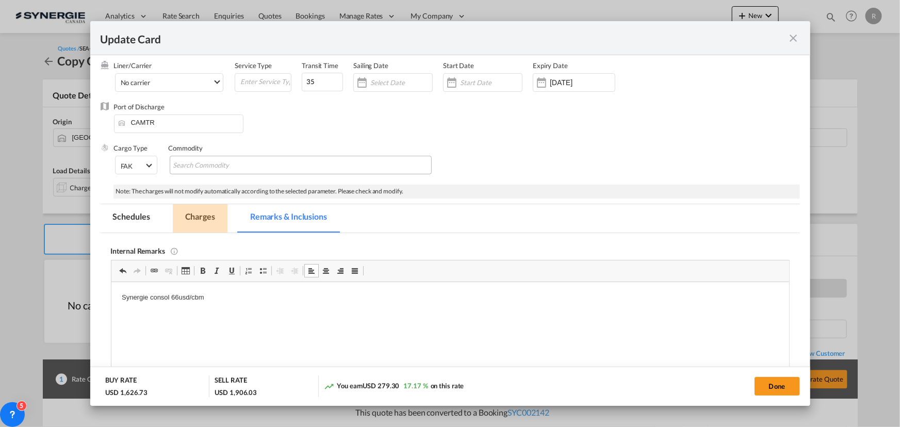
click at [210, 221] on md-tab-item "Charges" at bounding box center [200, 218] width 55 height 28
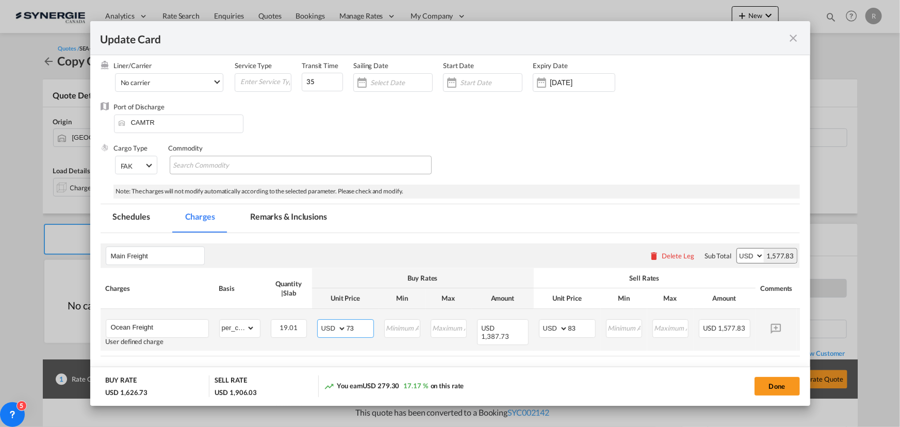
drag, startPoint x: 370, startPoint y: 325, endPoint x: 346, endPoint y: 321, distance: 24.5
click at [347, 321] on input "73" at bounding box center [360, 327] width 27 height 15
type input "66"
drag, startPoint x: 584, startPoint y: 324, endPoint x: 538, endPoint y: 314, distance: 47.5
click at [551, 320] on md-input-container "AED AFN ALL AMD ANG AOA ARS AUD AWG AZN BAM BBD BDT BGN BHD BIF BMD BND BOB BRL…" at bounding box center [567, 328] width 57 height 19
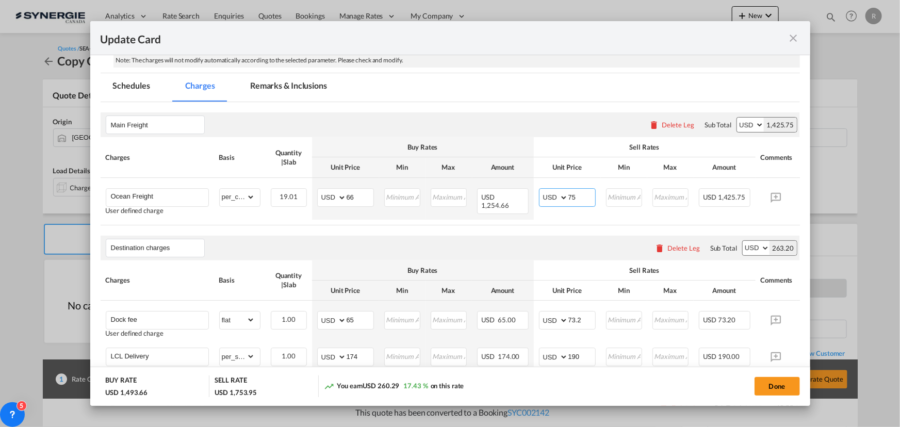
scroll to position [234, 0]
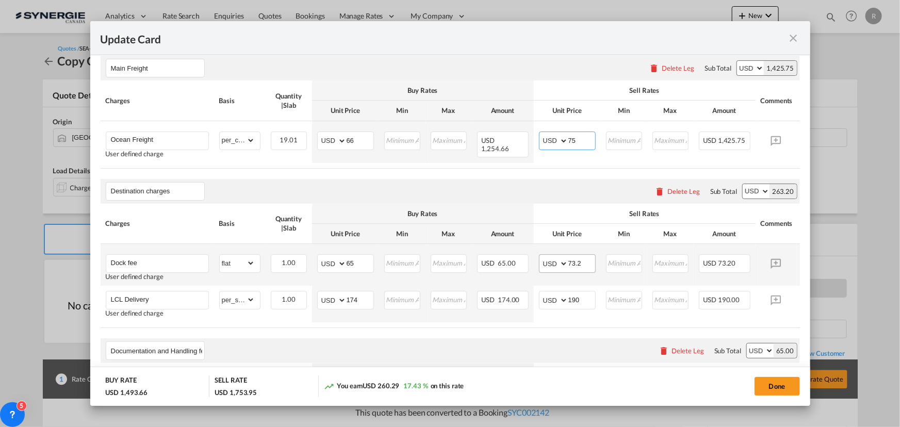
type input "75"
drag, startPoint x: 583, startPoint y: 266, endPoint x: 546, endPoint y: 262, distance: 37.3
click at [546, 262] on md-input-container "AED AFN ALL AMD ANG AOA ARS AUD AWG AZN BAM BBD BDT BGN BHD BIF BMD BND BOB BRL…" at bounding box center [567, 263] width 57 height 19
type input "108.3"
drag, startPoint x: 365, startPoint y: 267, endPoint x: 309, endPoint y: 257, distance: 56.6
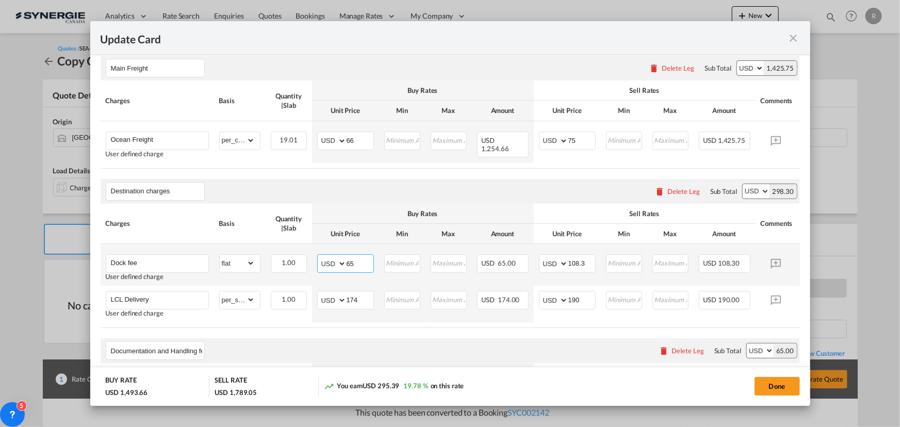
click at [309, 257] on tr "Dock fee User defined charge Please Enter Already Exists gross_weight volumetri…" at bounding box center [466, 265] width 731 height 42
type input "75"
drag, startPoint x: 359, startPoint y: 304, endPoint x: 303, endPoint y: 299, distance: 55.9
click at [303, 299] on tr "LCL Delivery User defined charge Please Enter Already Exists gross_weight volum…" at bounding box center [466, 304] width 731 height 37
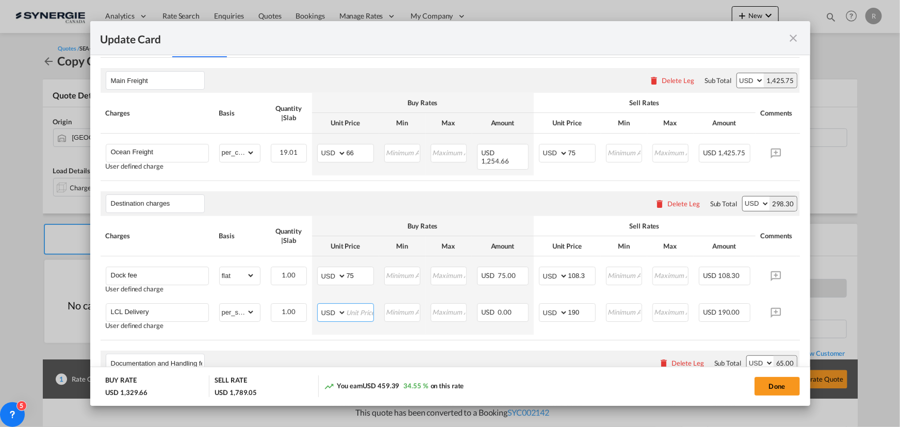
scroll to position [34, 0]
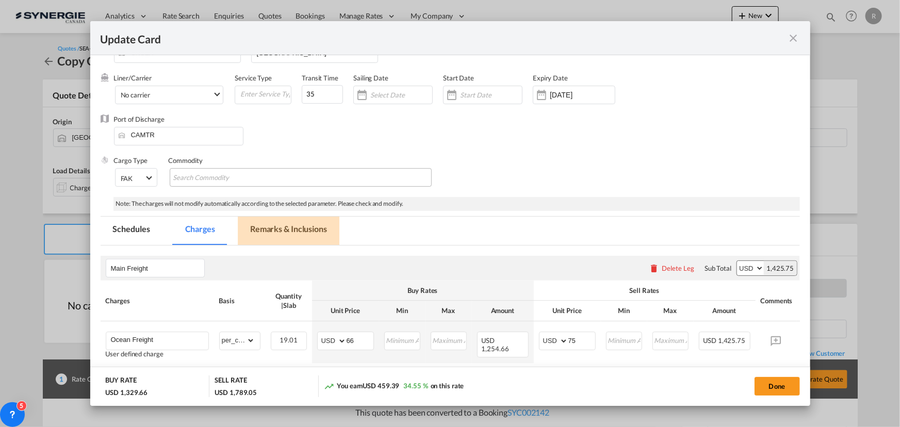
click at [309, 231] on md-tab-item "Remarks & Inclusions" at bounding box center [289, 231] width 102 height 28
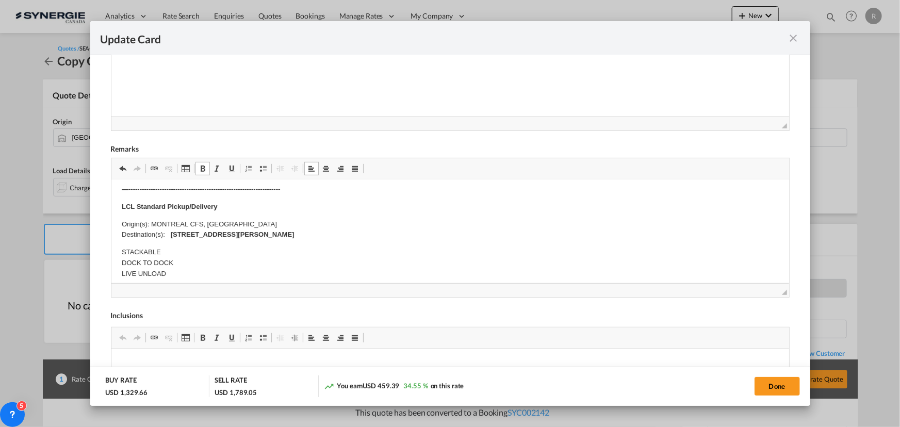
scroll to position [0, 0]
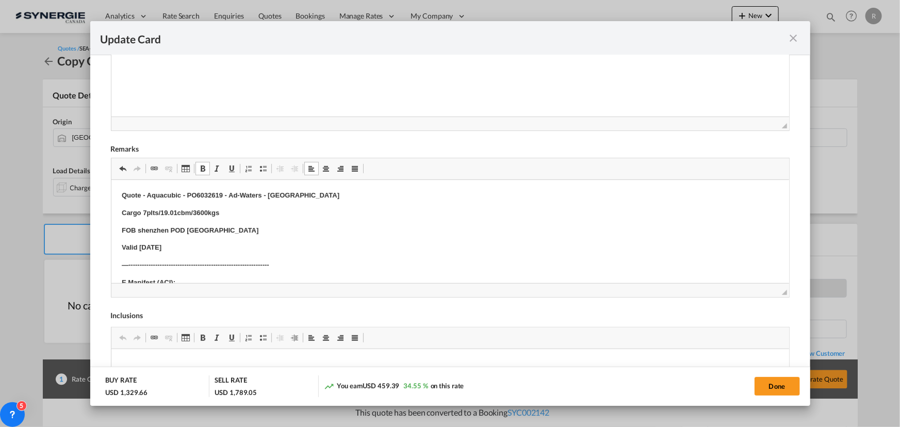
drag, startPoint x: 172, startPoint y: 236, endPoint x: 224, endPoint y: 227, distance: 52.2
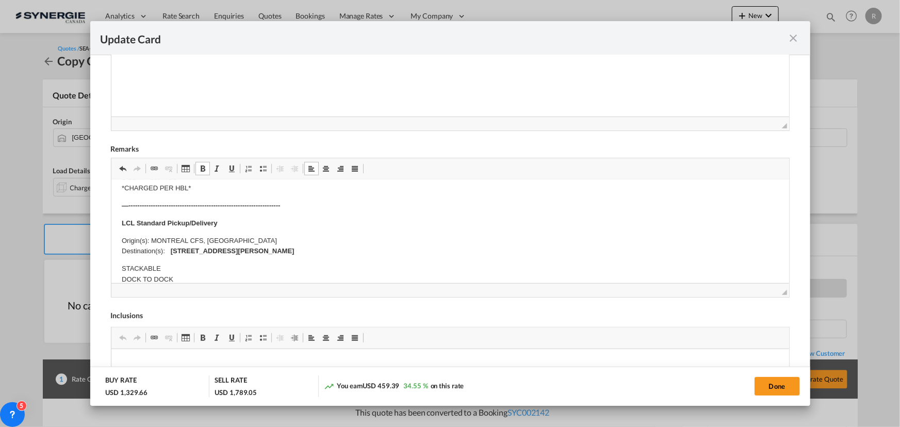
scroll to position [234, 0]
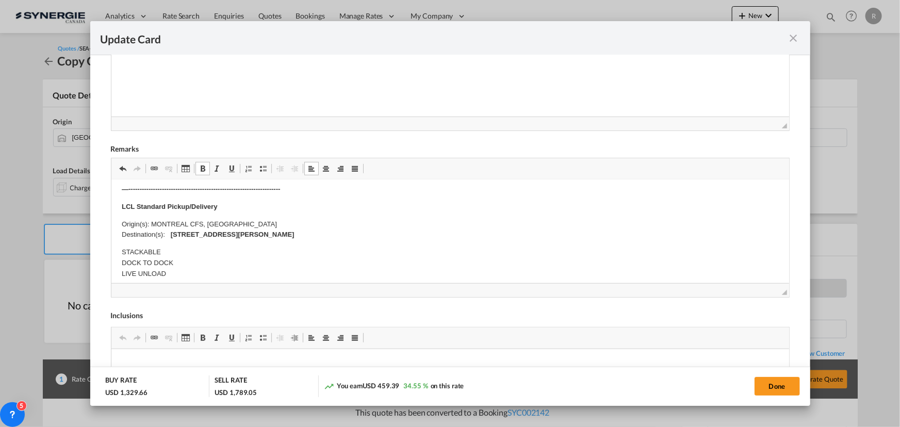
drag, startPoint x: 174, startPoint y: 234, endPoint x: 368, endPoint y: 236, distance: 193.9
click at [368, 236] on p "Origin(s): MONTREAL CFS, QC Destination(s): 9805 Clark Street Montreal, QC CANA…" at bounding box center [449, 230] width 657 height 22
copy strong "9805 Clark Street Montreal, QC CANADA H3L 2R5"
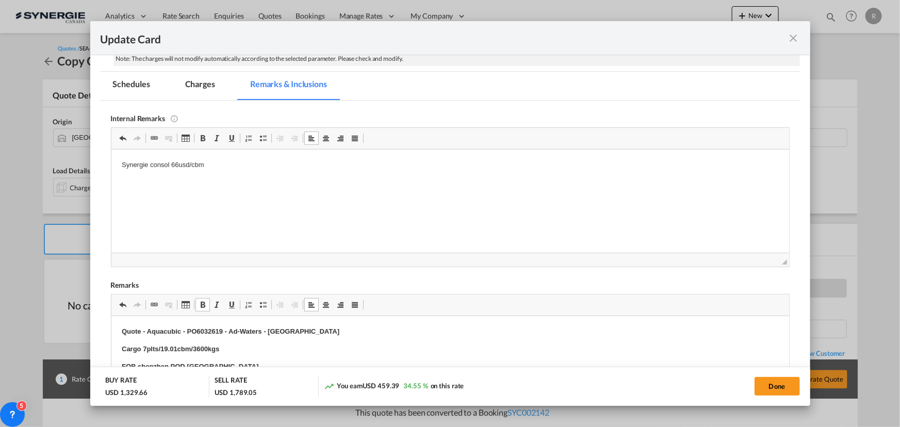
scroll to position [175, 0]
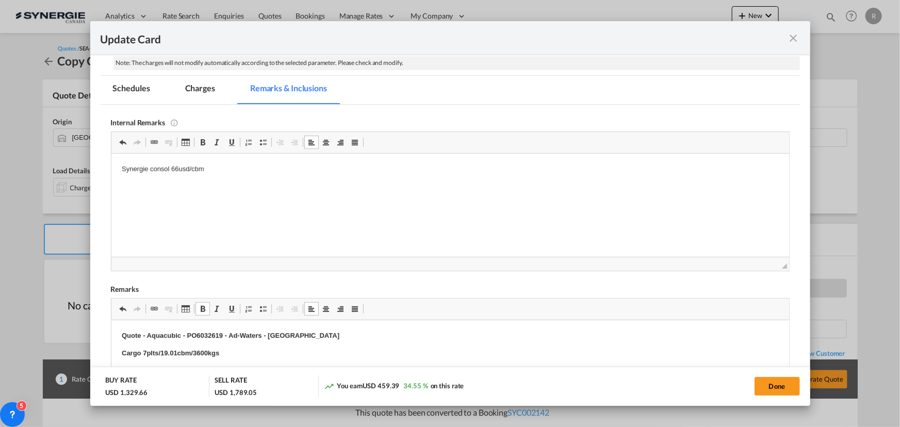
drag, startPoint x: 194, startPoint y: 86, endPoint x: 236, endPoint y: 116, distance: 51.1
click at [194, 86] on md-tab-item "Charges" at bounding box center [200, 90] width 55 height 28
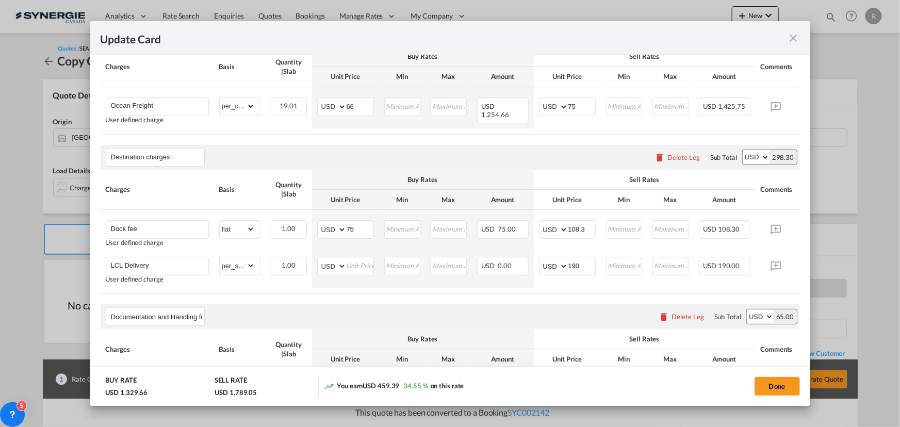
scroll to position [315, 0]
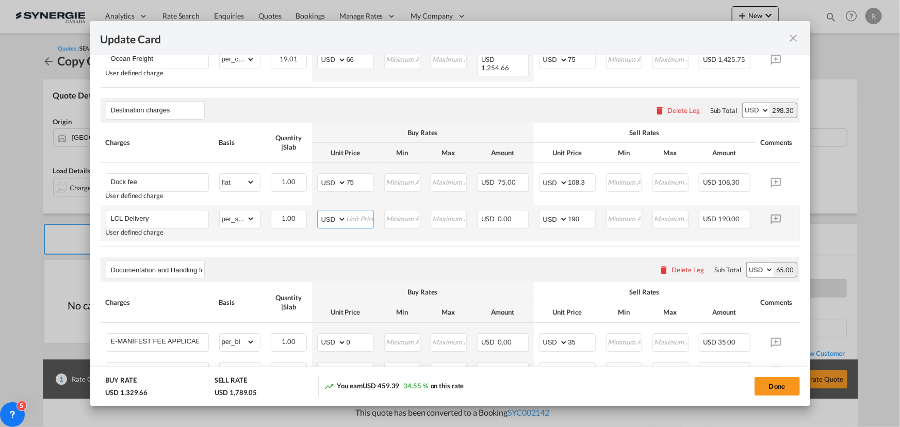
click at [349, 220] on input "Update CardPort of ..." at bounding box center [360, 217] width 27 height 15
type input "260"
drag, startPoint x: 588, startPoint y: 221, endPoint x: 523, endPoint y: 215, distance: 64.8
click at [523, 215] on tr "LCL Delivery User defined charge Please Enter Already Exists gross_weight volum…" at bounding box center [466, 223] width 731 height 37
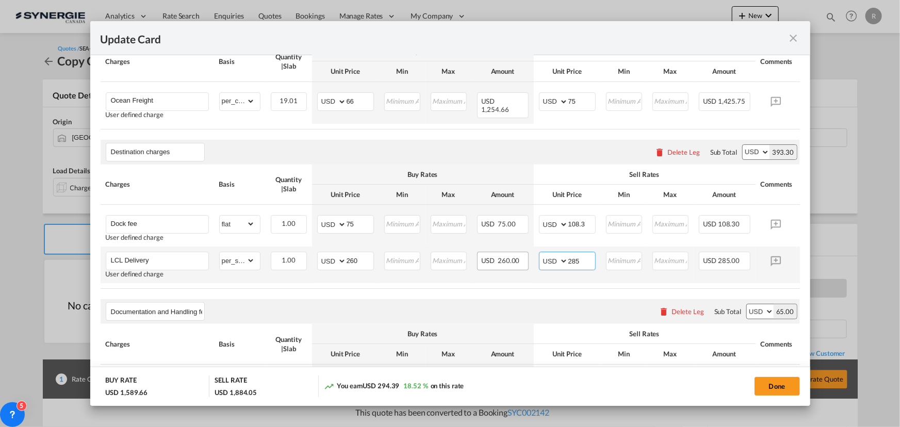
scroll to position [222, 0]
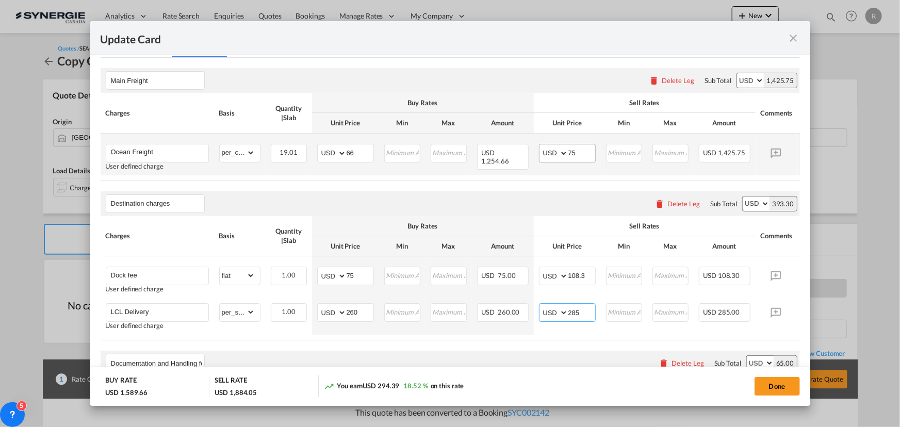
type input "285"
click at [579, 153] on input "75" at bounding box center [581, 151] width 27 height 15
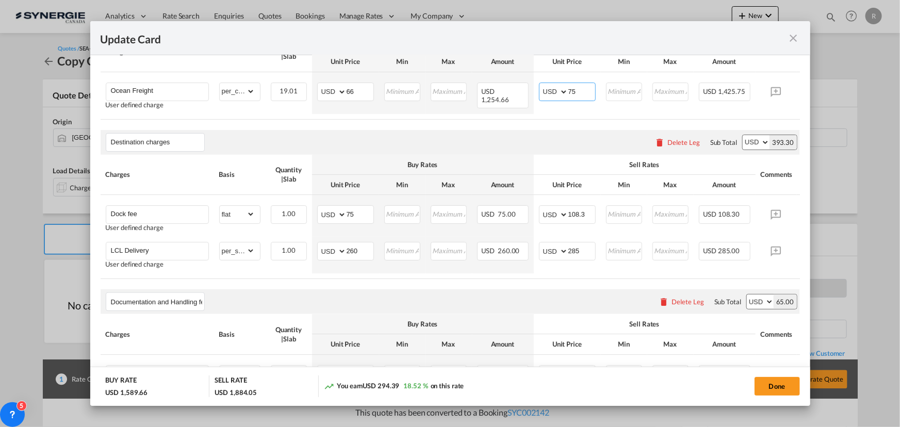
scroll to position [268, 0]
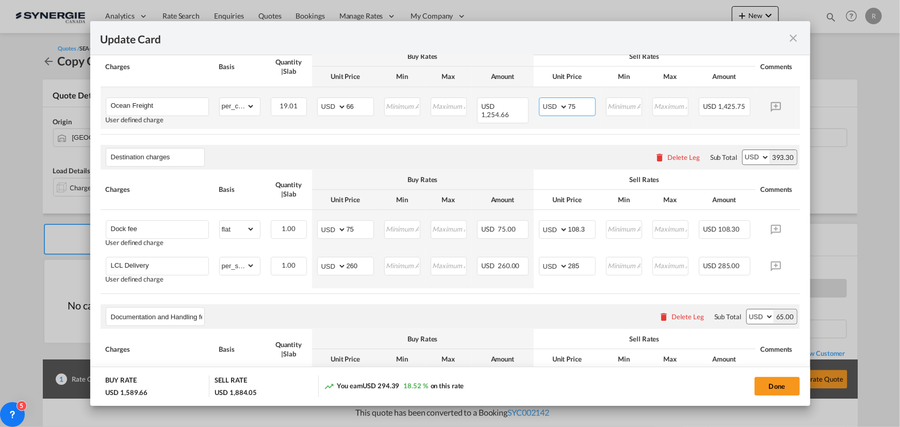
click at [580, 104] on input "75" at bounding box center [581, 105] width 27 height 15
type input "7"
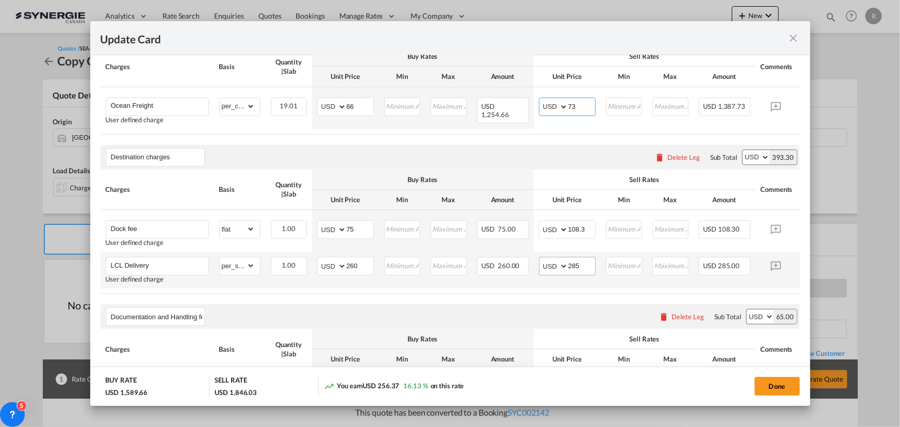
type input "73"
click at [579, 270] on input "285" at bounding box center [581, 264] width 27 height 15
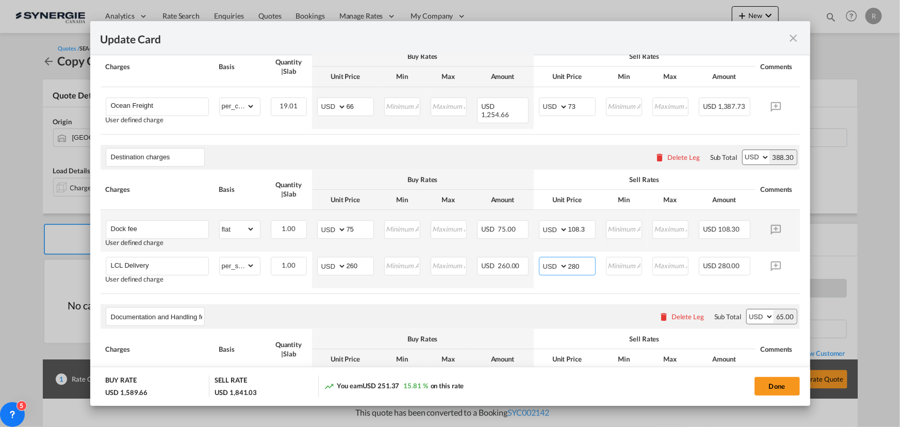
scroll to position [128, 0]
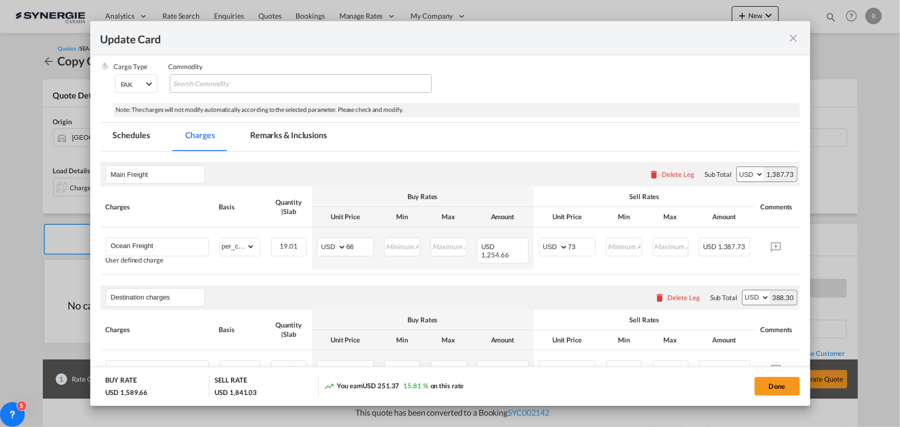
type input "280"
click at [294, 131] on md-tab-item "Remarks & Inclusions" at bounding box center [289, 137] width 102 height 28
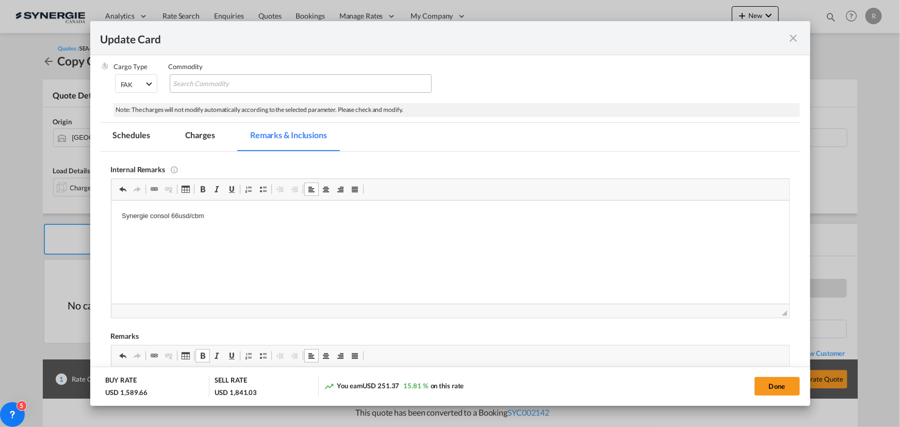
click at [245, 216] on p "Synergie consol 66usd/cbm" at bounding box center [449, 215] width 657 height 11
click at [169, 233] on body "Synergie consol 66usd/cbm SNJ" at bounding box center [449, 241] width 657 height 63
click at [168, 228] on p "SNJ" at bounding box center [449, 233] width 657 height 11
click at [773, 388] on button "Done" at bounding box center [776, 386] width 45 height 19
type input "01 Oct 2025"
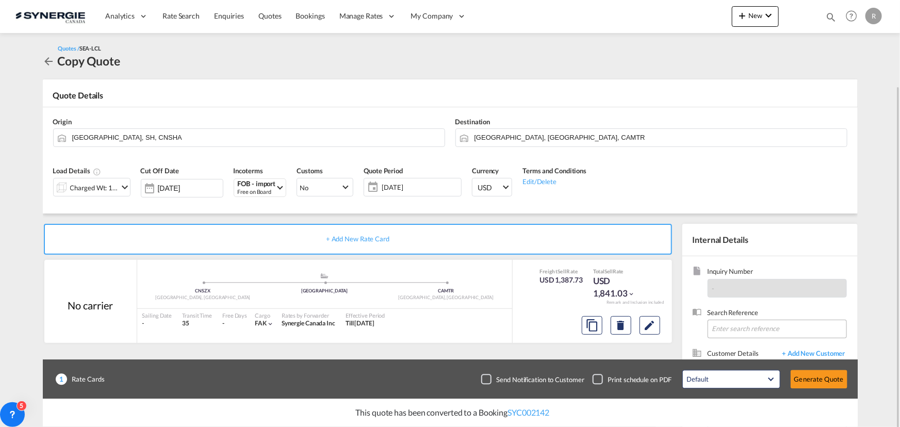
scroll to position [92, 0]
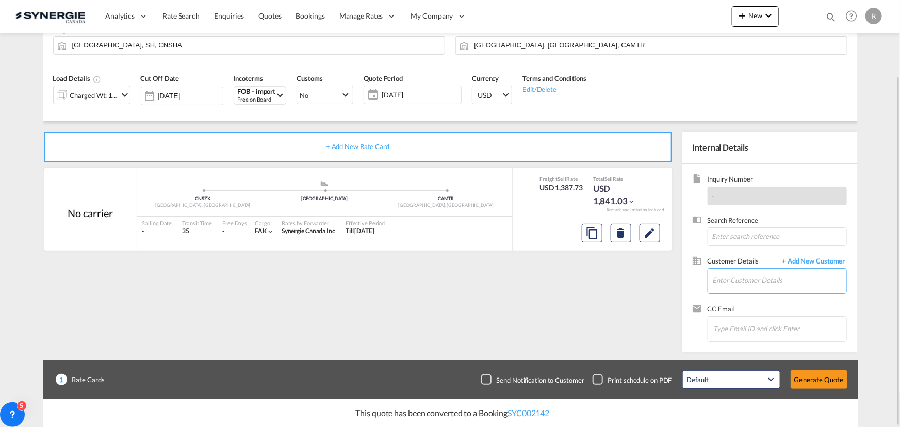
click at [730, 276] on input "Enter Customer Details" at bounding box center [780, 280] width 134 height 23
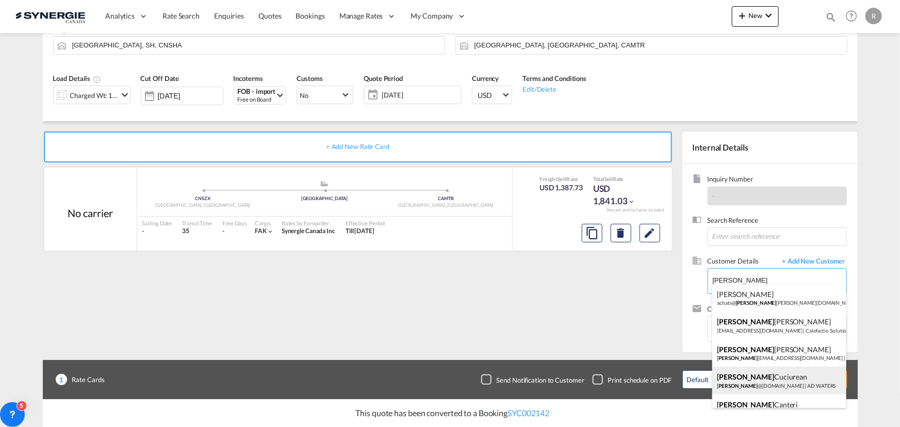
click at [748, 383] on div "Laura Cuciurean laura @ad-waters.com | AD WATERS" at bounding box center [779, 381] width 134 height 28
type input "AD WATERS, Laura Cuciurean, laura@ad-waters.com"
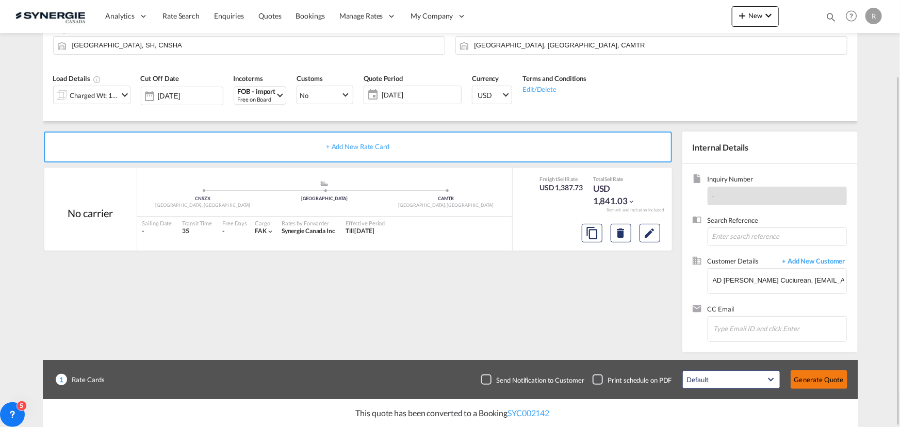
click at [827, 379] on button "Generate Quote" at bounding box center [819, 379] width 57 height 19
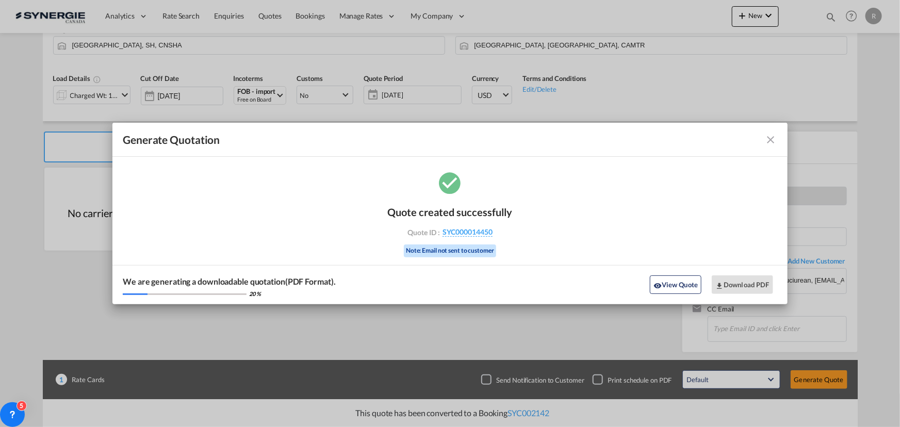
click at [776, 140] on md-icon "icon-close fg-AAA8AD cursor m-0" at bounding box center [771, 140] width 12 height 12
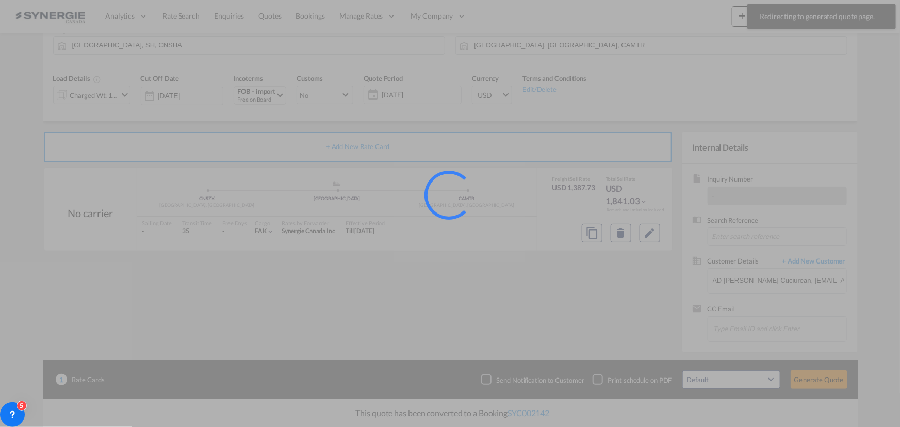
click at [649, 230] on div at bounding box center [450, 213] width 900 height 427
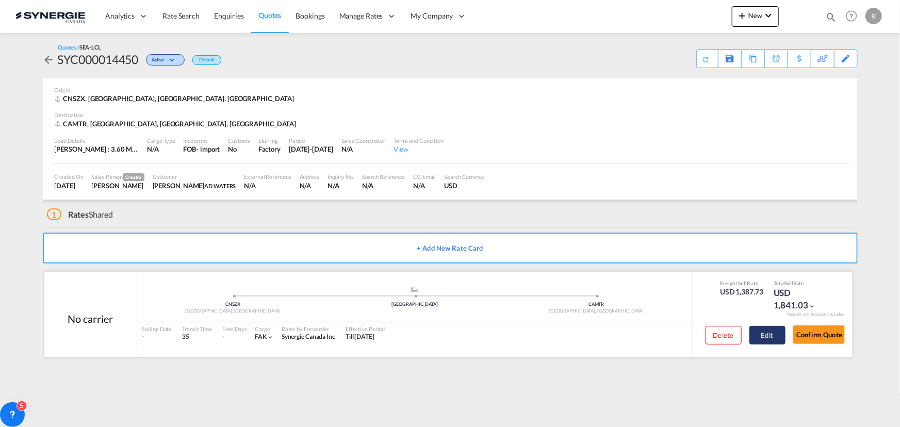
click at [775, 329] on button "Edit" at bounding box center [767, 335] width 36 height 19
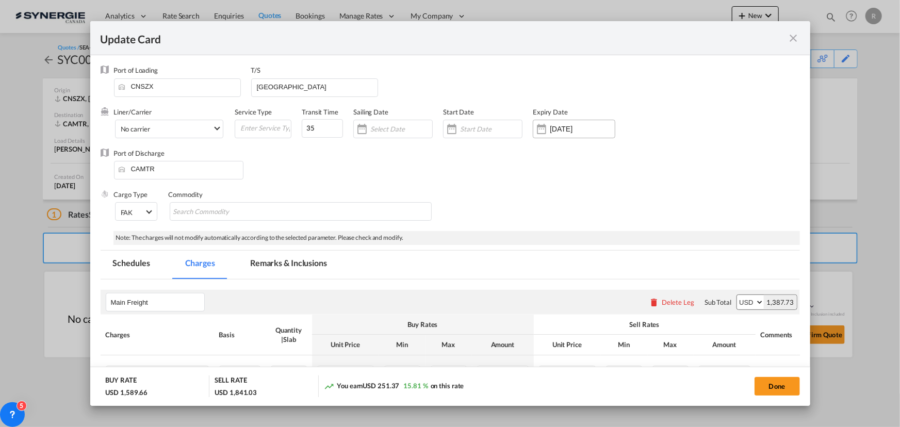
click at [565, 123] on div "02 Oct 2025" at bounding box center [574, 129] width 83 height 19
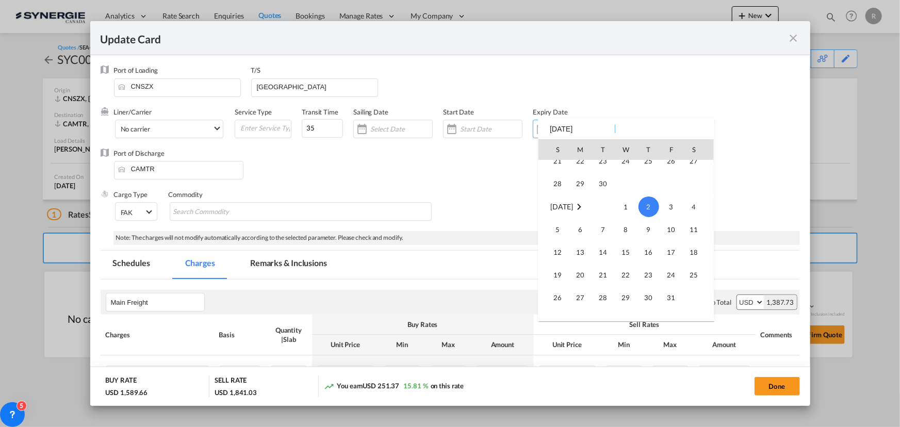
scroll to position [238879, 0]
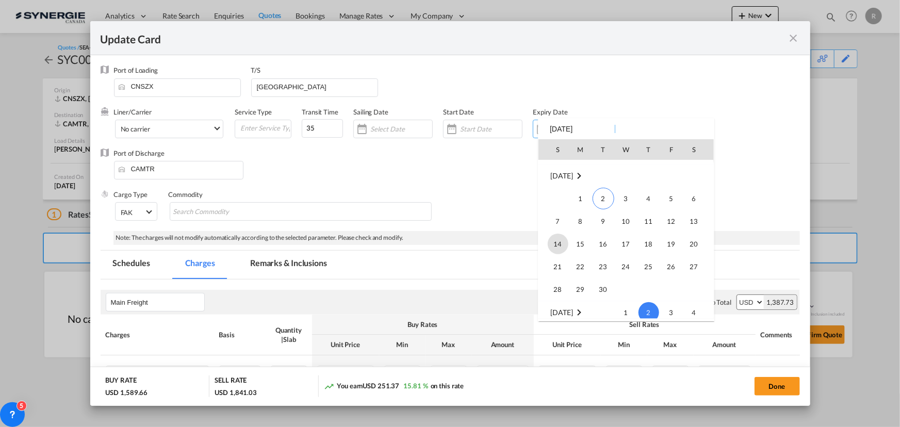
click at [554, 244] on span "14" at bounding box center [558, 244] width 21 height 21
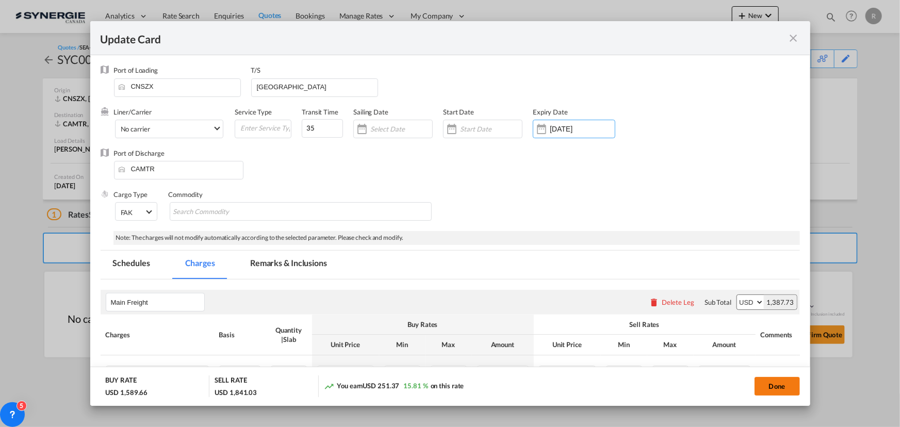
click at [768, 390] on button "Done" at bounding box center [776, 386] width 45 height 19
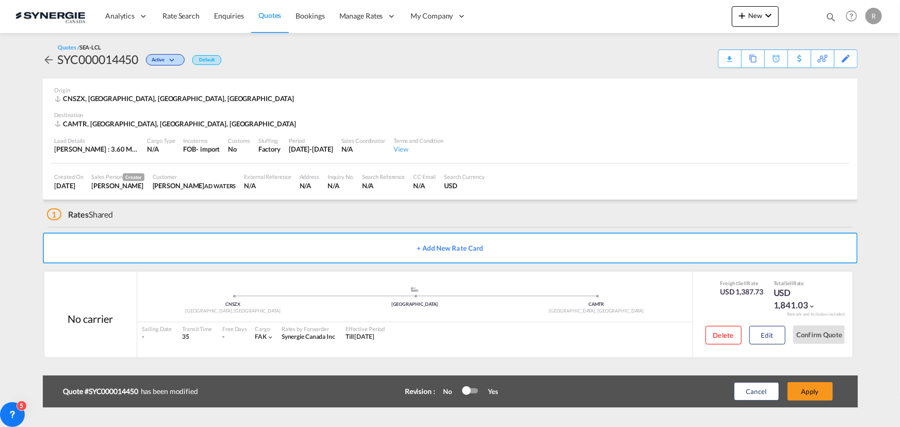
type input "13 Sep 2025"
click at [815, 395] on button "Apply" at bounding box center [809, 391] width 45 height 19
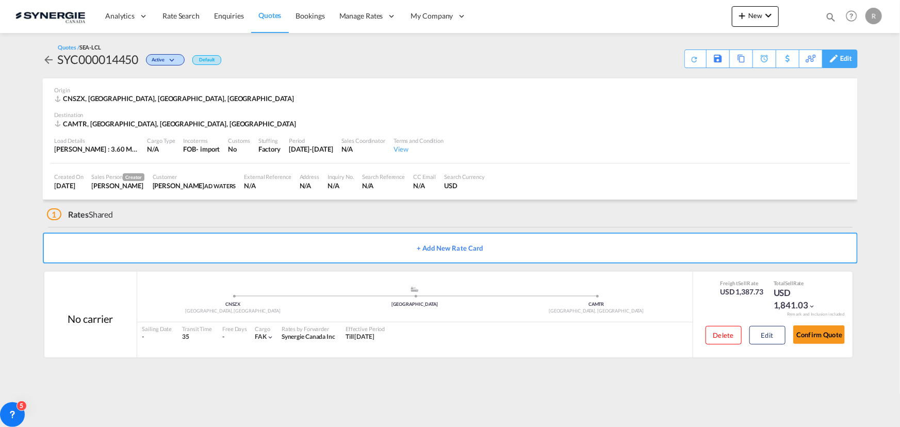
click at [848, 59] on div "Edit" at bounding box center [846, 59] width 12 height 18
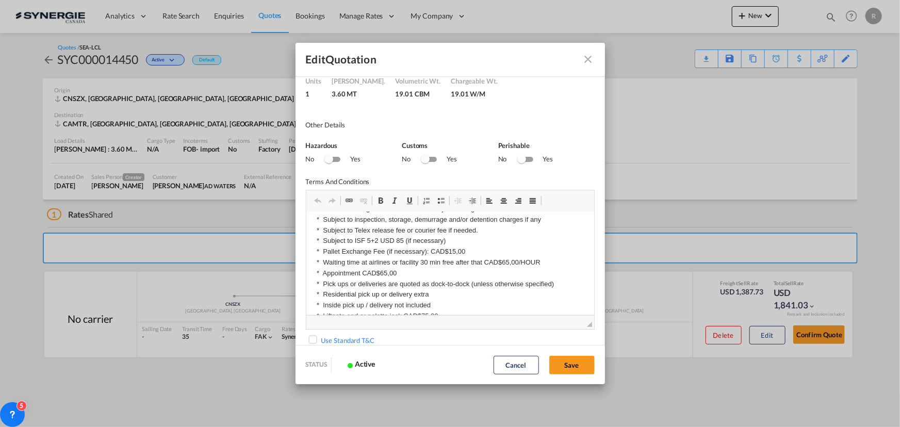
scroll to position [93, 0]
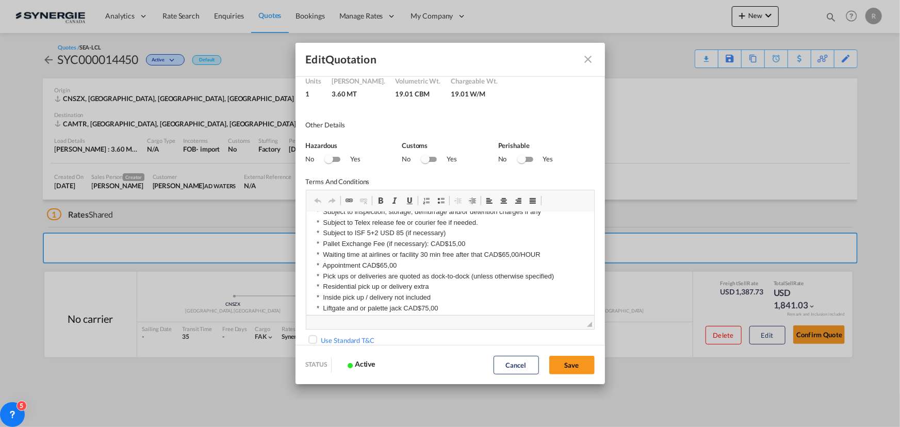
click at [588, 59] on md-icon "Close dialog" at bounding box center [588, 59] width 12 height 12
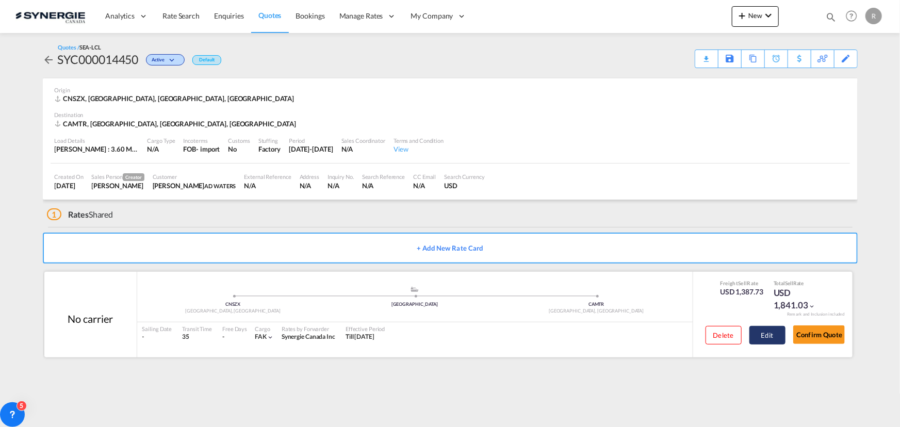
click at [762, 338] on button "Edit" at bounding box center [767, 335] width 36 height 19
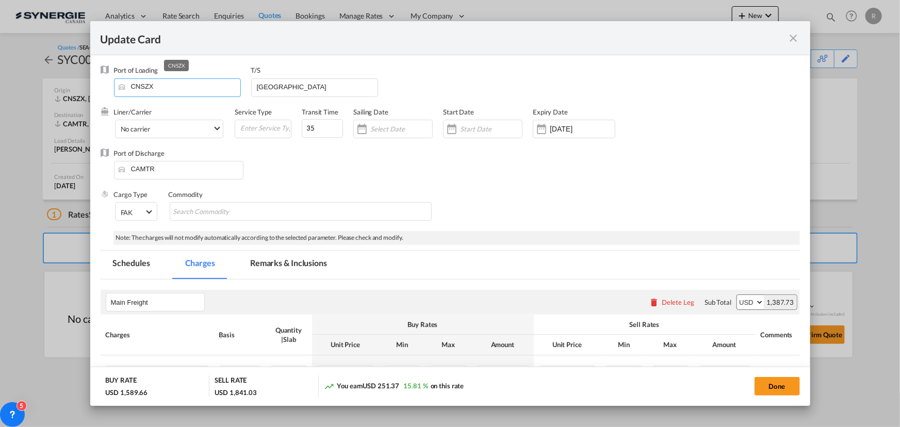
click at [186, 90] on input "CNSZX" at bounding box center [179, 86] width 121 height 15
drag, startPoint x: 186, startPoint y: 90, endPoint x: 108, endPoint y: 77, distance: 79.0
click at [108, 77] on div "Port of Loading CNSZX T/S VANCOUVER" at bounding box center [450, 85] width 699 height 41
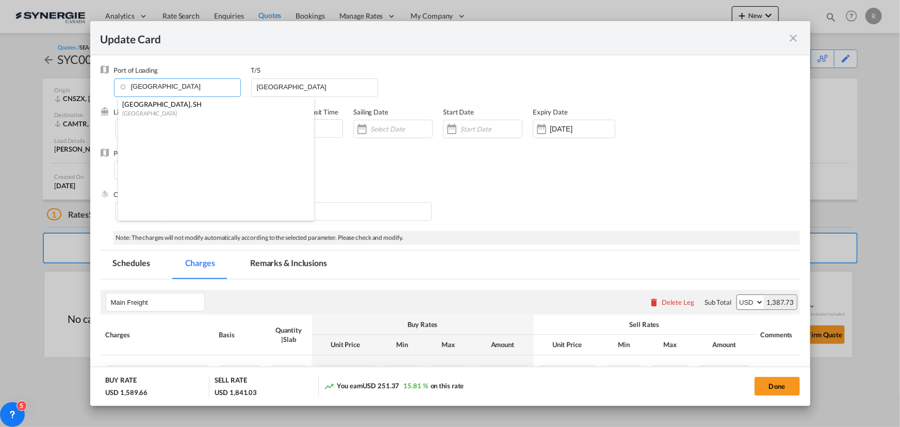
click at [143, 108] on div "[GEOGRAPHIC_DATA], SH" at bounding box center [213, 104] width 182 height 9
type input "Shanghai, SH, CNSHA"
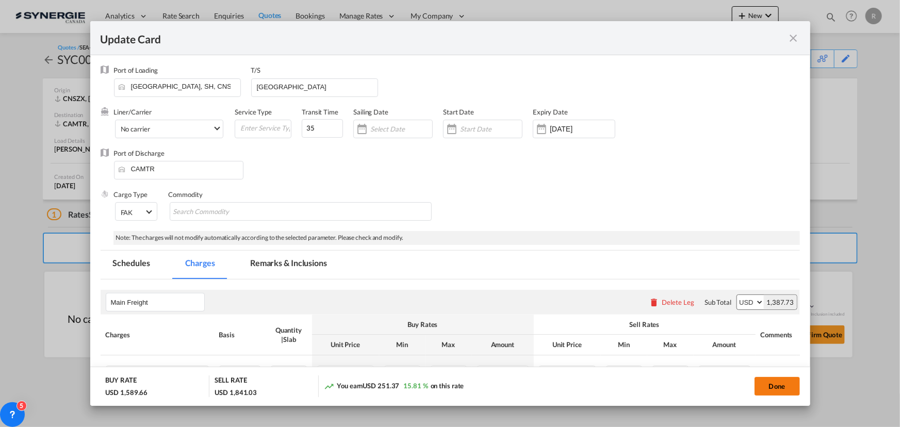
click at [769, 390] on button "Done" at bounding box center [776, 386] width 45 height 19
type input "13 Sep 2025"
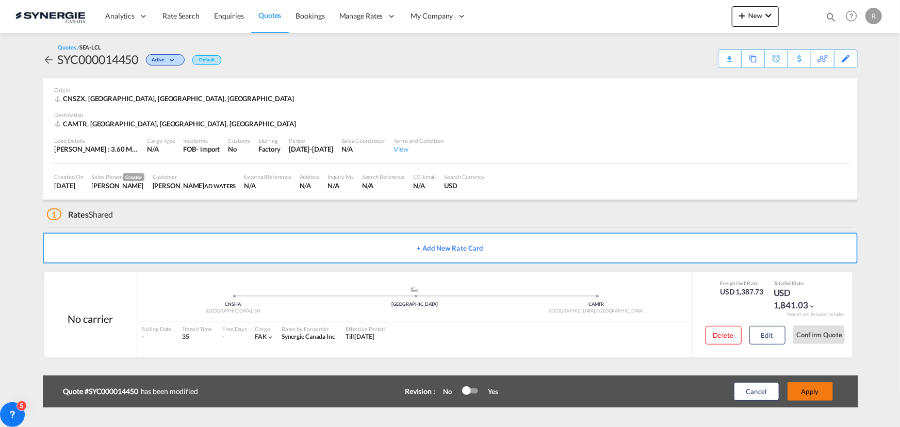
click at [819, 394] on button "Apply" at bounding box center [809, 391] width 45 height 19
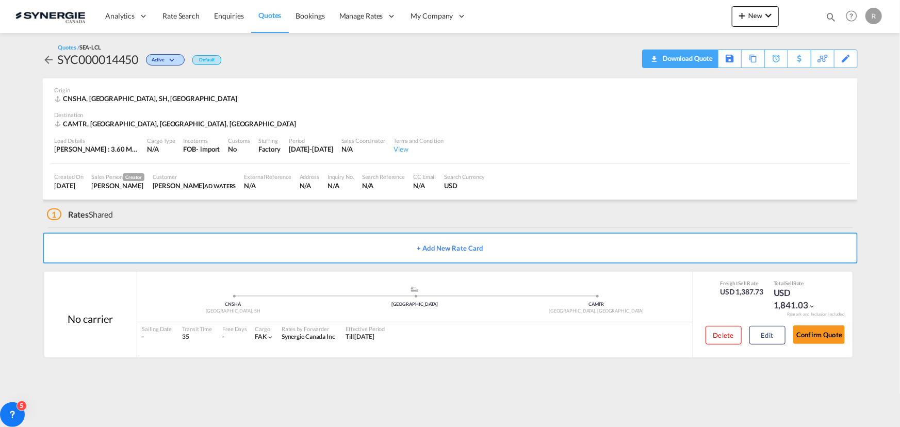
click at [691, 62] on div "Download Quote" at bounding box center [686, 58] width 53 height 17
click at [841, 58] on div "Edit" at bounding box center [846, 59] width 12 height 18
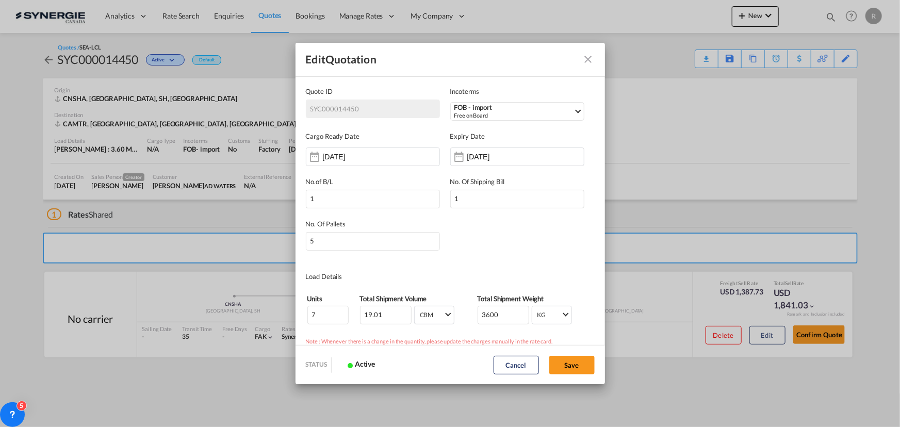
scroll to position [0, 0]
click at [581, 58] on button "Quote ID IncotermsFOB ..." at bounding box center [588, 59] width 21 height 21
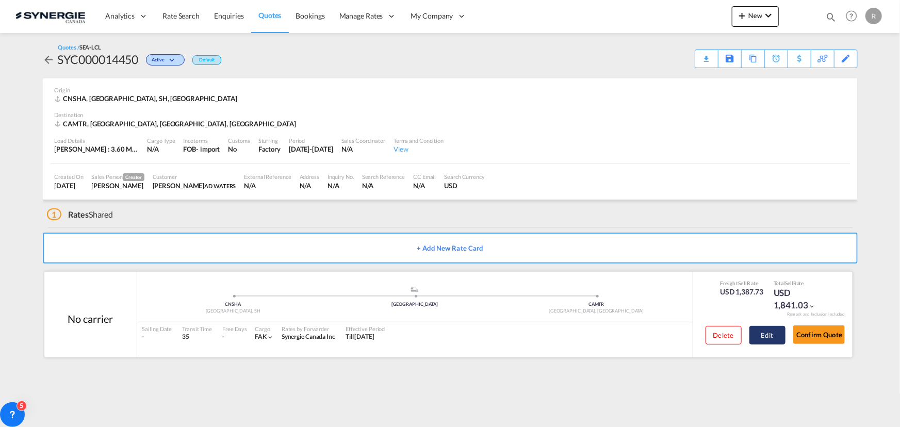
click at [767, 334] on button "Edit" at bounding box center [767, 335] width 36 height 19
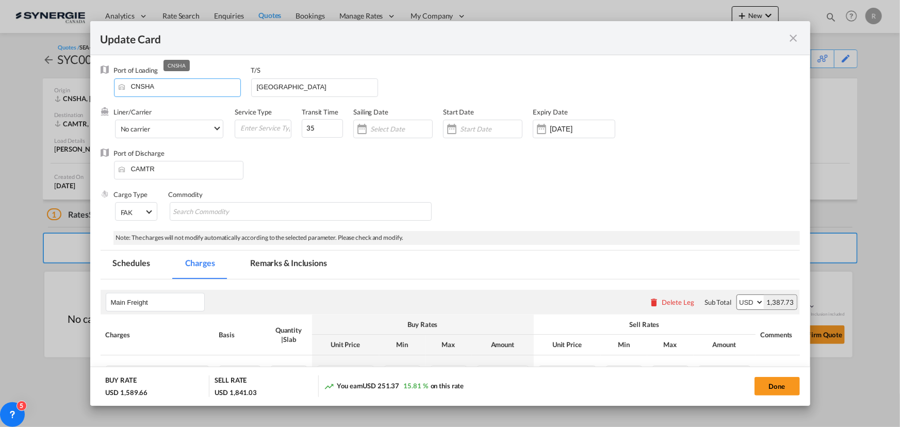
click at [185, 86] on input "CNSHA" at bounding box center [179, 86] width 121 height 15
drag, startPoint x: 185, startPoint y: 86, endPoint x: 23, endPoint y: 70, distance: 162.7
click at [23, 70] on div "Update Card Port of Loading CNSHA T/S VANCOUVER Liner/Carrier No carrier 2HM LO…" at bounding box center [450, 213] width 900 height 427
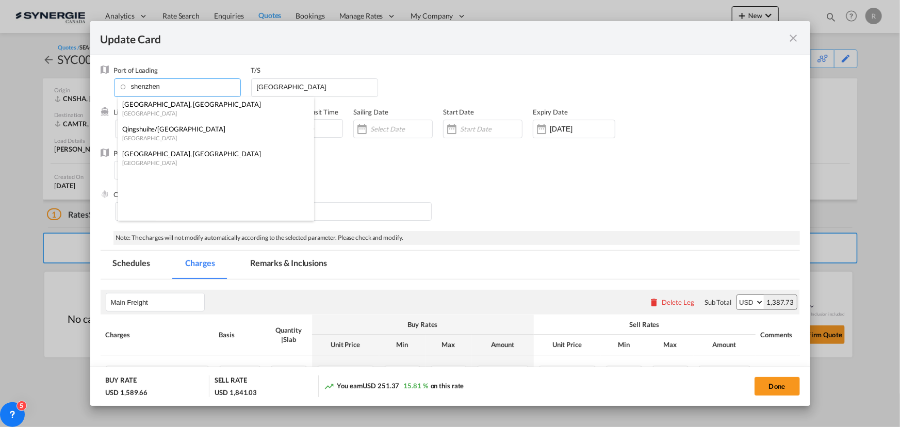
click at [144, 153] on div "[GEOGRAPHIC_DATA], [GEOGRAPHIC_DATA]" at bounding box center [213, 153] width 182 height 9
type input "Shenzhen, GD, CNSZX"
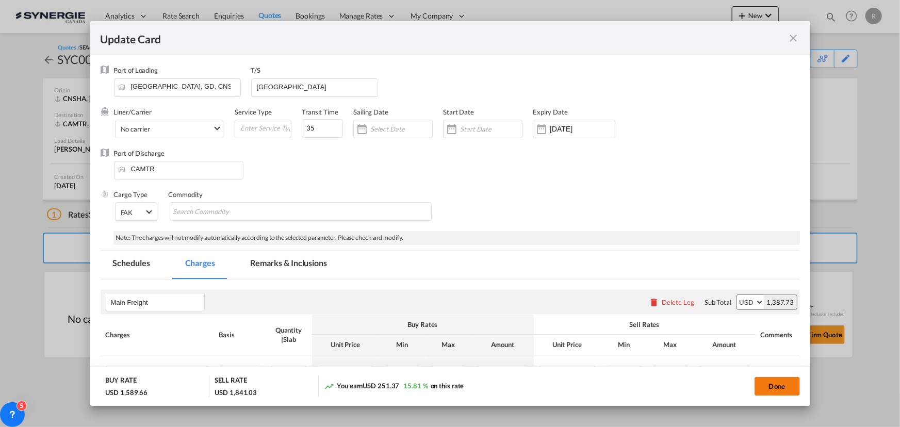
click at [783, 390] on button "Done" at bounding box center [776, 386] width 45 height 19
type input "13 Sep 2025"
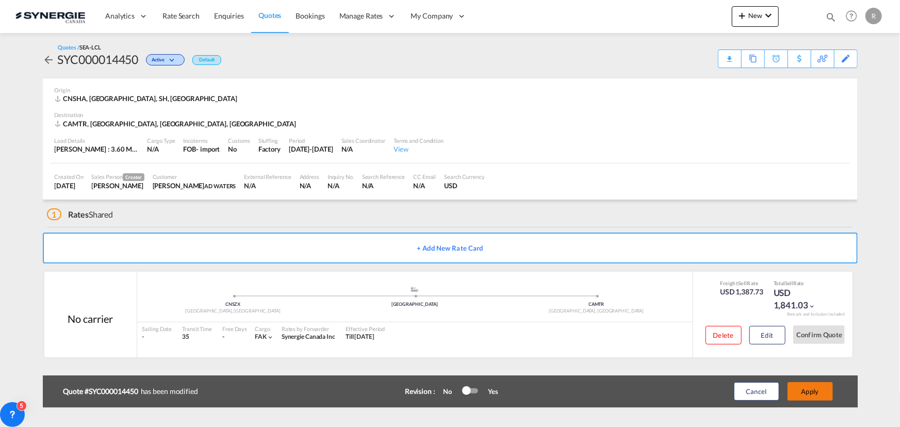
click at [812, 390] on button "Apply" at bounding box center [809, 391] width 45 height 19
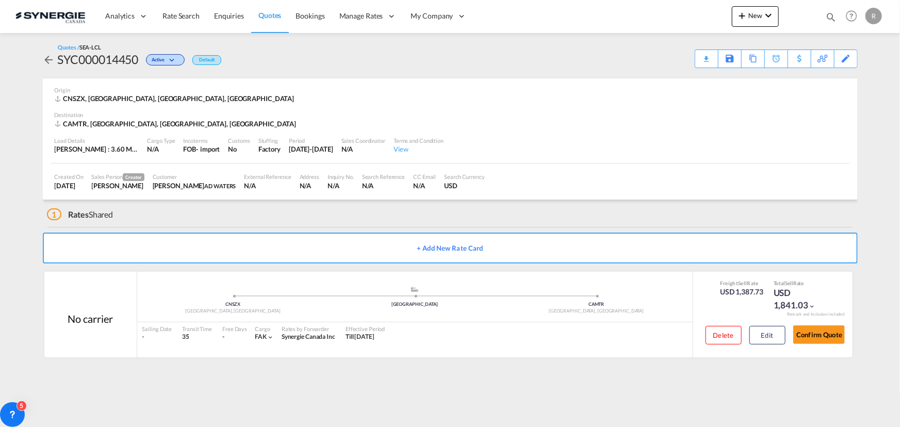
click at [0, 0] on div "Download Quote" at bounding box center [0, 0] width 0 height 0
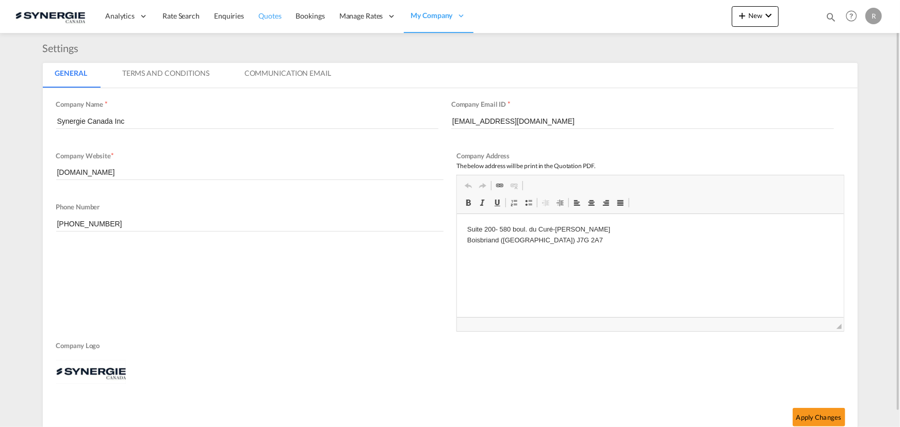
click at [266, 17] on span "Quotes" at bounding box center [269, 15] width 23 height 9
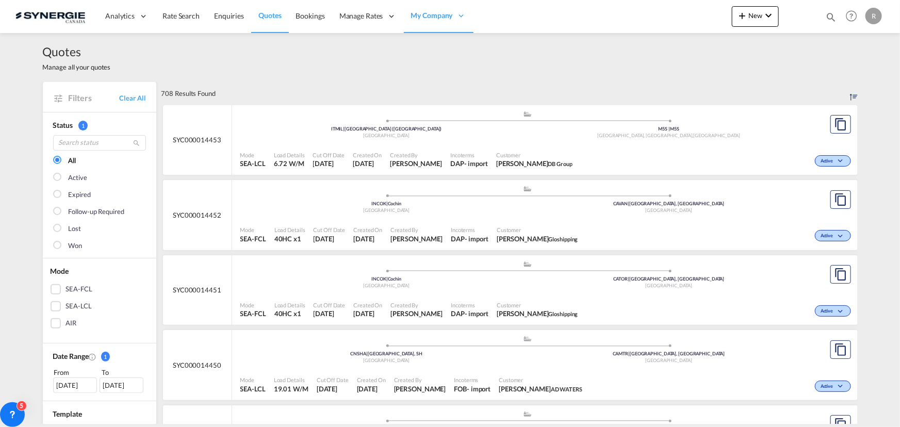
click at [67, 386] on div "[DATE]" at bounding box center [75, 384] width 44 height 15
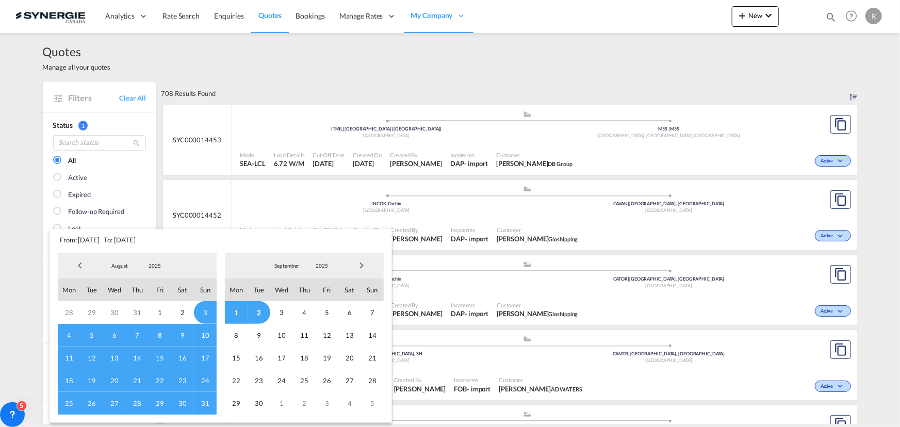
click at [79, 264] on span "Previous Month" at bounding box center [80, 265] width 21 height 21
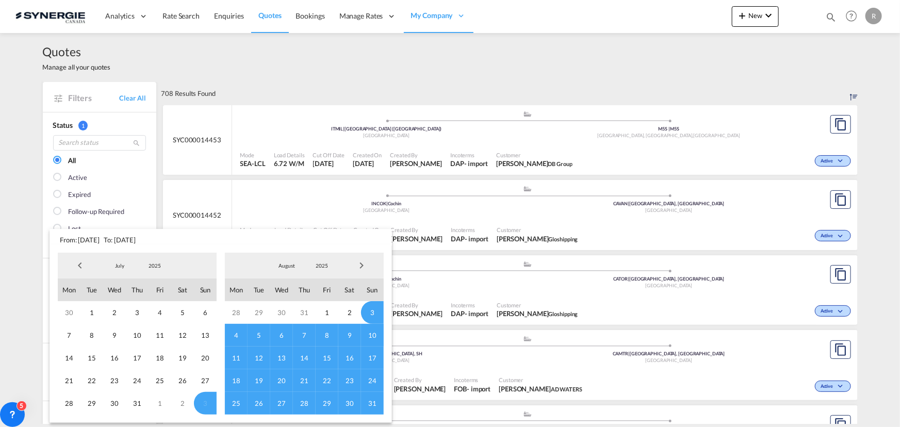
click at [79, 264] on span "Previous Month" at bounding box center [80, 265] width 21 height 21
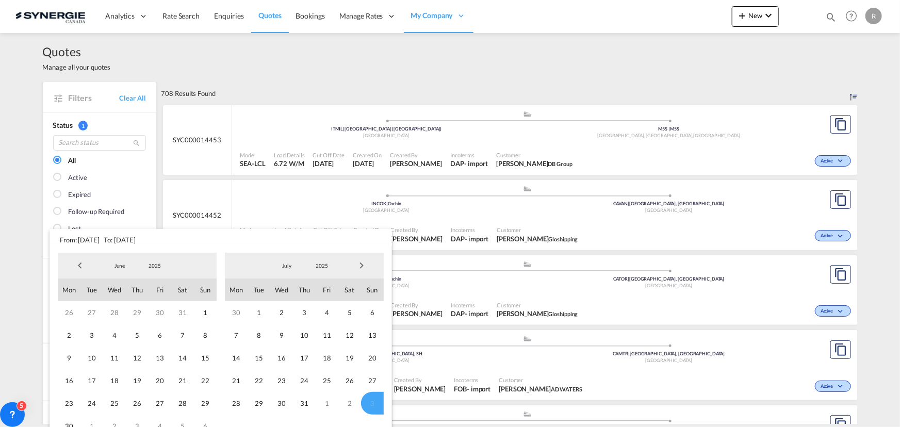
click at [79, 264] on span "Previous Month" at bounding box center [80, 265] width 21 height 21
click at [93, 309] on span "1" at bounding box center [91, 312] width 23 height 23
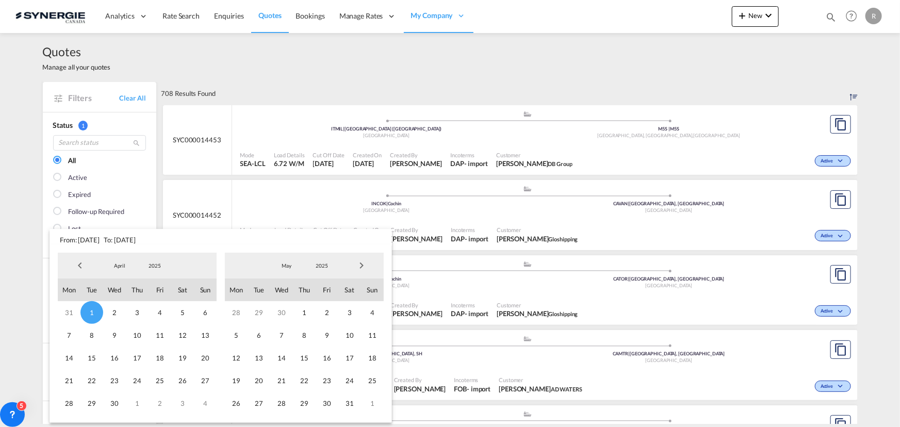
click at [360, 265] on span "Next Month" at bounding box center [361, 265] width 21 height 21
click at [360, 261] on span "Next Month" at bounding box center [361, 265] width 21 height 21
click at [201, 402] on span "31" at bounding box center [205, 403] width 23 height 23
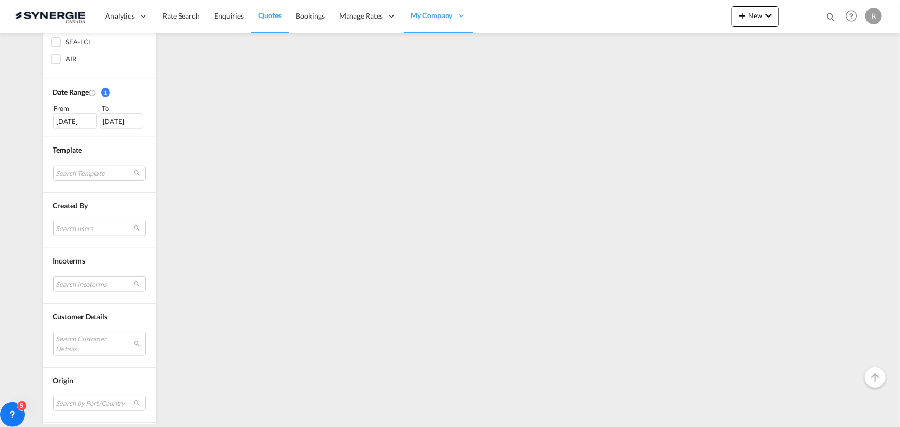
scroll to position [281, 0]
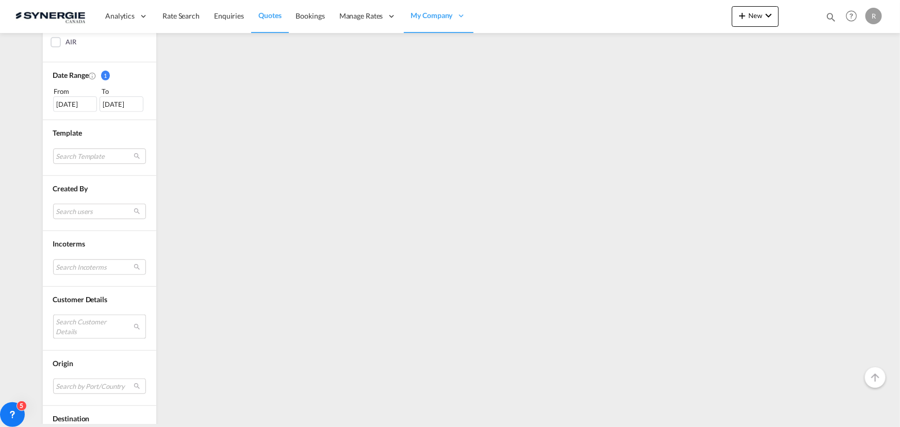
click at [90, 318] on md-select "Search Customer Details user name user [PERSON_NAME] [EMAIL_ADDRESS][DOMAIN_NAM…" at bounding box center [99, 327] width 93 height 24
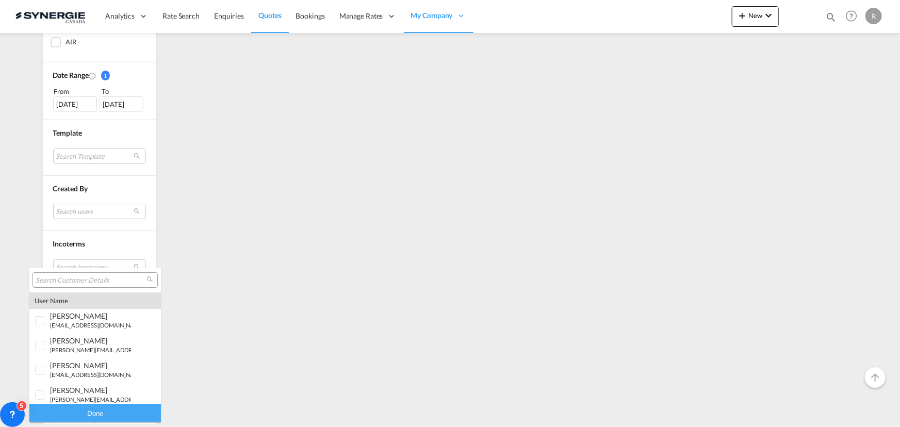
click at [89, 273] on div at bounding box center [94, 279] width 125 height 15
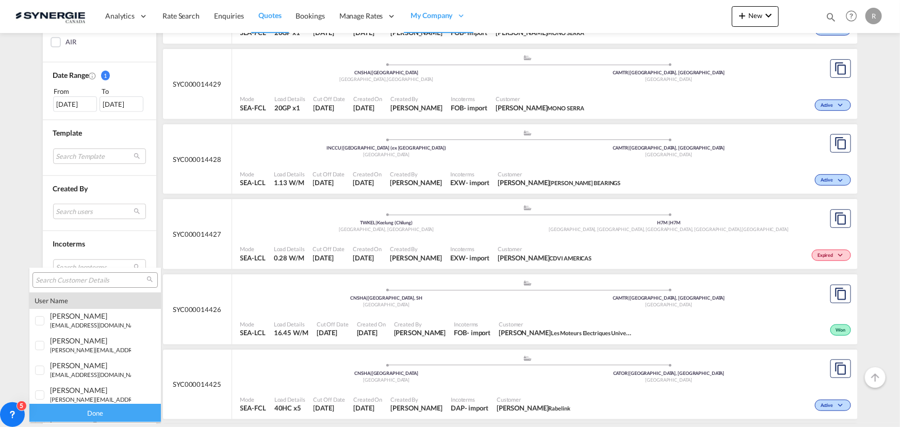
click at [80, 278] on input "search" at bounding box center [91, 280] width 111 height 9
paste input "WARWICK INTERNATIONAL"
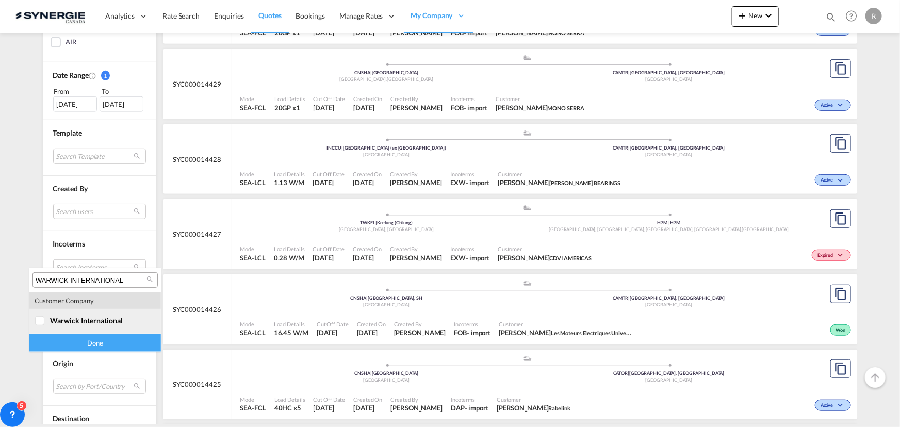
type input "WARWICK INTERNATIONAL"
click at [45, 317] on div at bounding box center [40, 321] width 10 height 10
click at [82, 345] on div "Done" at bounding box center [95, 343] width 132 height 18
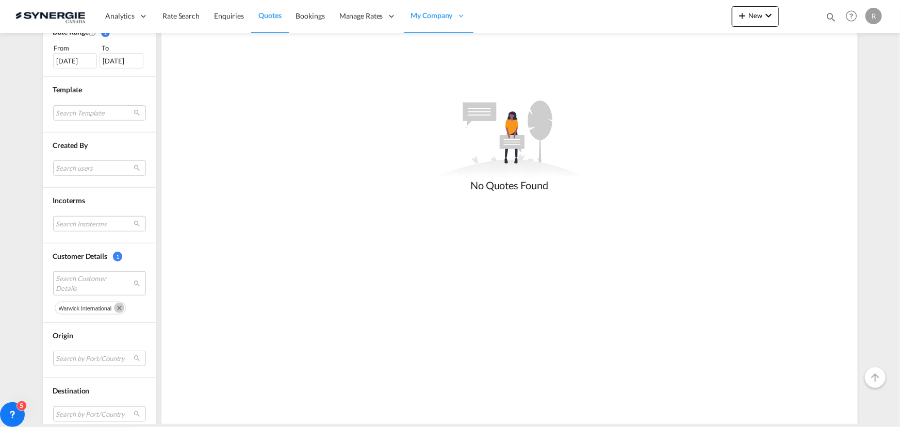
scroll to position [328, 0]
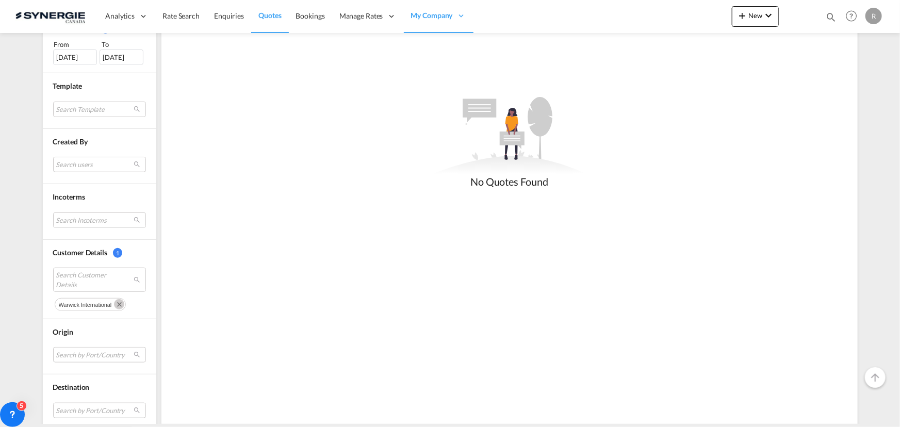
click at [82, 302] on span "warwick international" at bounding box center [85, 305] width 53 height 6
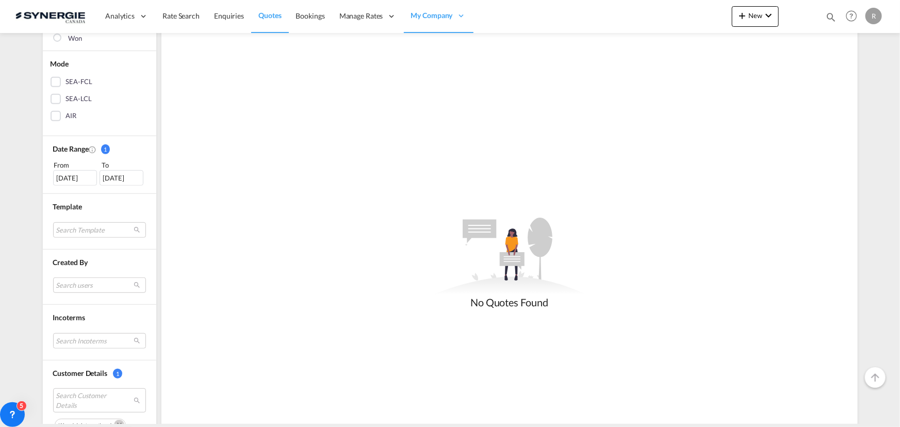
scroll to position [187, 0]
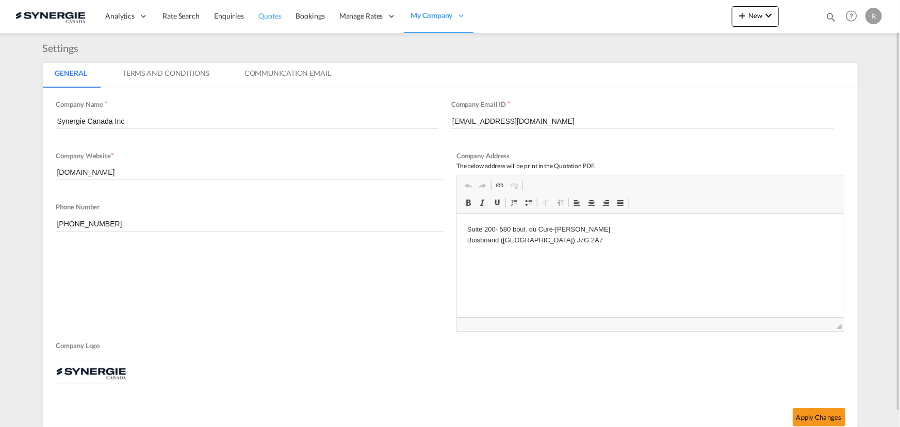
click at [275, 14] on span "Quotes" at bounding box center [269, 15] width 23 height 9
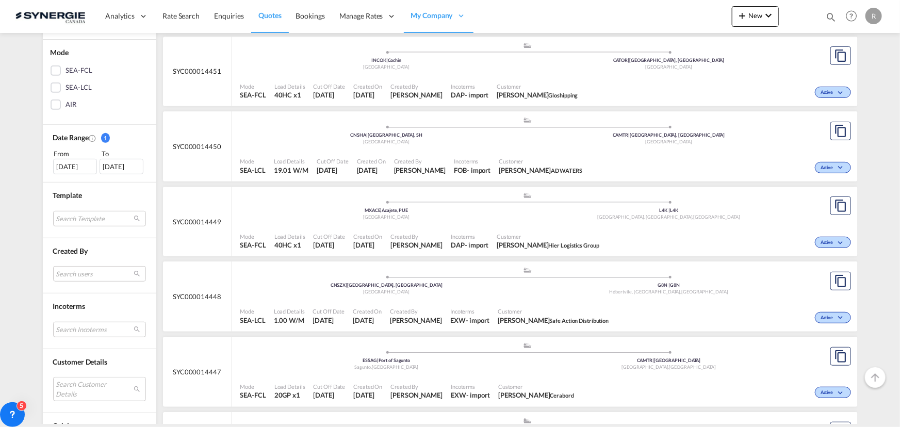
scroll to position [234, 0]
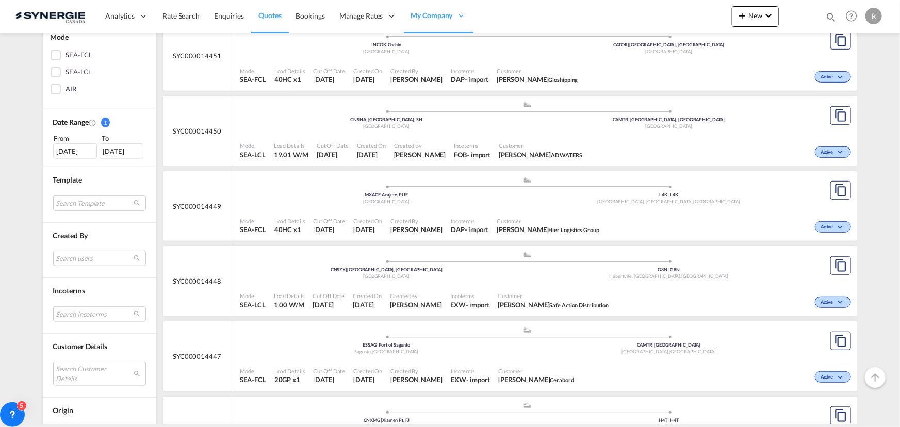
click at [72, 141] on div "From" at bounding box center [75, 138] width 45 height 10
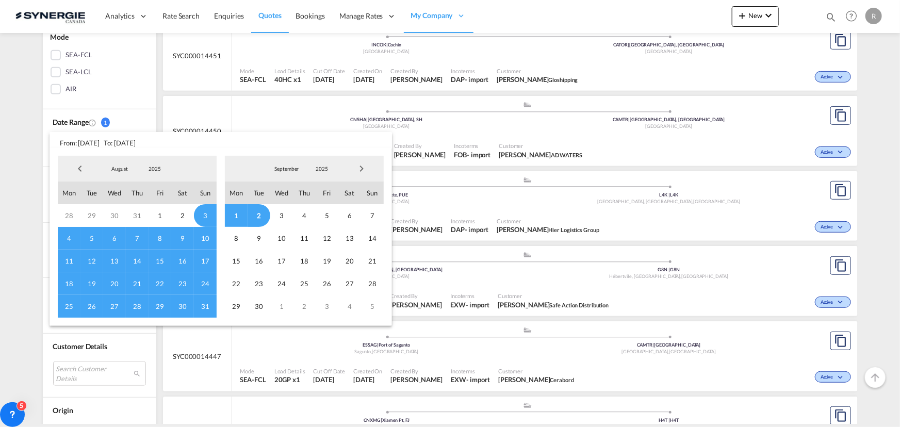
click at [75, 167] on span "Previous Month" at bounding box center [80, 168] width 21 height 21
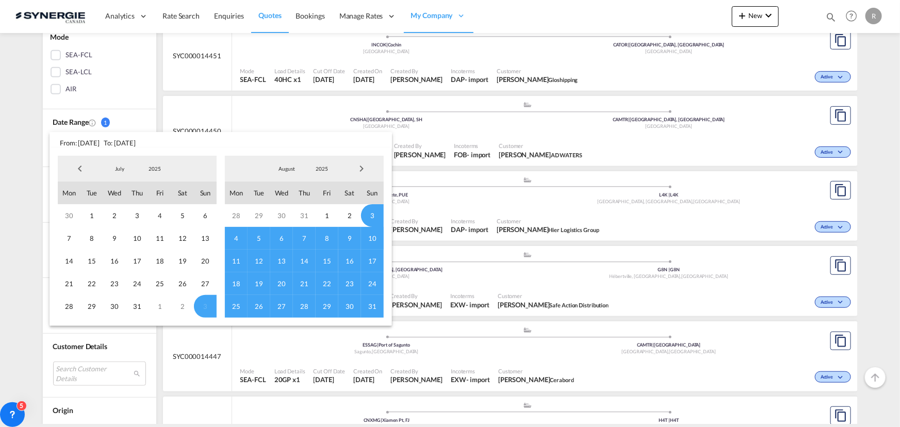
click at [75, 167] on span "Previous Month" at bounding box center [80, 168] width 21 height 21
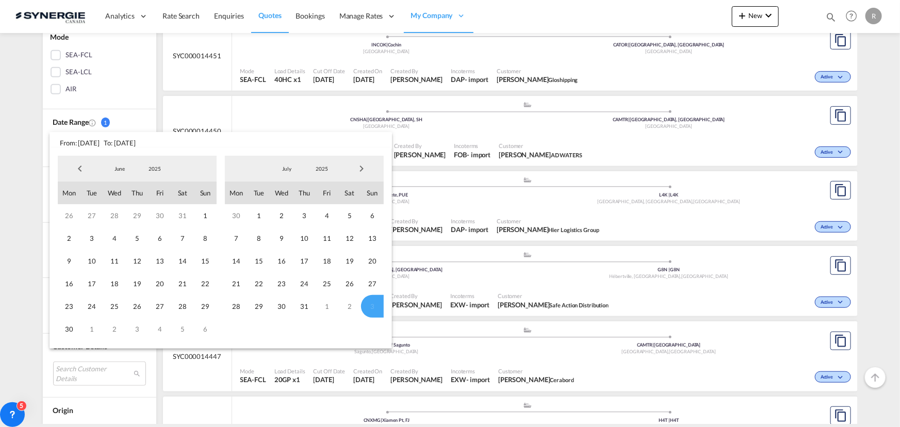
click at [75, 167] on span "Previous Month" at bounding box center [80, 168] width 21 height 21
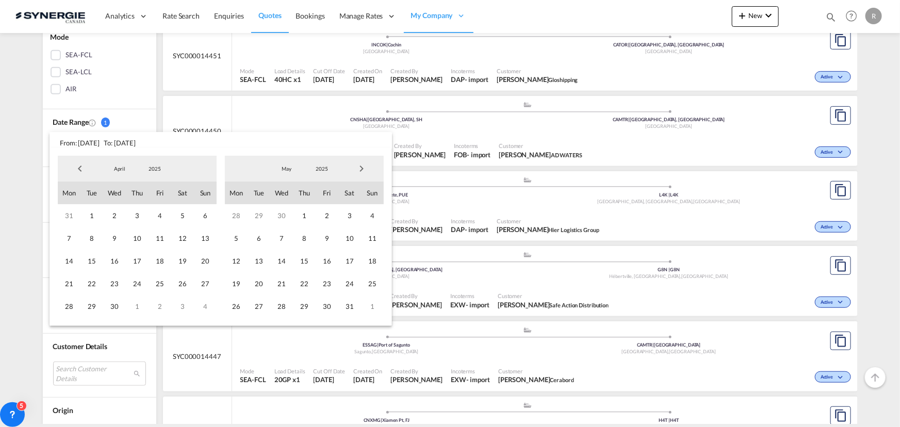
click at [75, 167] on span "Previous Month" at bounding box center [80, 168] width 21 height 21
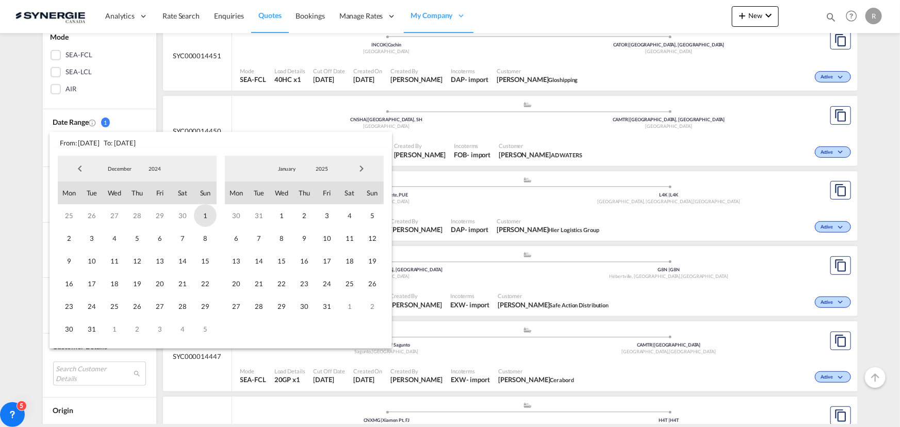
click at [202, 210] on span "1" at bounding box center [205, 215] width 23 height 23
click at [362, 167] on span "Next Month" at bounding box center [361, 168] width 21 height 21
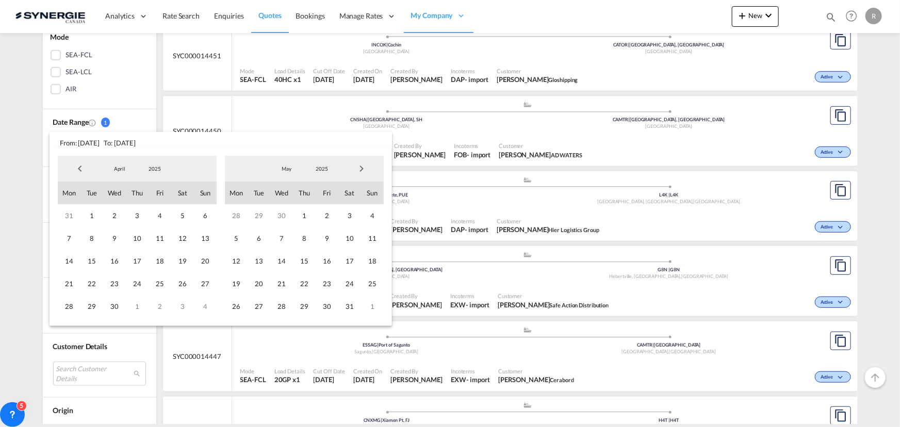
click at [362, 167] on span "Next Month" at bounding box center [361, 168] width 21 height 21
click at [371, 307] on span "31" at bounding box center [372, 306] width 23 height 23
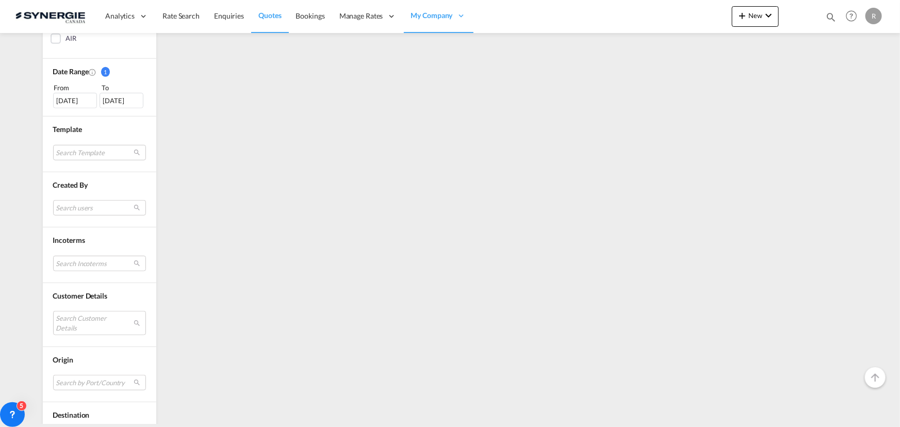
scroll to position [372, 0]
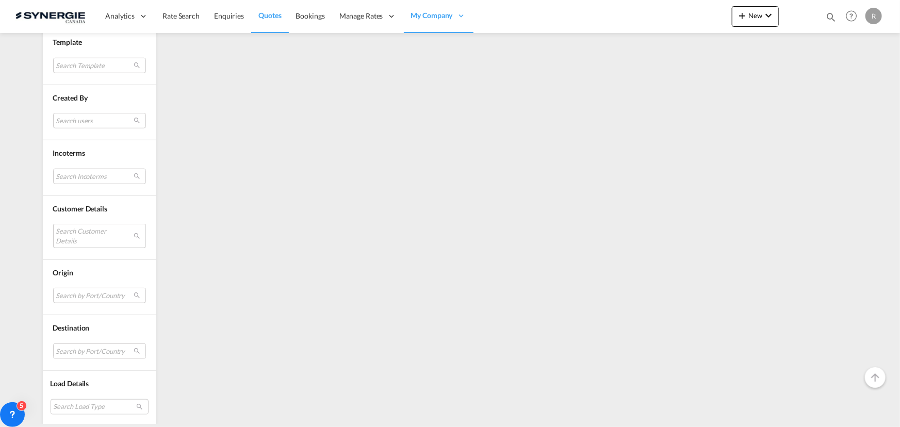
click at [80, 236] on md-select "Search Customer Details user name user sai Krishnaa salestuti@gloshipping.com |…" at bounding box center [99, 236] width 93 height 24
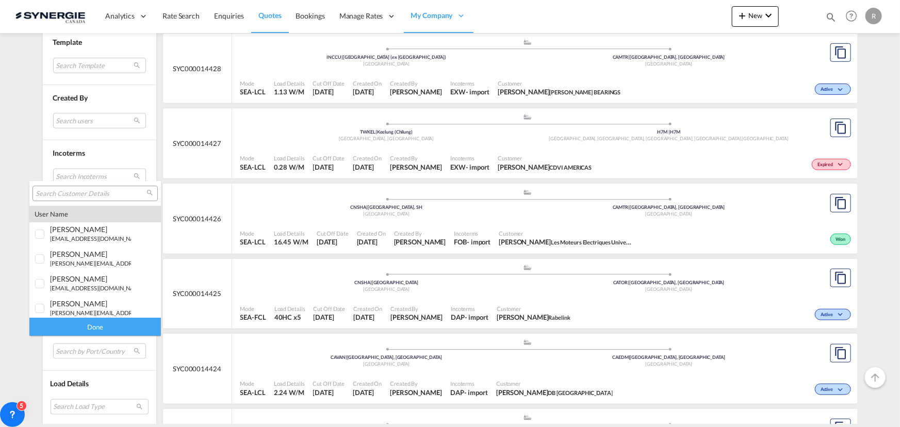
click at [84, 196] on input "search" at bounding box center [91, 193] width 111 height 9
paste input "WARWICK INTERNATIONAL"
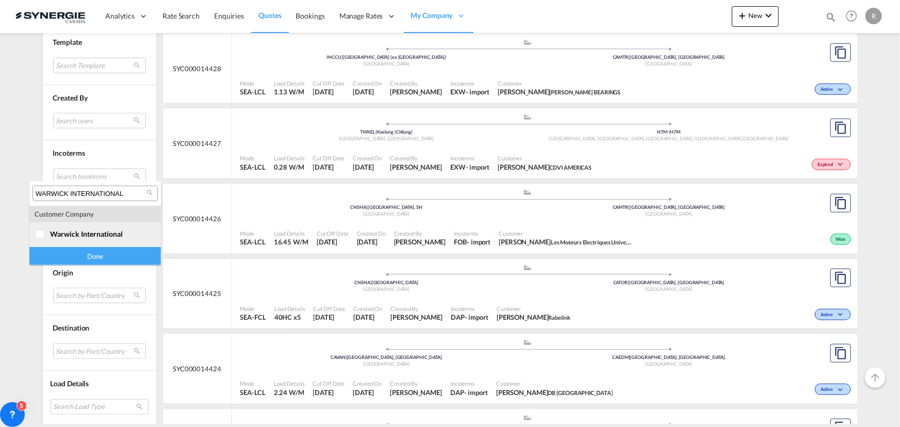
type input "WARWICK INTERNATIONAL"
click at [45, 236] on div at bounding box center [40, 234] width 10 height 10
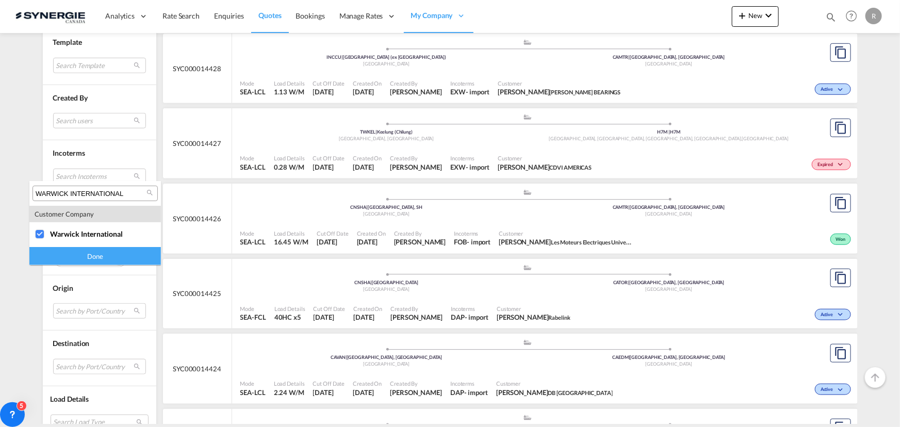
click at [91, 259] on div "Done" at bounding box center [95, 256] width 132 height 18
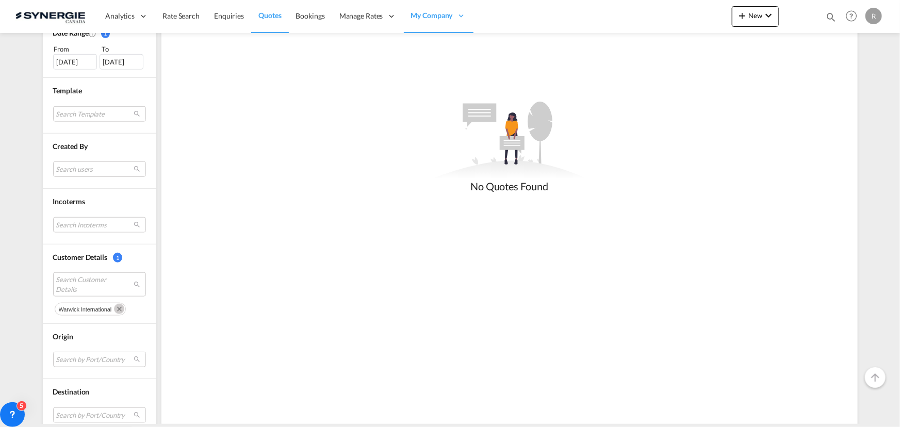
scroll to position [413, 0]
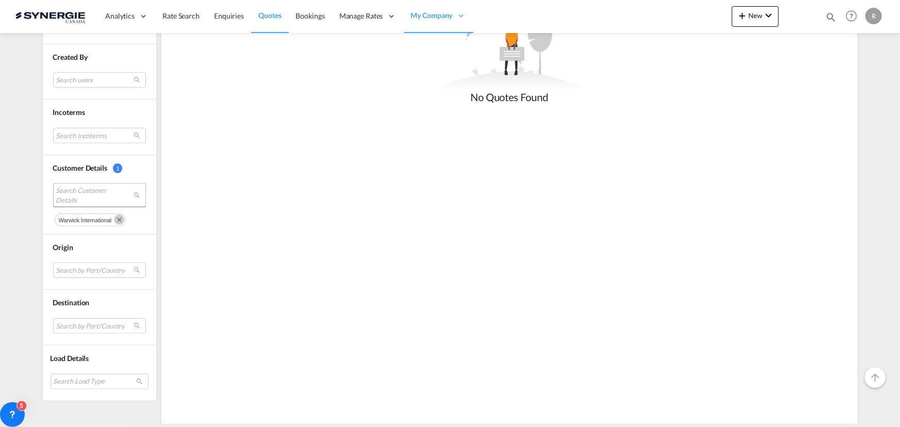
click at [91, 193] on span "Search Customer Details" at bounding box center [91, 195] width 71 height 19
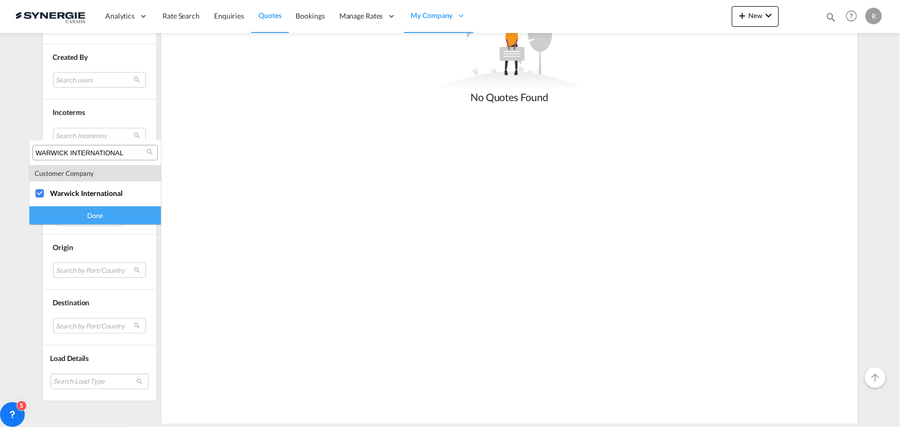
click at [126, 146] on div "WARWICK INTERNATIONAL" at bounding box center [94, 152] width 125 height 15
click at [126, 151] on input "WARWICK INTERNATIONAL" at bounding box center [91, 153] width 111 height 9
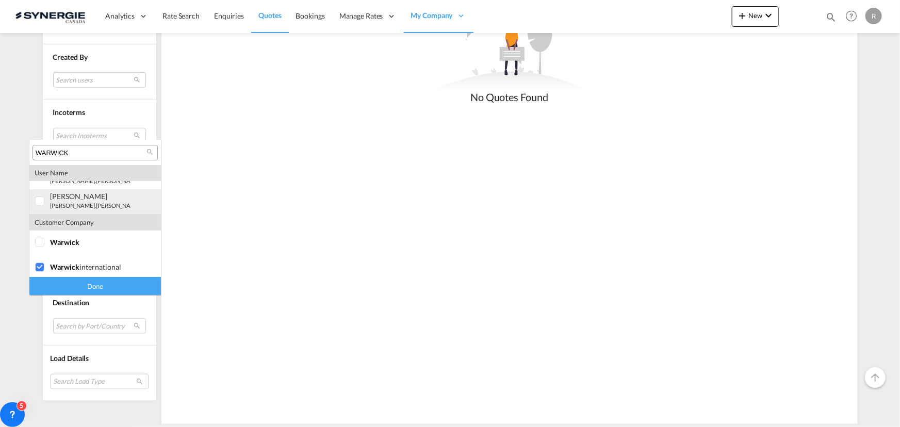
scroll to position [70, 0]
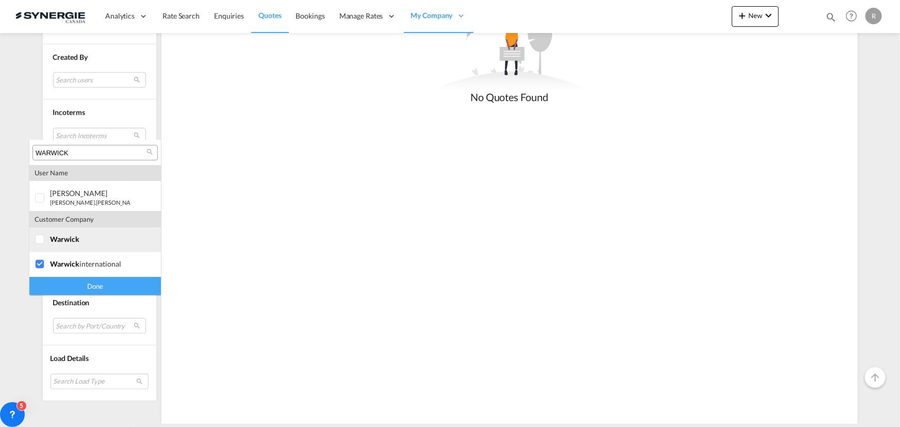
type input "WARWICK"
click at [45, 238] on div at bounding box center [40, 240] width 10 height 10
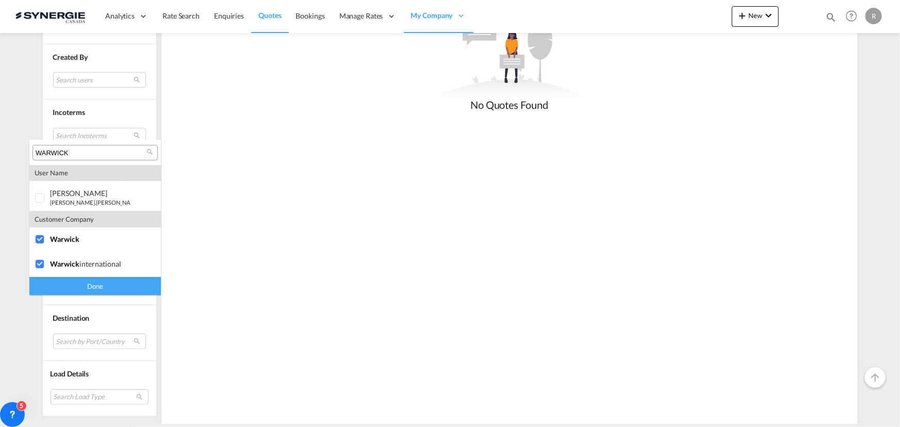
click at [105, 287] on div "Done" at bounding box center [95, 286] width 132 height 18
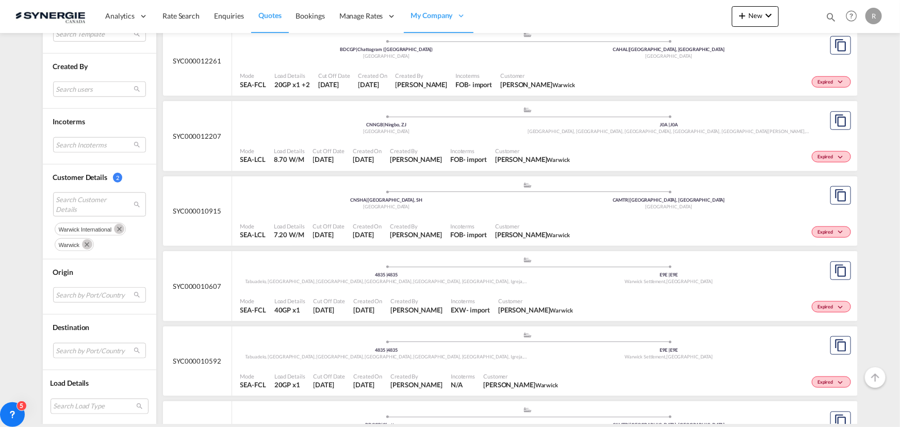
scroll to position [469, 0]
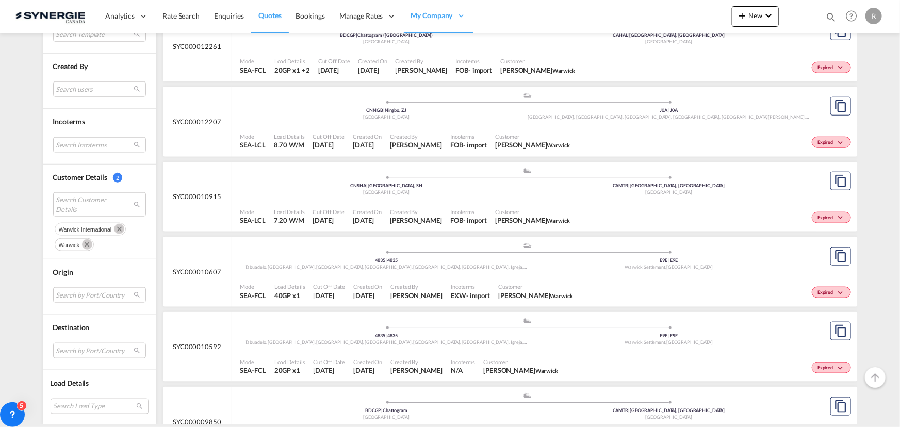
click at [500, 219] on span "Nathalie Dubois Warwick" at bounding box center [532, 220] width 75 height 9
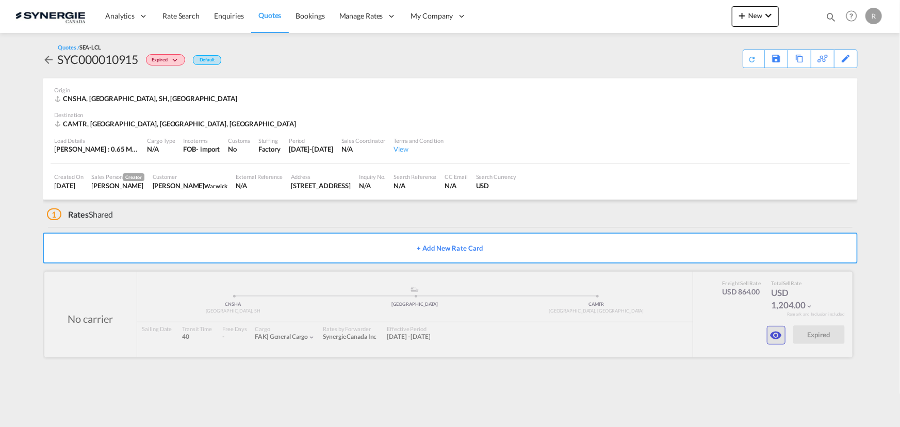
click at [777, 335] on md-icon "icon-eye" at bounding box center [776, 335] width 12 height 12
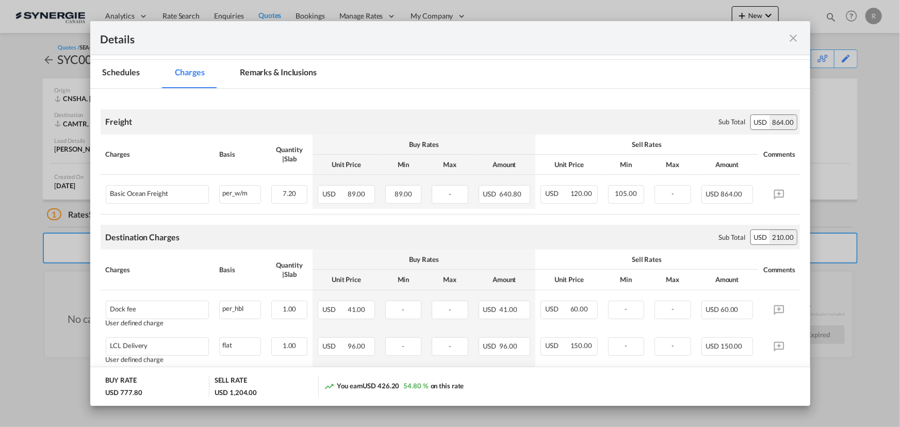
scroll to position [46, 0]
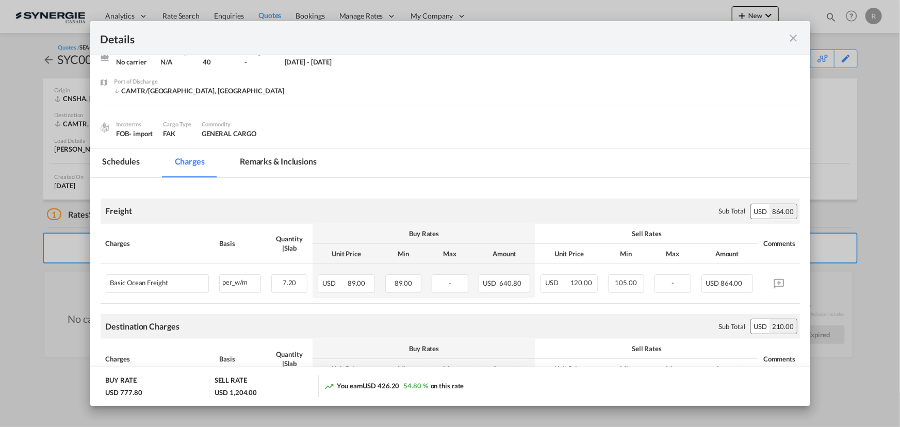
click at [289, 158] on md-tab-item "Remarks & Inclusions" at bounding box center [278, 163] width 102 height 28
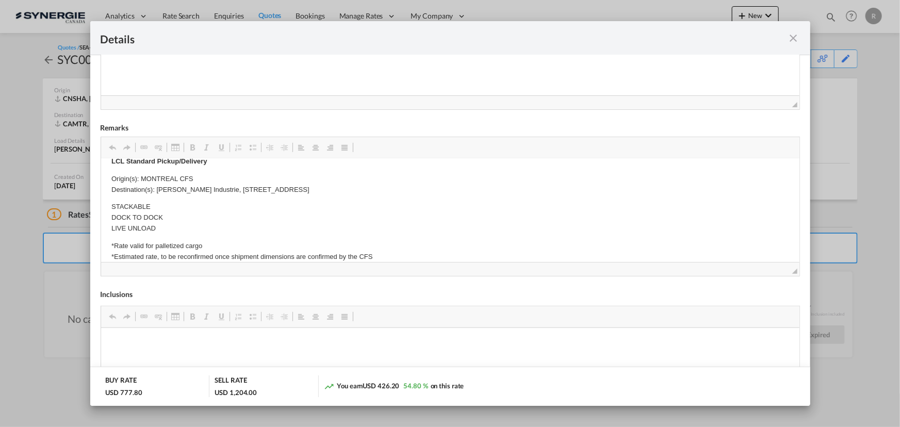
scroll to position [234, 0]
drag, startPoint x: 157, startPoint y: 187, endPoint x: 414, endPoint y: 192, distance: 256.9
click at [414, 192] on p "Origin(s): MONTREAL CFS Destination(s): [PERSON_NAME] Industrie, [STREET_ADDRES…" at bounding box center [450, 185] width 678 height 22
click at [364, 196] on span "Copy" at bounding box center [373, 197] width 32 height 15
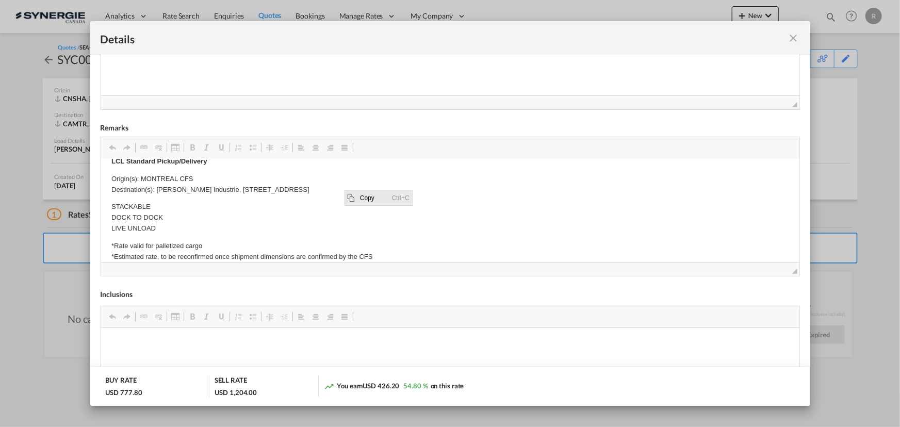
copy p "[PERSON_NAME] Industrie, [STREET_ADDRESS]"
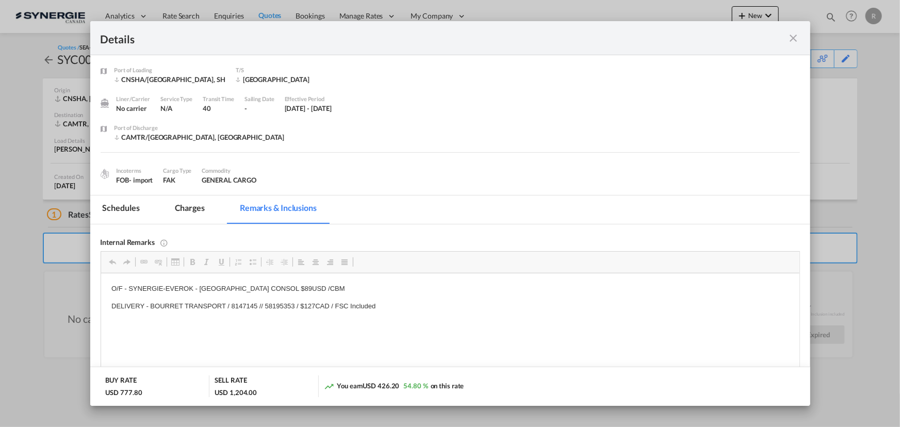
scroll to position [10, 0]
click at [791, 38] on md-icon "icon-close fg-AAA8AD m-0 cursor" at bounding box center [793, 38] width 12 height 12
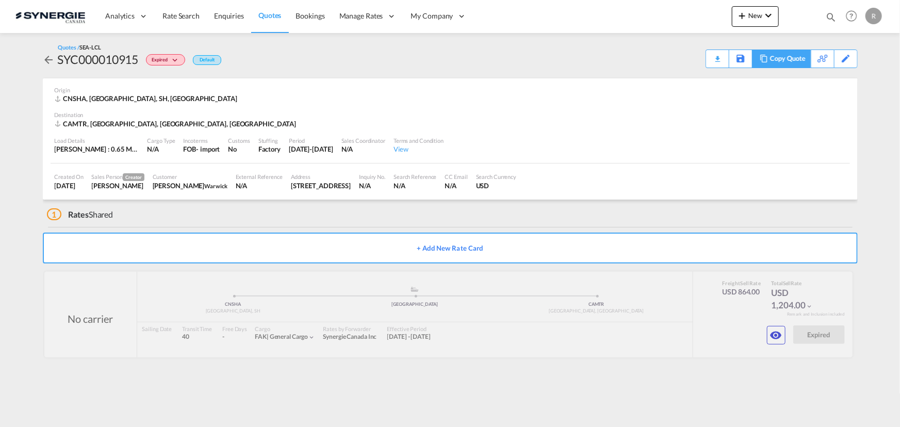
click at [796, 61] on div "Copy Quote" at bounding box center [787, 59] width 35 height 18
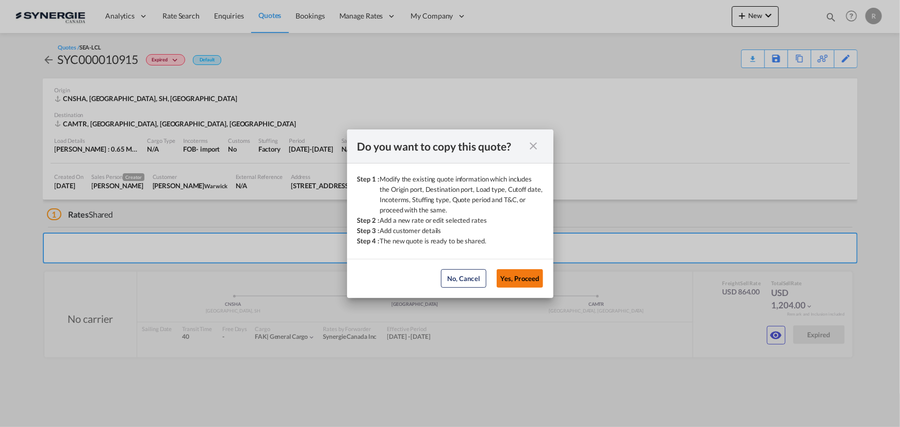
click at [511, 284] on button "Yes, Proceed" at bounding box center [520, 278] width 46 height 19
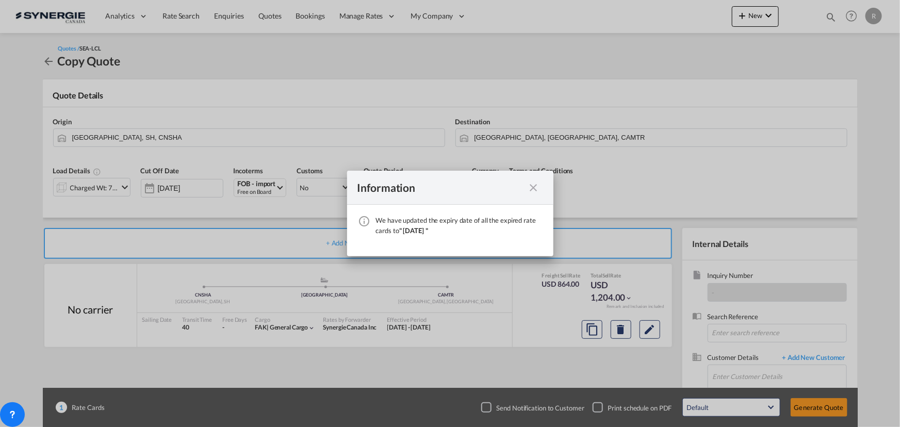
click at [530, 188] on md-icon "icon-close fg-AAA8AD cursor" at bounding box center [534, 188] width 12 height 12
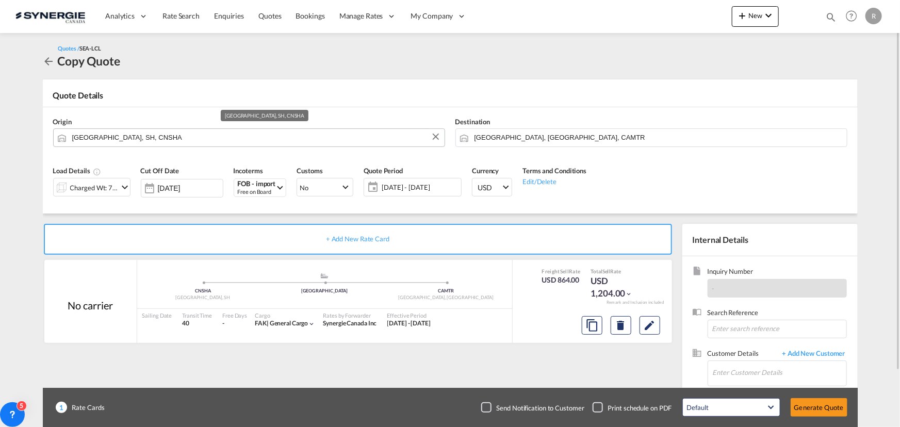
click at [304, 145] on md-autocomplete "[GEOGRAPHIC_DATA], SH, CNSHA" at bounding box center [256, 137] width 368 height 19
click at [296, 139] on input "[GEOGRAPHIC_DATA], SH, CNSHA" at bounding box center [255, 137] width 367 height 18
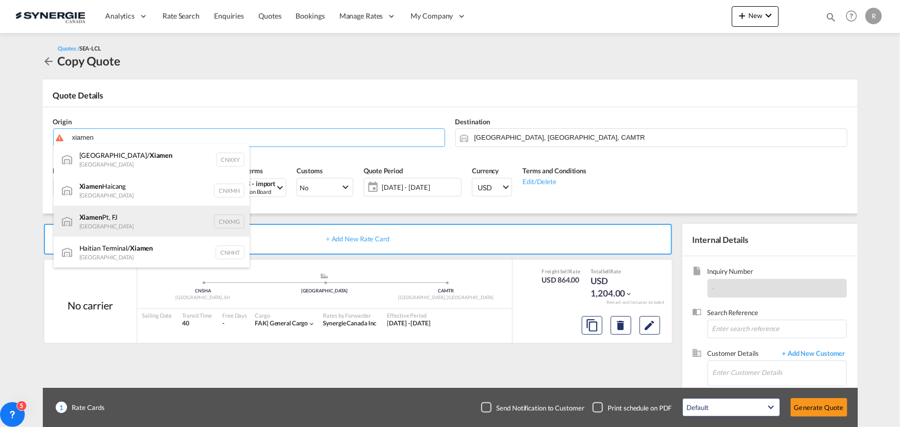
click at [102, 224] on div "Xiamen Pt, FJ China CNXMG" at bounding box center [152, 221] width 196 height 31
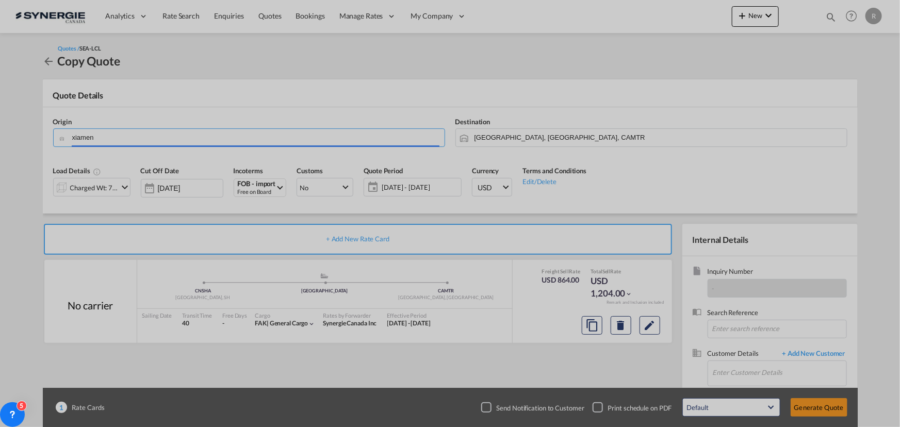
type input "Xiamen Pt, FJ, CNXMG"
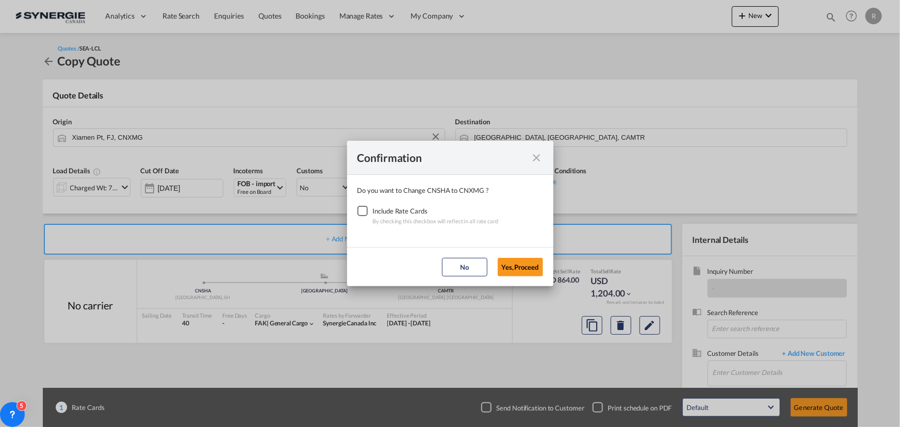
click at [363, 214] on div "Checkbox No Ink" at bounding box center [362, 211] width 10 height 10
click at [533, 267] on button "Yes,Proceed" at bounding box center [520, 267] width 45 height 19
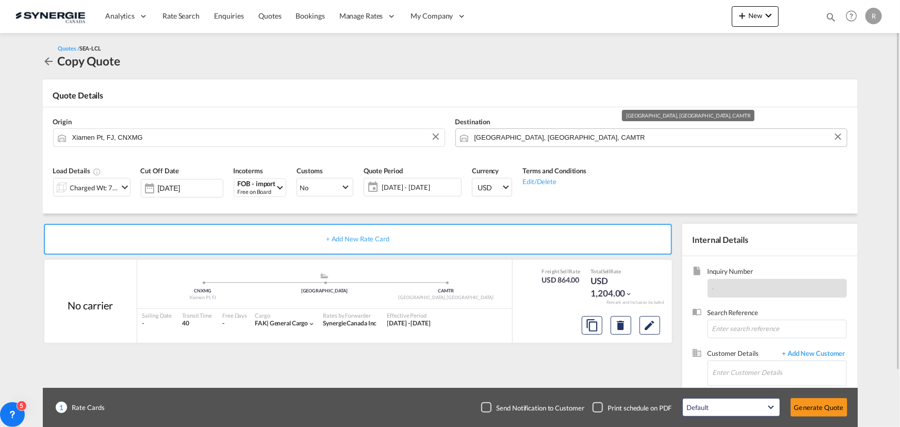
click at [567, 135] on input "[GEOGRAPHIC_DATA], [GEOGRAPHIC_DATA], CAMTR" at bounding box center [657, 137] width 367 height 18
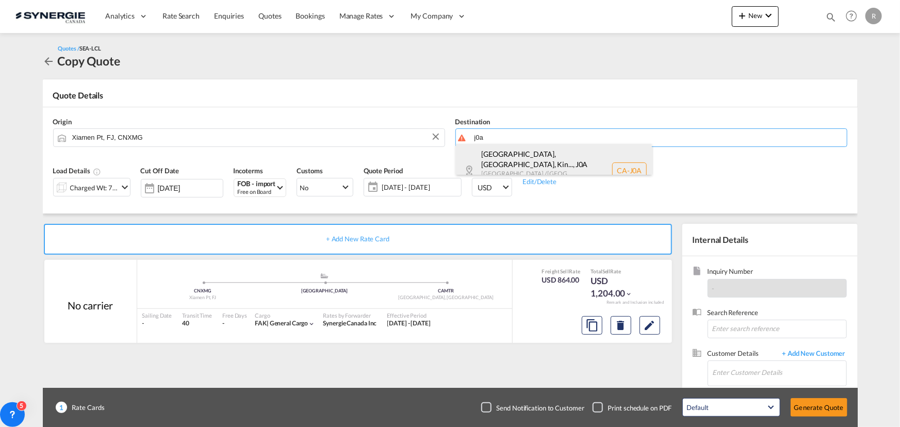
click at [511, 155] on div "[GEOGRAPHIC_DATA], [GEOGRAPHIC_DATA], Kin... , J0A [GEOGRAPHIC_DATA] / [GEOGRAP…" at bounding box center [554, 170] width 196 height 53
type input "CA-J0A, [GEOGRAPHIC_DATA], [GEOGRAPHIC_DATA], [GEOGRAPHIC_DATA], [GEOGRAPHIC_DA…"
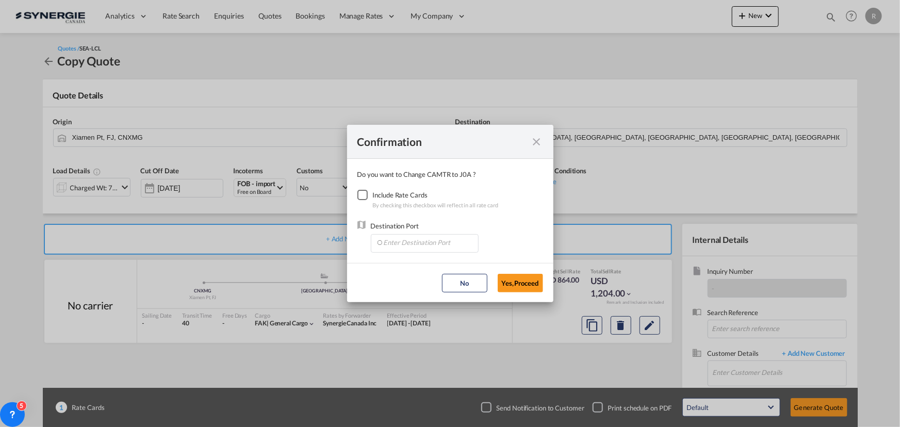
click at [364, 192] on div "Checkbox No Ink" at bounding box center [362, 195] width 10 height 10
click at [403, 246] on input "Enter Destination Port" at bounding box center [427, 242] width 102 height 15
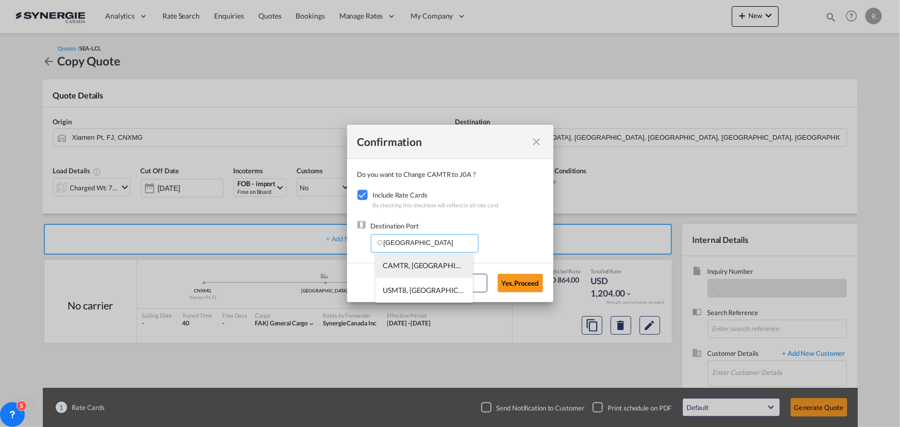
click at [405, 263] on span "CAMTR, [GEOGRAPHIC_DATA], [GEOGRAPHIC_DATA], [GEOGRAPHIC_DATA], [GEOGRAPHIC_DAT…" at bounding box center [585, 265] width 405 height 9
type input "CAMTR, [GEOGRAPHIC_DATA], [GEOGRAPHIC_DATA], [GEOGRAPHIC_DATA], [GEOGRAPHIC_DAT…"
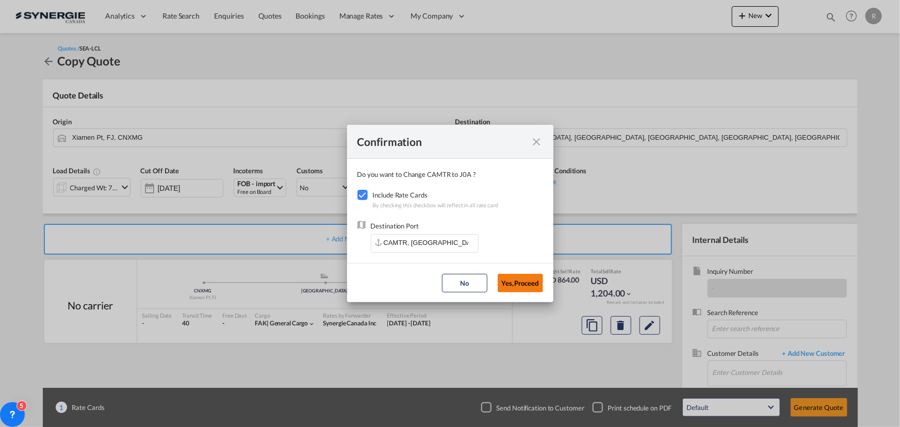
click at [534, 289] on button "Yes,Proceed" at bounding box center [520, 283] width 45 height 19
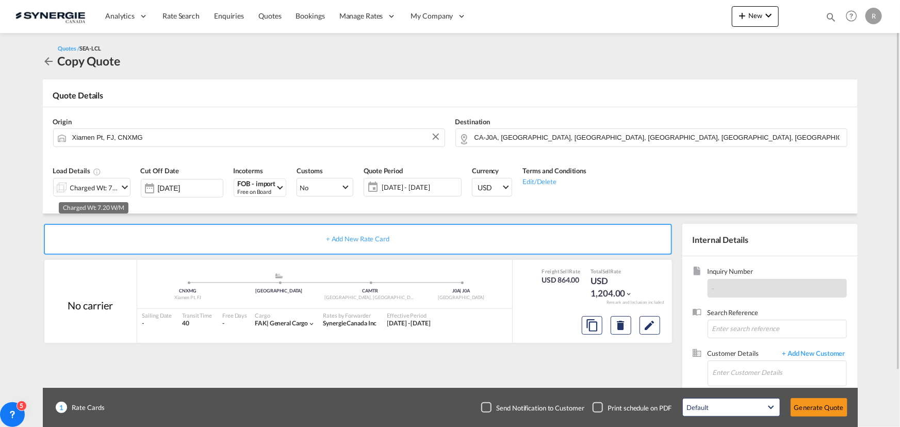
click at [111, 188] on div "Charged Wt: 7.20 W/M" at bounding box center [94, 187] width 48 height 14
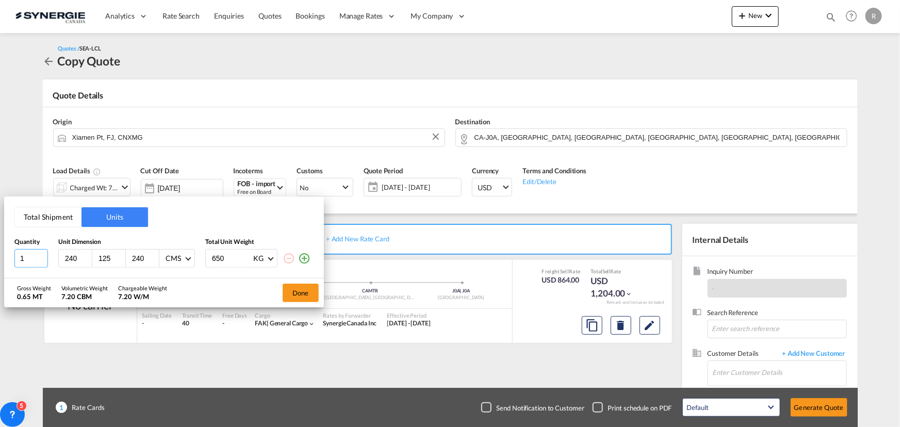
drag, startPoint x: 35, startPoint y: 258, endPoint x: -13, endPoint y: 252, distance: 47.8
click at [0, 252] on html "Analytics Reports Dashboard Rate Search Enquiries Quotes" at bounding box center [450, 213] width 900 height 427
type input "63"
click at [35, 217] on button "Total Shipment" at bounding box center [48, 217] width 67 height 20
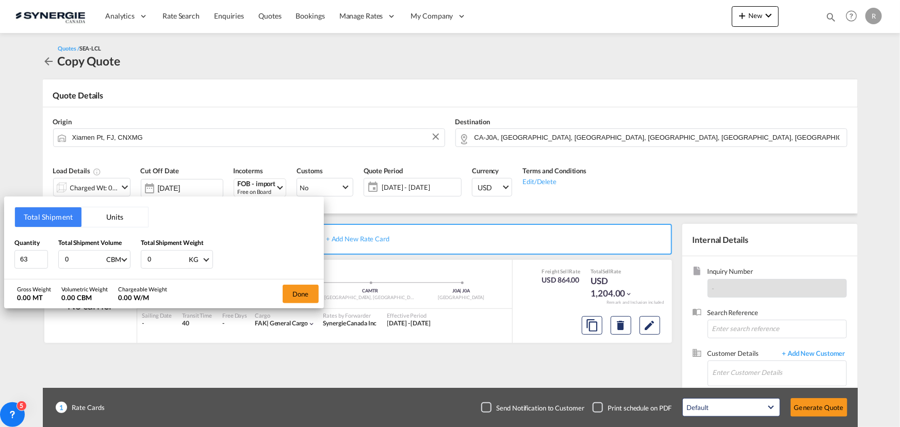
drag, startPoint x: 77, startPoint y: 256, endPoint x: 1, endPoint y: 248, distance: 76.8
click at [1, 248] on div "Total Shipment Units Quantity 63 Total Shipment Volume 0 CBM CBM CFT Total Ship…" at bounding box center [450, 213] width 900 height 427
click at [83, 262] on input "5" at bounding box center [84, 260] width 41 height 18
type input "5.05"
type input "890"
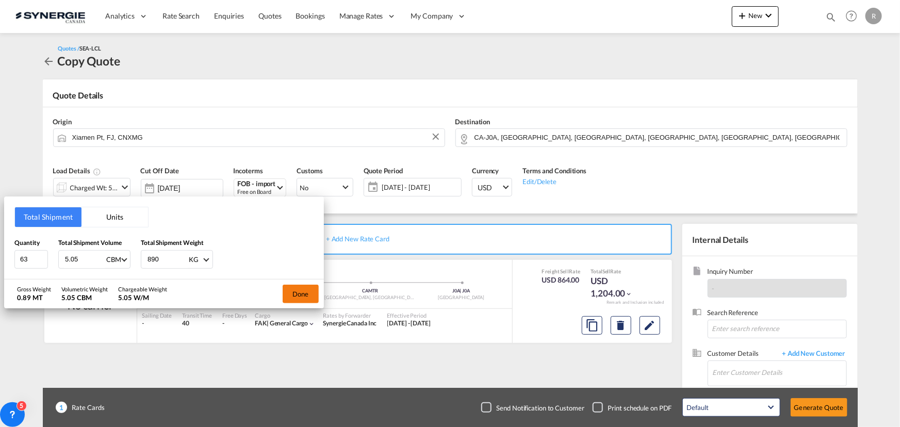
click at [302, 294] on button "Done" at bounding box center [301, 294] width 36 height 19
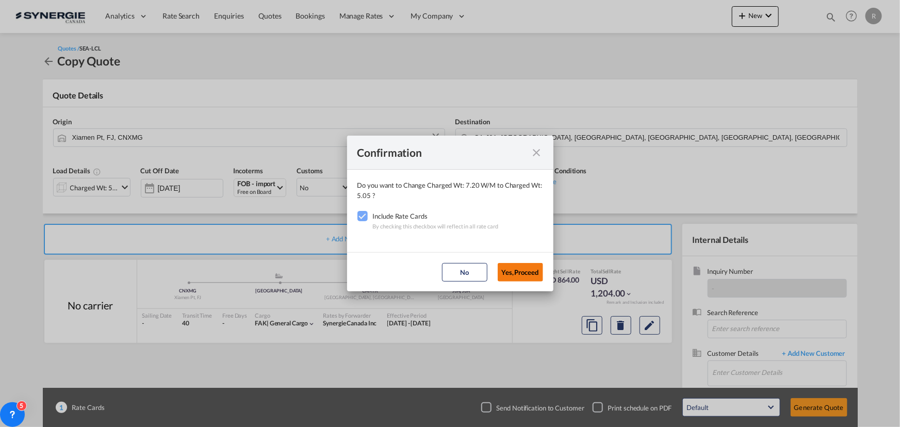
click at [520, 272] on button "Yes,Proceed" at bounding box center [520, 272] width 45 height 19
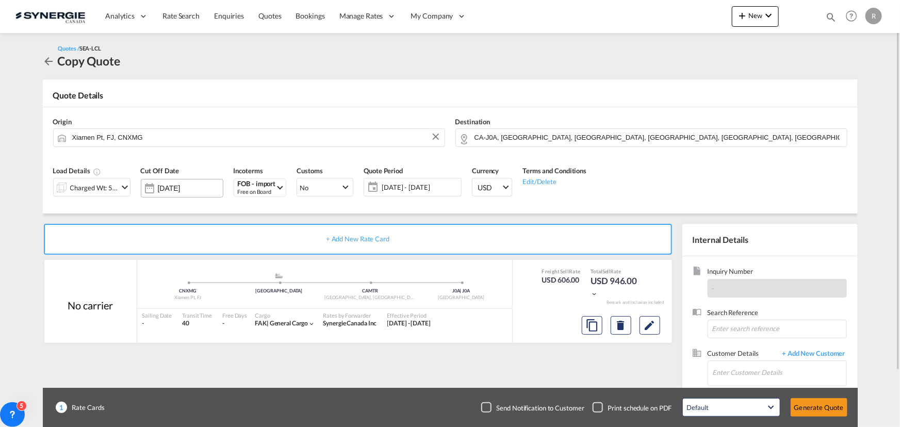
click at [170, 187] on input "[DATE]" at bounding box center [190, 188] width 65 height 8
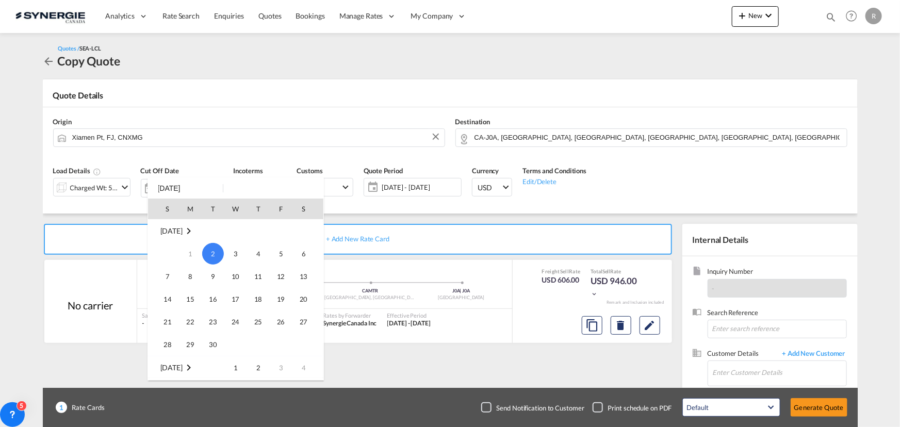
click at [415, 192] on div at bounding box center [450, 213] width 900 height 427
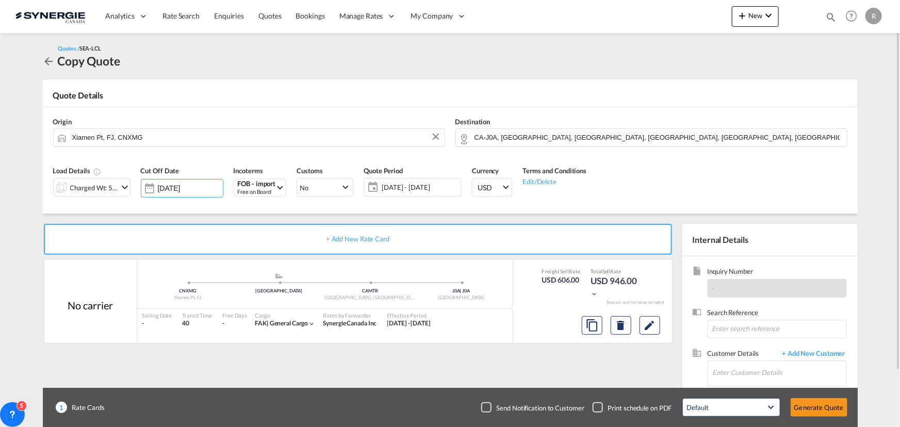
click at [415, 189] on span "[DATE] - [DATE]" at bounding box center [420, 187] width 77 height 9
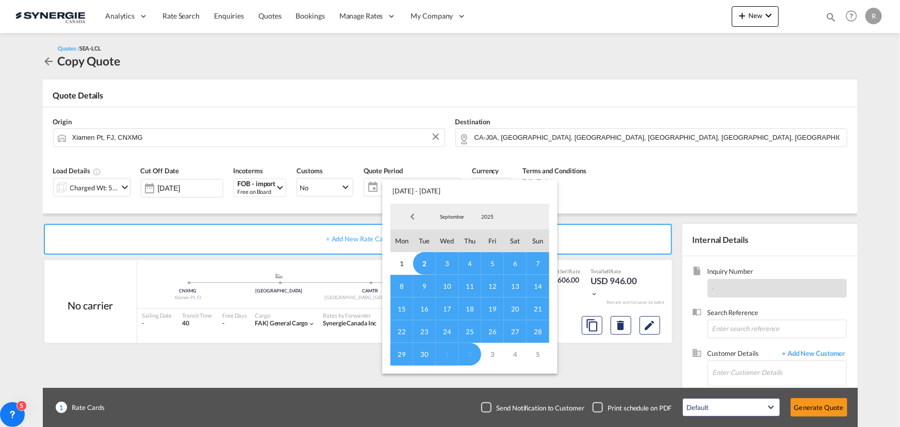
click at [661, 187] on md-backdrop at bounding box center [450, 213] width 900 height 427
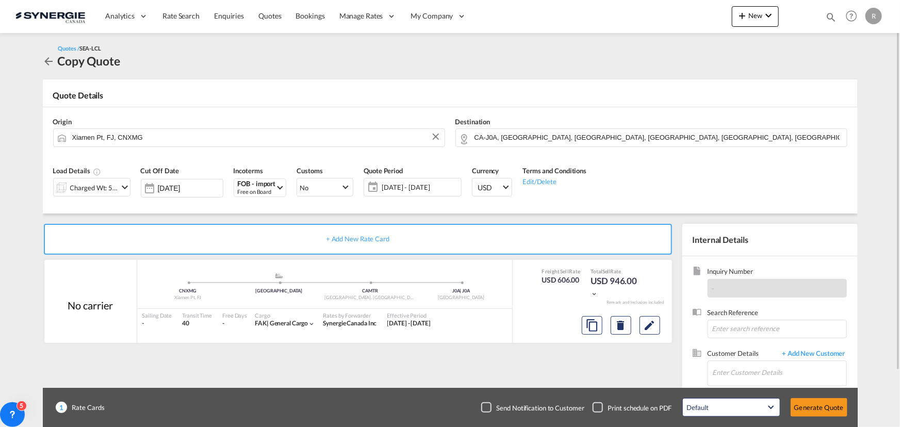
click at [406, 182] on span "[DATE] - [DATE]" at bounding box center [420, 187] width 82 height 14
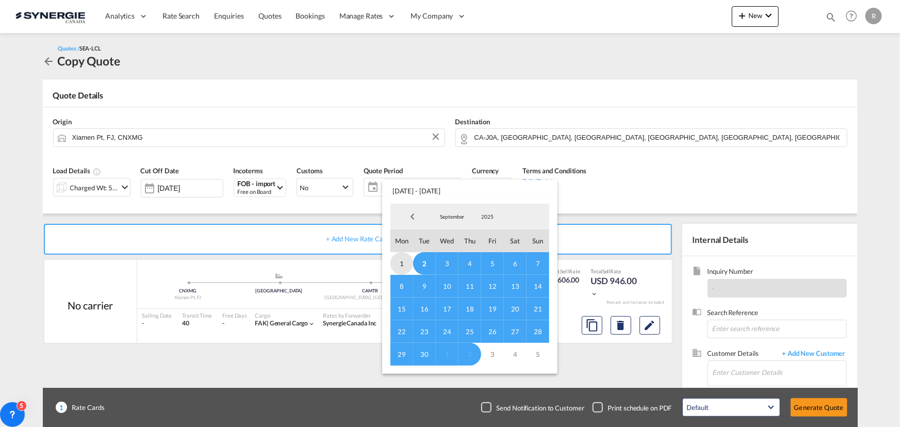
click at [402, 263] on span "1" at bounding box center [401, 263] width 23 height 23
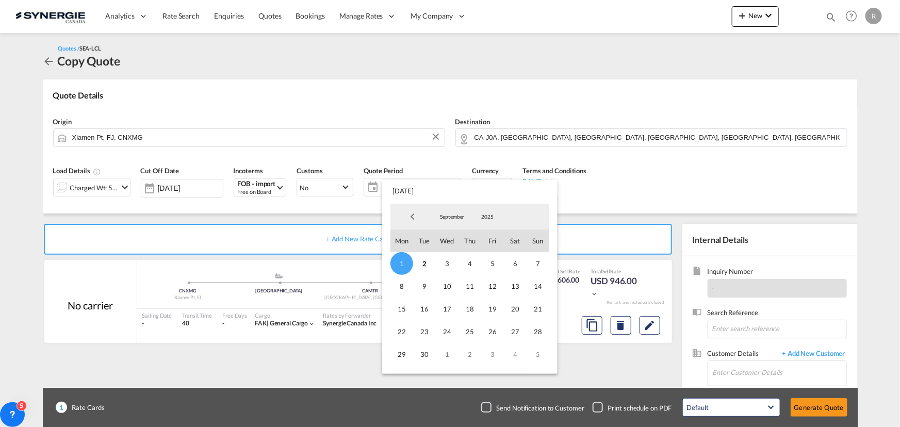
click at [708, 207] on md-backdrop at bounding box center [450, 213] width 900 height 427
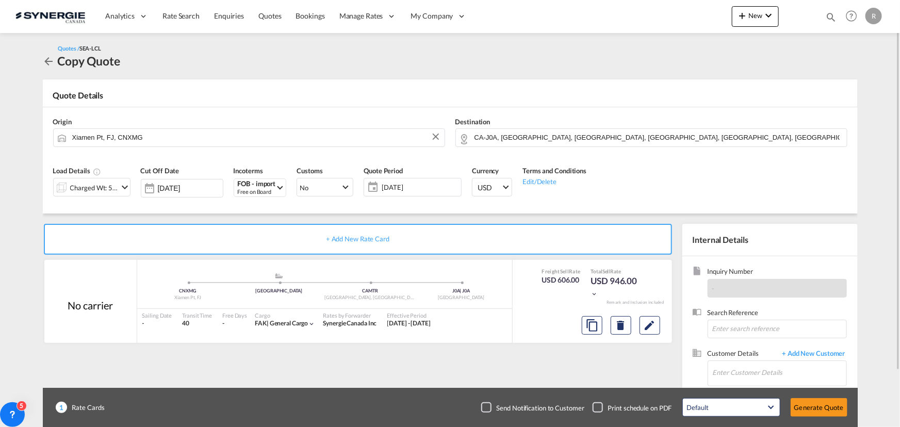
click at [403, 184] on span "[DATE]" at bounding box center [420, 187] width 77 height 9
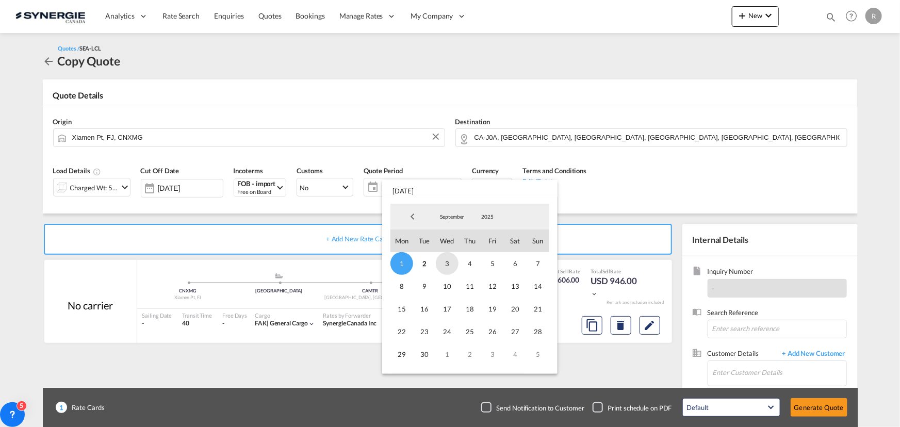
click at [441, 264] on span "3" at bounding box center [447, 263] width 23 height 23
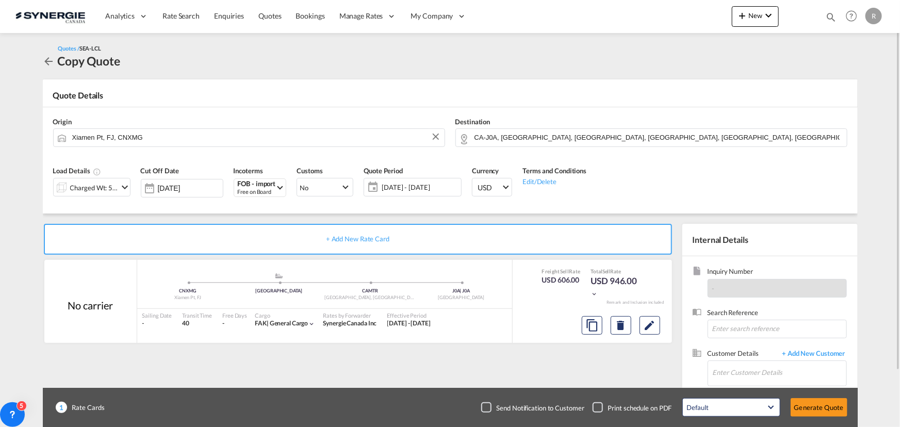
click at [679, 191] on div "Load Details Charged Wt: 5.05 W/M Cut Off Date [DATE] Incoterms FOB - import Fr…" at bounding box center [450, 184] width 804 height 57
click at [645, 329] on md-icon "Edit" at bounding box center [650, 325] width 12 height 12
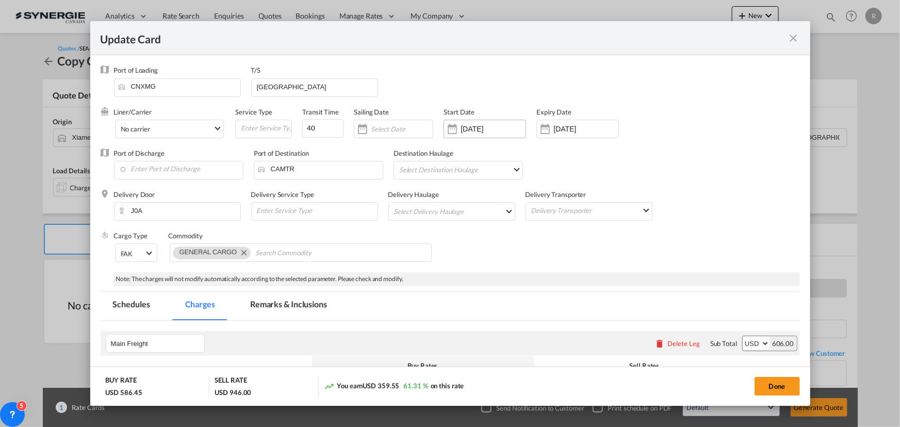
click at [479, 132] on input "[DATE]" at bounding box center [493, 129] width 65 height 8
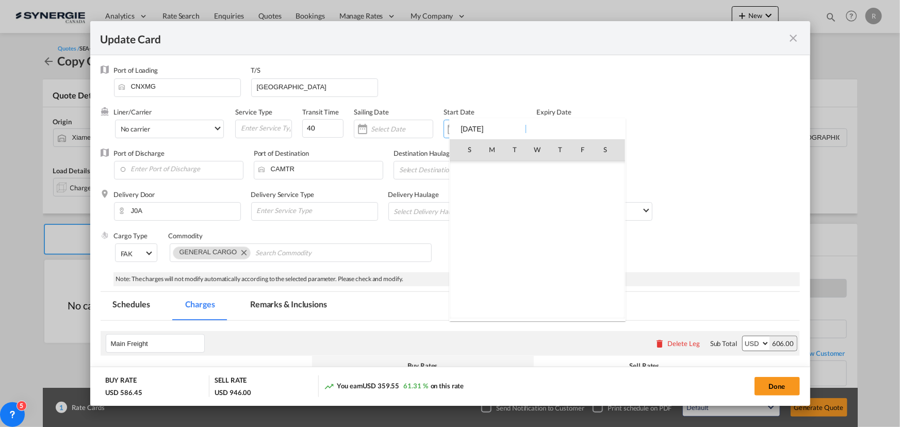
scroll to position [238200, 0]
click at [502, 127] on div "S M T W T F S [DATE] 1 2 3 4 5 6 7 8 9 10 11 12 13 14 15 16 17 18 19 20 21 22 2…" at bounding box center [537, 219] width 176 height 203
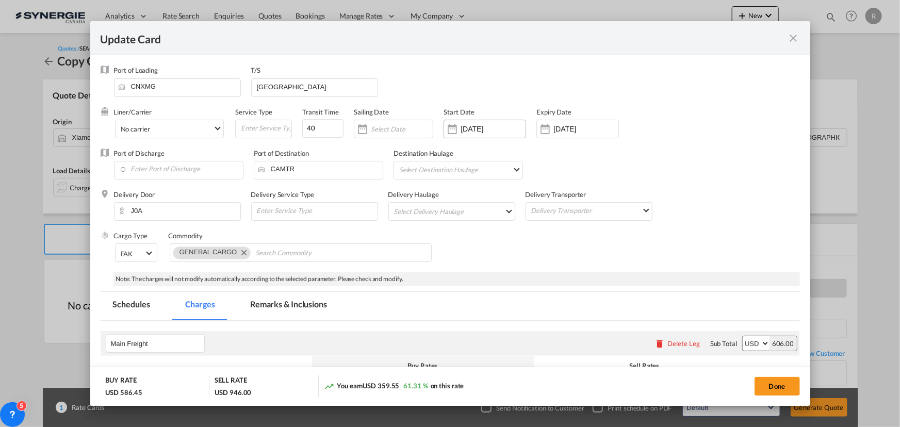
drag, startPoint x: 502, startPoint y: 127, endPoint x: 445, endPoint y: 127, distance: 57.2
click at [445, 127] on div "[DATE]" at bounding box center [485, 129] width 83 height 19
click at [456, 135] on div "Update Card Port ..." at bounding box center [452, 129] width 17 height 21
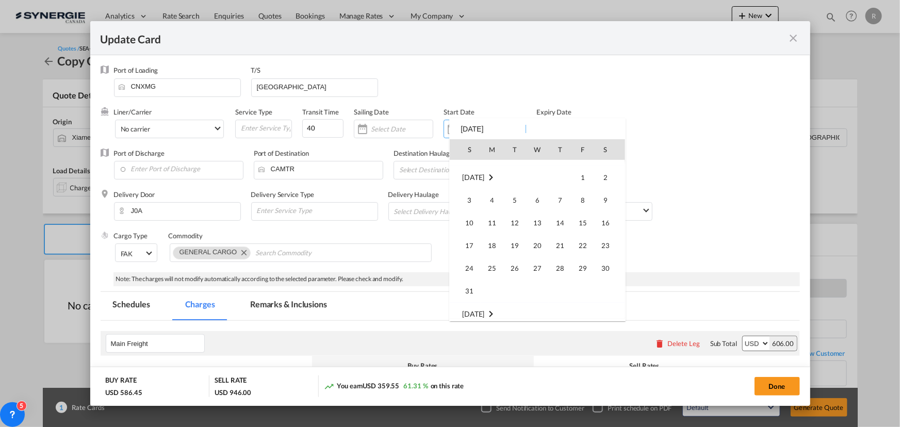
scroll to position [238763, 0]
click at [562, 199] on span "14" at bounding box center [560, 201] width 21 height 21
type input "[DATE]"
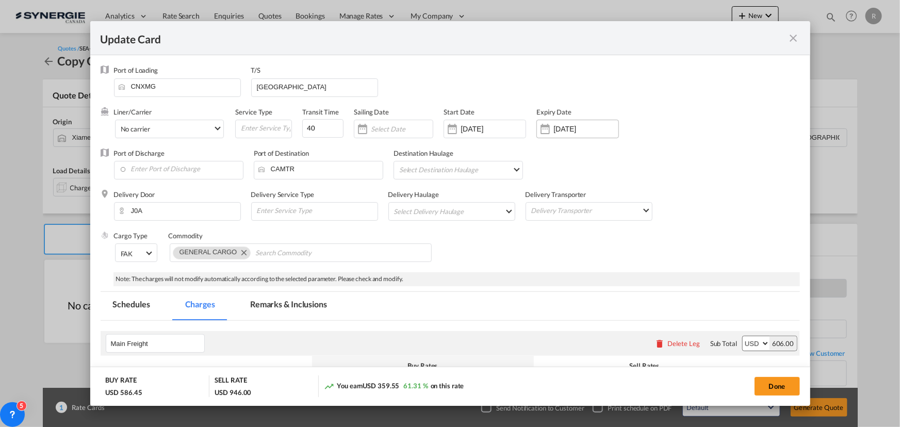
click at [592, 133] on input "[DATE]" at bounding box center [585, 129] width 65 height 8
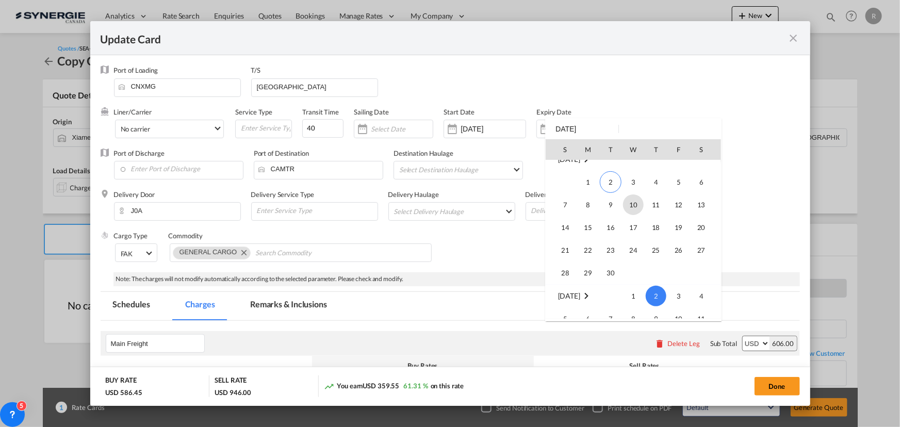
scroll to position [133, 0]
click at [637, 200] on span "3" at bounding box center [633, 198] width 21 height 21
type input "[DATE]"
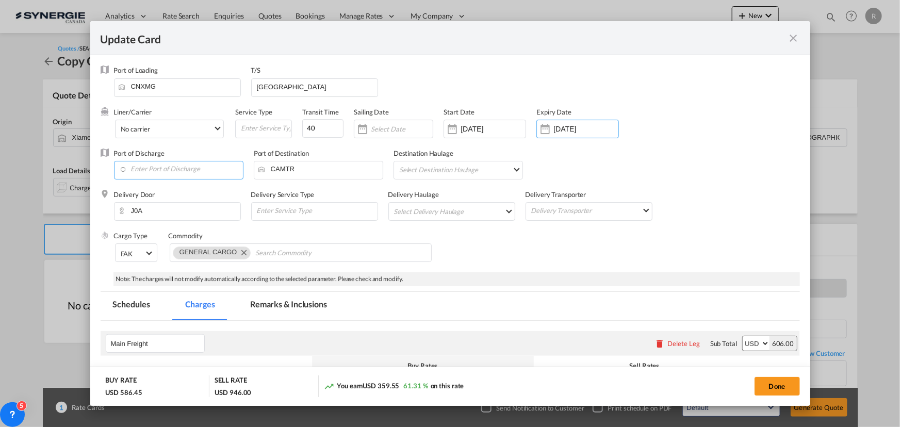
click at [184, 167] on input "Enter Port of Discharge" at bounding box center [181, 168] width 124 height 15
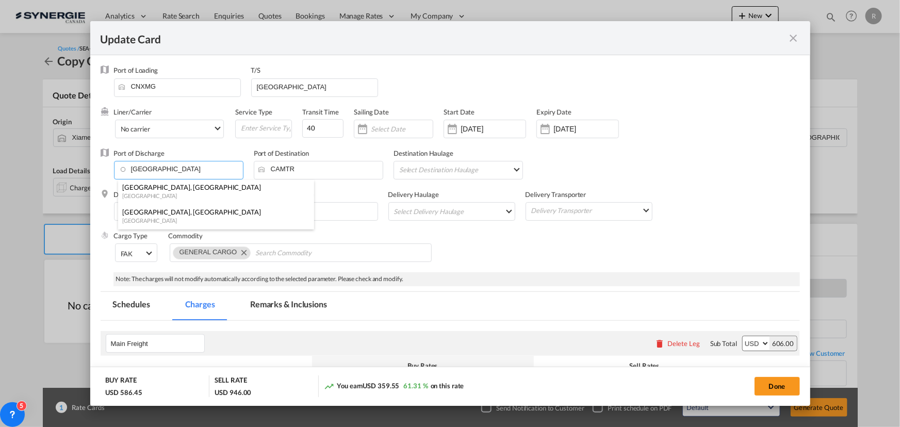
click at [141, 192] on div "[GEOGRAPHIC_DATA]" at bounding box center [213, 196] width 182 height 8
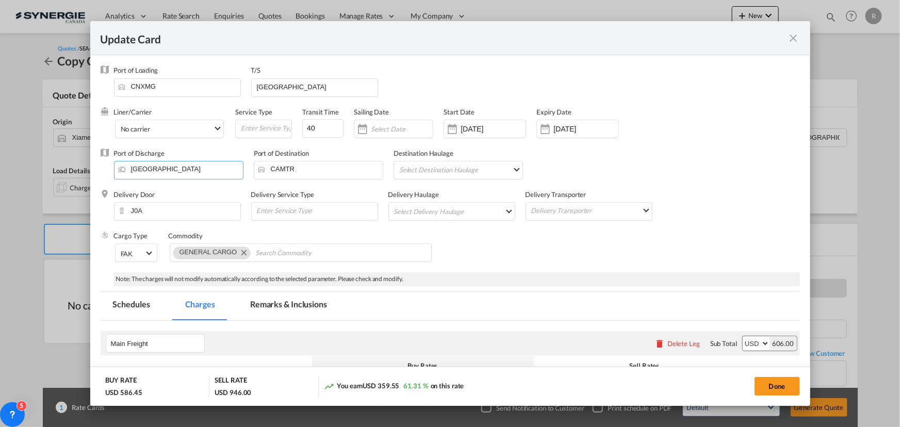
type input "[GEOGRAPHIC_DATA], [GEOGRAPHIC_DATA], CAVAN"
drag, startPoint x: 339, startPoint y: 84, endPoint x: 194, endPoint y: 69, distance: 145.2
click at [194, 69] on div "Port of Loading CNXMG T/S [GEOGRAPHIC_DATA]" at bounding box center [457, 85] width 686 height 41
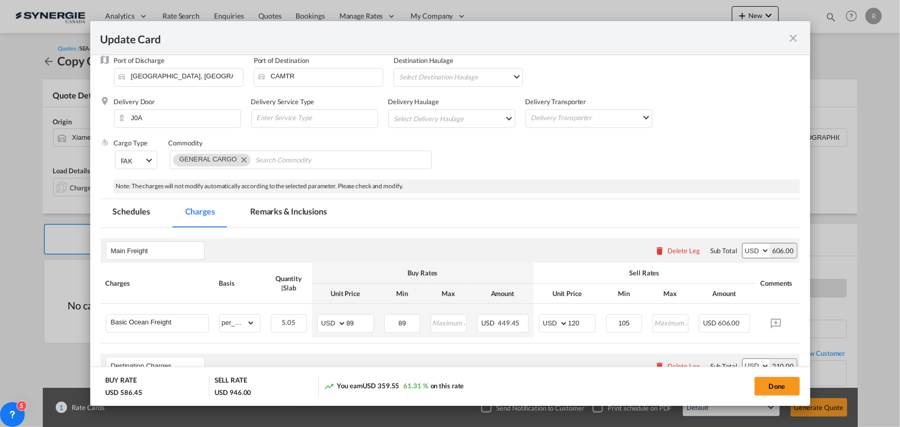
scroll to position [93, 0]
click at [313, 153] on input "Chips input." at bounding box center [302, 160] width 94 height 17
paste input "INVOICE/ORDER NUMBER TM20250628-WW001"
type input "INVOICE/ORDER NUMBER TM20250628-WW001"
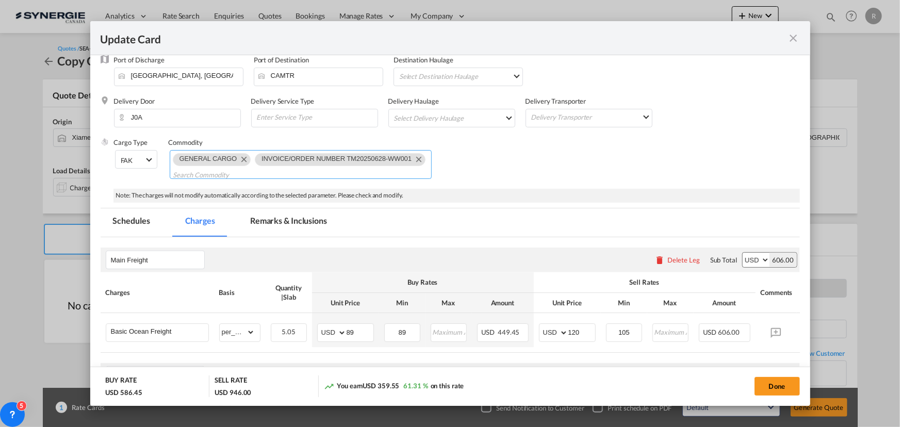
click at [365, 171] on md-chips-wrap "GENERAL CARGO INVOICE/ORDER NUMBER TM20250628-WW001" at bounding box center [301, 164] width 262 height 29
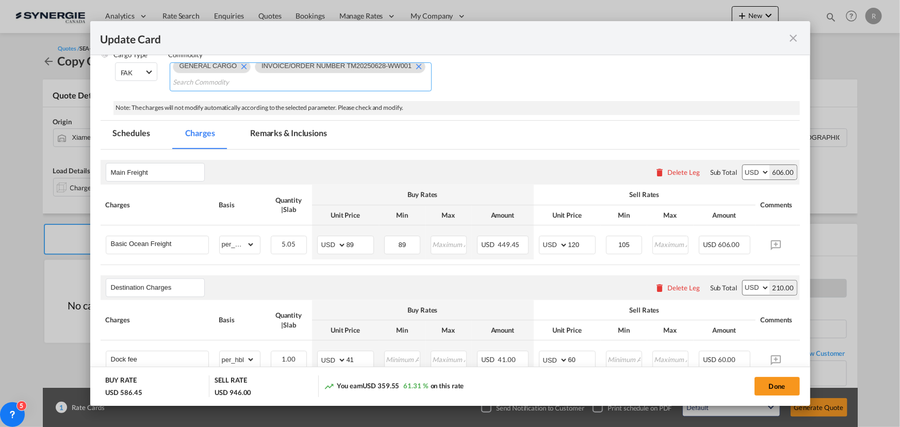
scroll to position [187, 0]
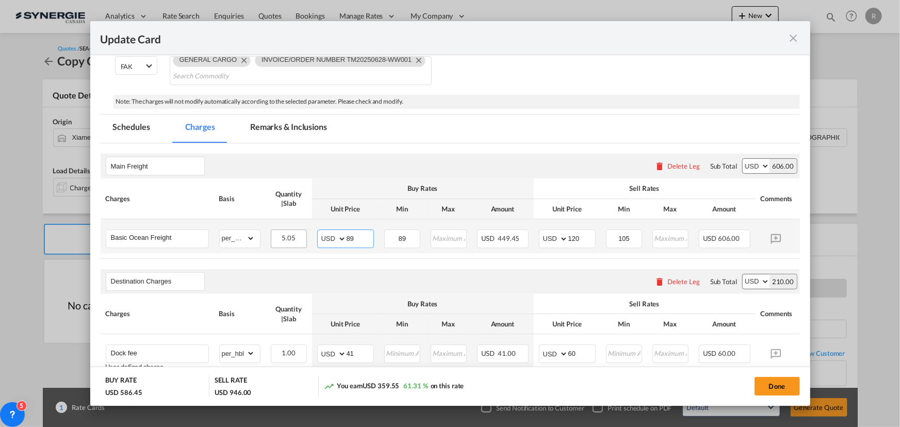
drag, startPoint x: 358, startPoint y: 236, endPoint x: 290, endPoint y: 229, distance: 67.9
click at [290, 229] on tr "Basic Ocean Freight Please Enter Already Exists gross_weight volumetric_weight …" at bounding box center [466, 236] width 731 height 34
type input "68"
drag, startPoint x: 413, startPoint y: 235, endPoint x: 373, endPoint y: 231, distance: 40.0
click at [373, 231] on tr "Basic Ocean Freight Please Enter Already Exists gross_weight volumetric_weight …" at bounding box center [466, 236] width 731 height 34
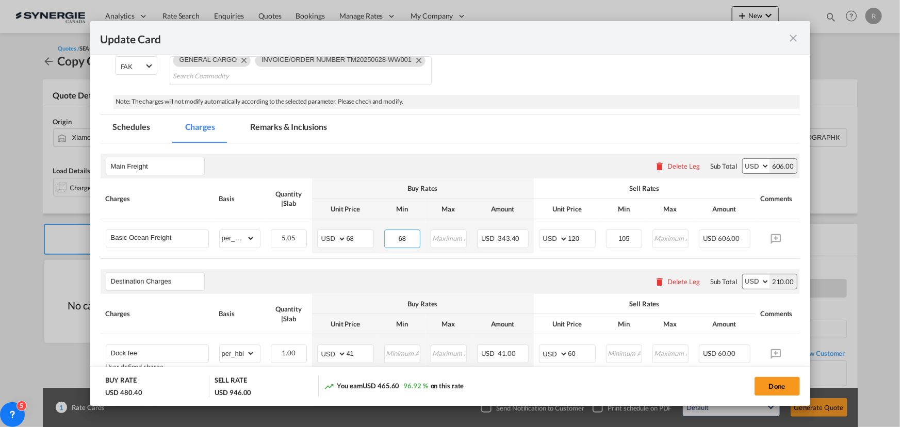
type input "68"
click at [566, 280] on div "Destination Charges Please enter leg name Leg Name Already Exists Delete Leg Su…" at bounding box center [450, 281] width 699 height 25
drag, startPoint x: 588, startPoint y: 240, endPoint x: 549, endPoint y: 235, distance: 39.0
click at [549, 235] on md-input-container "AED AFN ALL AMD ANG AOA ARS AUD AWG AZN BAM BBD BDT BGN BHD BIF BMD BND [PERSON…" at bounding box center [567, 238] width 57 height 19
type input "95"
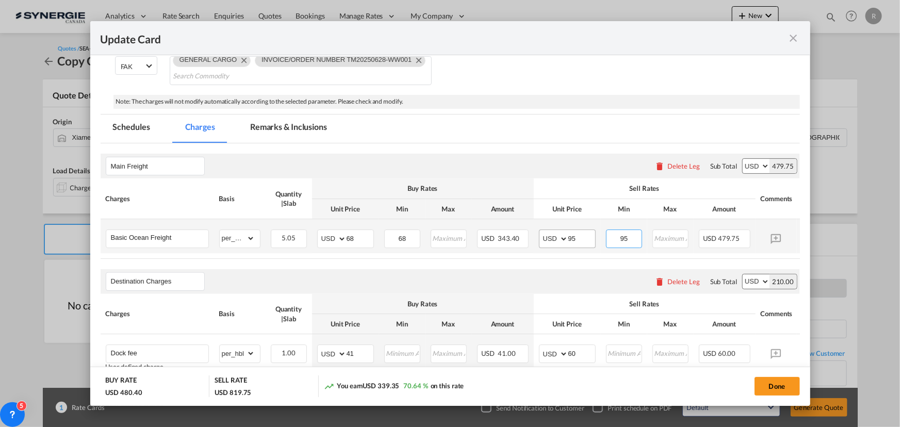
type input "95"
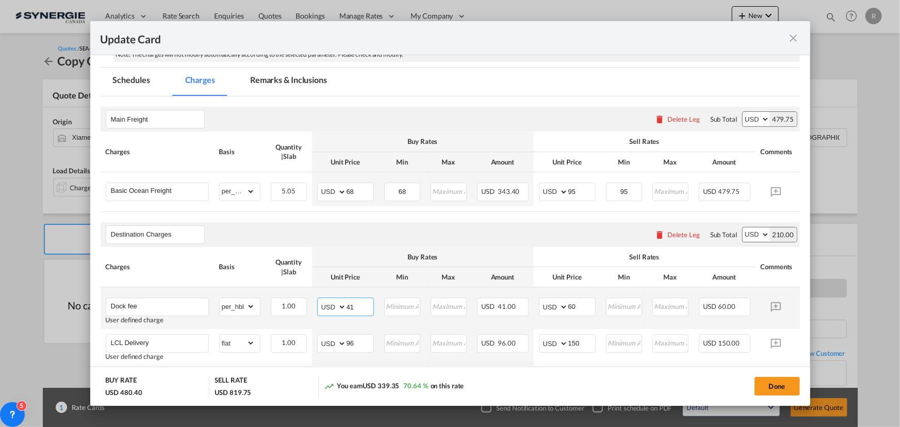
drag, startPoint x: 364, startPoint y: 309, endPoint x: 318, endPoint y: 306, distance: 46.0
click at [318, 306] on md-input-container "AED AFN ALL AMD ANG AOA ARS AUD AWG AZN BAM BBD BDT BGN BHD BIF BMD BND [PERSON…" at bounding box center [345, 307] width 57 height 19
click at [270, 78] on md-tab-item "Remarks & Inclusions" at bounding box center [289, 82] width 102 height 28
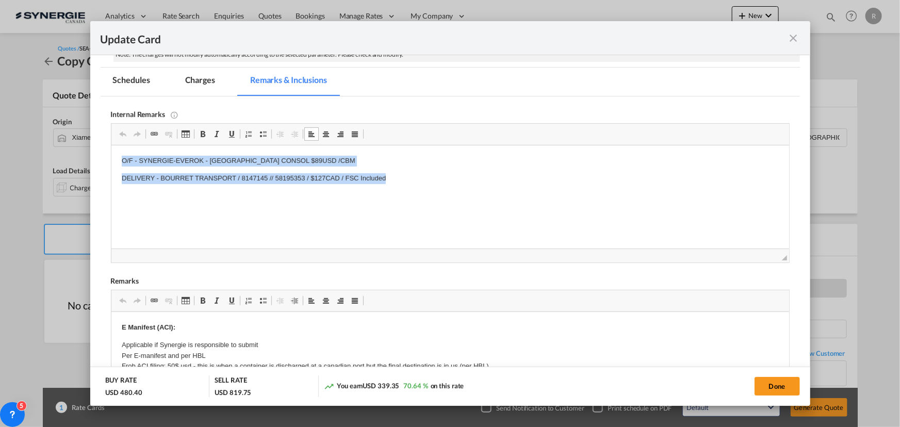
drag, startPoint x: 114, startPoint y: 158, endPoint x: 447, endPoint y: 190, distance: 334.2
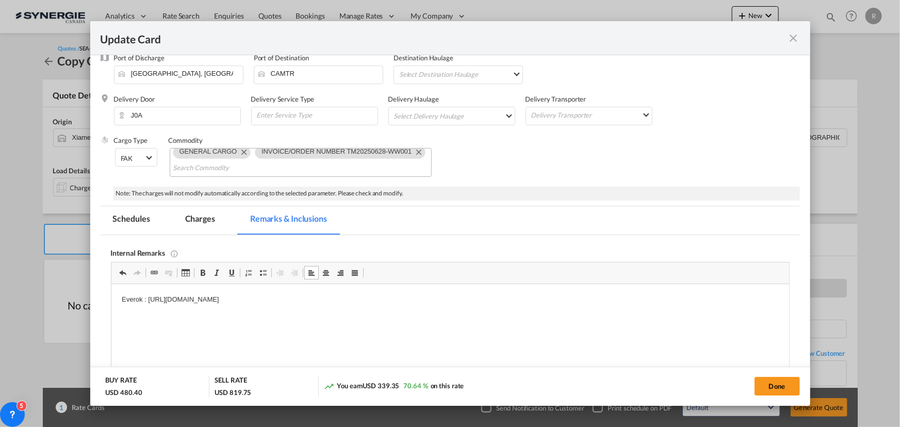
scroll to position [93, 0]
click at [198, 226] on md-tab-item "Charges" at bounding box center [200, 222] width 55 height 28
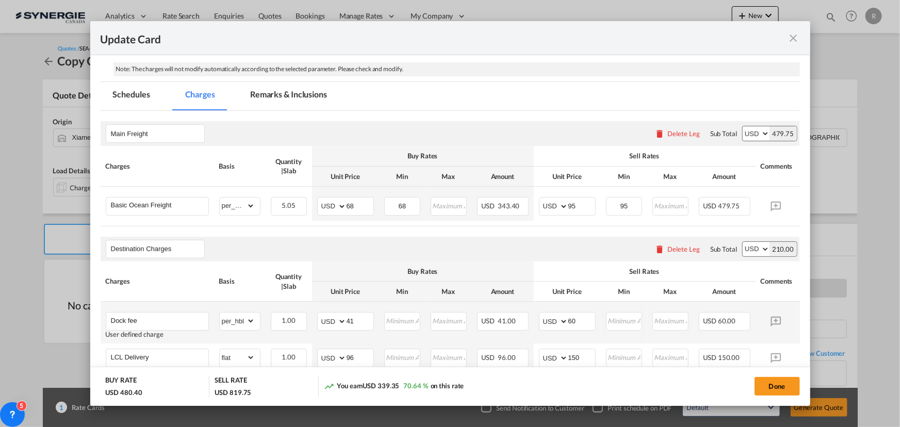
scroll to position [234, 0]
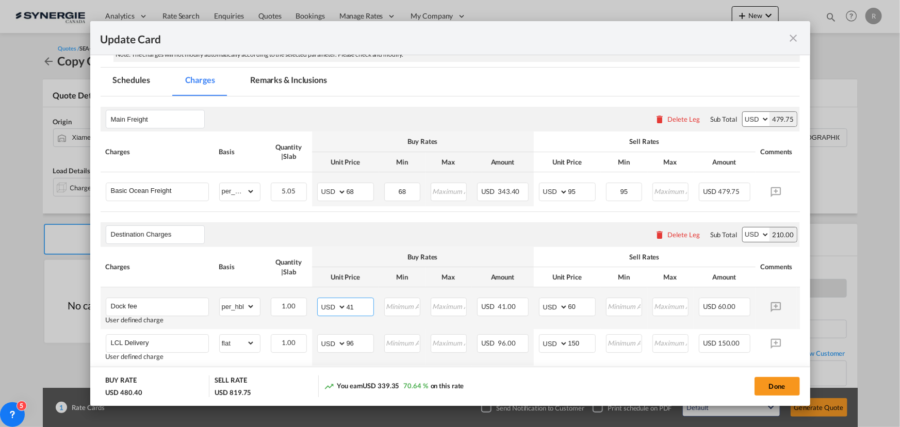
drag, startPoint x: 355, startPoint y: 307, endPoint x: 332, endPoint y: 305, distance: 23.8
click at [332, 305] on md-input-container "AED AFN ALL AMD ANG AOA ARS AUD AWG AZN BAM BBD BDT BGN BHD BIF BMD BND [PERSON…" at bounding box center [345, 307] width 57 height 19
type input "45"
drag, startPoint x: 359, startPoint y: 348, endPoint x: 328, endPoint y: 340, distance: 32.4
click at [328, 340] on md-input-container "AED AFN ALL AMD ANG AOA ARS AUD AWG AZN BAM BBD BDT BGN BHD BIF BMD BND [PERSON…" at bounding box center [345, 343] width 57 height 19
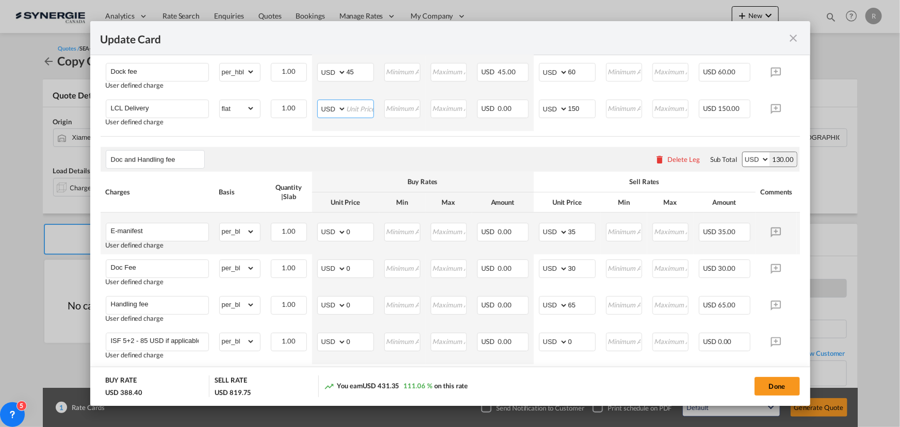
scroll to position [516, 0]
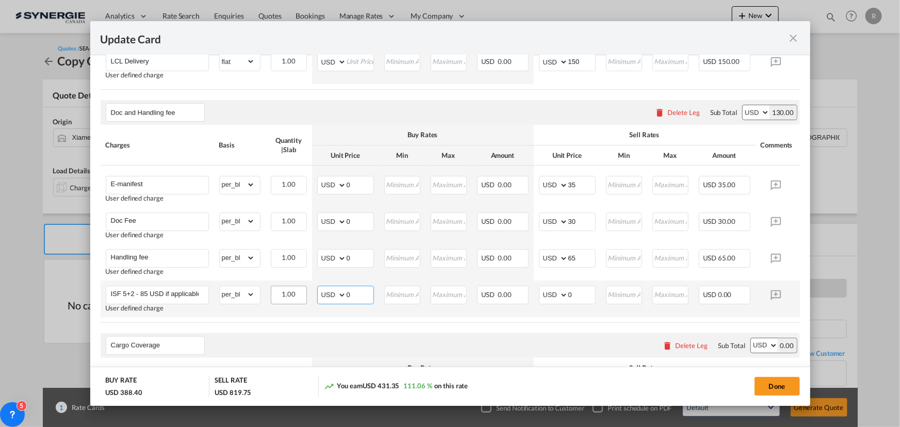
drag, startPoint x: 361, startPoint y: 302, endPoint x: 295, endPoint y: 296, distance: 65.7
click at [295, 296] on tr "ISF 5+2 - 85 USD if applicable User defined charge Please Enter Already Exists …" at bounding box center [466, 299] width 731 height 37
drag, startPoint x: 354, startPoint y: 303, endPoint x: 300, endPoint y: 294, distance: 54.4
click at [300, 294] on tr "ISF 5+2 - 85 USD if applicable User defined charge Please Enter Already Exists …" at bounding box center [466, 299] width 731 height 37
type input "0"
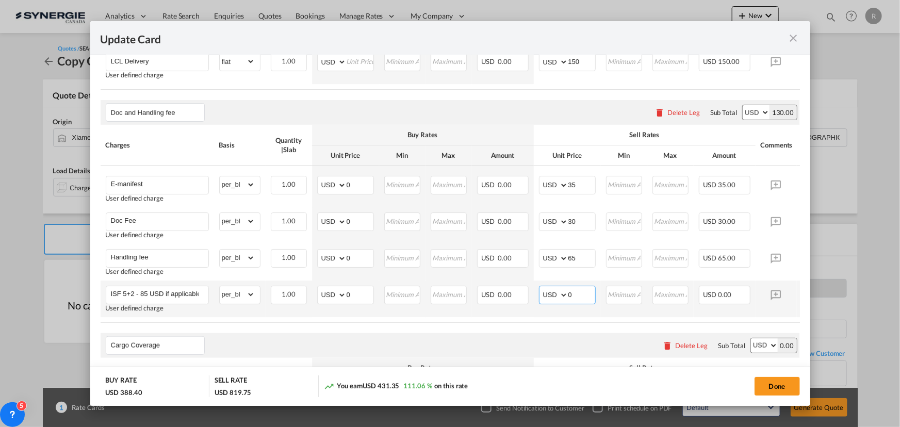
drag, startPoint x: 574, startPoint y: 302, endPoint x: 556, endPoint y: 300, distance: 18.2
click at [556, 300] on md-input-container "AED AFN ALL AMD ANG AOA ARS AUD AWG AZN BAM BBD BDT BGN BHD BIF BMD BND [PERSON…" at bounding box center [567, 295] width 57 height 19
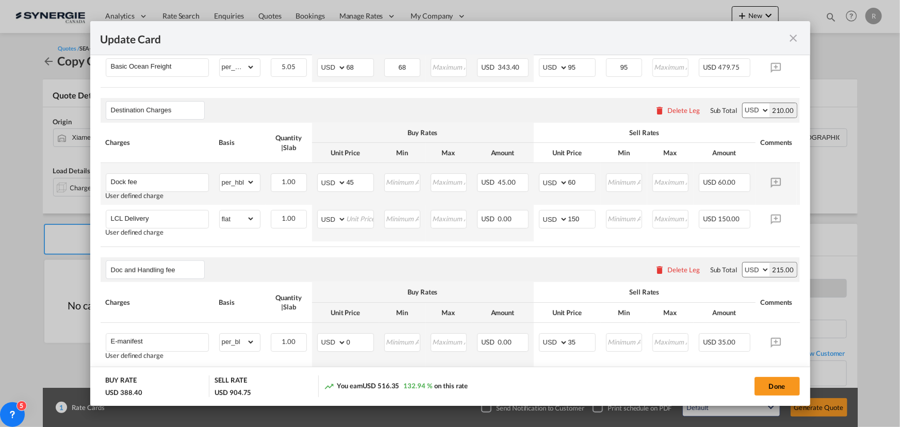
scroll to position [375, 0]
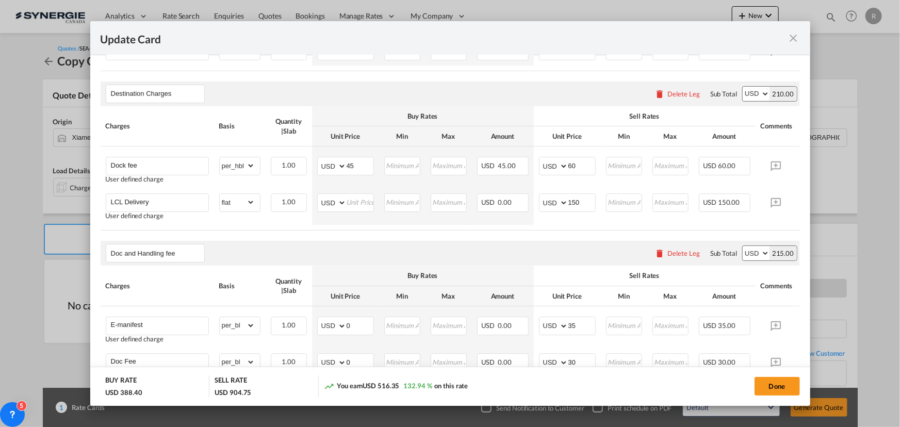
type input "85"
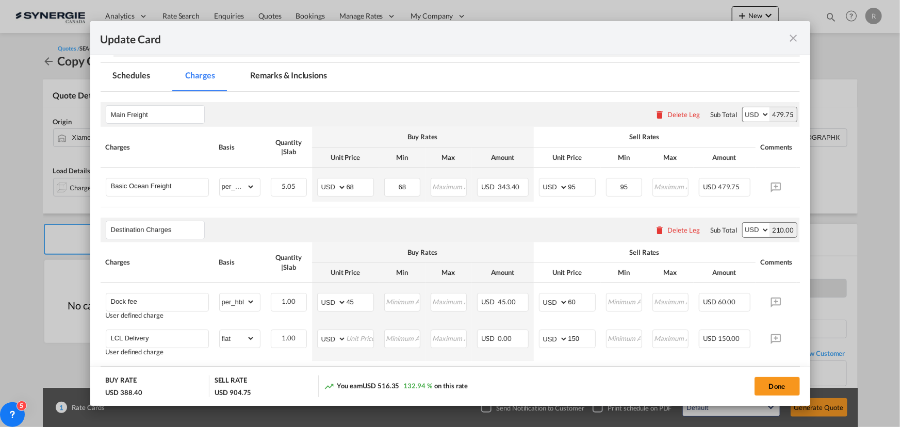
scroll to position [234, 0]
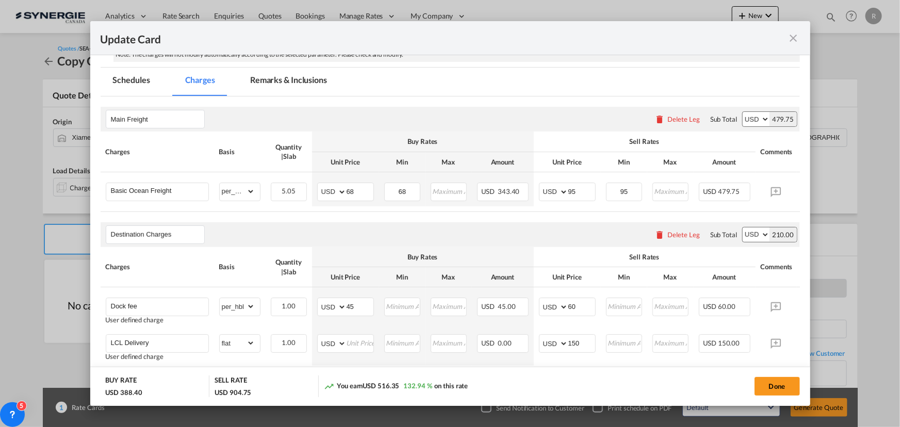
click at [293, 75] on md-tab-item "Remarks & Inclusions" at bounding box center [289, 82] width 102 height 28
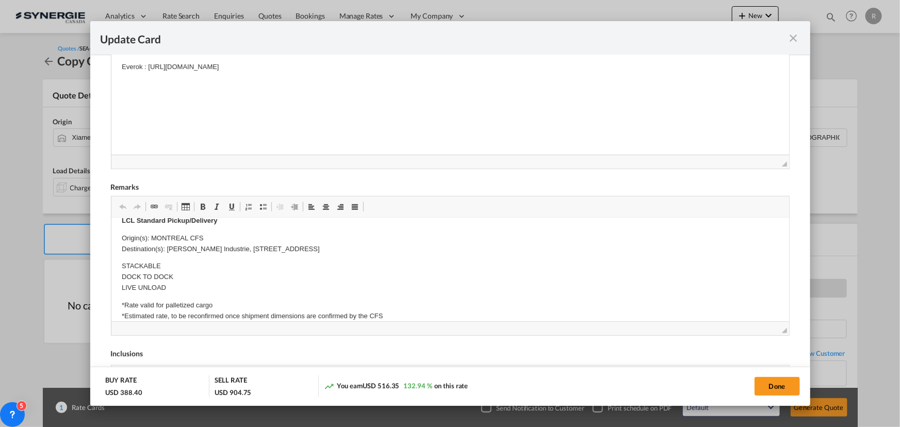
click at [458, 63] on p "Everok : [URL][DOMAIN_NAME]" at bounding box center [449, 67] width 657 height 11
drag, startPoint x: 205, startPoint y: 76, endPoint x: 199, endPoint y: 81, distance: 8.1
click at [204, 76] on body "Everok : [URL][DOMAIN_NAME] Bouret 8341041" at bounding box center [449, 76] width 657 height 28
click at [203, 80] on p "$59.45" at bounding box center [449, 81] width 657 height 11
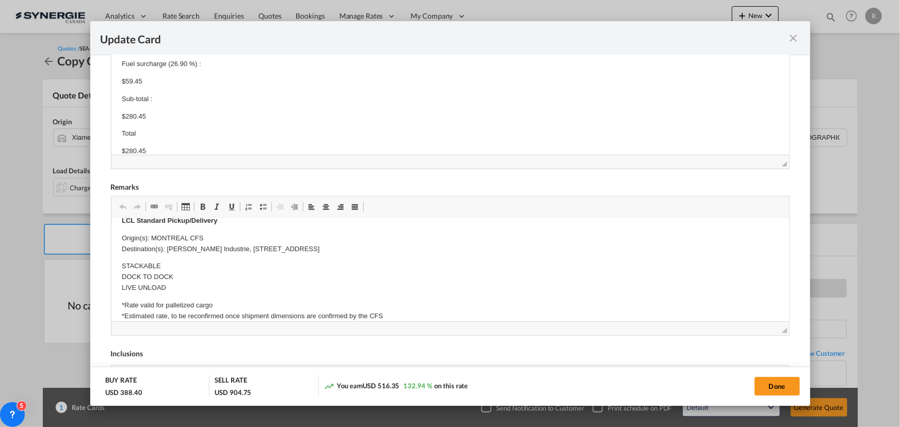
click at [222, 60] on p "Fuel surcharge (26.90 %) :" at bounding box center [449, 64] width 657 height 11
click at [172, 102] on p "Amount :" at bounding box center [449, 102] width 657 height 11
click at [182, 98] on p "Amount : $221.00" at bounding box center [449, 102] width 657 height 11
click at [276, 102] on p "Amount : $221.00 Fuel surcharge (26.90 %) :" at bounding box center [449, 102] width 657 height 11
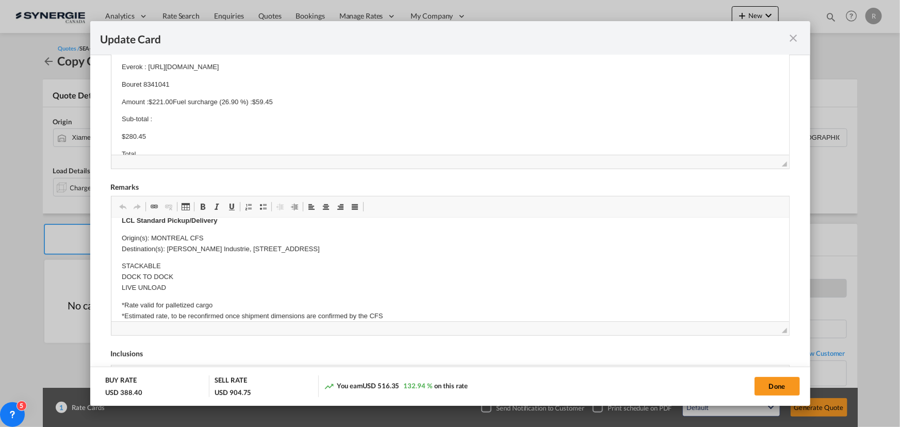
click at [276, 102] on p "Amount : $221.00 Fuel surcharge (26.90 %) : $59.45" at bounding box center [449, 102] width 657 height 11
click at [317, 101] on p "Amount : $221.00 Fuel surcharge (26.90 %) : $59.45 Sub-total :" at bounding box center [449, 102] width 657 height 11
click at [329, 99] on p "Amount : $221.00 Fuel surcharge (26.90 %) : $59.45 Sub-total : $280.45" at bounding box center [449, 102] width 657 height 11
drag, startPoint x: 117, startPoint y: 118, endPoint x: 180, endPoint y: 119, distance: 64.0
click at [180, 119] on html "Everok : [URL][DOMAIN_NAME] Bouret 8341041 Amount : $221.00 Fuel surcharge (26.…" at bounding box center [450, 94] width 678 height 84
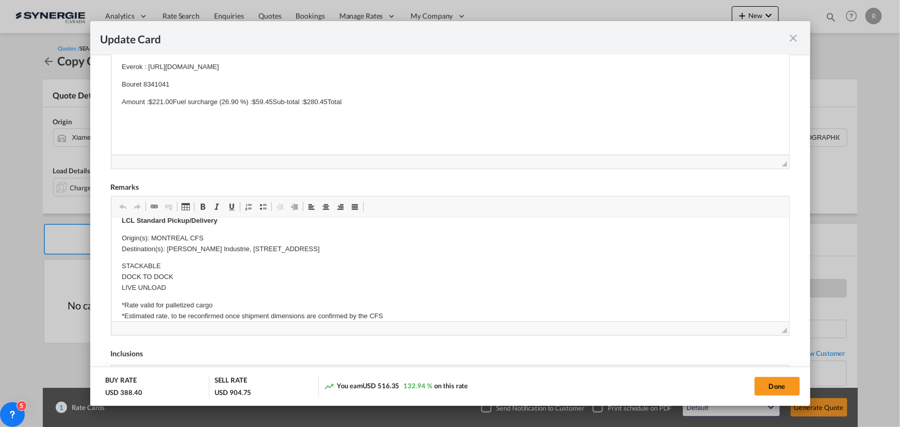
scroll to position [187, 0]
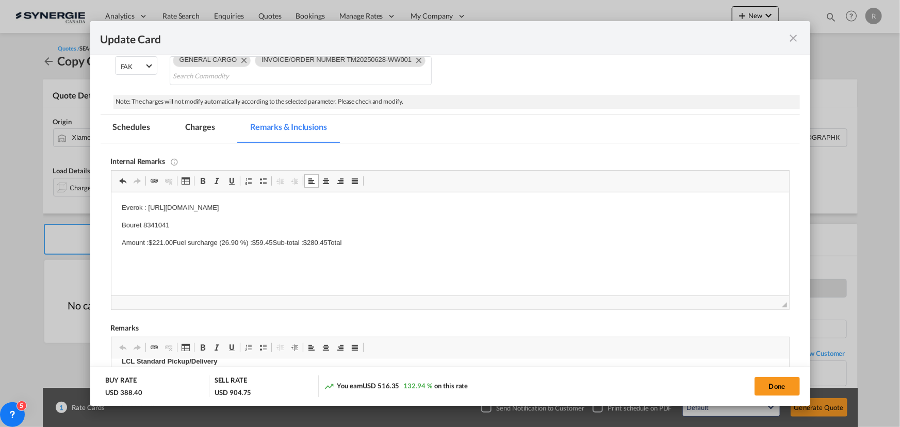
drag, startPoint x: 201, startPoint y: 128, endPoint x: 215, endPoint y: 139, distance: 18.0
click at [201, 128] on md-tab-item "Charges" at bounding box center [200, 128] width 55 height 28
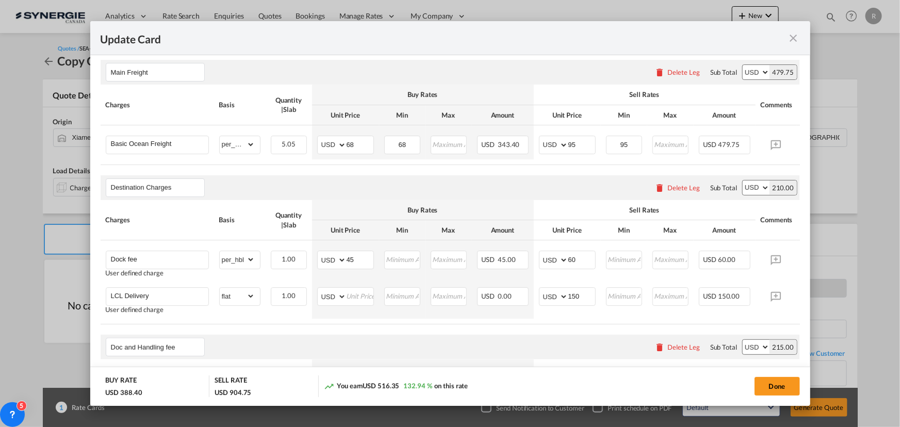
scroll to position [328, 0]
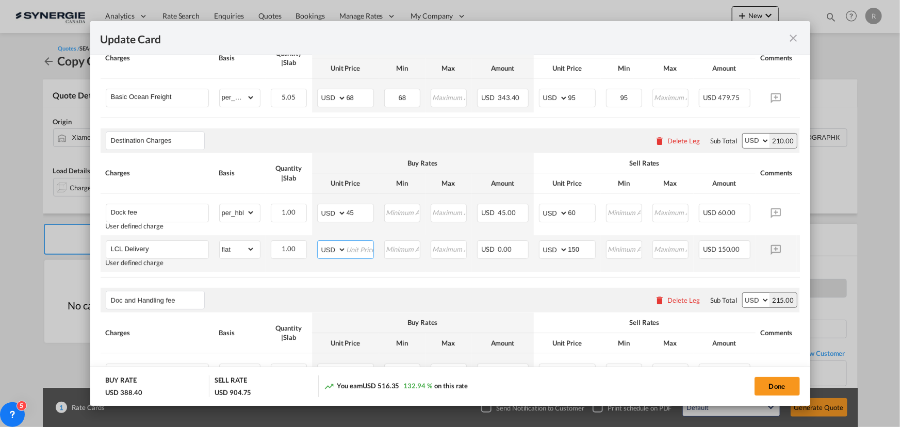
click at [357, 247] on input "Update Card Port ..." at bounding box center [360, 248] width 27 height 15
type input "215"
drag, startPoint x: 590, startPoint y: 250, endPoint x: 556, endPoint y: 251, distance: 34.6
click at [556, 251] on md-input-container "AED AFN ALL AMD ANG AOA ARS AUD AWG AZN BAM BBD BDT BGN BHD BIF BMD BND [PERSON…" at bounding box center [567, 249] width 57 height 19
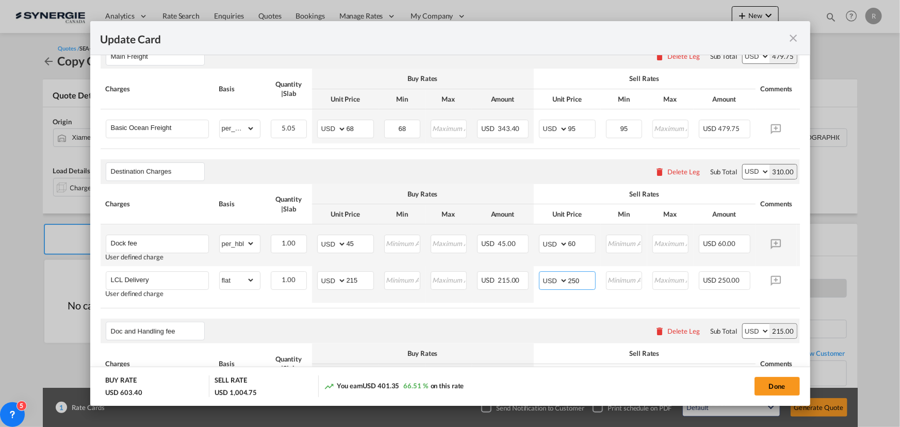
scroll to position [281, 0]
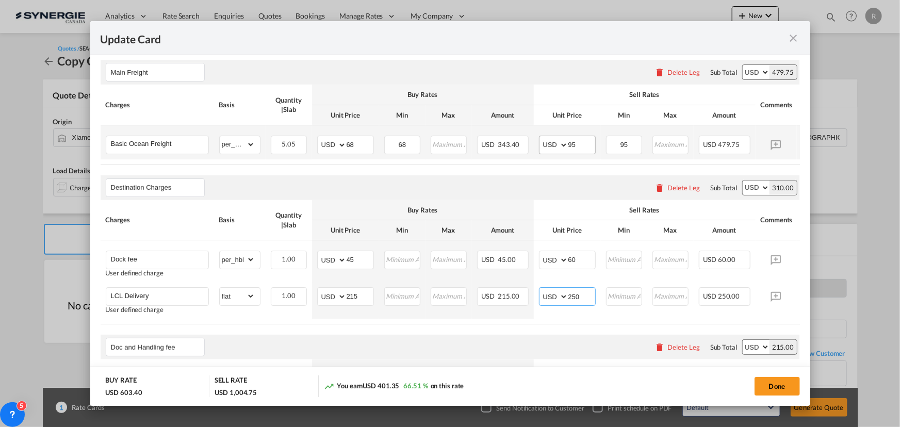
type input "250"
click at [581, 143] on input "95" at bounding box center [581, 143] width 27 height 15
type input "90"
click at [630, 149] on input "95" at bounding box center [624, 143] width 35 height 15
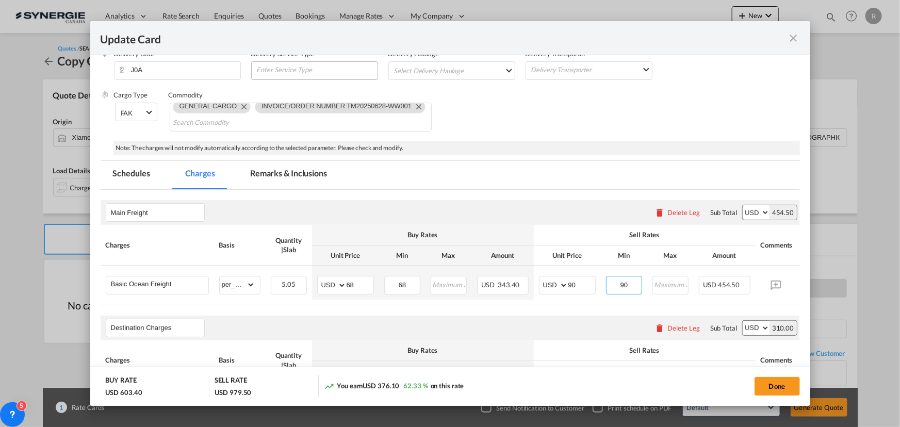
scroll to position [46, 0]
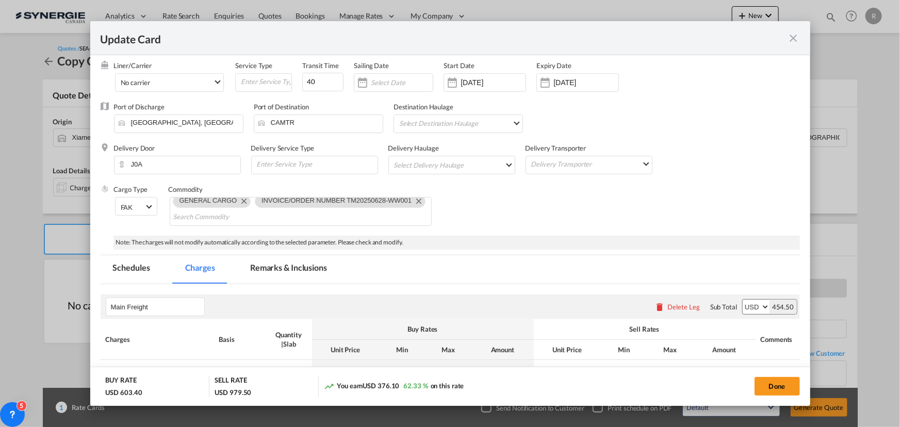
type input "90"
click at [296, 264] on md-tab-item "Remarks & Inclusions" at bounding box center [289, 269] width 102 height 28
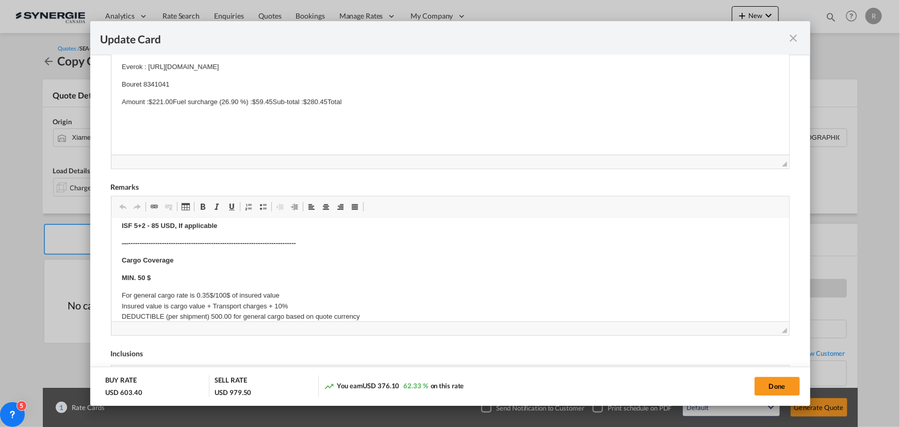
scroll to position [469, 0]
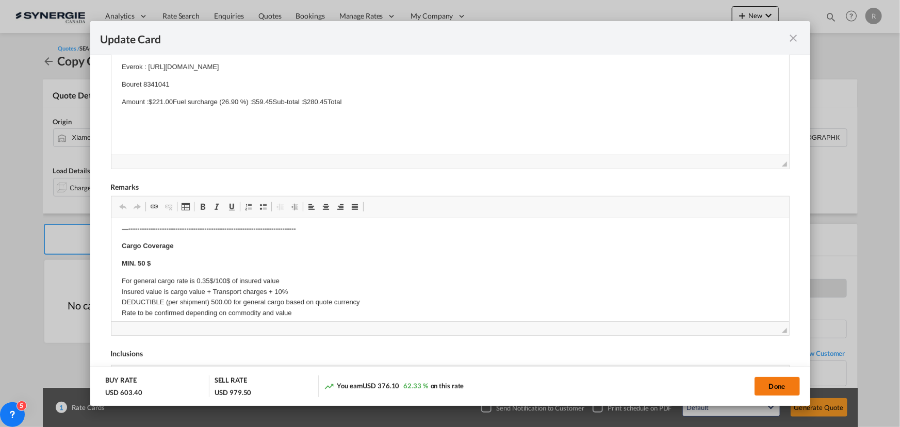
click at [765, 383] on button "Done" at bounding box center [776, 386] width 45 height 19
type input "[DATE]"
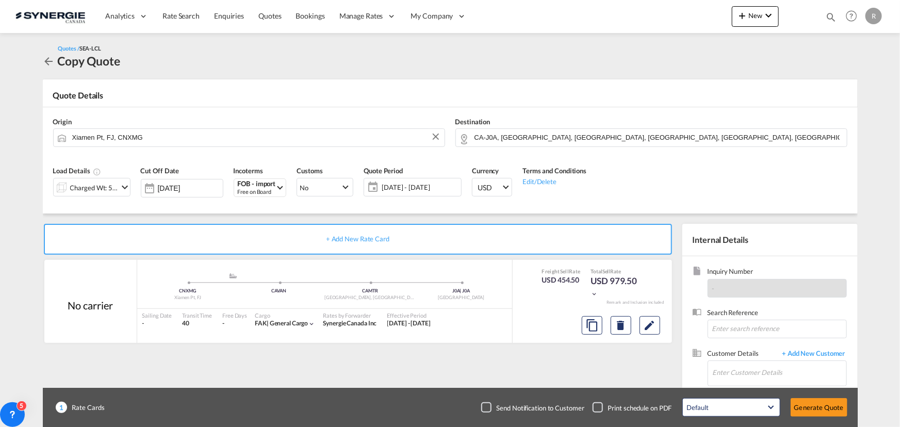
scroll to position [165, 0]
click at [733, 374] on input "Enter Customer Details" at bounding box center [780, 372] width 134 height 23
click at [726, 370] on input "[PERSON_NAME]" at bounding box center [780, 372] width 134 height 23
drag, startPoint x: 738, startPoint y: 369, endPoint x: 701, endPoint y: 371, distance: 37.2
click at [701, 371] on div "Customer Details + Add New Customer Enter Customer Details [PERSON_NAME]" at bounding box center [770, 373] width 155 height 48
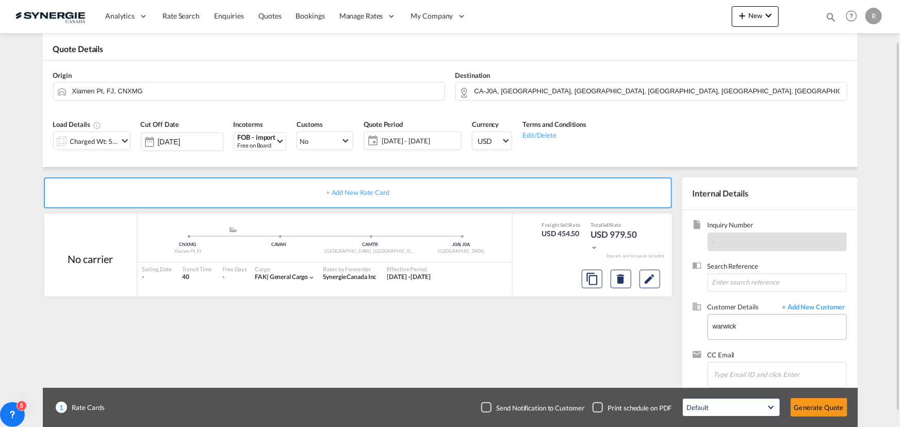
scroll to position [64, 0]
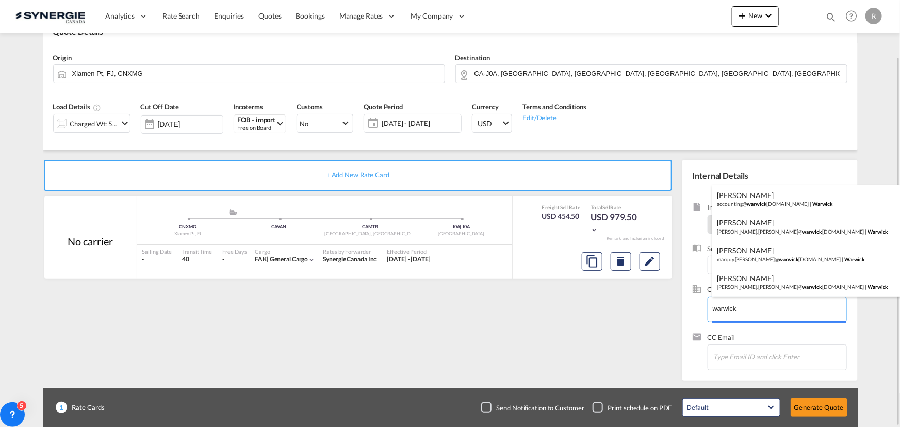
click at [743, 303] on body "Analytics Reports Dashboard Rate Search Enquiries Quotes Bookings" at bounding box center [450, 213] width 900 height 427
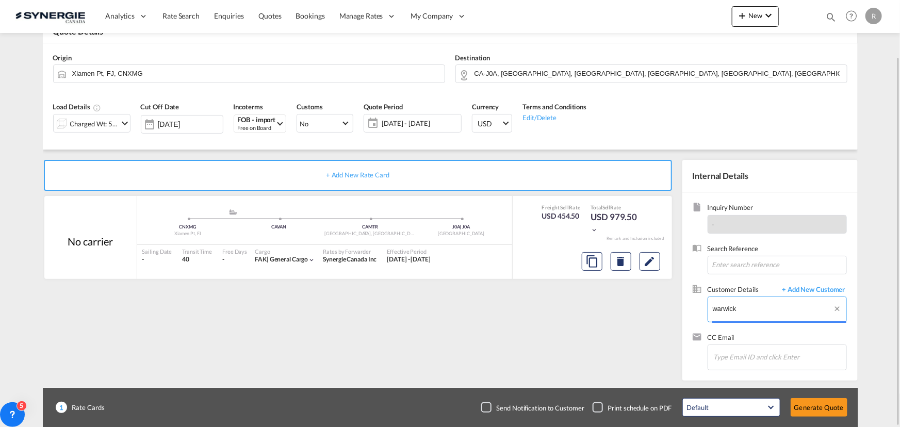
click at [743, 303] on input "warwick" at bounding box center [780, 308] width 134 height 23
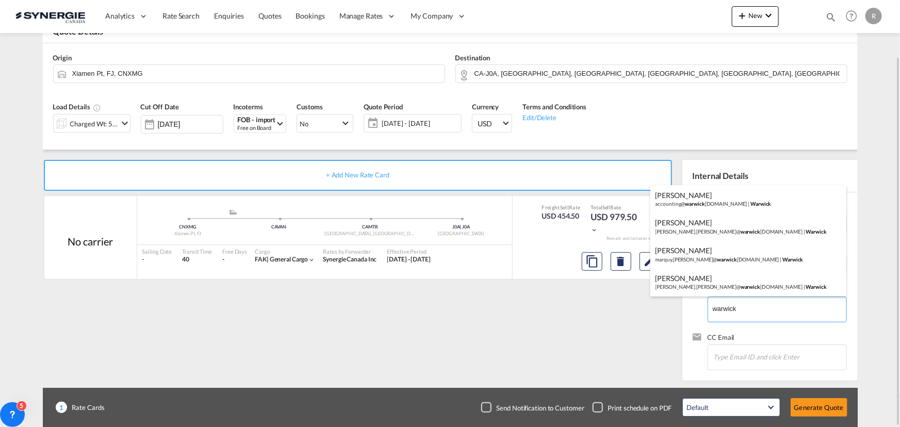
click at [681, 223] on div "[PERSON_NAME] [PERSON_NAME].[PERSON_NAME]@ warwick [DOMAIN_NAME] | [GEOGRAPHIC_…" at bounding box center [748, 226] width 196 height 28
type input "[PERSON_NAME], [PERSON_NAME], [PERSON_NAME][EMAIL_ADDRESS][PERSON_NAME][DOMAIN_…"
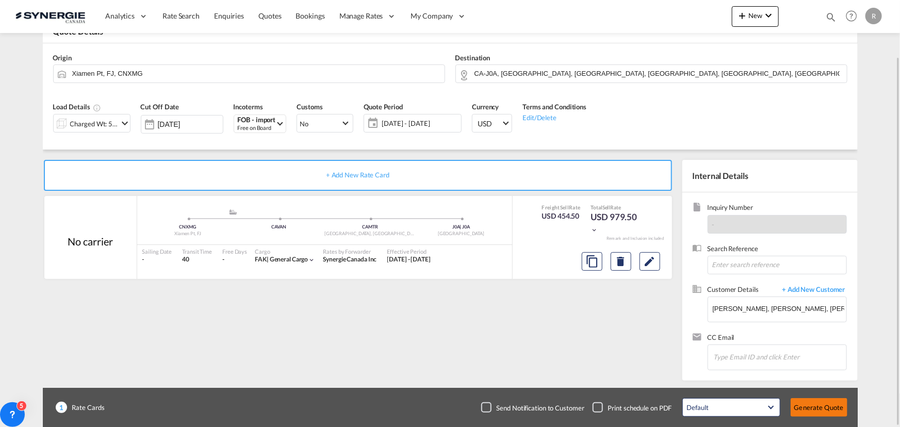
click at [811, 407] on button "Generate Quote" at bounding box center [819, 407] width 57 height 19
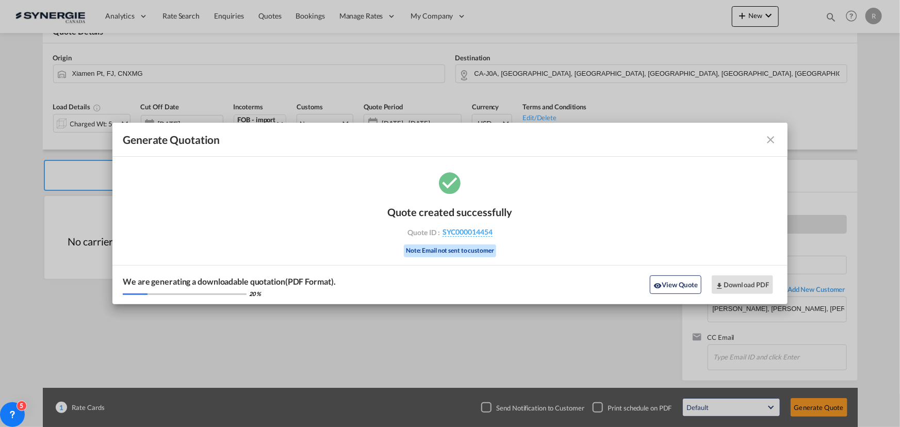
click at [772, 137] on md-icon "icon-close fg-AAA8AD cursor m-0" at bounding box center [771, 140] width 12 height 12
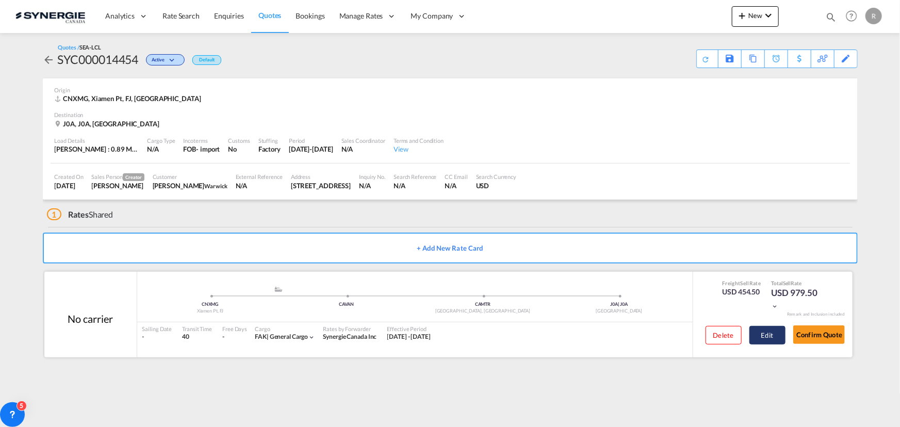
click at [768, 333] on button "Edit" at bounding box center [767, 335] width 36 height 19
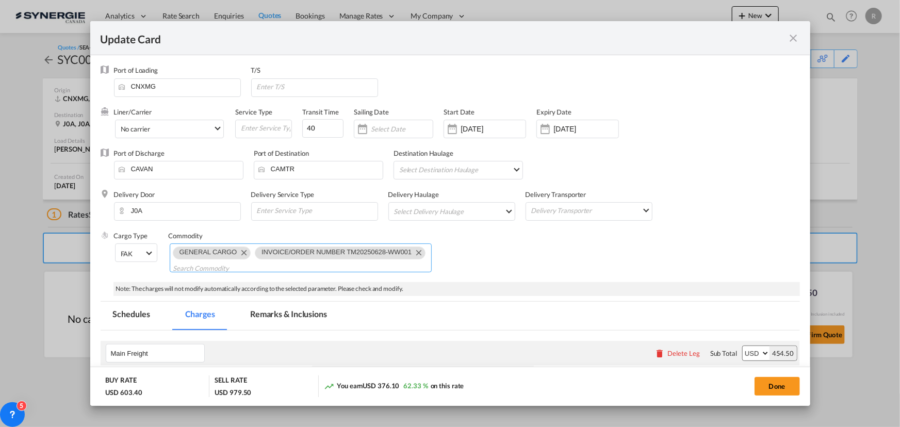
click at [359, 267] on md-chips-wrap "GENERAL CARGO INVOICE/ORDER NUMBER TM20250628-WW001" at bounding box center [301, 257] width 262 height 29
paste input "RE: New Booking:C/WARWICK INTERNATIONAL INC., S/FUZHOU TENMA IMP.EXP. CO.,LTD.,…"
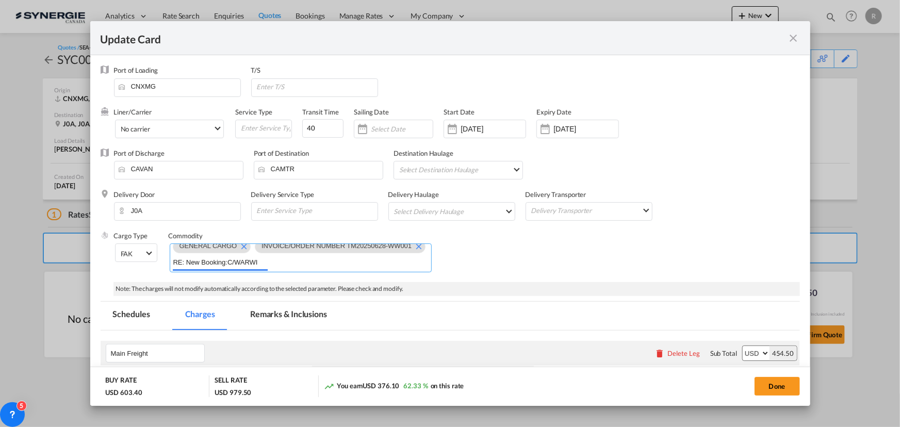
scroll to position [0, 362]
type input "RE: New Booking:C/WARWICK INTERNATIONAL INC., S/FUZHOU TENMA IMP.EXP. CO.,LTD.,…"
click at [547, 272] on div "Cargo Type FAK FAK GCR GDSM General Cargo Hazardous Cargo Ambient Foodstuff Chi…" at bounding box center [457, 256] width 686 height 51
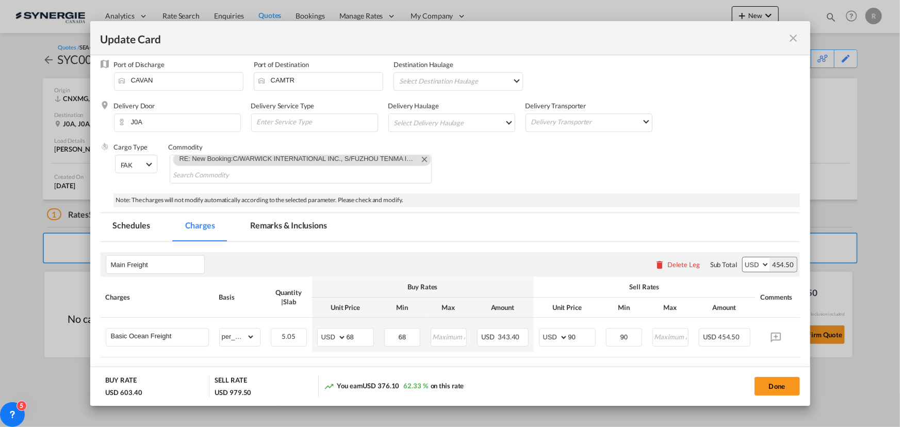
scroll to position [93, 0]
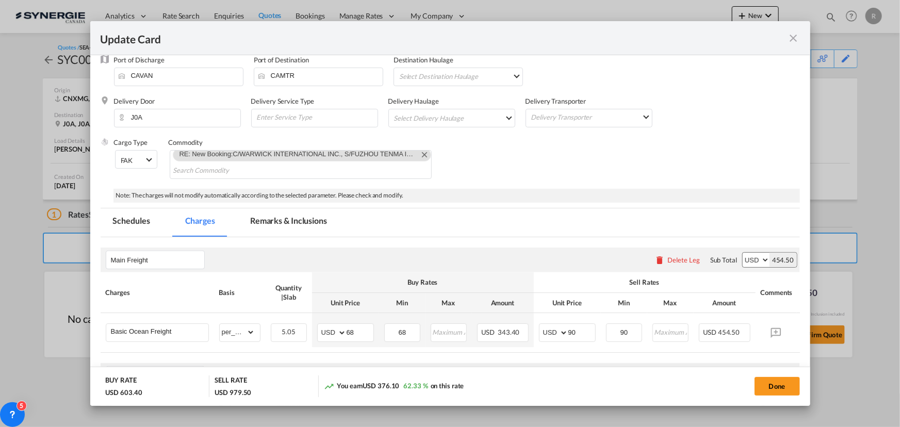
click at [276, 218] on md-tab-item "Remarks & Inclusions" at bounding box center [289, 222] width 102 height 28
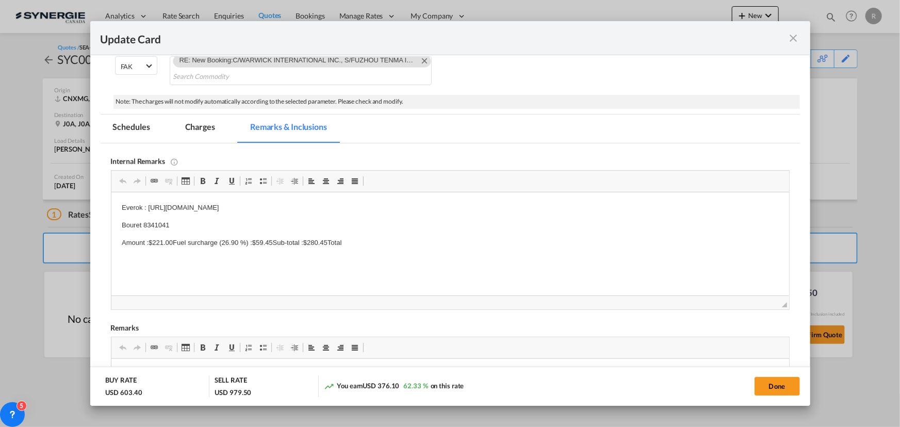
scroll to position [234, 0]
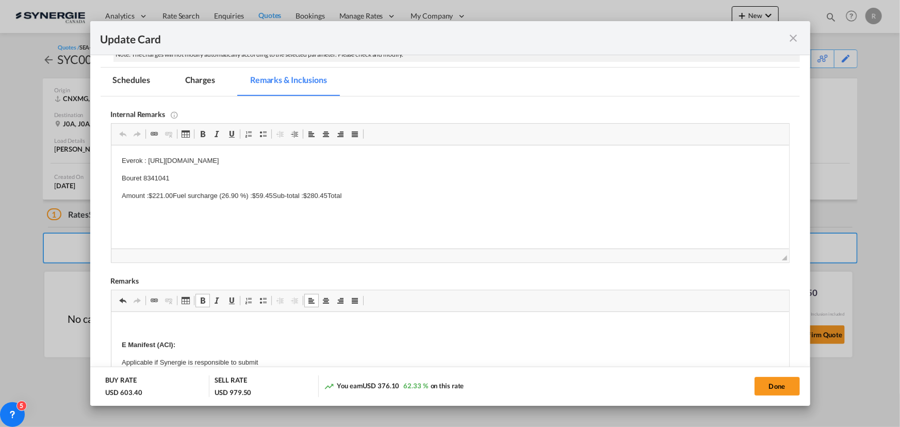
click at [135, 322] on p "Editor, editor17" at bounding box center [449, 327] width 657 height 11
click at [569, 348] on p "E Manifest (ACI):" at bounding box center [449, 344] width 657 height 11
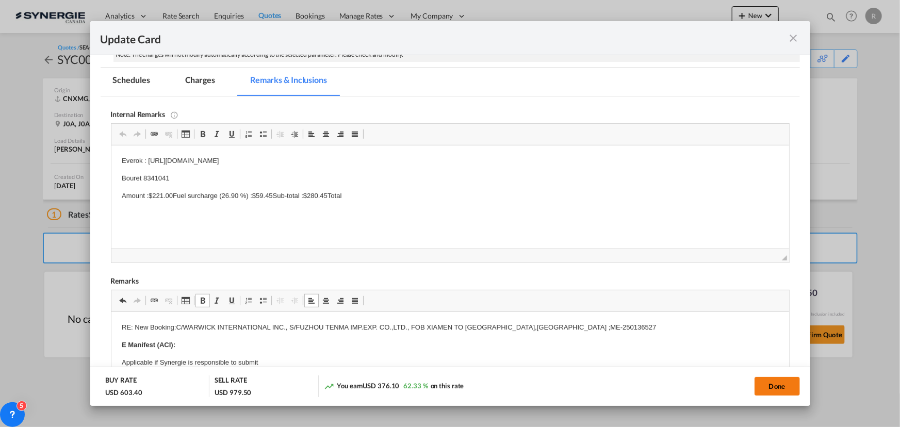
click at [769, 388] on button "Done" at bounding box center [776, 386] width 45 height 19
type input "[DATE]"
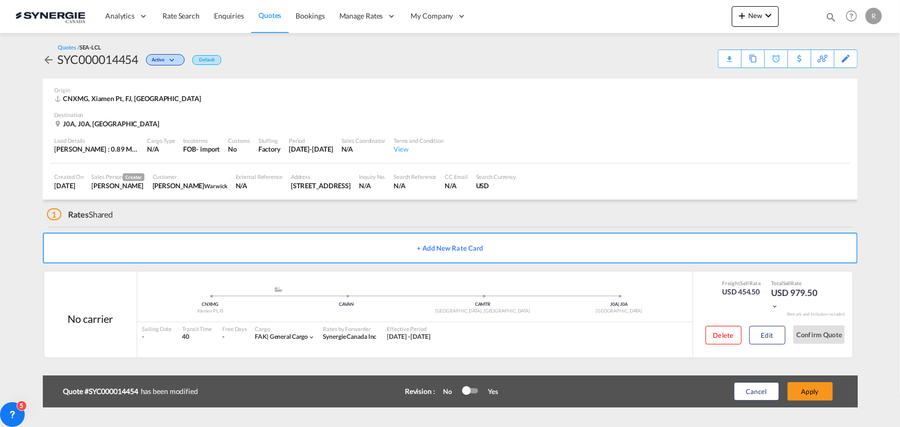
scroll to position [165, 0]
click at [813, 391] on button "Apply" at bounding box center [809, 391] width 45 height 19
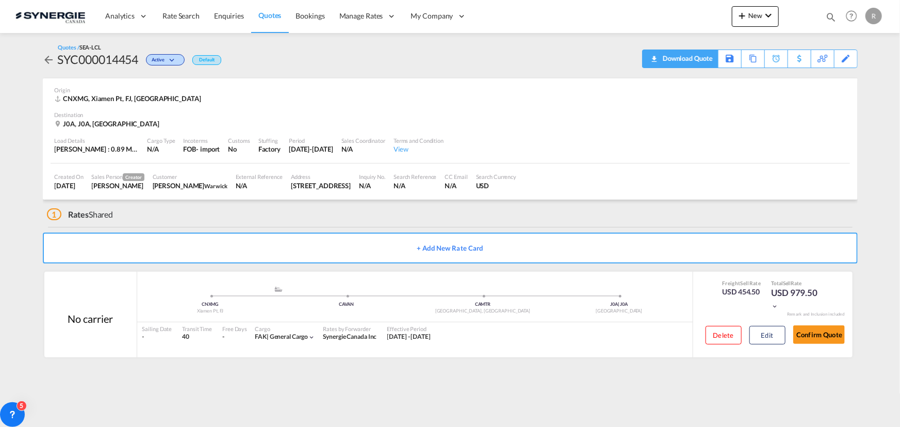
click at [662, 60] on div "Download Quote" at bounding box center [686, 58] width 53 height 17
